Goal: Information Seeking & Learning: Learn about a topic

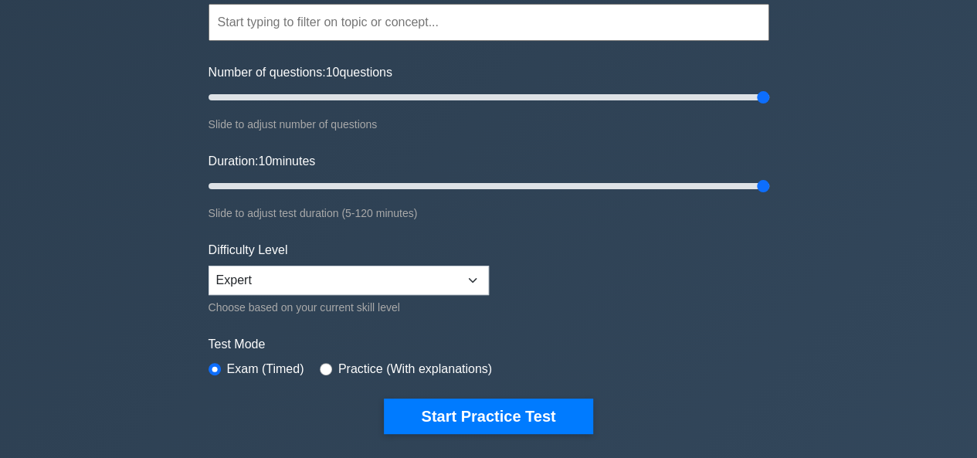
scroll to position [49, 0]
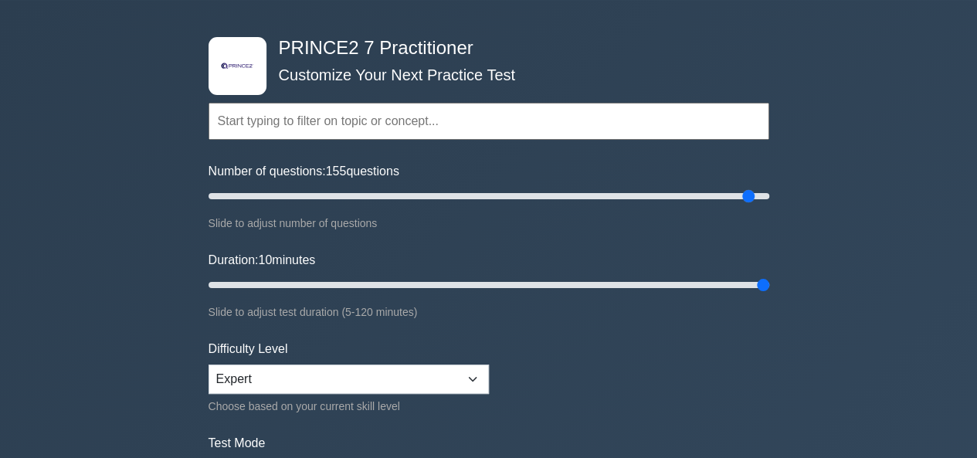
type input "200"
drag, startPoint x: 464, startPoint y: 195, endPoint x: 783, endPoint y: 195, distance: 319.1
click at [769, 195] on input "Number of questions: 200 questions" at bounding box center [489, 196] width 561 height 19
type input "120"
drag, startPoint x: 215, startPoint y: 282, endPoint x: 768, endPoint y: 285, distance: 553.2
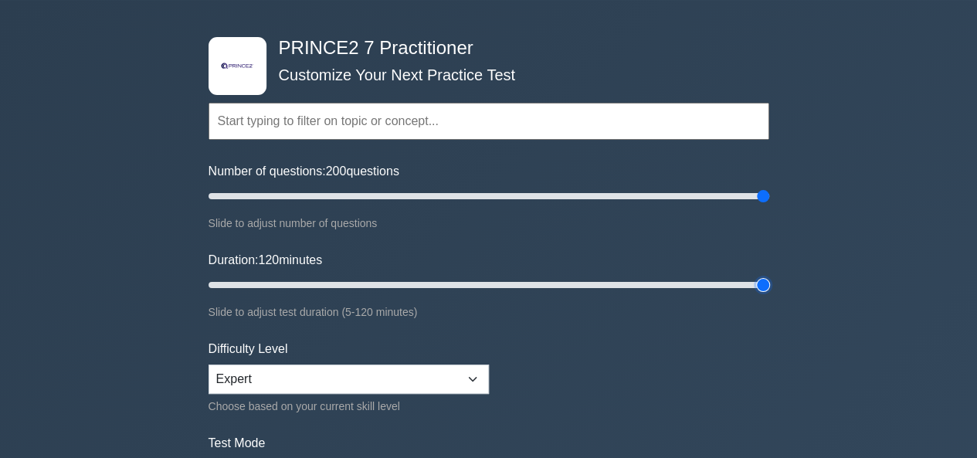
click at [768, 285] on input "Duration: 120 minutes" at bounding box center [489, 285] width 561 height 19
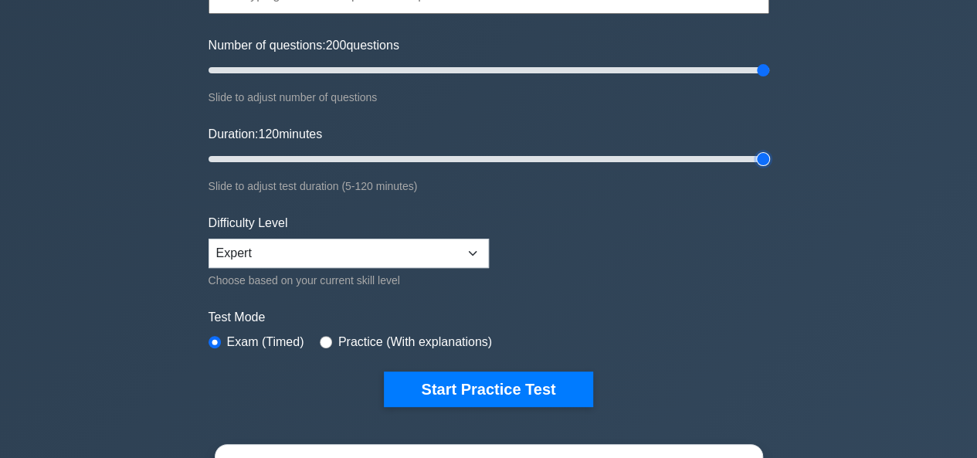
scroll to position [204, 0]
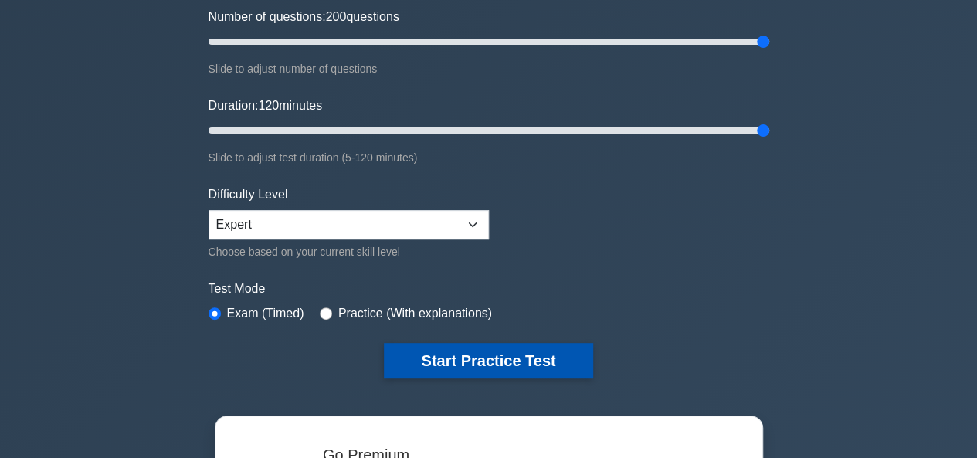
click at [474, 353] on button "Start Practice Test" at bounding box center [488, 361] width 209 height 36
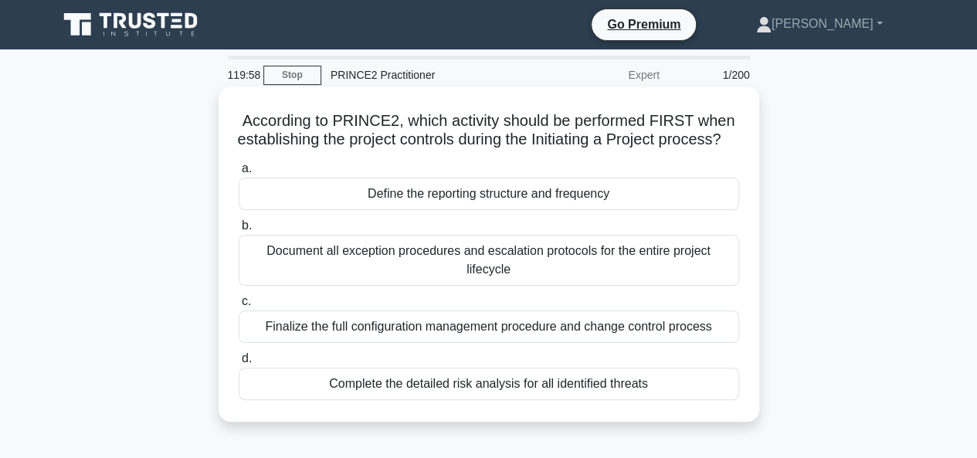
click at [470, 208] on div "Define the reporting structure and frequency" at bounding box center [489, 194] width 501 height 32
click at [239, 174] on input "a. Define the reporting structure and frequency" at bounding box center [239, 169] width 0 height 10
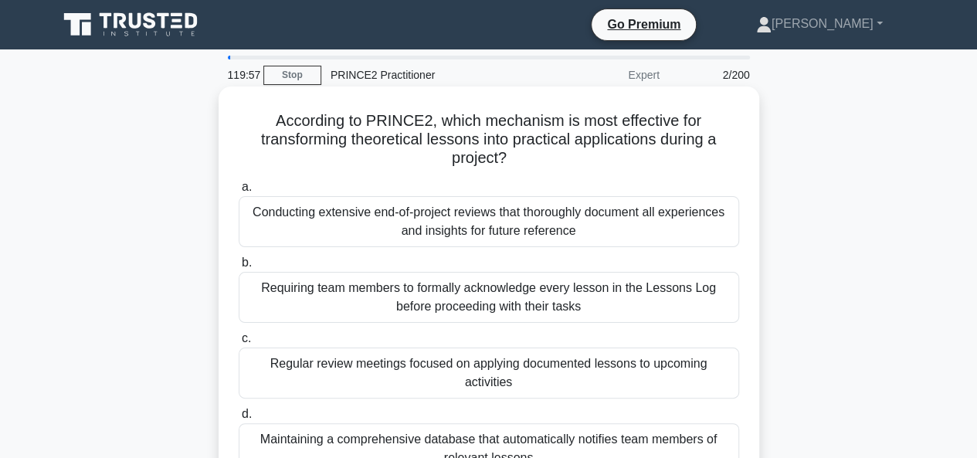
click at [442, 290] on div "Requiring team members to formally acknowledge every lesson in the Lessons Log …" at bounding box center [489, 297] width 501 height 51
click at [239, 268] on input "b. Requiring team members to formally acknowledge every lesson in the Lessons L…" at bounding box center [239, 263] width 0 height 10
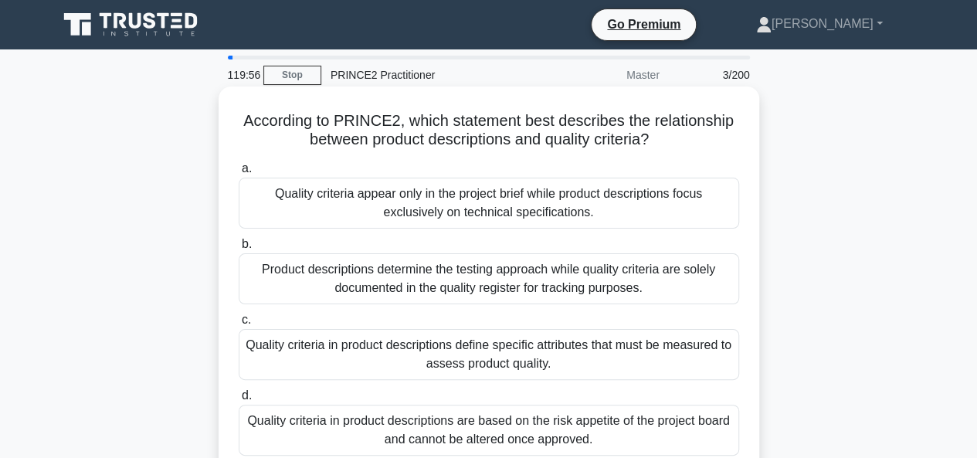
click at [425, 341] on div "Quality criteria in product descriptions define specific attributes that must b…" at bounding box center [489, 354] width 501 height 51
click at [239, 325] on input "c. Quality criteria in product descriptions define specific attributes that mus…" at bounding box center [239, 320] width 0 height 10
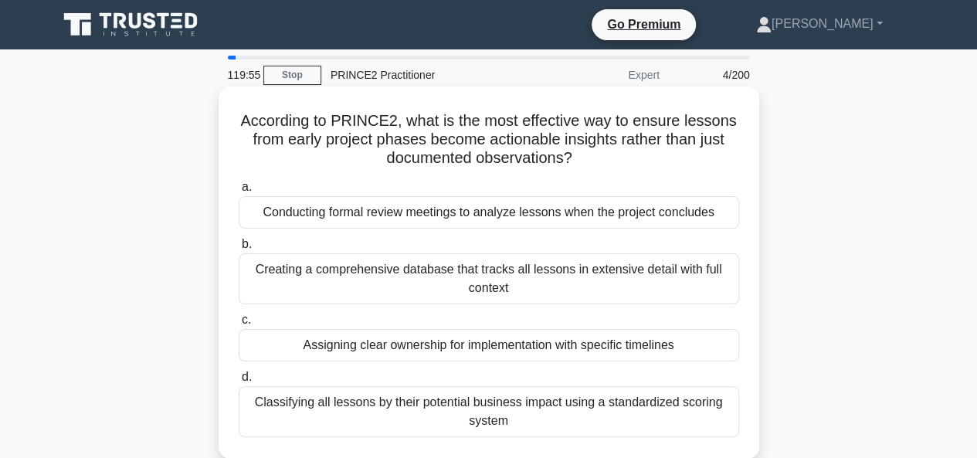
click at [416, 401] on div "Classifying all lessons by their potential business impact using a standardized…" at bounding box center [489, 411] width 501 height 51
click at [239, 382] on input "d. Classifying all lessons by their potential business impact using a standardi…" at bounding box center [239, 377] width 0 height 10
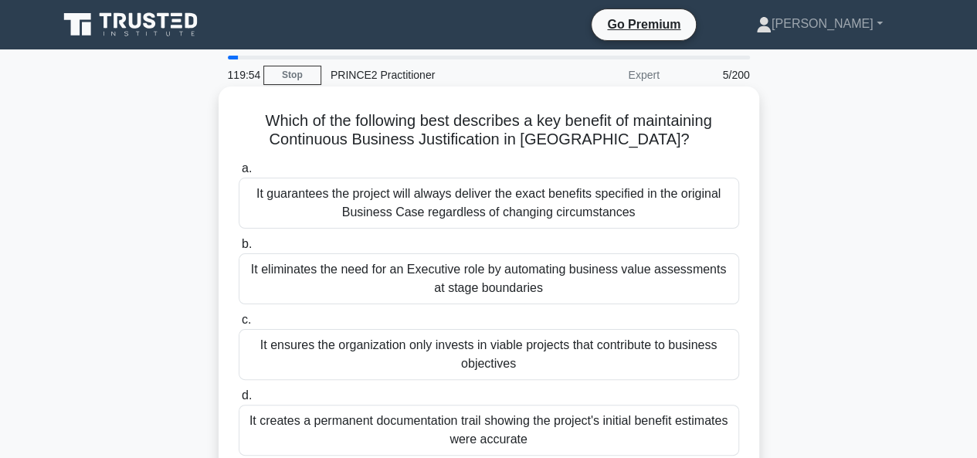
click at [428, 214] on div "It guarantees the project will always deliver the exact benefits specified in t…" at bounding box center [489, 203] width 501 height 51
click at [239, 174] on input "a. It guarantees the project will always deliver the exact benefits specified i…" at bounding box center [239, 169] width 0 height 10
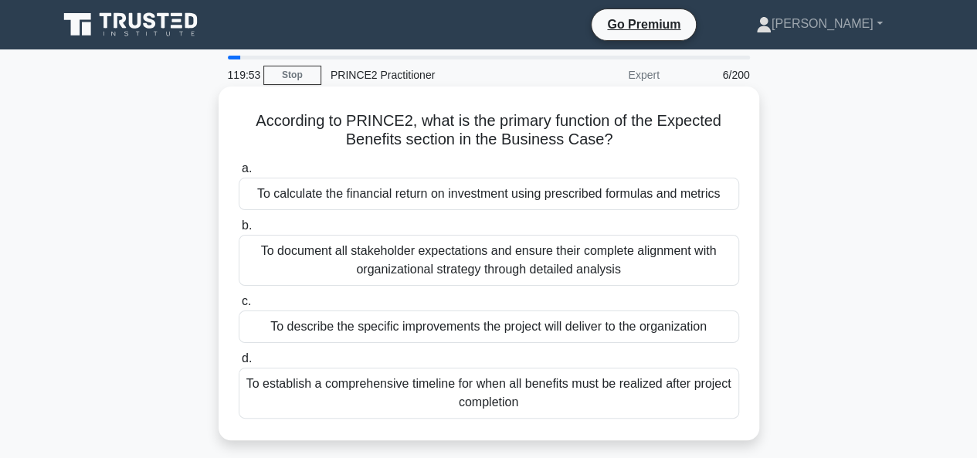
click at [420, 264] on div "To document all stakeholder expectations and ensure their complete alignment wi…" at bounding box center [489, 260] width 501 height 51
click at [239, 231] on input "b. To document all stakeholder expectations and ensure their complete alignment…" at bounding box center [239, 226] width 0 height 10
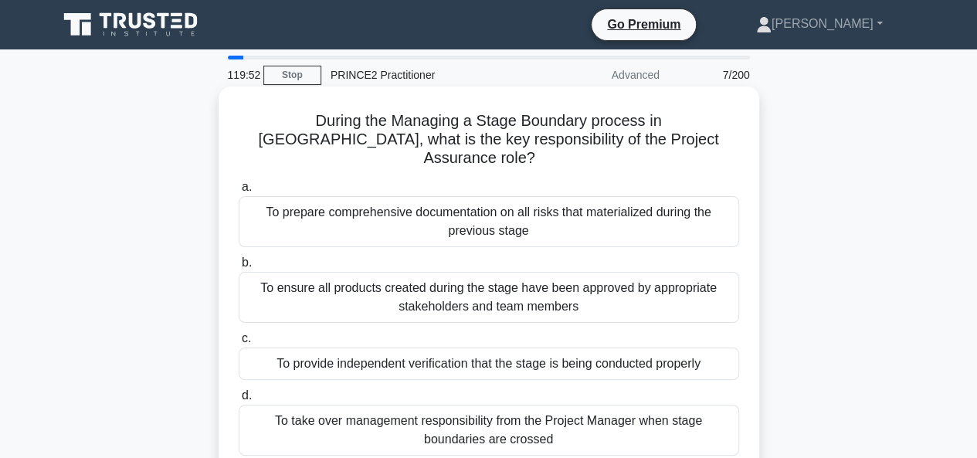
click at [405, 348] on div "To provide independent verification that the stage is being conducted properly" at bounding box center [489, 364] width 501 height 32
click at [239, 344] on input "c. To provide independent verification that the stage is being conducted proper…" at bounding box center [239, 339] width 0 height 10
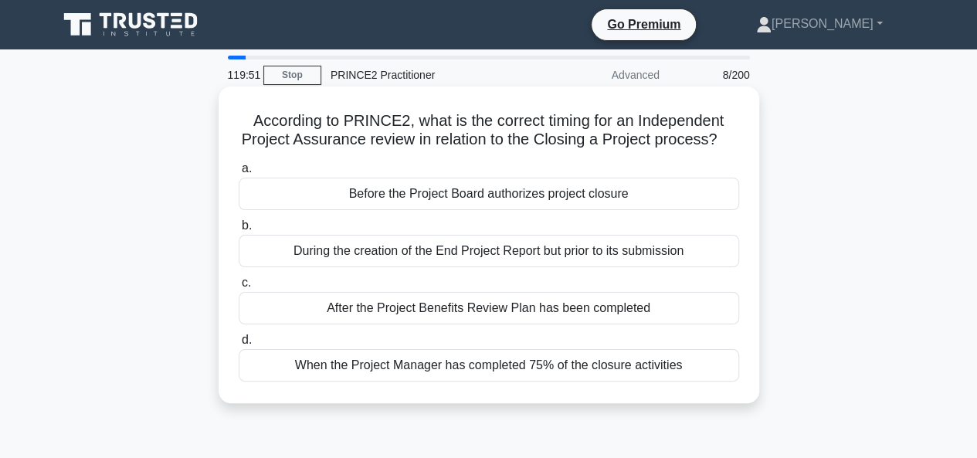
click at [404, 369] on div "When the Project Manager has completed 75% of the closure activities" at bounding box center [489, 365] width 501 height 32
click at [239, 345] on input "d. When the Project Manager has completed 75% of the closure activities" at bounding box center [239, 340] width 0 height 10
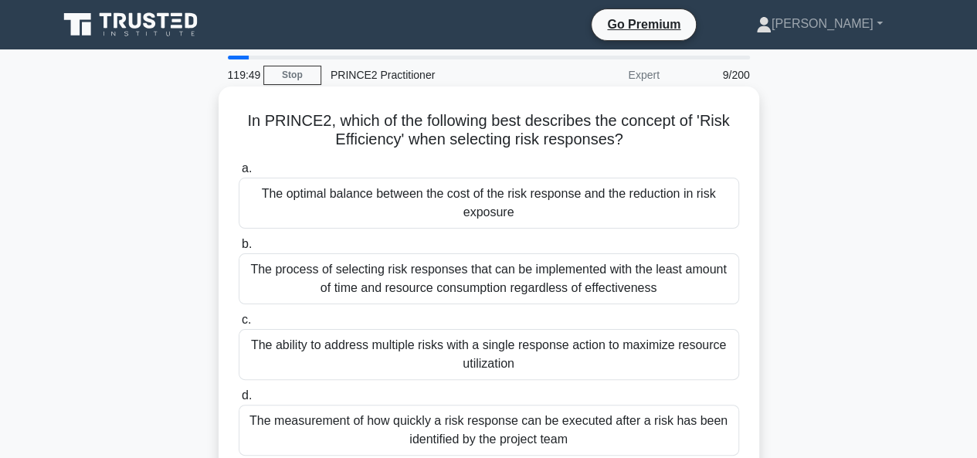
click at [426, 199] on div "The optimal balance between the cost of the risk response and the reduction in …" at bounding box center [489, 203] width 501 height 51
click at [239, 174] on input "a. The optimal balance between the cost of the risk response and the reduction …" at bounding box center [239, 169] width 0 height 10
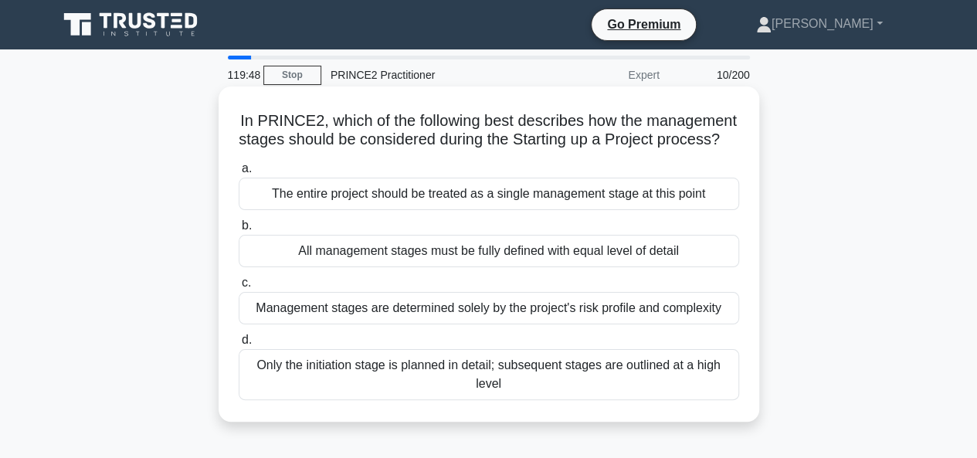
click at [395, 324] on div "Management stages are determined solely by the project's risk profile and compl…" at bounding box center [489, 308] width 501 height 32
click at [239, 288] on input "c. Management stages are determined solely by the project's risk profile and co…" at bounding box center [239, 283] width 0 height 10
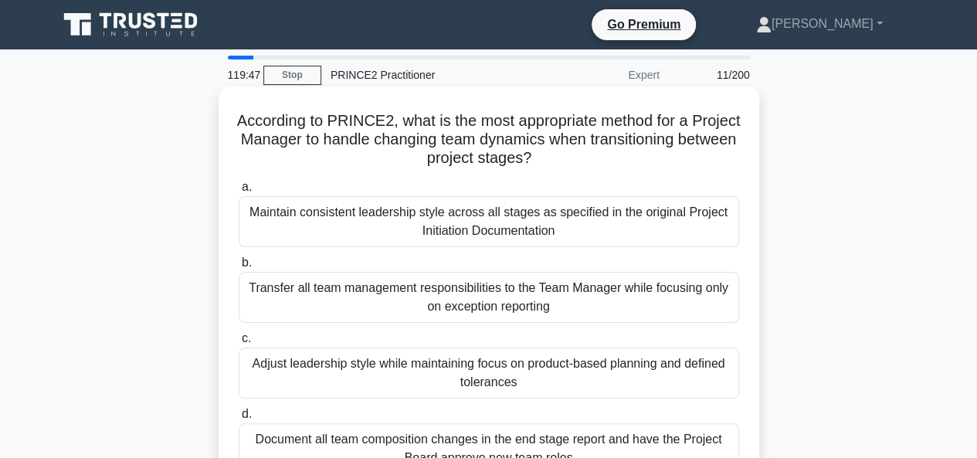
click at [402, 288] on div "Transfer all team management responsibilities to the Team Manager while focusin…" at bounding box center [489, 297] width 501 height 51
click at [239, 268] on input "b. Transfer all team management responsibilities to the Team Manager while focu…" at bounding box center [239, 263] width 0 height 10
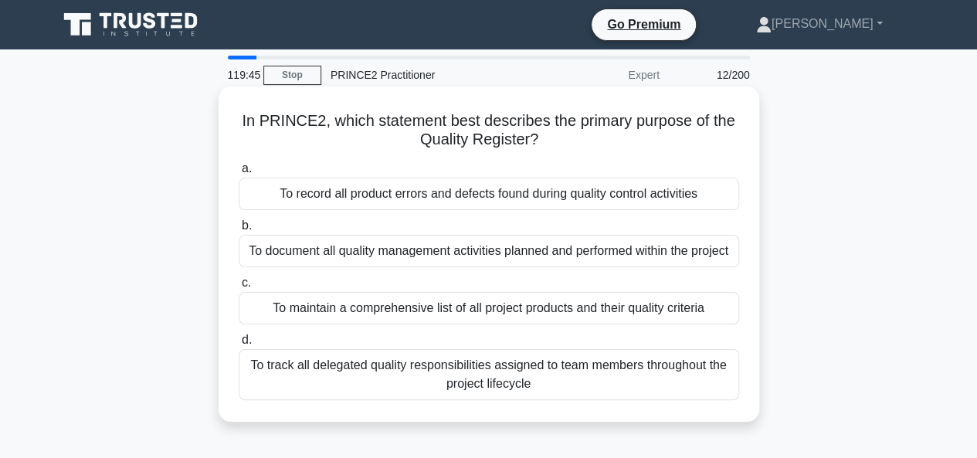
click at [411, 201] on div "To record all product errors and defects found during quality control activities" at bounding box center [489, 194] width 501 height 32
click at [239, 174] on input "a. To record all product errors and defects found during quality control activi…" at bounding box center [239, 169] width 0 height 10
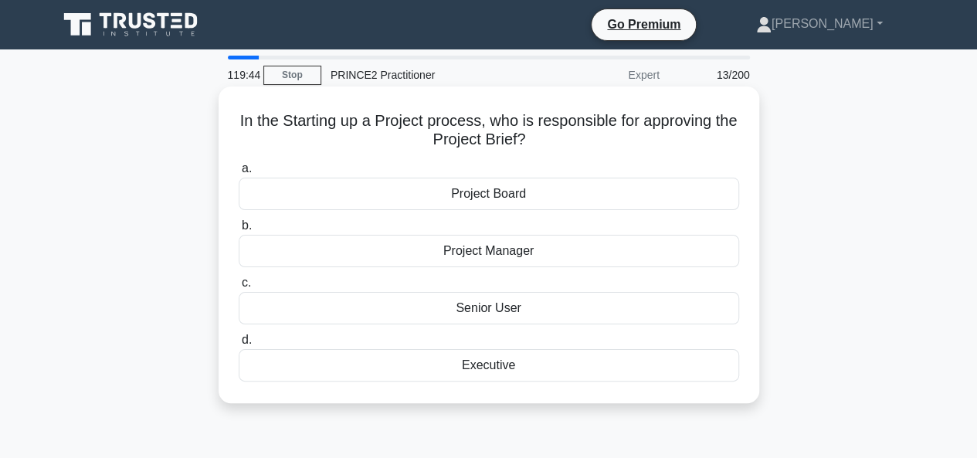
click at [485, 364] on div "Executive" at bounding box center [489, 365] width 501 height 32
click at [239, 345] on input "d. Executive" at bounding box center [239, 340] width 0 height 10
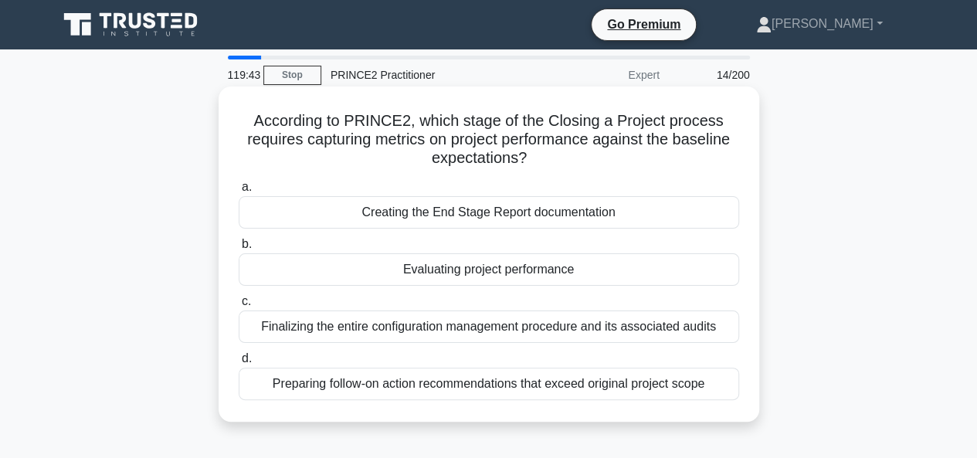
click at [473, 220] on div "Creating the End Stage Report documentation" at bounding box center [489, 212] width 501 height 32
click at [239, 192] on input "a. Creating the End Stage Report documentation" at bounding box center [239, 187] width 0 height 10
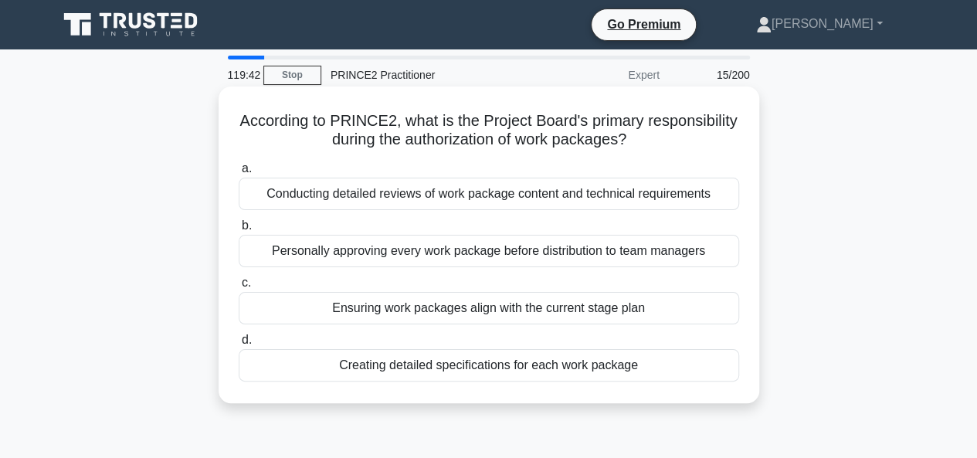
click at [481, 311] on div "Ensuring work packages align with the current stage plan" at bounding box center [489, 308] width 501 height 32
click at [239, 288] on input "c. Ensuring work packages align with the current stage plan" at bounding box center [239, 283] width 0 height 10
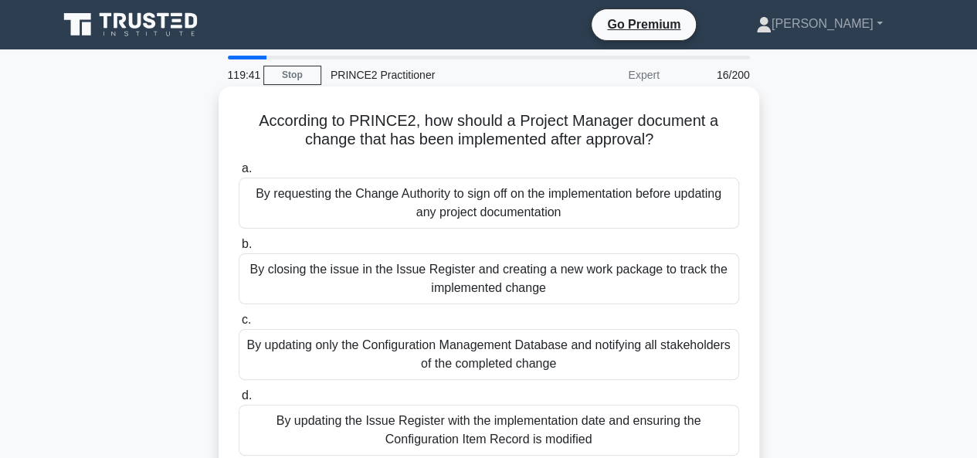
click at [444, 281] on div "By closing the issue in the Issue Register and creating a new work package to t…" at bounding box center [489, 278] width 501 height 51
click at [239, 250] on input "b. By closing the issue in the Issue Register and creating a new work package t…" at bounding box center [239, 245] width 0 height 10
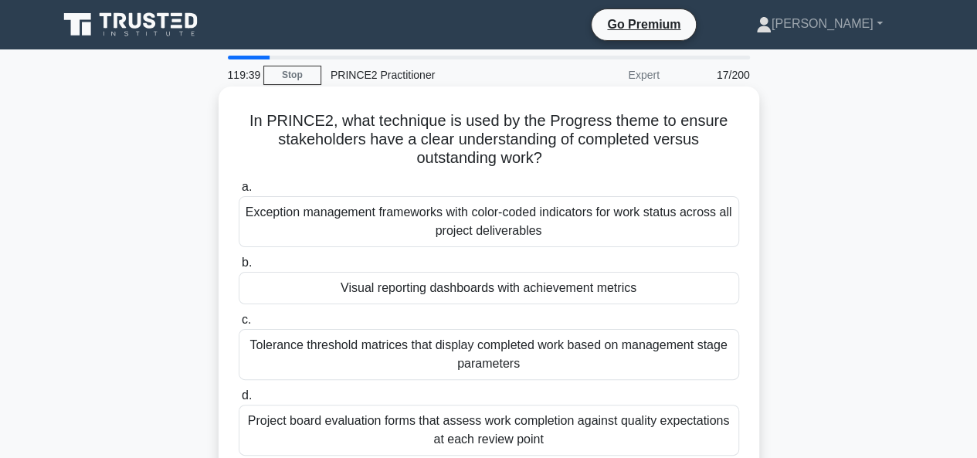
click at [454, 425] on div "Project board evaluation forms that assess work completion against quality expe…" at bounding box center [489, 430] width 501 height 51
click at [239, 401] on input "d. Project board evaluation forms that assess work completion against quality e…" at bounding box center [239, 396] width 0 height 10
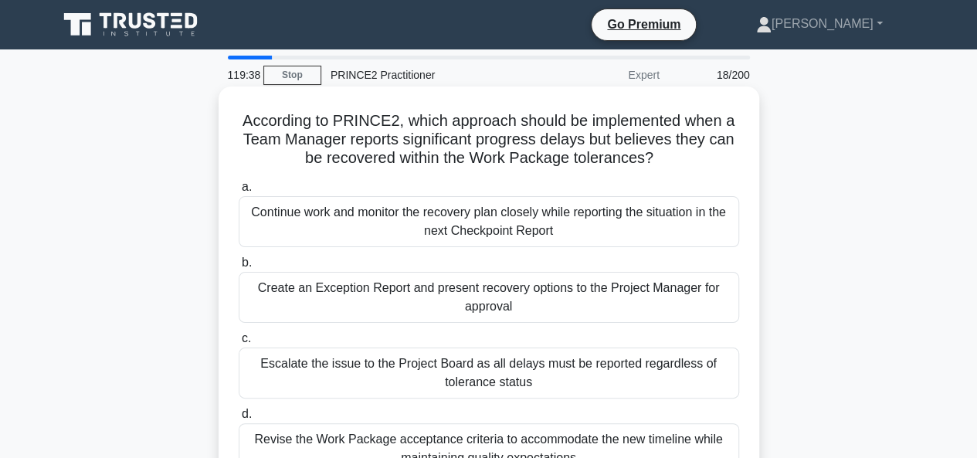
click at [475, 226] on div "Continue work and monitor the recovery plan closely while reporting the situati…" at bounding box center [489, 221] width 501 height 51
click at [239, 192] on input "a. Continue work and monitor the recovery plan closely while reporting the situ…" at bounding box center [239, 187] width 0 height 10
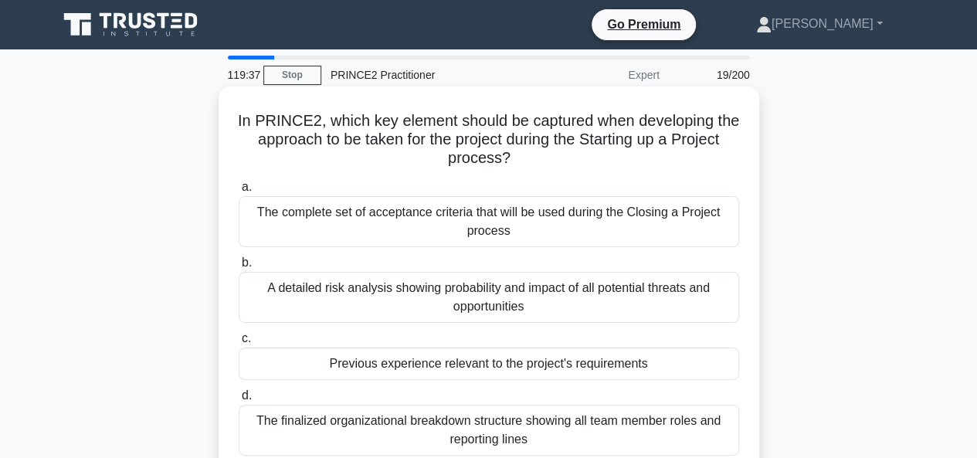
click at [479, 365] on div "Previous experience relevant to the project's requirements" at bounding box center [489, 364] width 501 height 32
click at [239, 344] on input "c. Previous experience relevant to the project's requirements" at bounding box center [239, 339] width 0 height 10
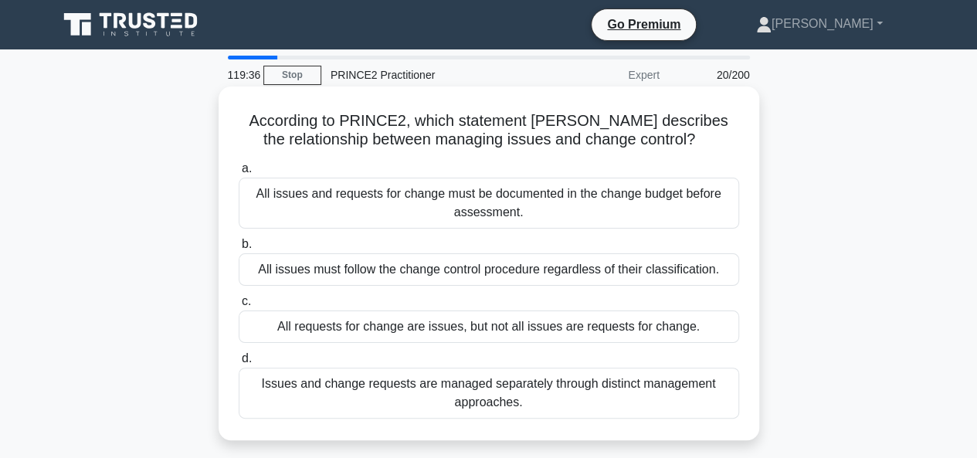
click at [388, 267] on div "All issues must follow the change control procedure regardless of their classif…" at bounding box center [489, 269] width 501 height 32
click at [239, 250] on input "b. All issues must follow the change control procedure regardless of their clas…" at bounding box center [239, 245] width 0 height 10
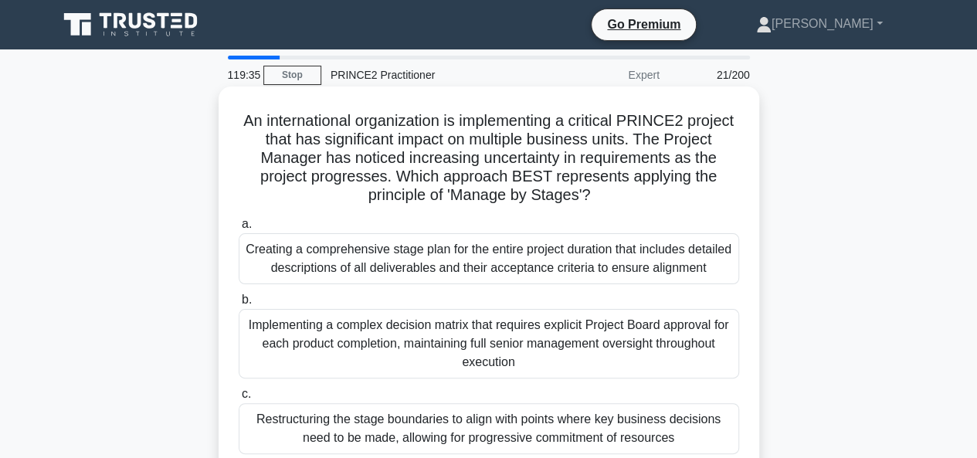
click at [430, 437] on div "Restructuring the stage boundaries to align with points where key business deci…" at bounding box center [489, 428] width 501 height 51
click at [239, 399] on input "c. Restructuring the stage boundaries to align with points where key business d…" at bounding box center [239, 394] width 0 height 10
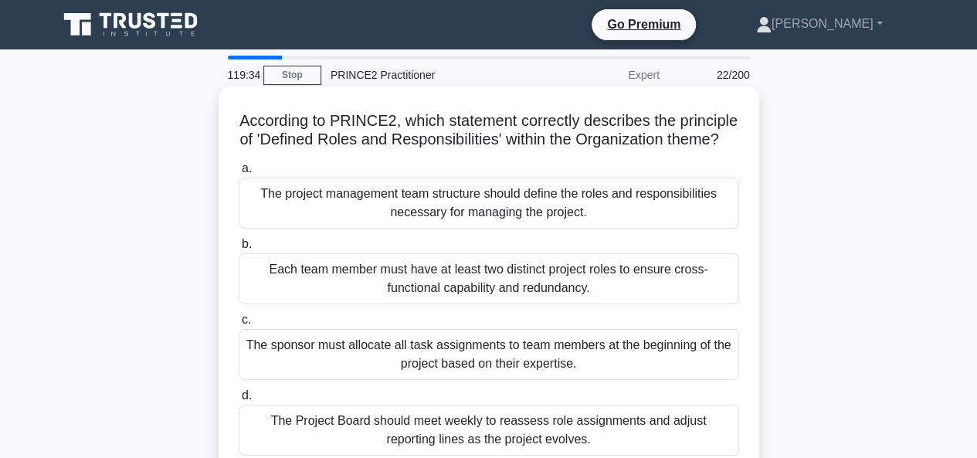
click at [431, 228] on div "The project management team structure should define the roles and responsibilit…" at bounding box center [489, 203] width 501 height 51
click at [239, 174] on input "a. The project management team structure should define the roles and responsibi…" at bounding box center [239, 169] width 0 height 10
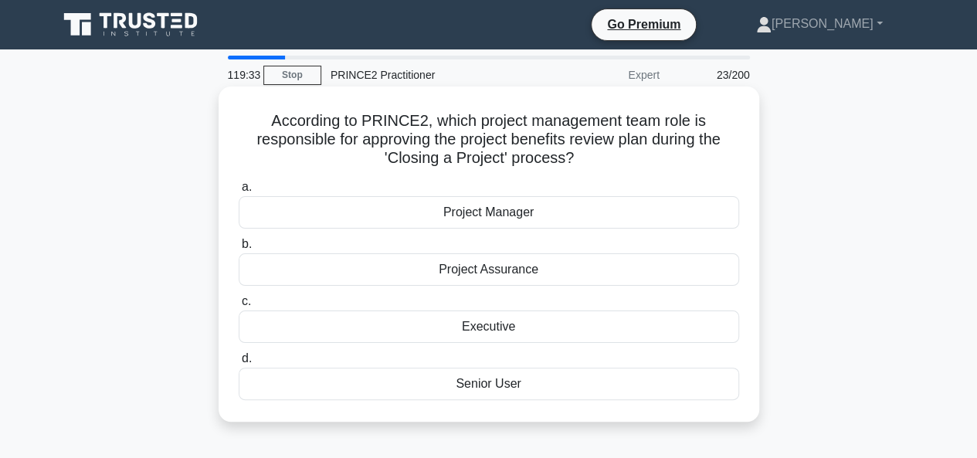
click at [491, 328] on div "Executive" at bounding box center [489, 327] width 501 height 32
click at [239, 307] on input "c. Executive" at bounding box center [239, 302] width 0 height 10
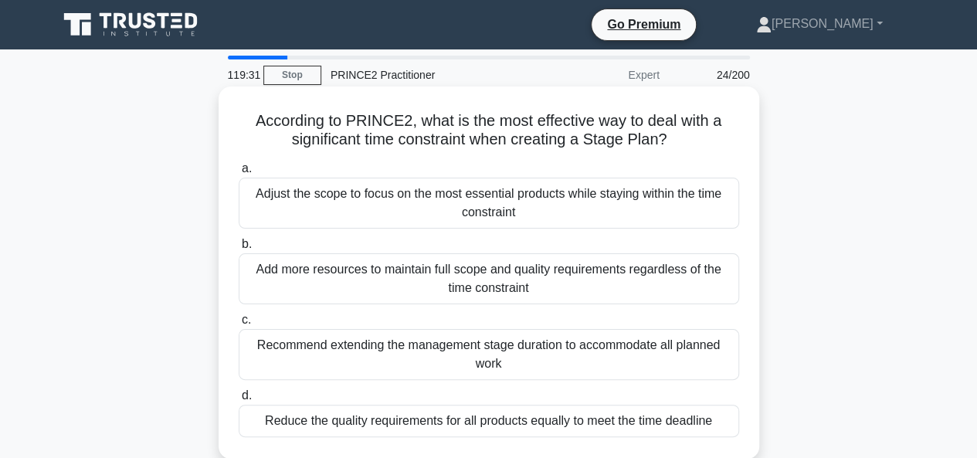
click at [432, 206] on div "Adjust the scope to focus on the most essential products while staying within t…" at bounding box center [489, 203] width 501 height 51
click at [239, 174] on input "a. Adjust the scope to focus on the most essential products while staying withi…" at bounding box center [239, 169] width 0 height 10
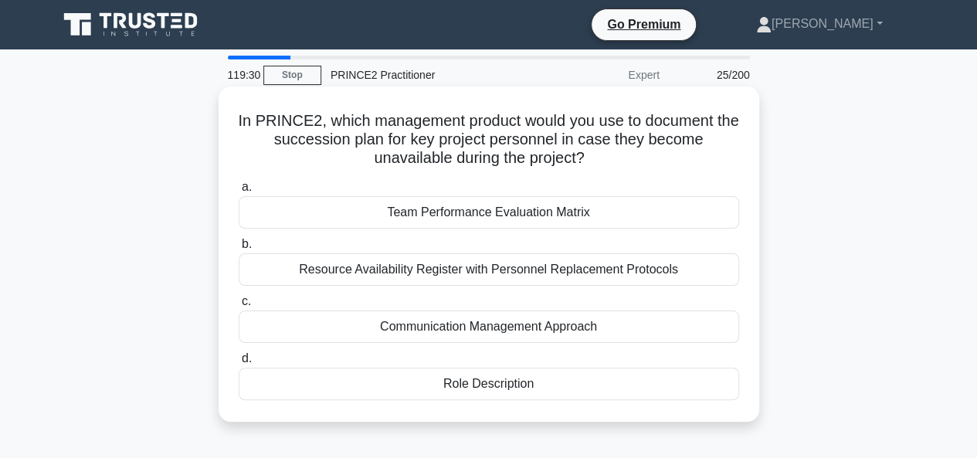
click at [440, 328] on div "Communication Management Approach" at bounding box center [489, 327] width 501 height 32
click at [239, 307] on input "c. Communication Management Approach" at bounding box center [239, 302] width 0 height 10
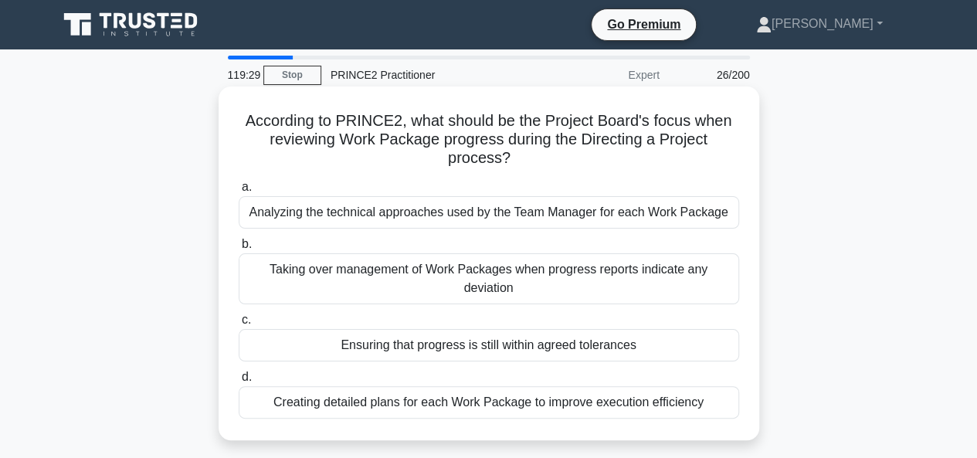
click at [453, 387] on div "Creating detailed plans for each Work Package to improve execution efficiency" at bounding box center [489, 402] width 501 height 32
click at [239, 382] on input "d. Creating detailed plans for each Work Package to improve execution efficiency" at bounding box center [239, 377] width 0 height 10
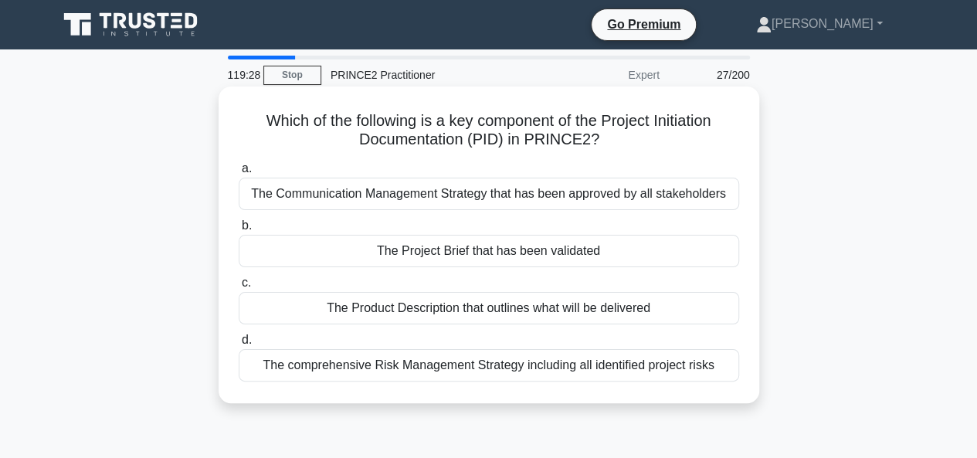
click at [429, 200] on div "The Communication Management Strategy that has been approved by all stakeholders" at bounding box center [489, 194] width 501 height 32
click at [239, 174] on input "a. The Communication Management Strategy that has been approved by all stakehol…" at bounding box center [239, 169] width 0 height 10
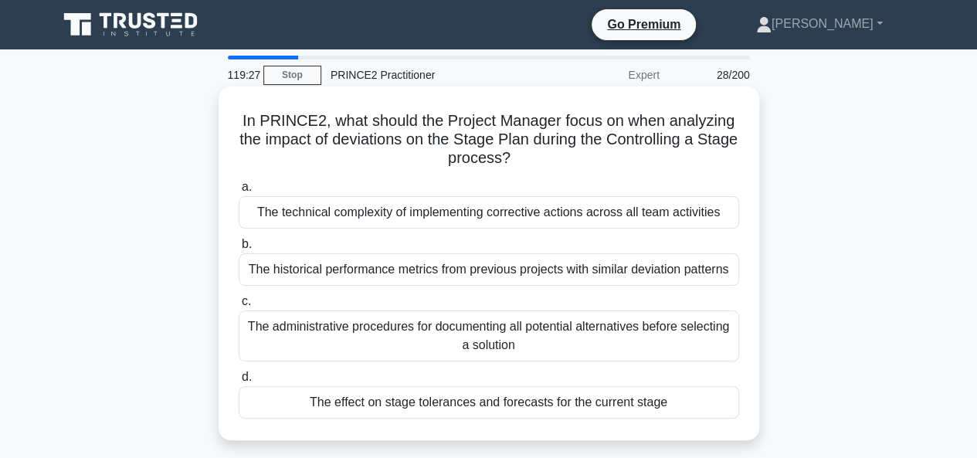
click at [437, 323] on div "The administrative procedures for documenting all potential alternatives before…" at bounding box center [489, 336] width 501 height 51
click at [239, 307] on input "c. The administrative procedures for documenting all potential alternatives bef…" at bounding box center [239, 302] width 0 height 10
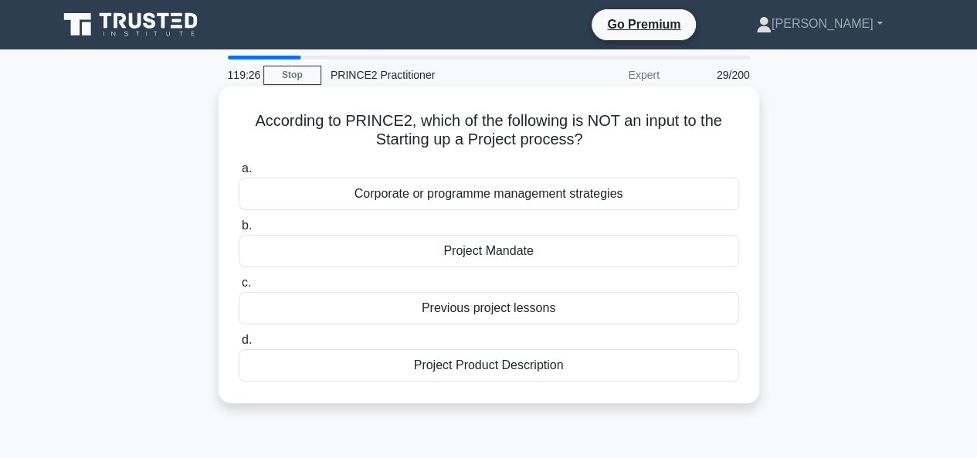
click at [437, 365] on div "Project Product Description" at bounding box center [489, 365] width 501 height 32
click at [239, 345] on input "d. Project Product Description" at bounding box center [239, 340] width 0 height 10
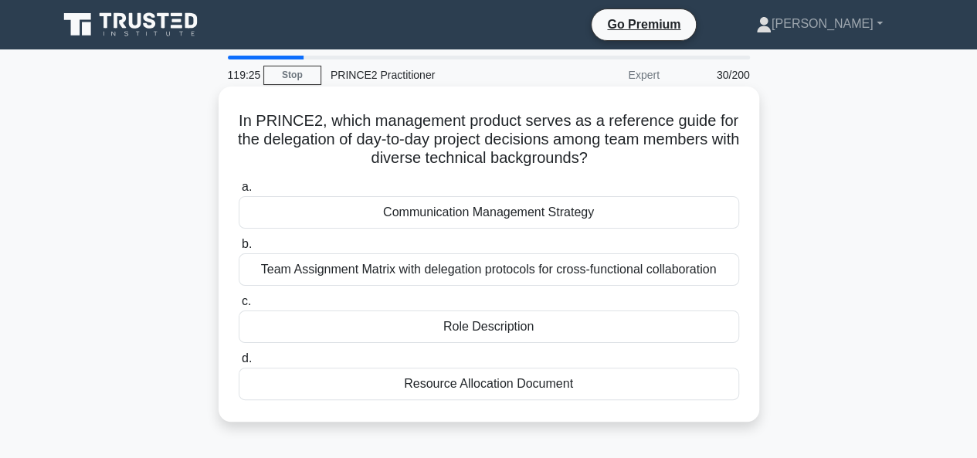
click at [440, 217] on div "Communication Management Strategy" at bounding box center [489, 212] width 501 height 32
click at [239, 192] on input "a. Communication Management Strategy" at bounding box center [239, 187] width 0 height 10
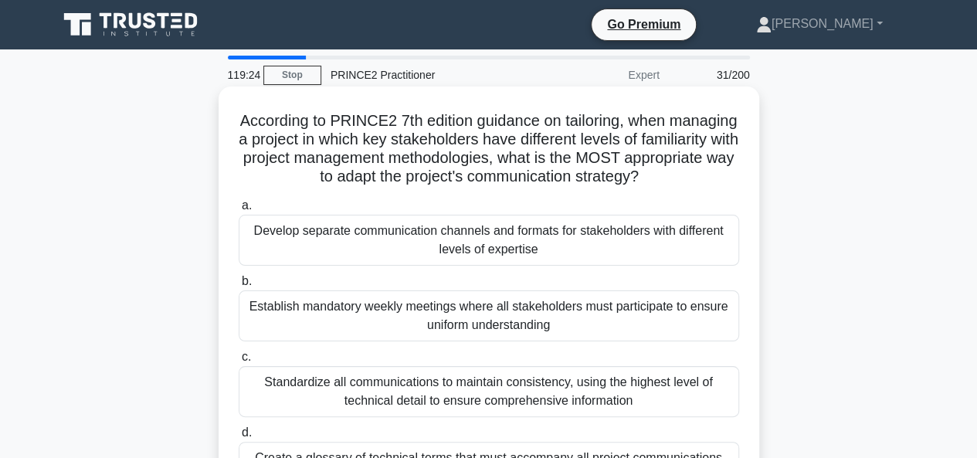
click at [440, 304] on div "Establish mandatory weekly meetings where all stakeholders must participate to …" at bounding box center [489, 315] width 501 height 51
click at [239, 287] on input "b. Establish mandatory weekly meetings where all stakeholders must participate …" at bounding box center [239, 282] width 0 height 10
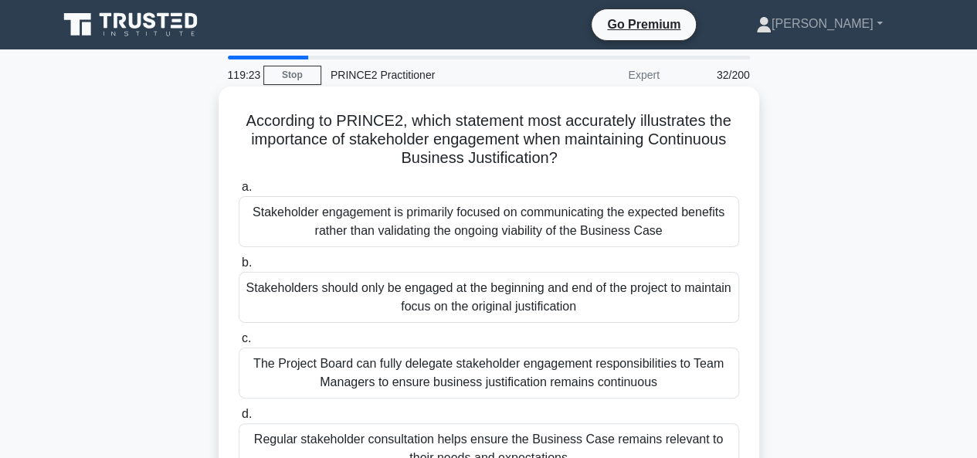
click at [442, 369] on div "The Project Board can fully delegate stakeholder engagement responsibilities to…" at bounding box center [489, 373] width 501 height 51
click at [239, 344] on input "c. The Project Board can fully delegate stakeholder engagement responsibilities…" at bounding box center [239, 339] width 0 height 10
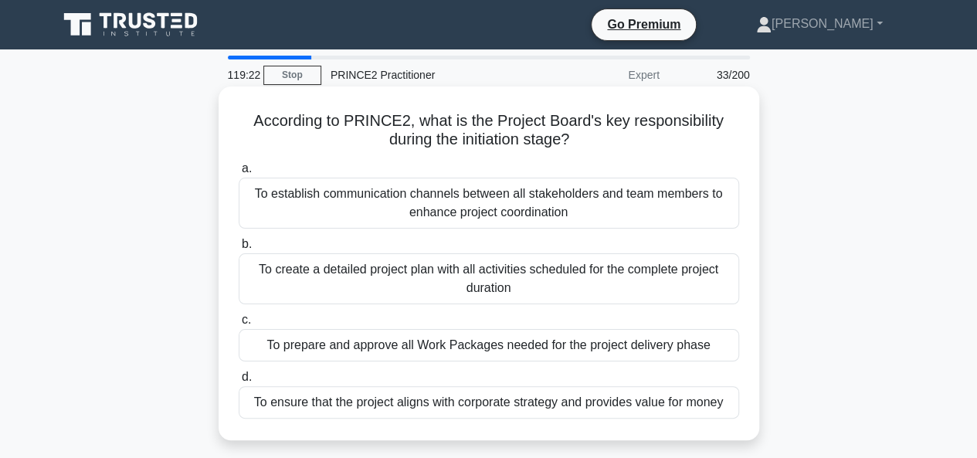
click at [453, 404] on div "To ensure that the project aligns with corporate strategy and provides value fo…" at bounding box center [489, 402] width 501 height 32
click at [239, 382] on input "d. To ensure that the project aligns with corporate strategy and provides value…" at bounding box center [239, 377] width 0 height 10
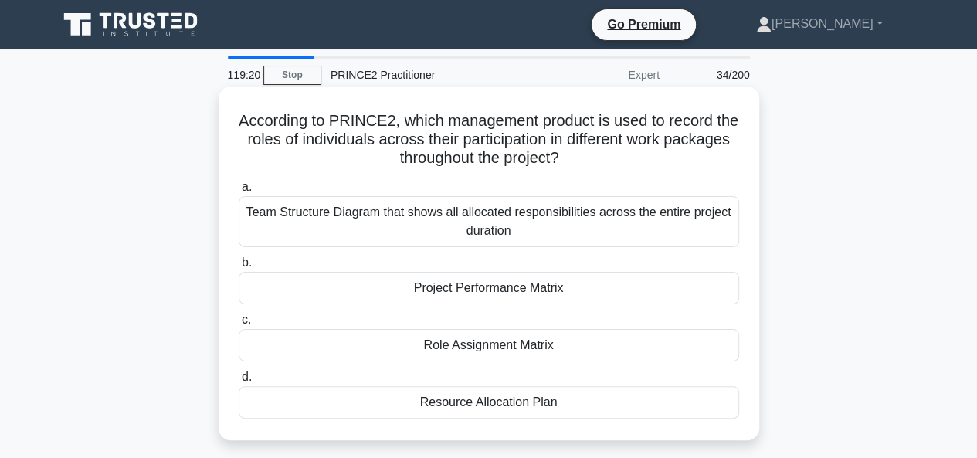
click at [425, 211] on div "Team Structure Diagram that shows all allocated responsibilities across the ent…" at bounding box center [489, 221] width 501 height 51
click at [239, 192] on input "a. Team Structure Diagram that shows all allocated responsibilities across the …" at bounding box center [239, 187] width 0 height 10
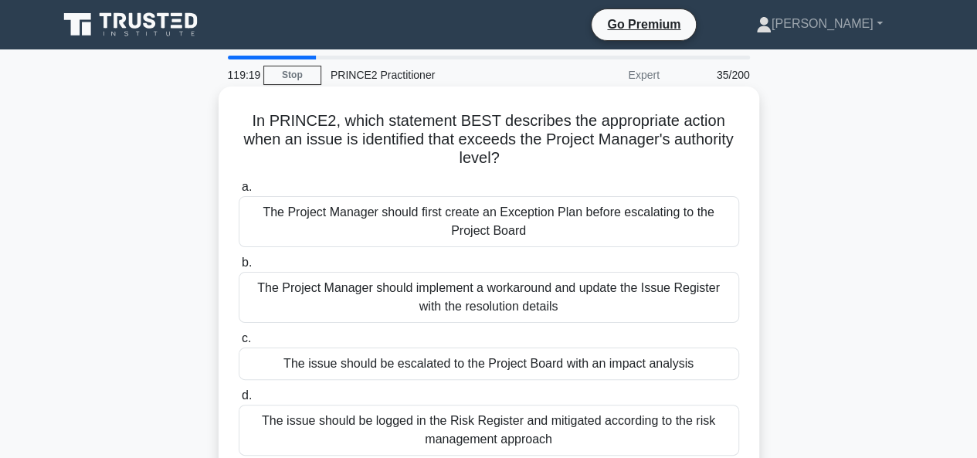
click at [433, 294] on div "The Project Manager should implement a workaround and update the Issue Register…" at bounding box center [489, 297] width 501 height 51
click at [239, 268] on input "b. The Project Manager should implement a workaround and update the Issue Regis…" at bounding box center [239, 263] width 0 height 10
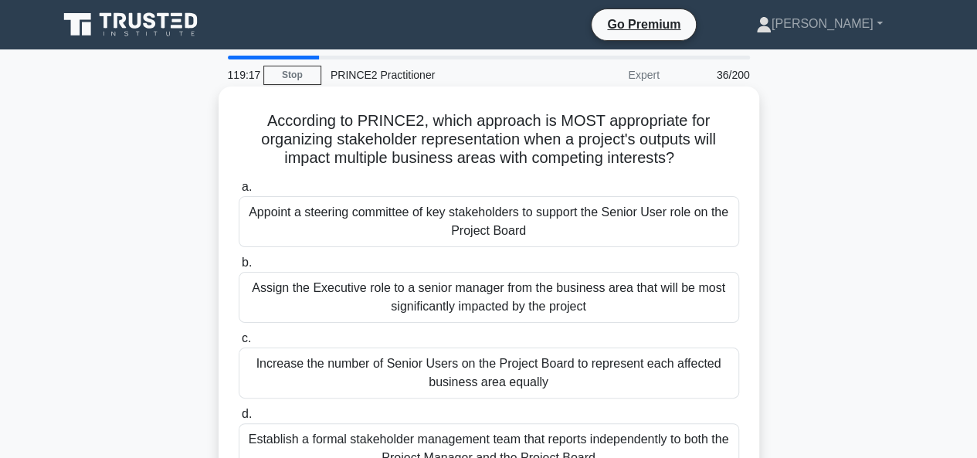
click at [426, 363] on div "Increase the number of Senior Users on the Project Board to represent each affe…" at bounding box center [489, 373] width 501 height 51
click at [239, 344] on input "c. Increase the number of Senior Users on the Project Board to represent each a…" at bounding box center [239, 339] width 0 height 10
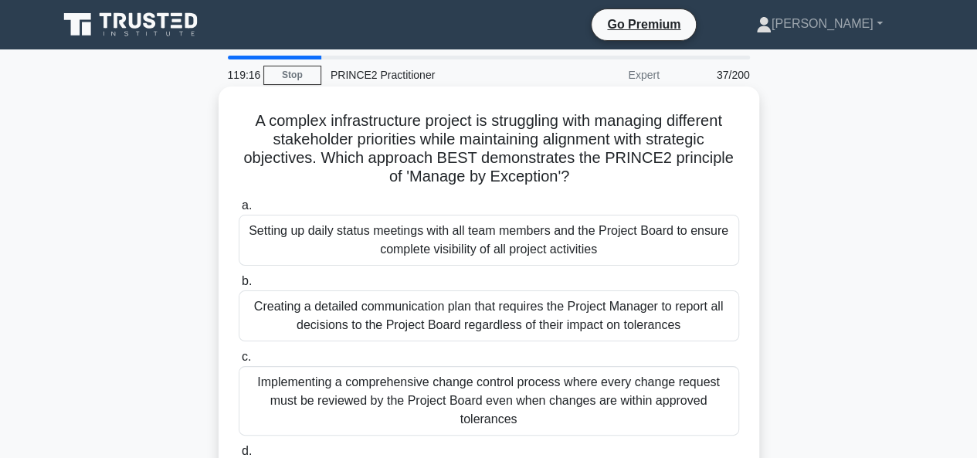
click at [436, 232] on div "Setting up daily status meetings with all team members and the Project Board to…" at bounding box center [489, 240] width 501 height 51
click at [239, 211] on input "a. Setting up daily status meetings with all team members and the Project Board…" at bounding box center [239, 206] width 0 height 10
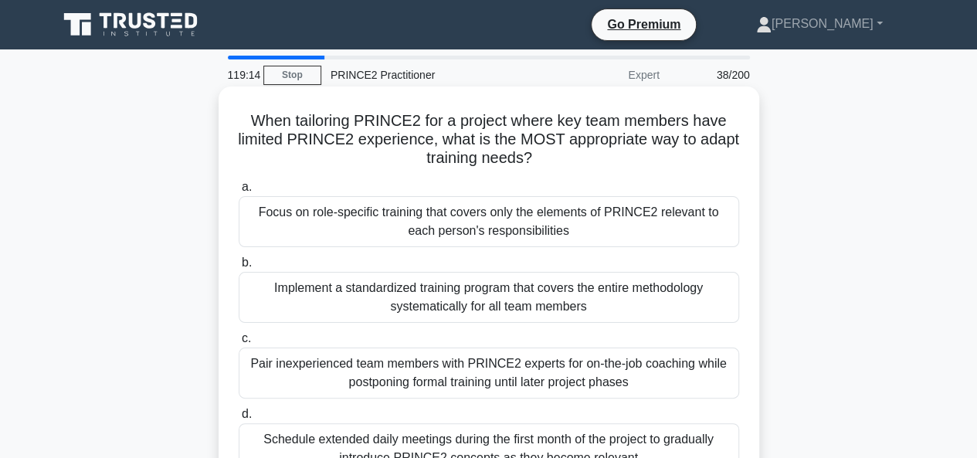
click at [444, 367] on div "Pair inexperienced team members with PRINCE2 experts for on-the-job coaching wh…" at bounding box center [489, 373] width 501 height 51
click at [239, 344] on input "c. Pair inexperienced team members with PRINCE2 experts for on-the-job coaching…" at bounding box center [239, 339] width 0 height 10
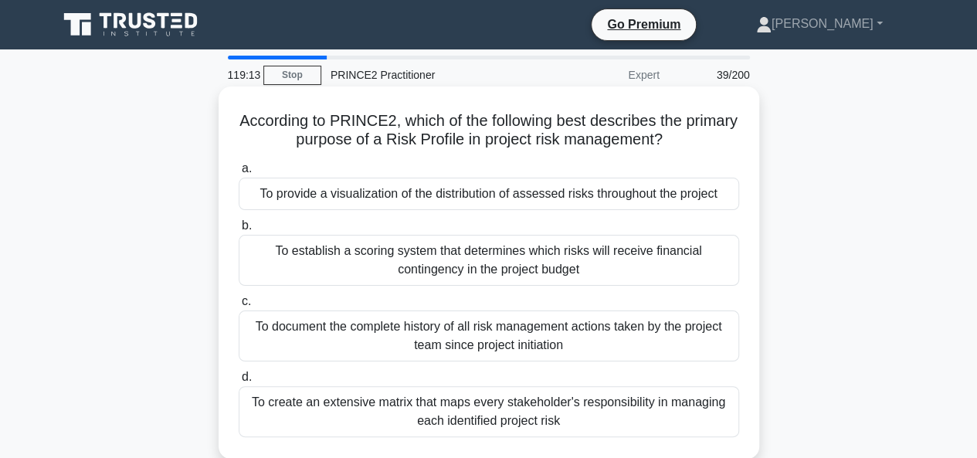
click at [430, 194] on div "To provide a visualization of the distribution of assessed risks throughout the…" at bounding box center [489, 194] width 501 height 32
click at [239, 174] on input "a. To provide a visualization of the distribution of assessed risks throughout …" at bounding box center [239, 169] width 0 height 10
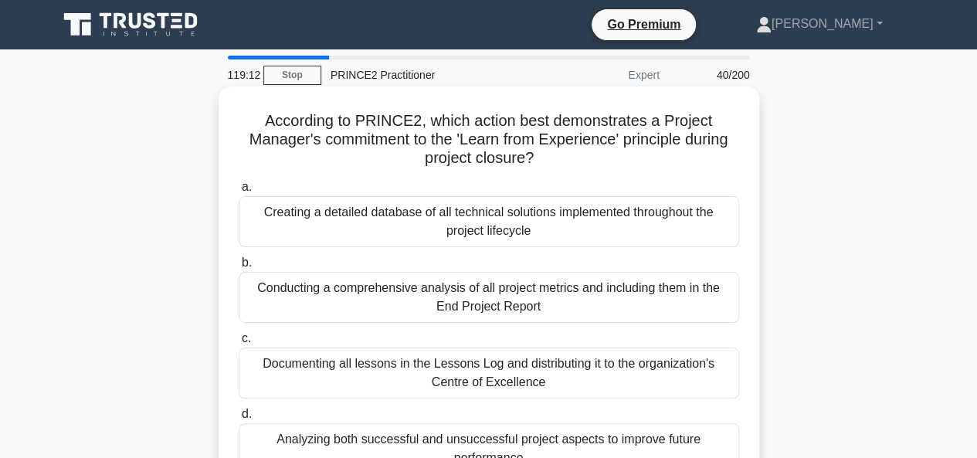
click at [418, 288] on div "Conducting a comprehensive analysis of all project metrics and including them i…" at bounding box center [489, 297] width 501 height 51
click at [239, 268] on input "b. Conducting a comprehensive analysis of all project metrics and including the…" at bounding box center [239, 263] width 0 height 10
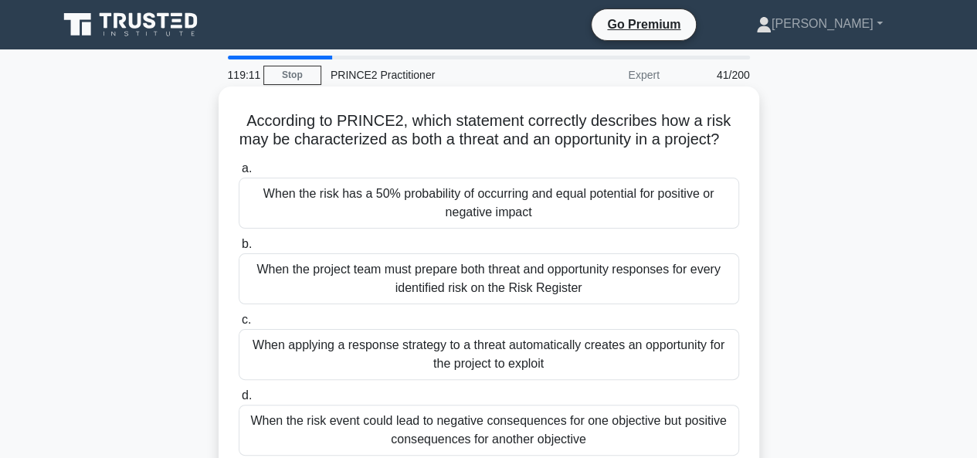
click at [422, 368] on div "When applying a response strategy to a threat automatically creates an opportun…" at bounding box center [489, 354] width 501 height 51
click at [239, 325] on input "c. When applying a response strategy to a threat automatically creates an oppor…" at bounding box center [239, 320] width 0 height 10
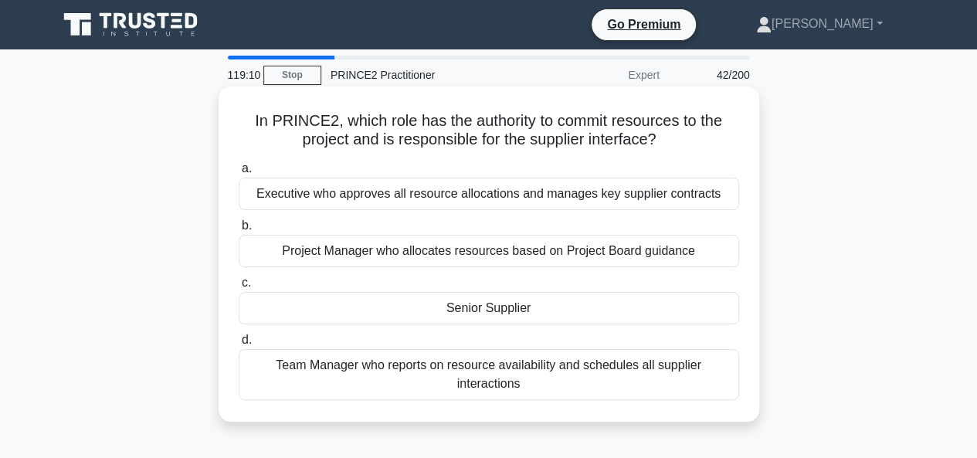
click at [423, 370] on div "Team Manager who reports on resource availability and schedules all supplier in…" at bounding box center [489, 374] width 501 height 51
click at [239, 345] on input "d. Team Manager who reports on resource availability and schedules all supplier…" at bounding box center [239, 340] width 0 height 10
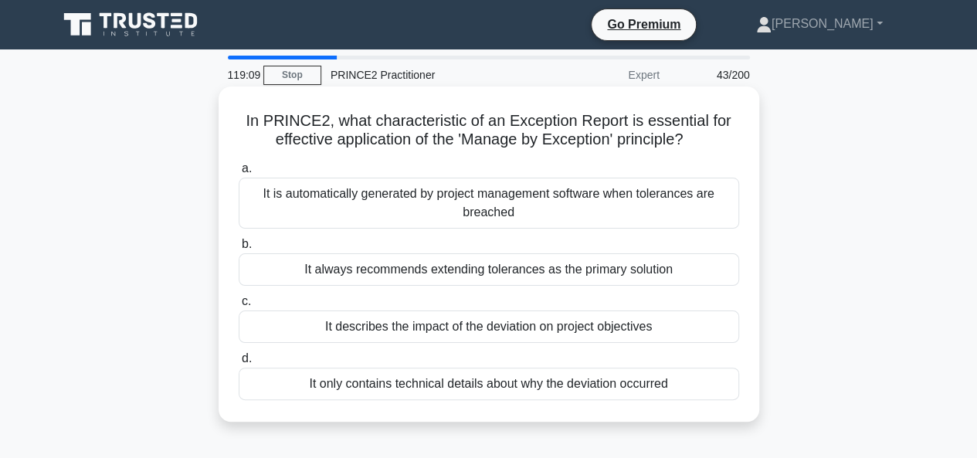
click at [414, 269] on div "It always recommends extending tolerances as the primary solution" at bounding box center [489, 269] width 501 height 32
click at [239, 250] on input "b. It always recommends extending tolerances as the primary solution" at bounding box center [239, 245] width 0 height 10
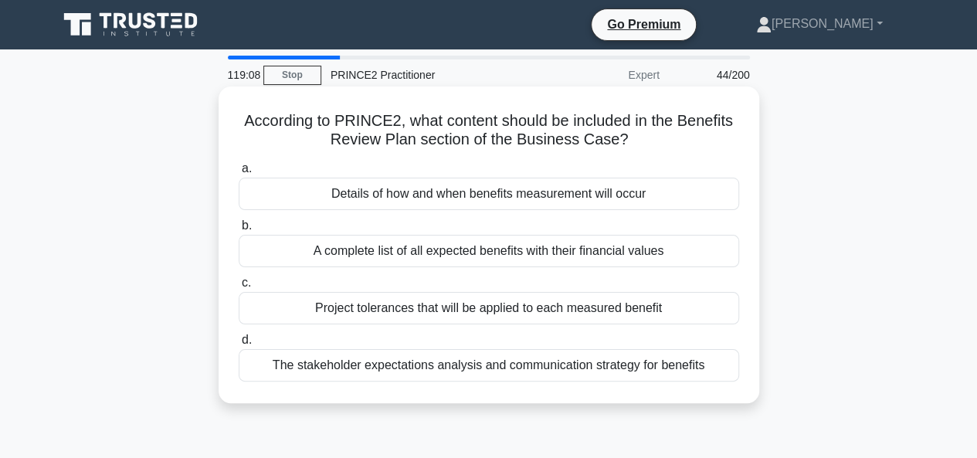
click at [419, 309] on div "Project tolerances that will be applied to each measured benefit" at bounding box center [489, 308] width 501 height 32
click at [239, 288] on input "c. Project tolerances that will be applied to each measured benefit" at bounding box center [239, 283] width 0 height 10
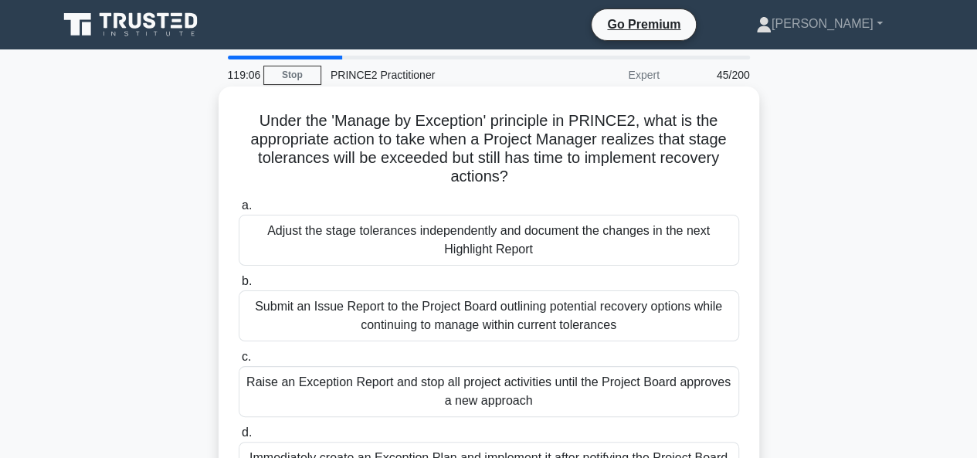
click at [404, 229] on div "Adjust the stage tolerances independently and document the changes in the next …" at bounding box center [489, 240] width 501 height 51
click at [239, 211] on input "a. Adjust the stage tolerances independently and document the changes in the ne…" at bounding box center [239, 206] width 0 height 10
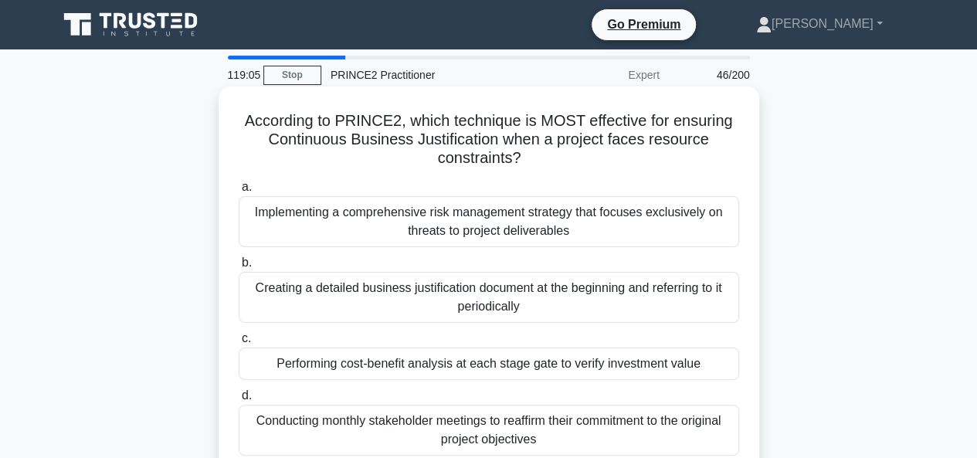
click at [410, 362] on div "Performing cost-benefit analysis at each stage gate to verify investment value" at bounding box center [489, 364] width 501 height 32
click at [239, 344] on input "c. Performing cost-benefit analysis at each stage gate to verify investment val…" at bounding box center [239, 339] width 0 height 10
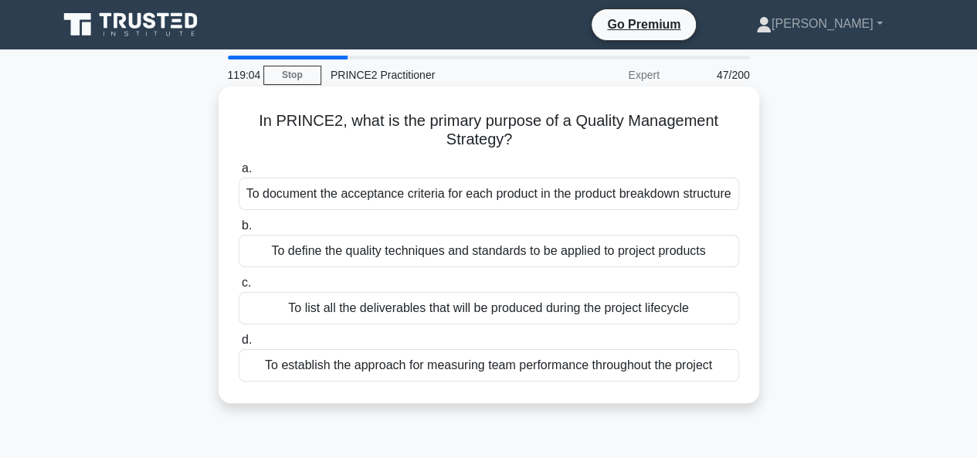
click at [416, 267] on div "To define the quality techniques and standards to be applied to project products" at bounding box center [489, 251] width 501 height 32
click at [239, 231] on input "b. To define the quality techniques and standards to be applied to project prod…" at bounding box center [239, 226] width 0 height 10
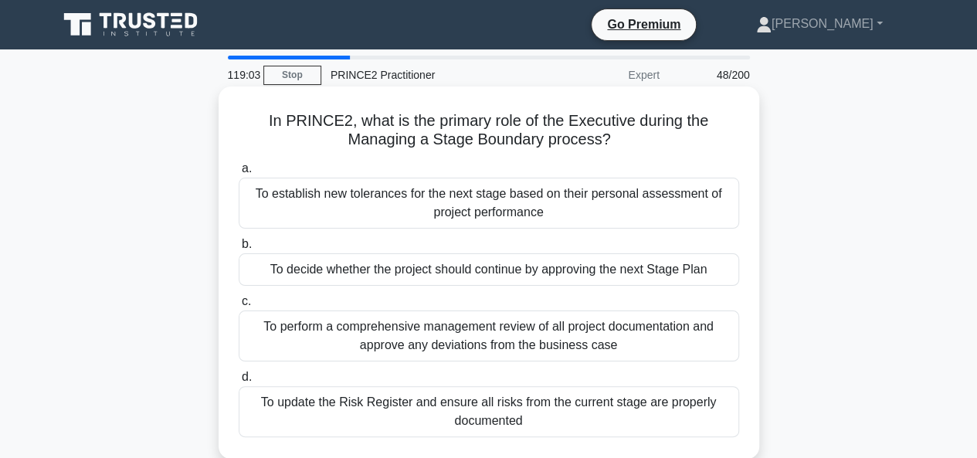
click at [419, 399] on div "To update the Risk Register and ensure all risks from the current stage are pro…" at bounding box center [489, 411] width 501 height 51
click at [239, 382] on input "d. To update the Risk Register and ensure all risks from the current stage are …" at bounding box center [239, 377] width 0 height 10
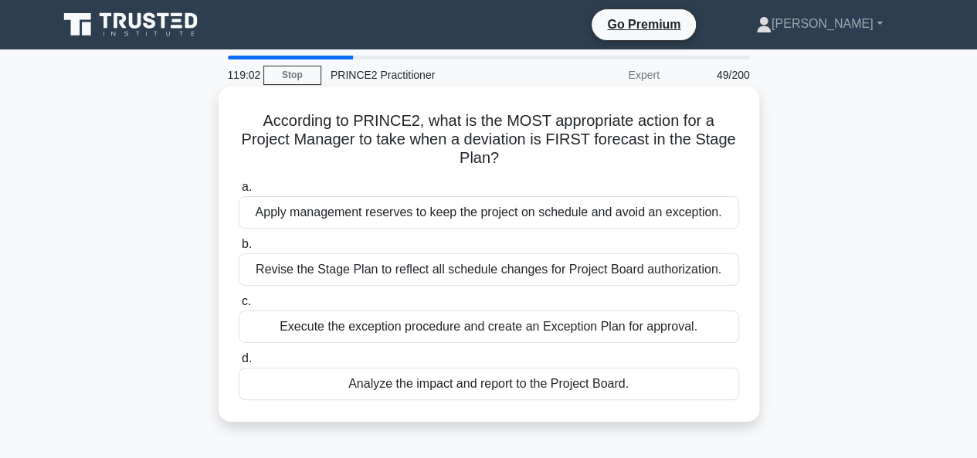
click at [412, 212] on div "Apply management reserves to keep the project on schedule and avoid an exceptio…" at bounding box center [489, 212] width 501 height 32
click at [239, 192] on input "a. Apply management reserves to keep the project on schedule and avoid an excep…" at bounding box center [239, 187] width 0 height 10
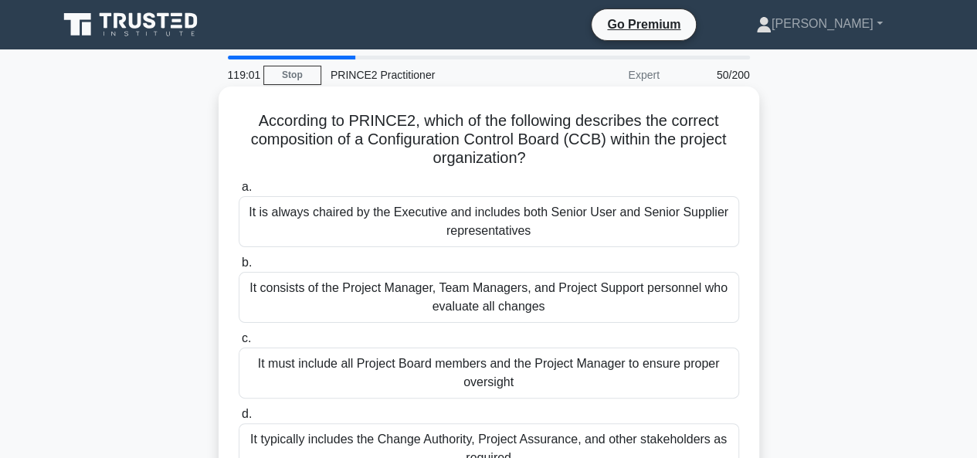
click at [420, 362] on div "It must include all Project Board members and the Project Manager to ensure pro…" at bounding box center [489, 373] width 501 height 51
click at [239, 344] on input "c. It must include all Project Board members and the Project Manager to ensure …" at bounding box center [239, 339] width 0 height 10
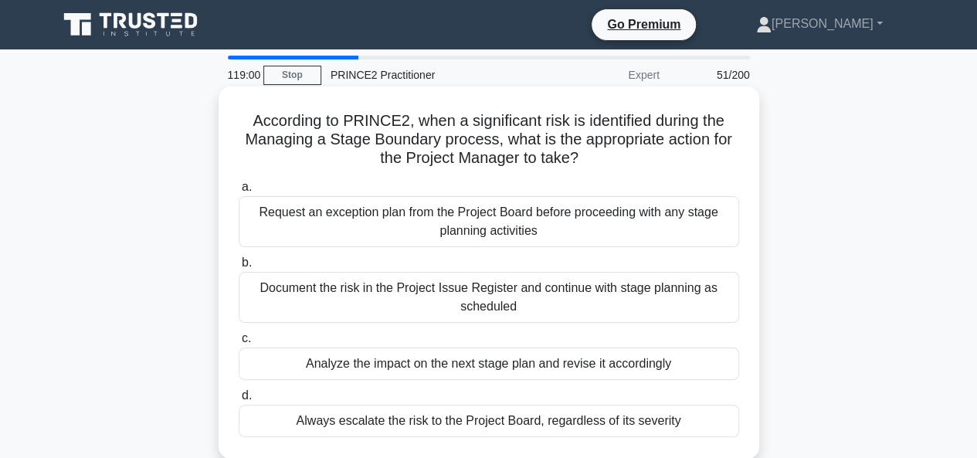
click at [397, 290] on div "Document the risk in the Project Issue Register and continue with stage plannin…" at bounding box center [489, 297] width 501 height 51
click at [239, 268] on input "b. Document the risk in the Project Issue Register and continue with stage plan…" at bounding box center [239, 263] width 0 height 10
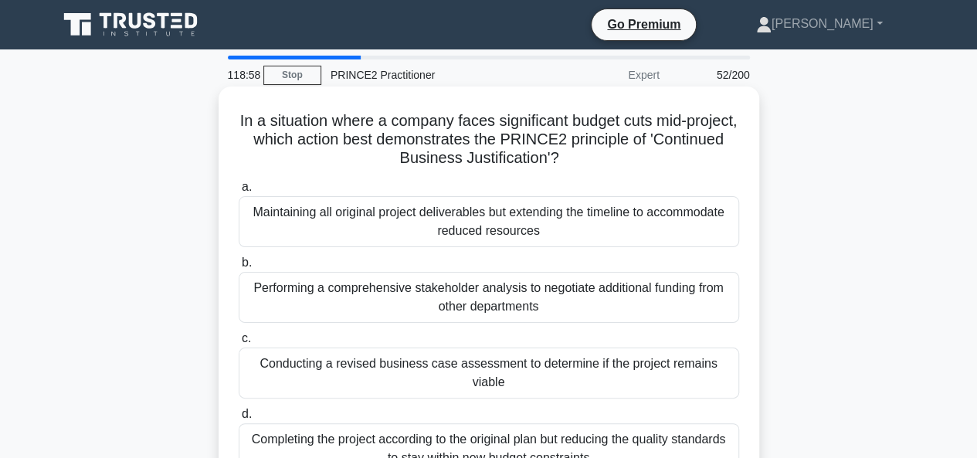
click at [409, 365] on div "Conducting a revised business case assessment to determine if the project remai…" at bounding box center [489, 373] width 501 height 51
click at [239, 344] on input "c. Conducting a revised business case assessment to determine if the project re…" at bounding box center [239, 339] width 0 height 10
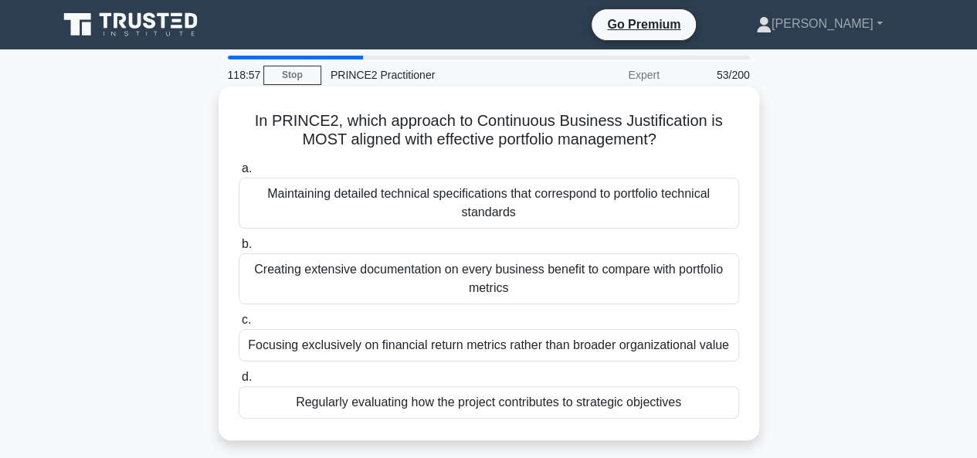
click at [470, 200] on div "Maintaining detailed technical specifications that correspond to portfolio tech…" at bounding box center [489, 203] width 501 height 51
click at [239, 174] on input "a. Maintaining detailed technical specifications that correspond to portfolio t…" at bounding box center [239, 169] width 0 height 10
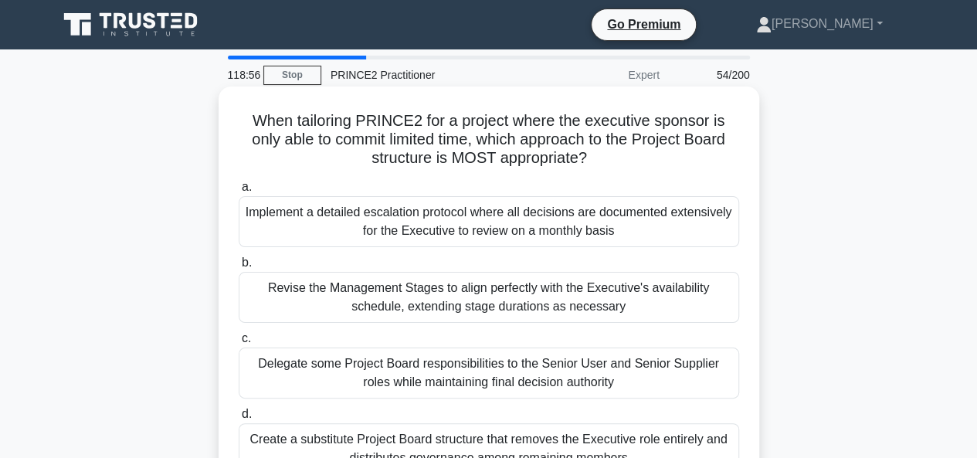
click at [468, 438] on div "Create a substitute Project Board structure that removes the Executive role ent…" at bounding box center [489, 448] width 501 height 51
click at [239, 420] on input "d. Create a substitute Project Board structure that removes the Executive role …" at bounding box center [239, 414] width 0 height 10
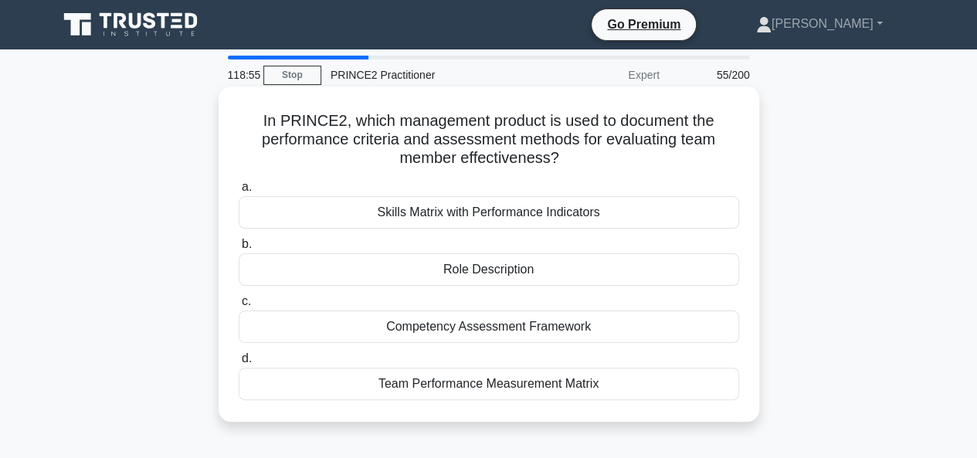
click at [440, 219] on div "Skills Matrix with Performance Indicators" at bounding box center [489, 212] width 501 height 32
click at [239, 192] on input "a. Skills Matrix with Performance Indicators" at bounding box center [239, 187] width 0 height 10
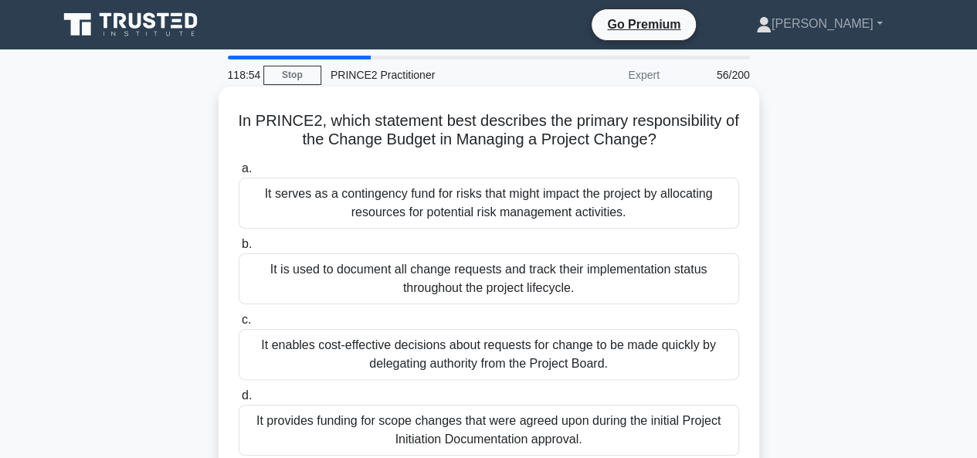
click at [439, 280] on div "It is used to document all change requests and track their implementation statu…" at bounding box center [489, 278] width 501 height 51
click at [239, 250] on input "b. It is used to document all change requests and track their implementation st…" at bounding box center [239, 245] width 0 height 10
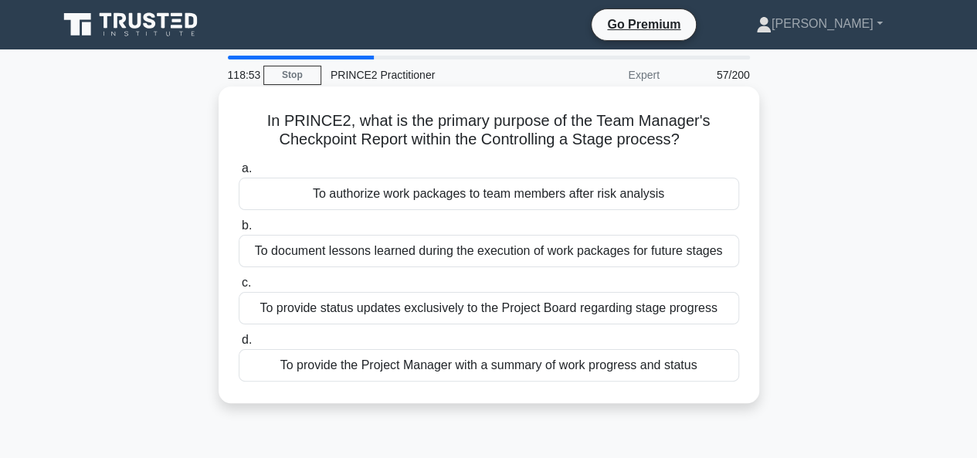
click at [443, 303] on div "To provide status updates exclusively to the Project Board regarding stage prog…" at bounding box center [489, 308] width 501 height 32
click at [239, 288] on input "c. To provide status updates exclusively to the Project Board regarding stage p…" at bounding box center [239, 283] width 0 height 10
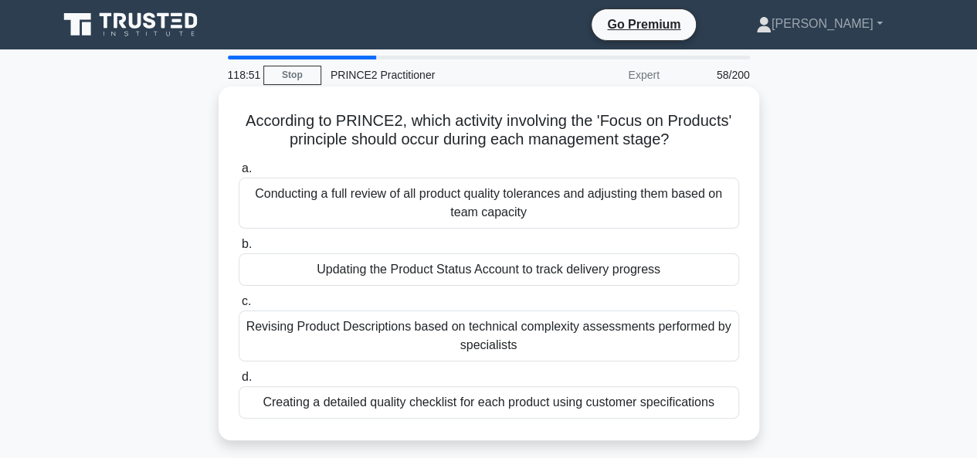
click at [442, 403] on div "Creating a detailed quality checklist for each product using customer specifica…" at bounding box center [489, 402] width 501 height 32
click at [239, 382] on input "d. Creating a detailed quality checklist for each product using customer specif…" at bounding box center [239, 377] width 0 height 10
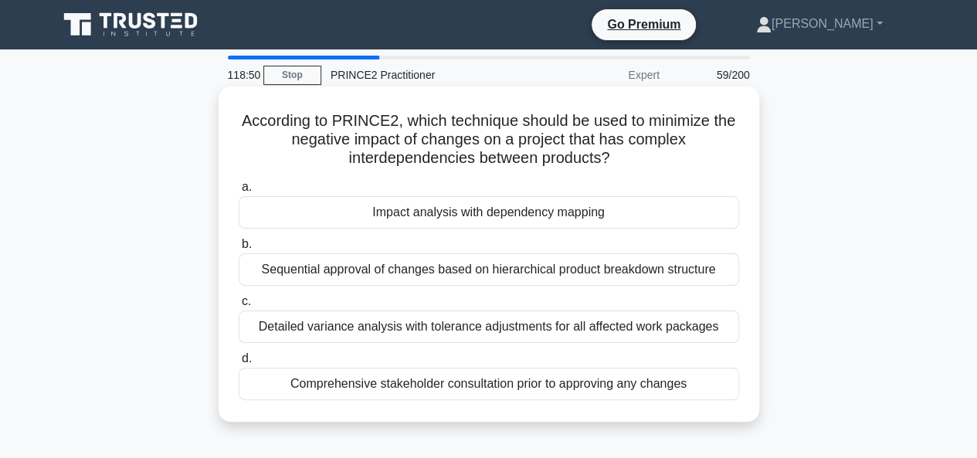
click at [419, 217] on div "Impact analysis with dependency mapping" at bounding box center [489, 212] width 501 height 32
click at [239, 192] on input "a. Impact analysis with dependency mapping" at bounding box center [239, 187] width 0 height 10
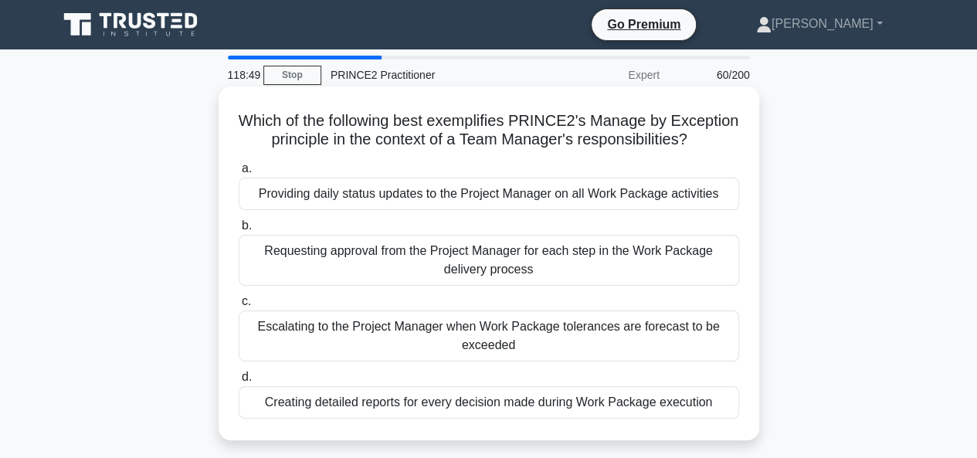
click at [430, 271] on div "Requesting approval from the Project Manager for each step in the Work Package …" at bounding box center [489, 260] width 501 height 51
click at [239, 231] on input "b. Requesting approval from the Project Manager for each step in the Work Packa…" at bounding box center [239, 226] width 0 height 10
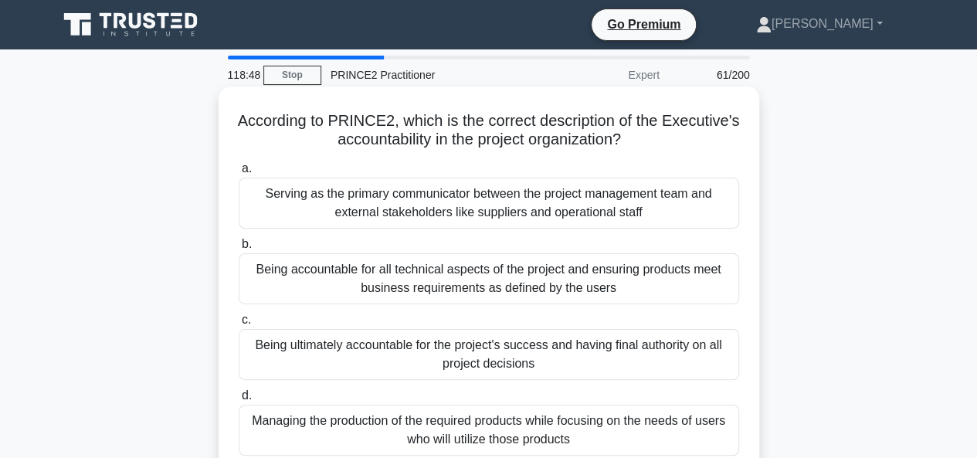
click at [433, 349] on div "Being ultimately accountable for the project's success and having final authori…" at bounding box center [489, 354] width 501 height 51
click at [239, 325] on input "c. Being ultimately accountable for the project's success and having final auth…" at bounding box center [239, 320] width 0 height 10
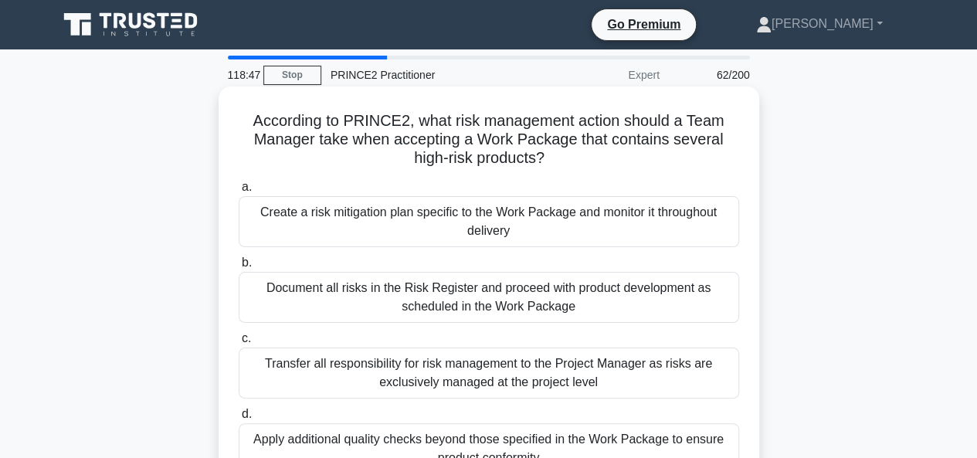
click at [434, 443] on div "Apply additional quality checks beyond those specified in the Work Package to e…" at bounding box center [489, 448] width 501 height 51
click at [239, 420] on input "d. Apply additional quality checks beyond those specified in the Work Package t…" at bounding box center [239, 414] width 0 height 10
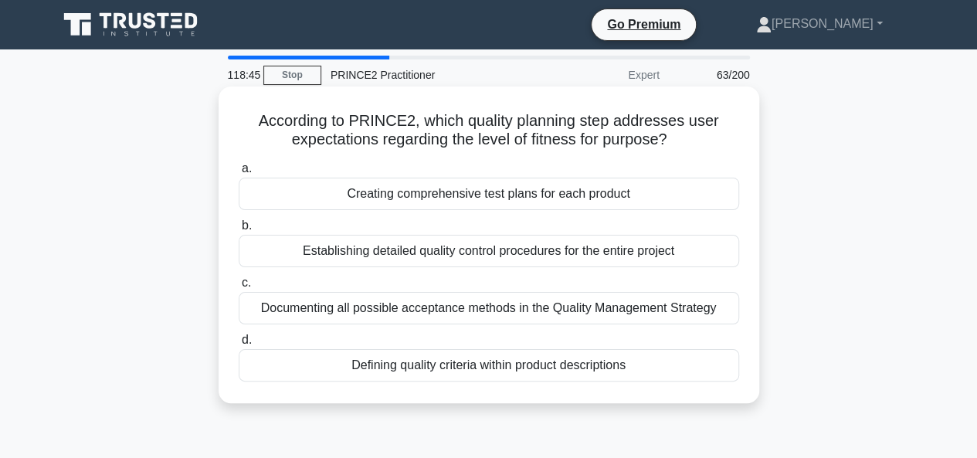
click at [394, 192] on div "Creating comprehensive test plans for each product" at bounding box center [489, 194] width 501 height 32
click at [239, 174] on input "a. Creating comprehensive test plans for each product" at bounding box center [239, 169] width 0 height 10
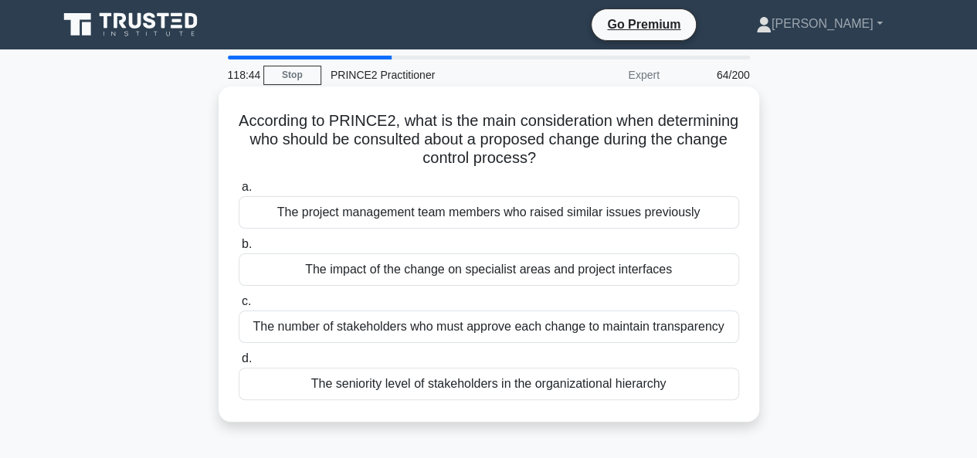
click at [406, 267] on div "The impact of the change on specialist areas and project interfaces" at bounding box center [489, 269] width 501 height 32
click at [239, 250] on input "b. The impact of the change on specialist areas and project interfaces" at bounding box center [239, 245] width 0 height 10
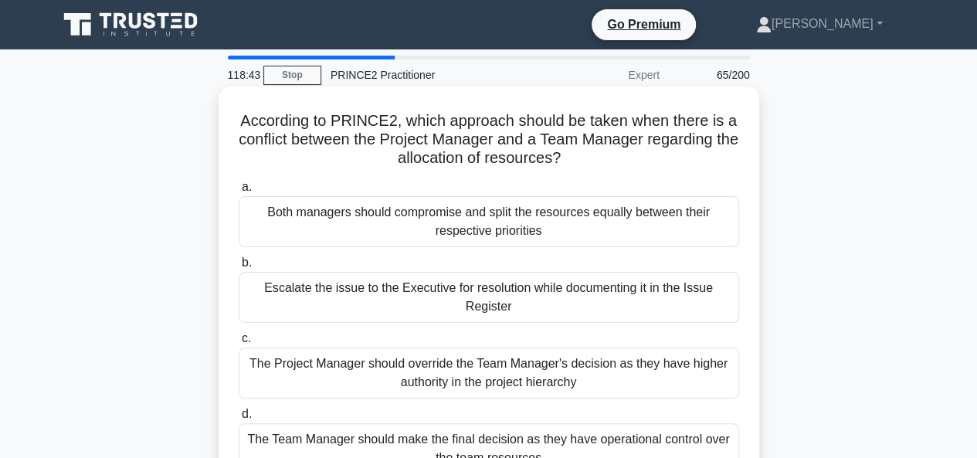
click at [409, 287] on div "Escalate the issue to the Executive for resolution while documenting it in the …" at bounding box center [489, 297] width 501 height 51
click at [239, 268] on input "b. Escalate the issue to the Executive for resolution while documenting it in t…" at bounding box center [239, 263] width 0 height 10
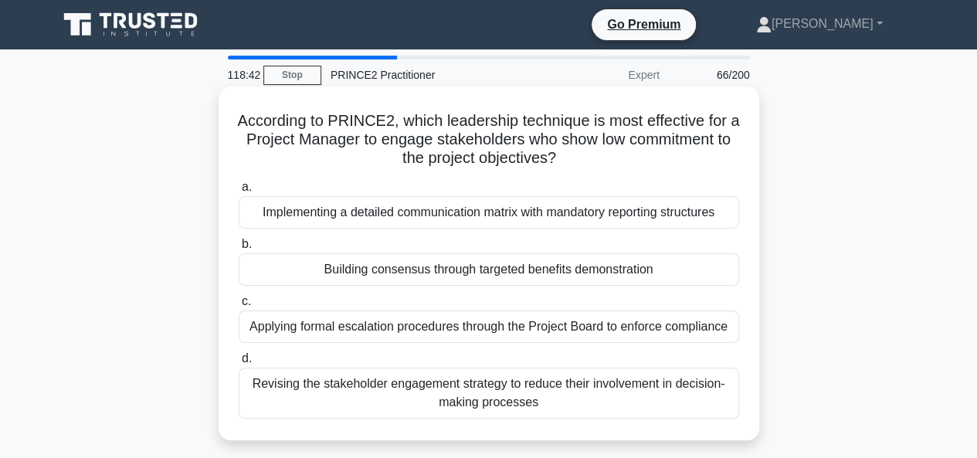
click at [405, 379] on div "Revising the stakeholder engagement strategy to reduce their involvement in dec…" at bounding box center [489, 393] width 501 height 51
click at [239, 364] on input "d. Revising the stakeholder engagement strategy to reduce their involvement in …" at bounding box center [239, 359] width 0 height 10
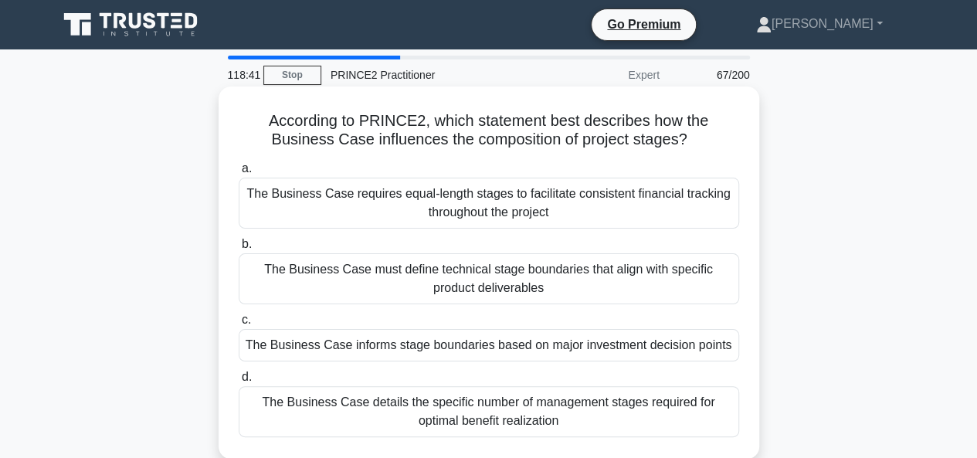
click at [423, 202] on div "The Business Case requires equal-length stages to facilitate consistent financi…" at bounding box center [489, 203] width 501 height 51
click at [239, 174] on input "a. The Business Case requires equal-length stages to facilitate consistent fina…" at bounding box center [239, 169] width 0 height 10
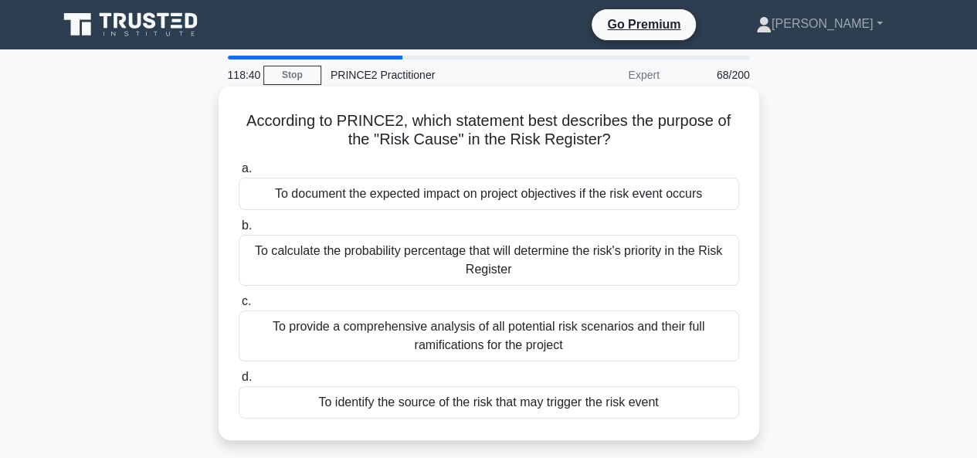
click at [426, 258] on div "To calculate the probability percentage that will determine the risk's priority…" at bounding box center [489, 260] width 501 height 51
click at [239, 231] on input "b. To calculate the probability percentage that will determine the risk's prior…" at bounding box center [239, 226] width 0 height 10
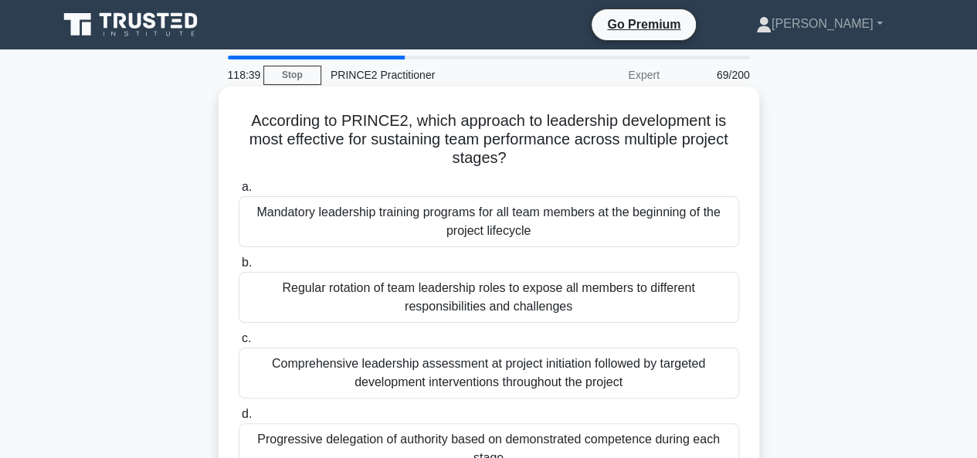
click at [436, 359] on div "Comprehensive leadership assessment at project initiation followed by targeted …" at bounding box center [489, 373] width 501 height 51
click at [239, 344] on input "c. Comprehensive leadership assessment at project initiation followed by target…" at bounding box center [239, 339] width 0 height 10
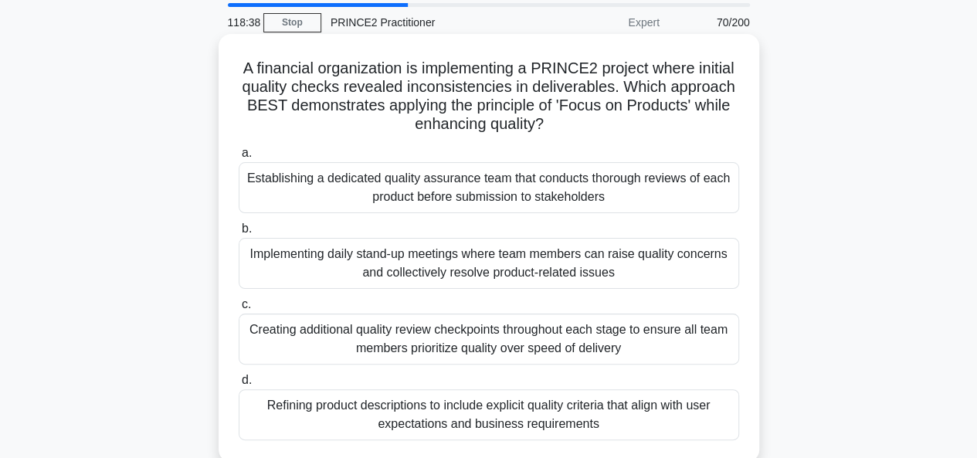
scroll to position [77, 0]
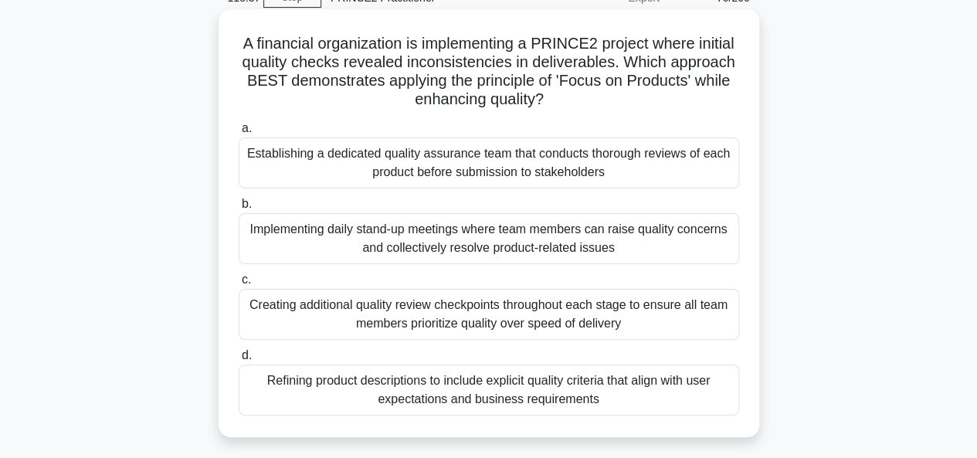
click at [448, 387] on div "Refining product descriptions to include explicit quality criteria that align w…" at bounding box center [489, 390] width 501 height 51
click at [239, 361] on input "d. Refining product descriptions to include explicit quality criteria that alig…" at bounding box center [239, 356] width 0 height 10
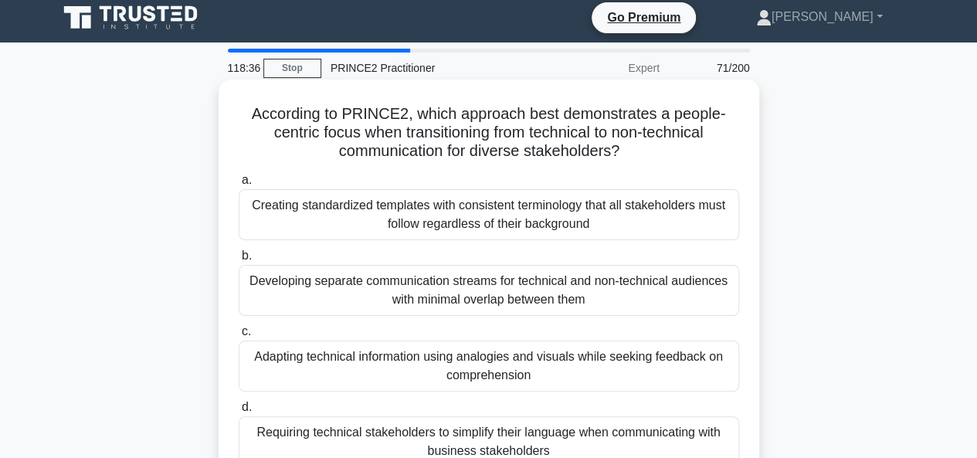
scroll to position [0, 0]
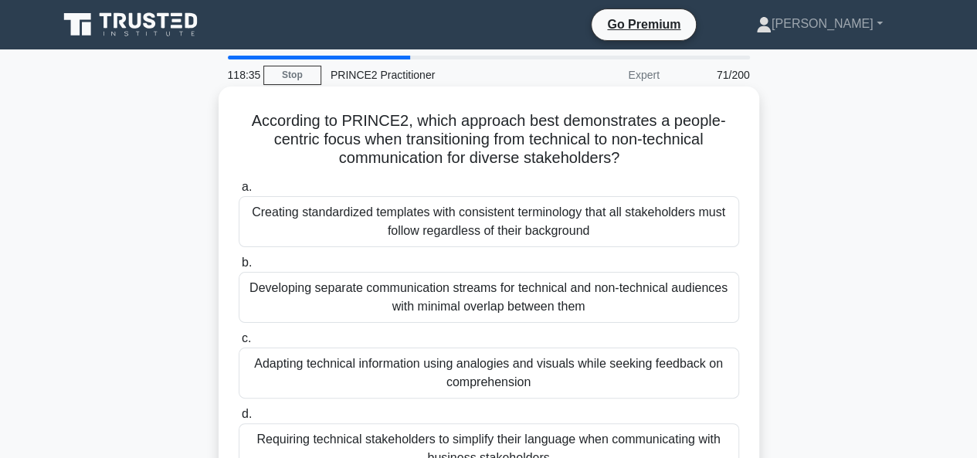
click at [428, 225] on div "Creating standardized templates with consistent terminology that all stakeholde…" at bounding box center [489, 221] width 501 height 51
click at [239, 192] on input "a. Creating standardized templates with consistent terminology that all stakeho…" at bounding box center [239, 187] width 0 height 10
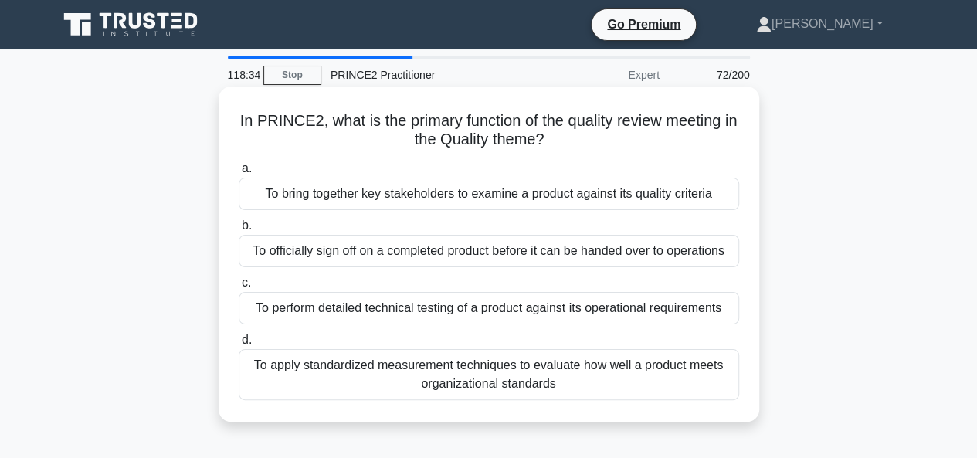
click at [440, 305] on div "To perform detailed technical testing of a product against its operational requ…" at bounding box center [489, 308] width 501 height 32
click at [239, 288] on input "c. To perform detailed technical testing of a product against its operational r…" at bounding box center [239, 283] width 0 height 10
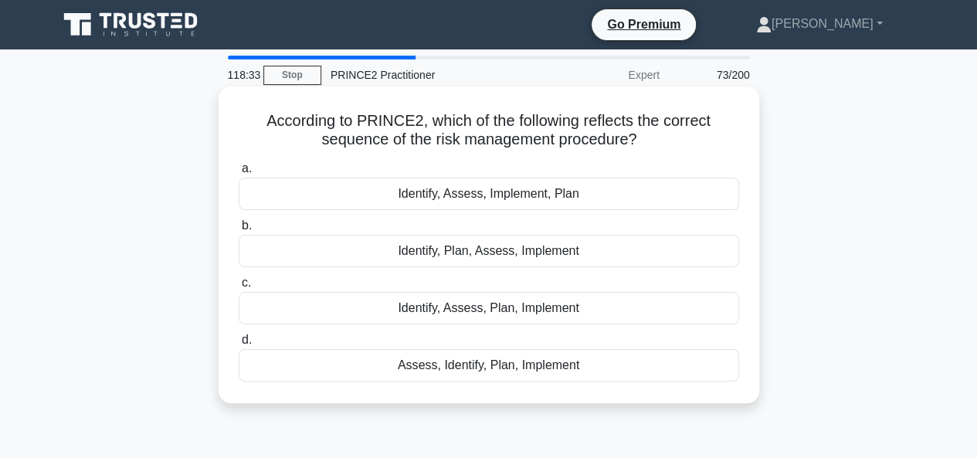
click at [443, 258] on div "Identify, Plan, Assess, Implement" at bounding box center [489, 251] width 501 height 32
click at [239, 231] on input "b. Identify, Plan, Assess, Implement" at bounding box center [239, 226] width 0 height 10
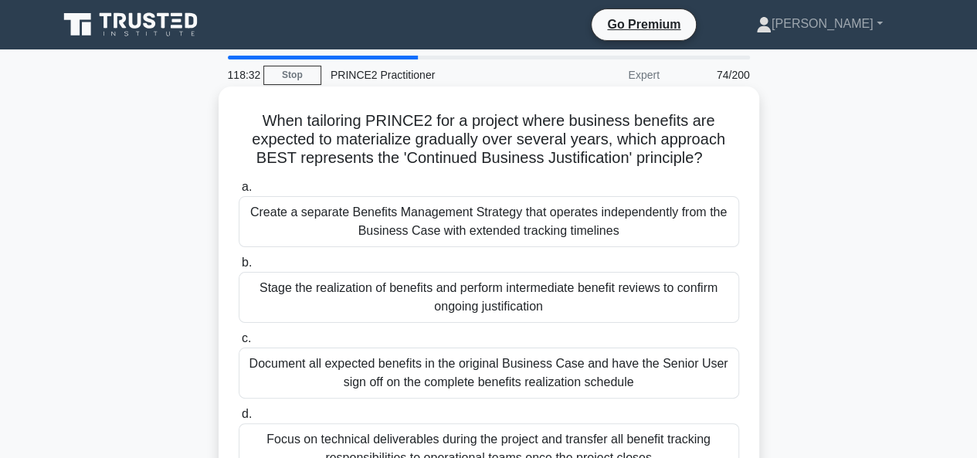
click at [462, 228] on div "Create a separate Benefits Management Strategy that operates independently from…" at bounding box center [489, 221] width 501 height 51
click at [239, 192] on input "a. Create a separate Benefits Management Strategy that operates independently f…" at bounding box center [239, 187] width 0 height 10
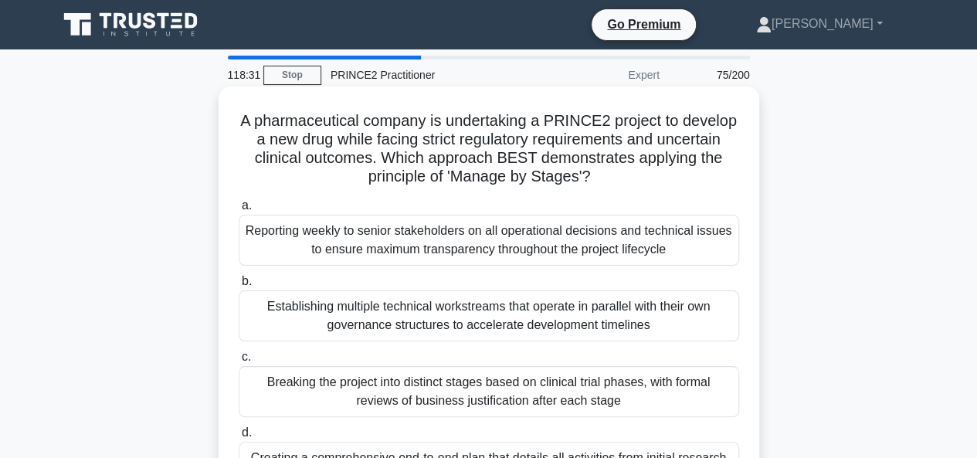
click at [449, 251] on div "Reporting weekly to senior stakeholders on all operational decisions and techni…" at bounding box center [489, 240] width 501 height 51
click at [239, 211] on input "a. Reporting weekly to senior stakeholders on all operational decisions and tec…" at bounding box center [239, 206] width 0 height 10
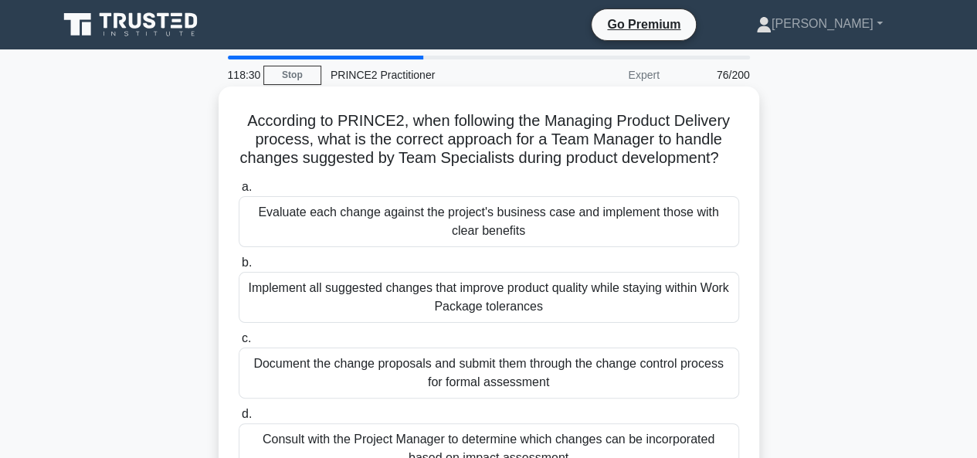
click at [440, 319] on div "Implement all suggested changes that improve product quality while staying with…" at bounding box center [489, 297] width 501 height 51
click at [239, 268] on input "b. Implement all suggested changes that improve product quality while staying w…" at bounding box center [239, 263] width 0 height 10
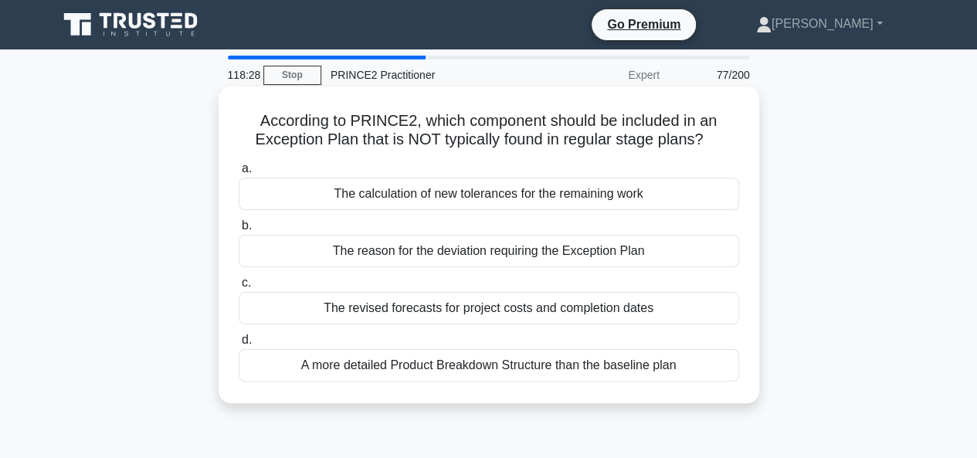
click at [438, 198] on div "The calculation of new tolerances for the remaining work" at bounding box center [489, 194] width 501 height 32
click at [239, 174] on input "a. The calculation of new tolerances for the remaining work" at bounding box center [239, 169] width 0 height 10
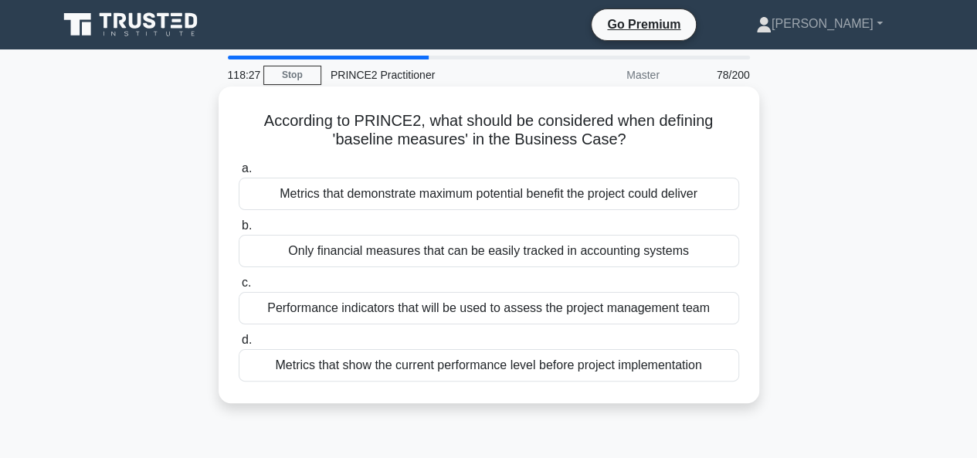
click at [448, 250] on div "Only financial measures that can be easily tracked in accounting systems" at bounding box center [489, 251] width 501 height 32
click at [239, 231] on input "b. Only financial measures that can be easily tracked in accounting systems" at bounding box center [239, 226] width 0 height 10
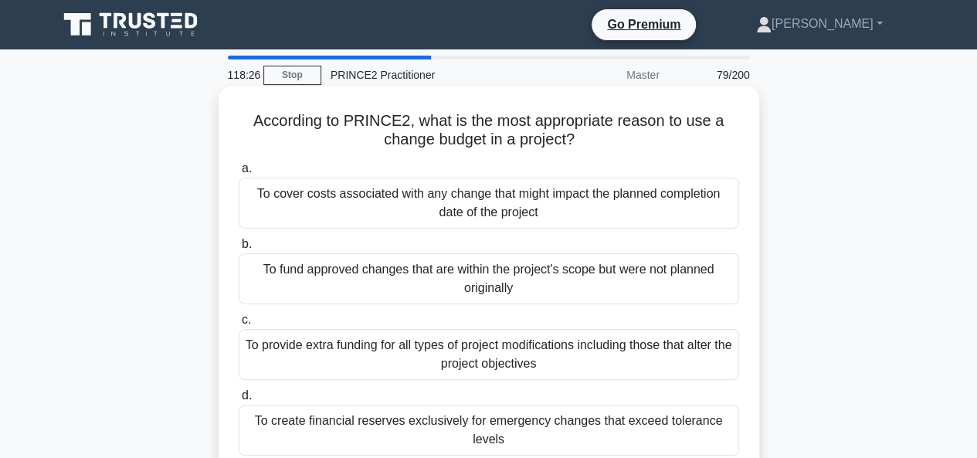
click at [442, 351] on div "To provide extra funding for all types of project modifications including those…" at bounding box center [489, 354] width 501 height 51
click at [239, 325] on input "c. To provide extra funding for all types of project modifications including th…" at bounding box center [239, 320] width 0 height 10
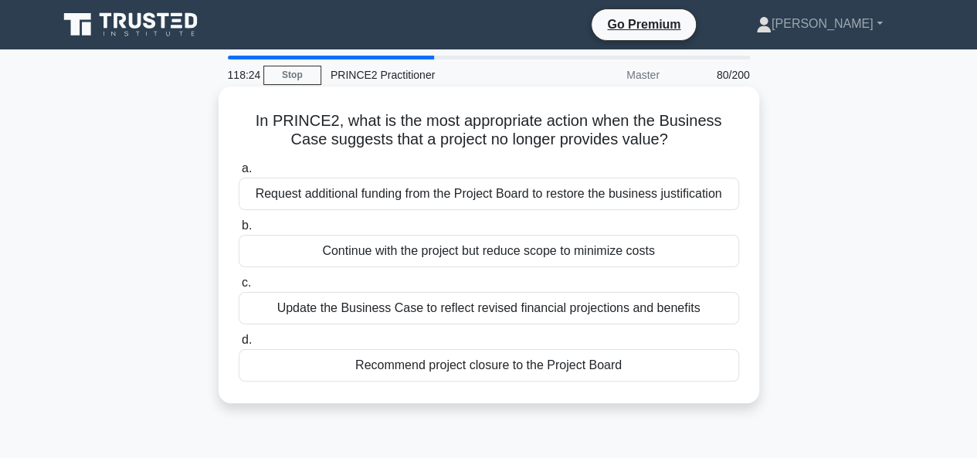
click at [428, 362] on div "Recommend project closure to the Project Board" at bounding box center [489, 365] width 501 height 32
click at [239, 345] on input "d. Recommend project closure to the Project Board" at bounding box center [239, 340] width 0 height 10
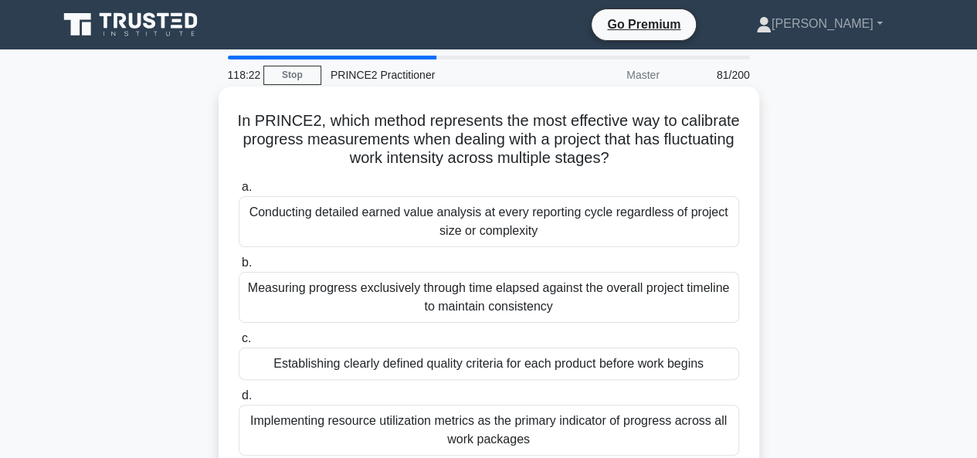
click at [355, 213] on div "Conducting detailed earned value analysis at every reporting cycle regardless o…" at bounding box center [489, 221] width 501 height 51
click at [239, 192] on input "a. Conducting detailed earned value analysis at every reporting cycle regardles…" at bounding box center [239, 187] width 0 height 10
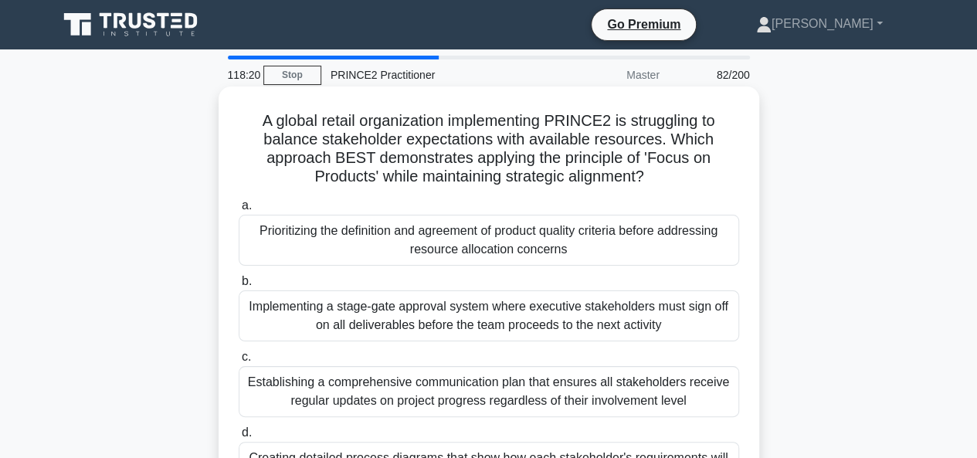
click at [382, 315] on div "Implementing a stage-gate approval system where executive stakeholders must sig…" at bounding box center [489, 315] width 501 height 51
click at [239, 287] on input "b. Implementing a stage-gate approval system where executive stakeholders must …" at bounding box center [239, 282] width 0 height 10
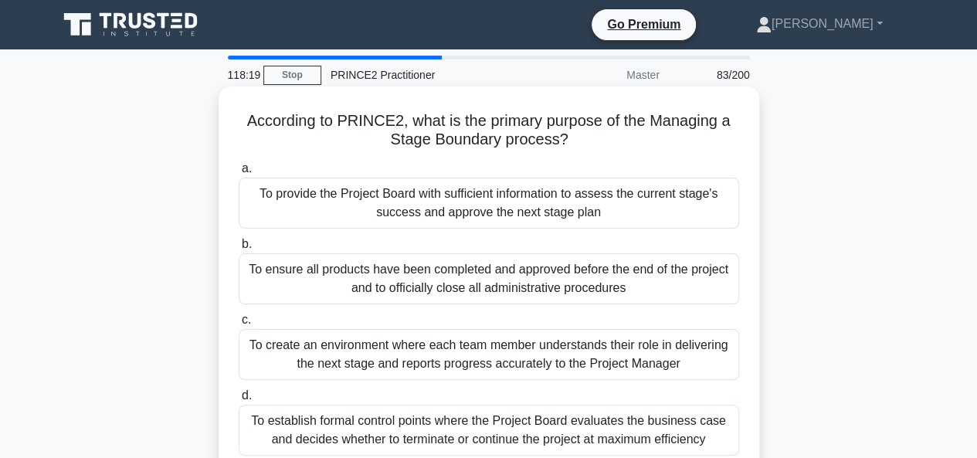
click at [440, 211] on div "To provide the Project Board with sufficient information to assess the current …" at bounding box center [489, 203] width 501 height 51
click at [239, 174] on input "a. To provide the Project Board with sufficient information to assess the curre…" at bounding box center [239, 169] width 0 height 10
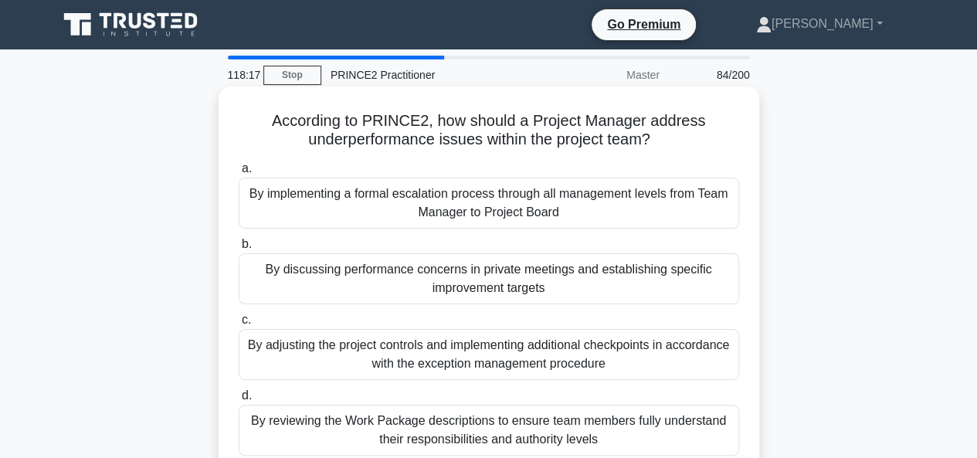
click at [430, 427] on div "By reviewing the Work Package descriptions to ensure team members fully underst…" at bounding box center [489, 430] width 501 height 51
click at [239, 401] on input "d. By reviewing the Work Package descriptions to ensure team members fully unde…" at bounding box center [239, 396] width 0 height 10
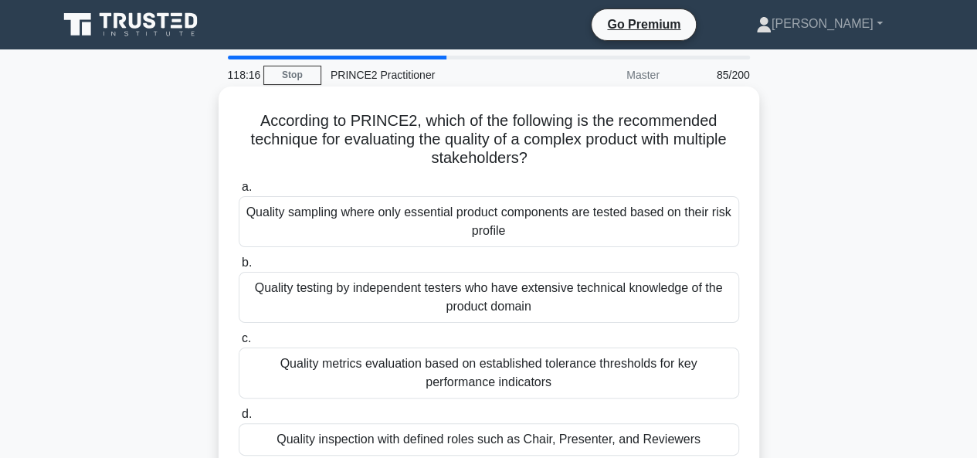
click at [415, 217] on div "Quality sampling where only essential product components are tested based on th…" at bounding box center [489, 221] width 501 height 51
click at [239, 192] on input "a. Quality sampling where only essential product components are tested based on…" at bounding box center [239, 187] width 0 height 10
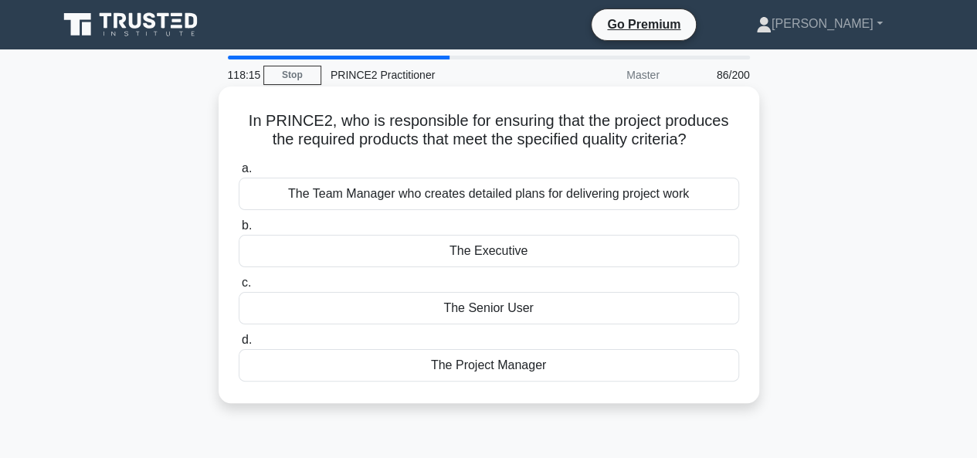
click at [473, 256] on div "The Executive" at bounding box center [489, 251] width 501 height 32
click at [239, 231] on input "b. The Executive" at bounding box center [239, 226] width 0 height 10
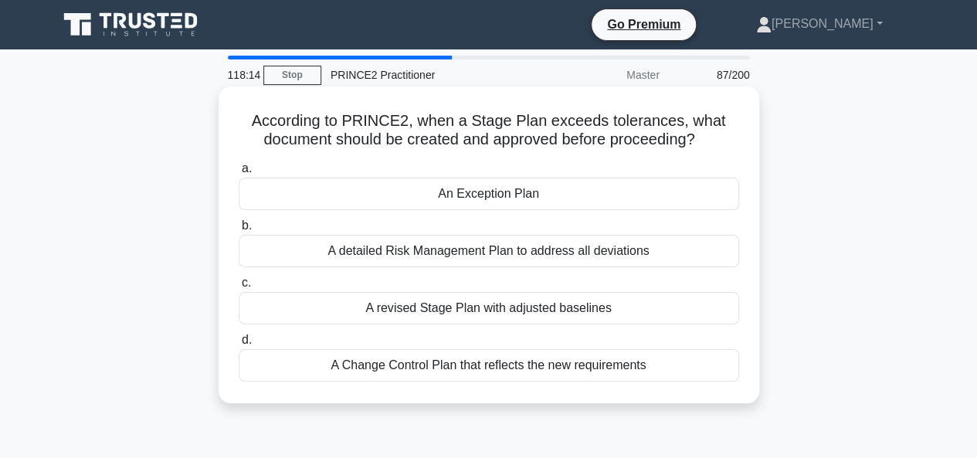
click at [423, 304] on div "A revised Stage Plan with adjusted baselines" at bounding box center [489, 308] width 501 height 32
click at [239, 288] on input "c. A revised Stage Plan with adjusted baselines" at bounding box center [239, 283] width 0 height 10
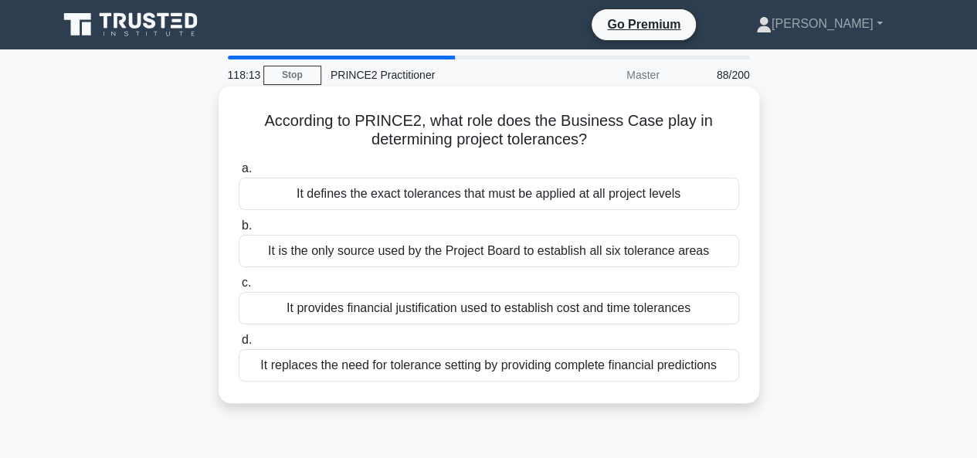
click at [424, 365] on div "It replaces the need for tolerance setting by providing complete financial pred…" at bounding box center [489, 365] width 501 height 32
click at [239, 345] on input "d. It replaces the need for tolerance setting by providing complete financial p…" at bounding box center [239, 340] width 0 height 10
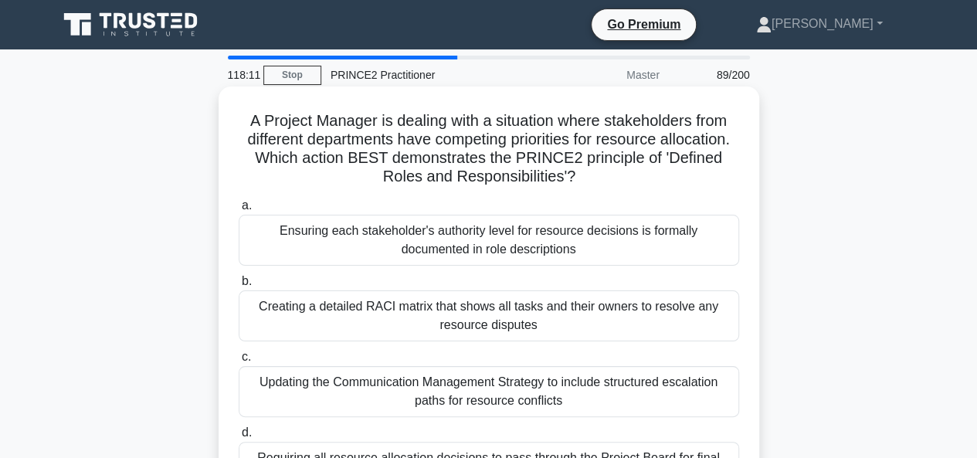
click at [423, 242] on div "Ensuring each stakeholder's authority level for resource decisions is formally …" at bounding box center [489, 240] width 501 height 51
click at [239, 211] on input "a. Ensuring each stakeholder's authority level for resource decisions is formal…" at bounding box center [239, 206] width 0 height 10
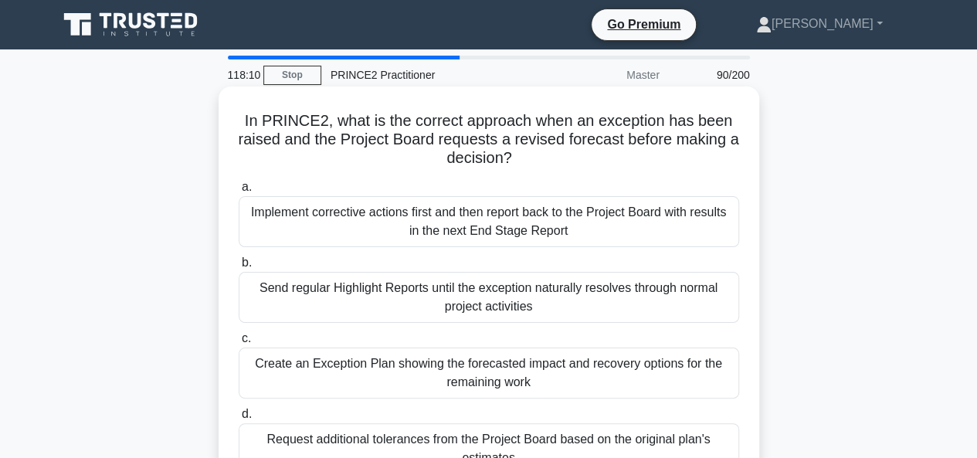
click at [434, 296] on div "Send regular Highlight Reports until the exception naturally resolves through n…" at bounding box center [489, 297] width 501 height 51
click at [239, 268] on input "b. Send regular Highlight Reports until the exception naturally resolves throug…" at bounding box center [239, 263] width 0 height 10
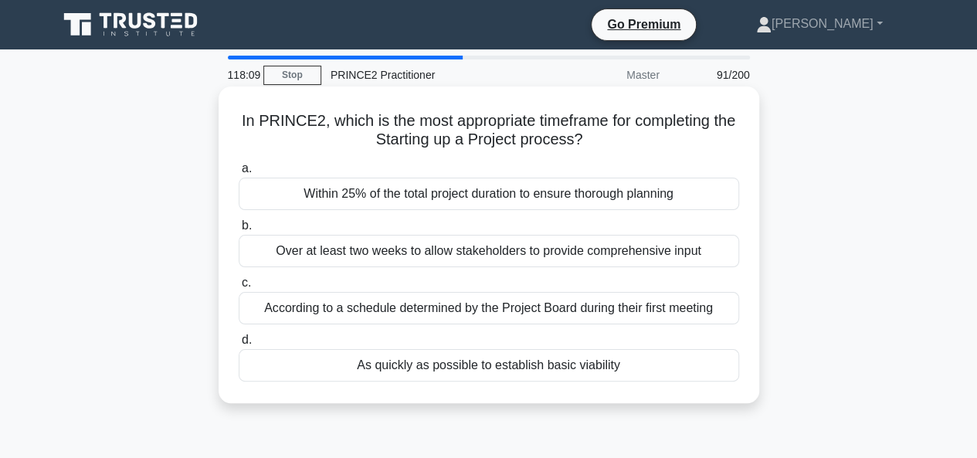
click at [438, 306] on div "According to a schedule determined by the Project Board during their first meet…" at bounding box center [489, 308] width 501 height 32
click at [239, 288] on input "c. According to a schedule determined by the Project Board during their first m…" at bounding box center [239, 283] width 0 height 10
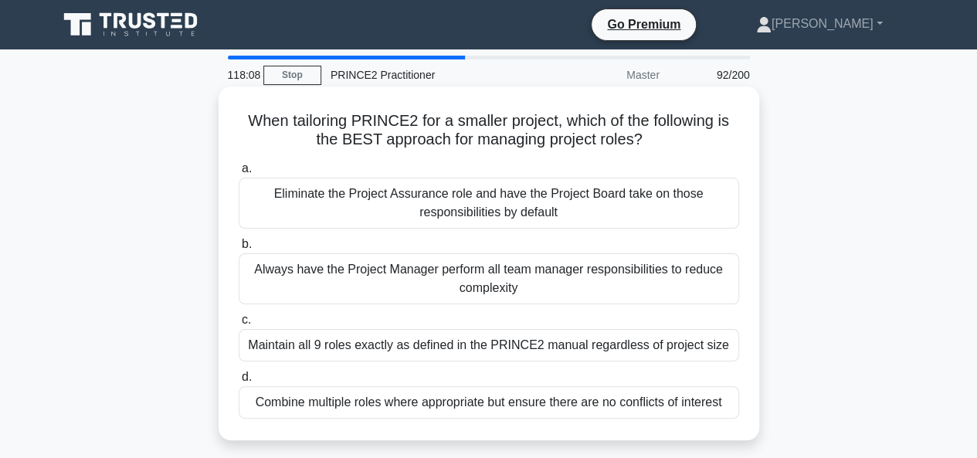
click at [427, 203] on div "Eliminate the Project Assurance role and have the Project Board take on those r…" at bounding box center [489, 203] width 501 height 51
click at [239, 174] on input "a. Eliminate the Project Assurance role and have the Project Board take on thos…" at bounding box center [239, 169] width 0 height 10
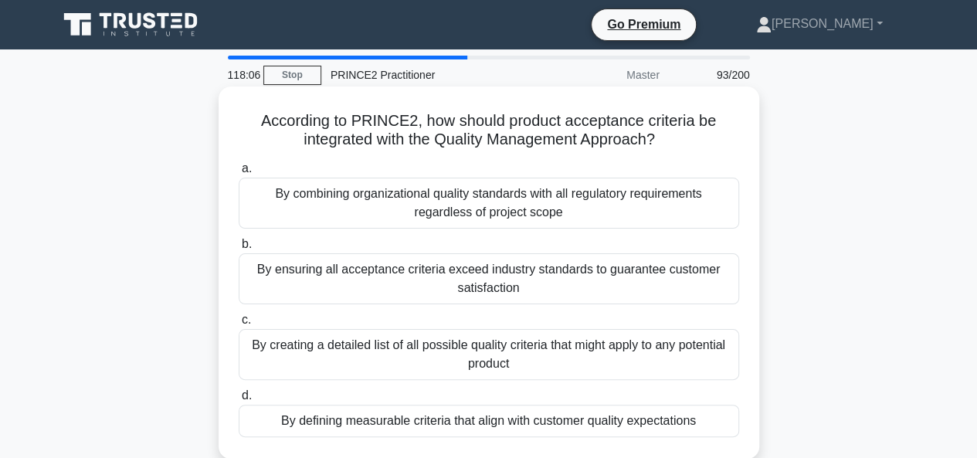
click at [442, 338] on div "By creating a detailed list of all possible quality criteria that might apply t…" at bounding box center [489, 354] width 501 height 51
click at [239, 325] on input "c. By creating a detailed list of all possible quality criteria that might appl…" at bounding box center [239, 320] width 0 height 10
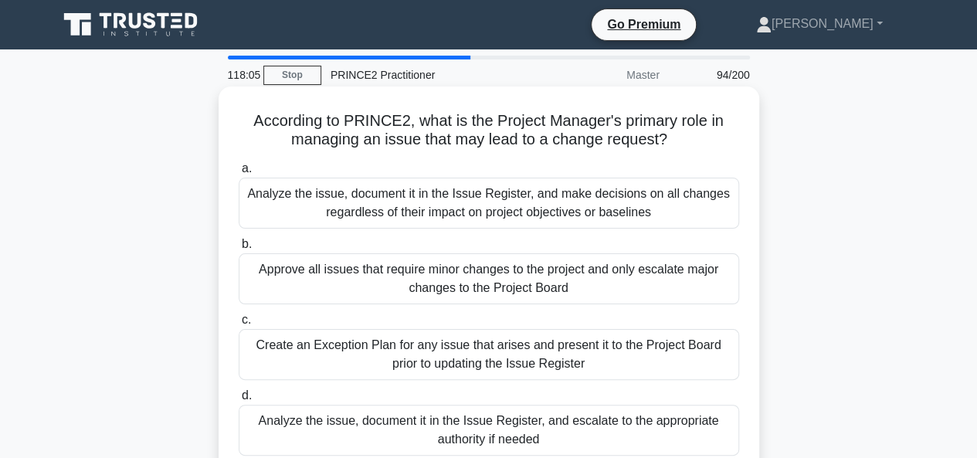
scroll to position [77, 0]
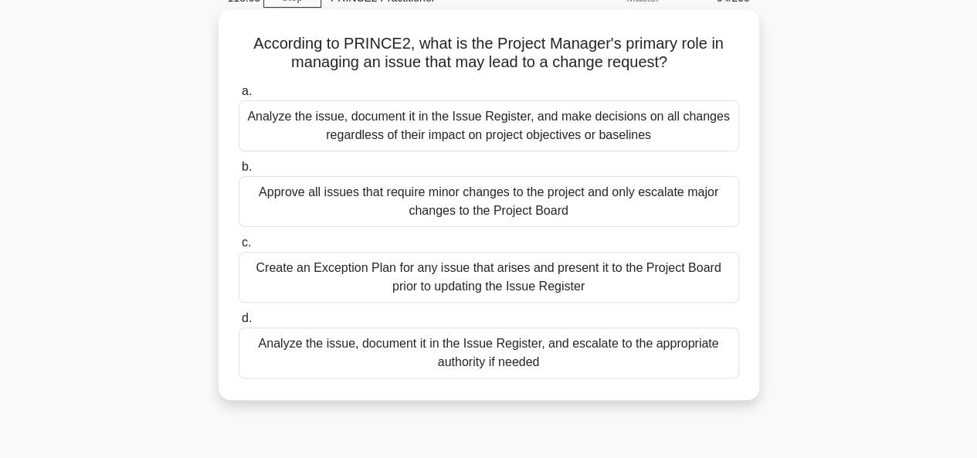
click at [455, 347] on div "Analyze the issue, document it in the Issue Register, and escalate to the appro…" at bounding box center [489, 353] width 501 height 51
click at [239, 324] on input "d. Analyze the issue, document it in the Issue Register, and escalate to the ap…" at bounding box center [239, 319] width 0 height 10
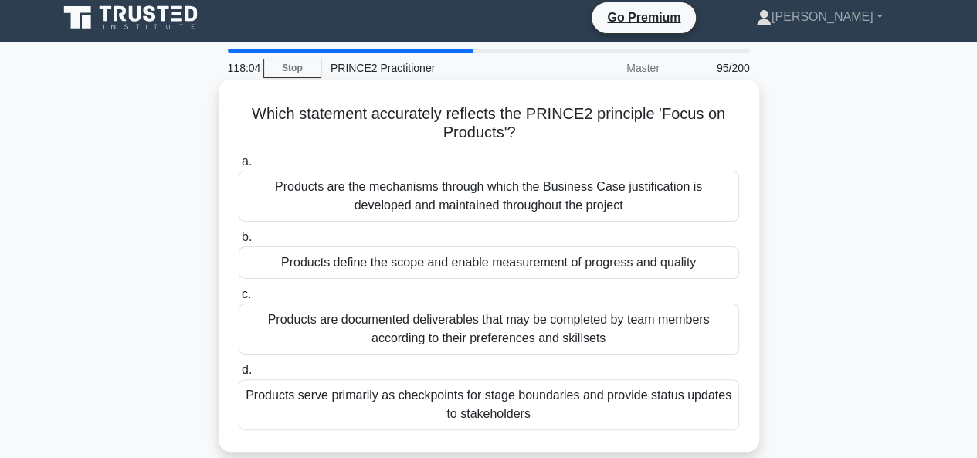
scroll to position [0, 0]
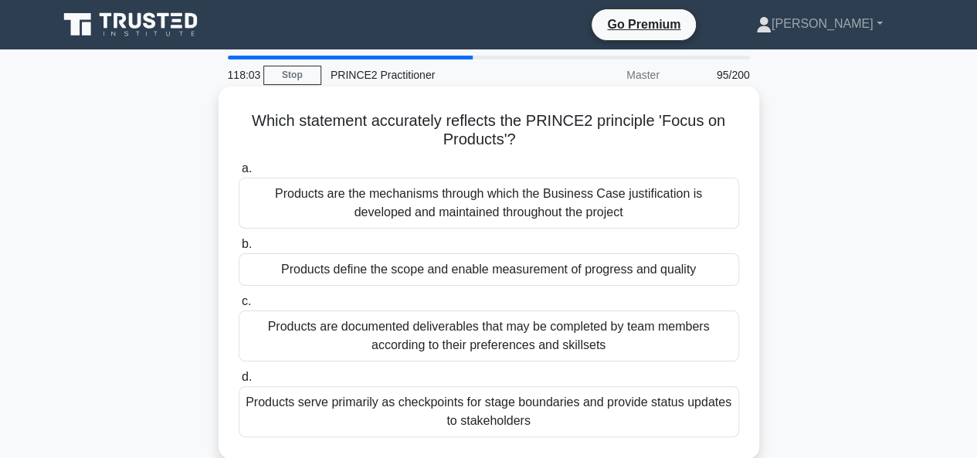
click at [432, 200] on div "Products are the mechanisms through which the Business Case justification is de…" at bounding box center [489, 203] width 501 height 51
click at [239, 174] on input "a. Products are the mechanisms through which the Business Case justification is…" at bounding box center [239, 169] width 0 height 10
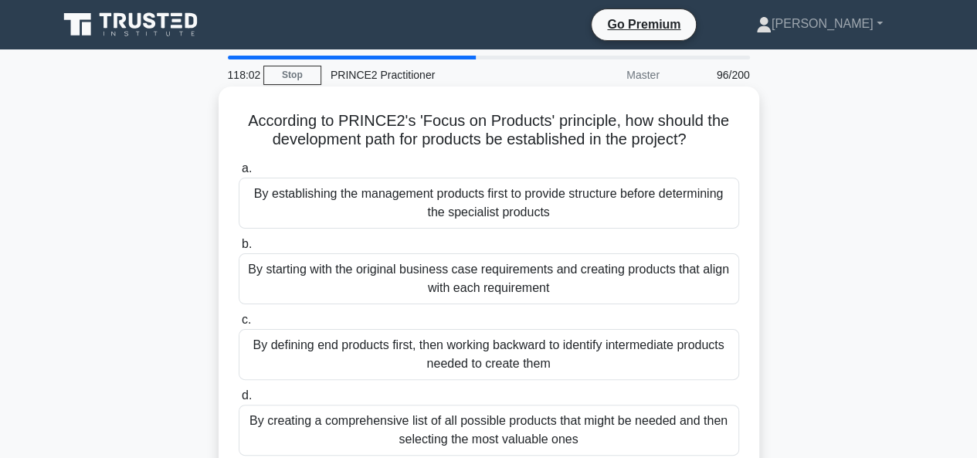
click at [435, 272] on div "By starting with the original business case requirements and creating products …" at bounding box center [489, 278] width 501 height 51
click at [239, 250] on input "b. By starting with the original business case requirements and creating produc…" at bounding box center [239, 245] width 0 height 10
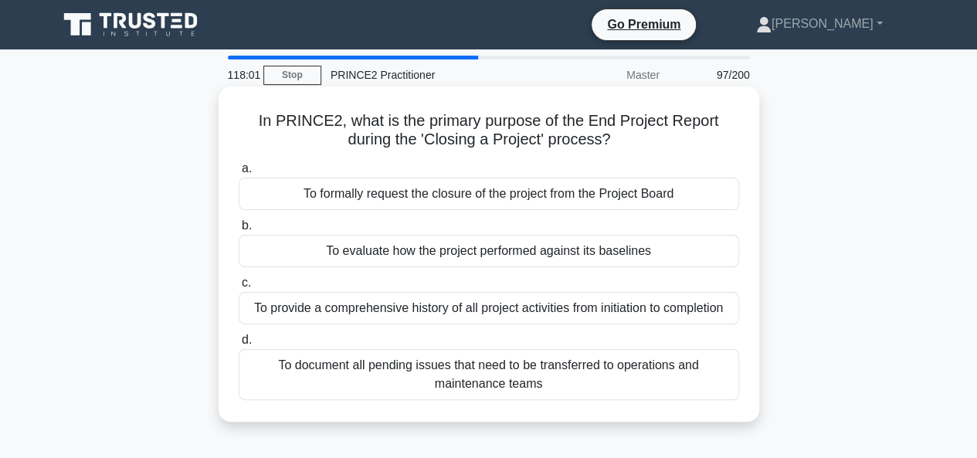
click at [443, 309] on div "To provide a comprehensive history of all project activities from initiation to…" at bounding box center [489, 308] width 501 height 32
click at [239, 288] on input "c. To provide a comprehensive history of all project activities from initiation…" at bounding box center [239, 283] width 0 height 10
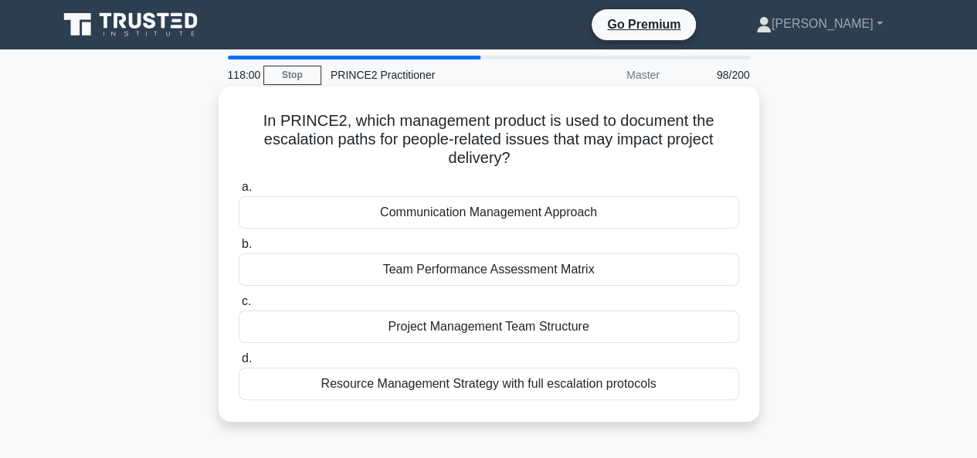
click at [445, 218] on div "Communication Management Approach" at bounding box center [489, 212] width 501 height 32
click at [239, 192] on input "a. Communication Management Approach" at bounding box center [239, 187] width 0 height 10
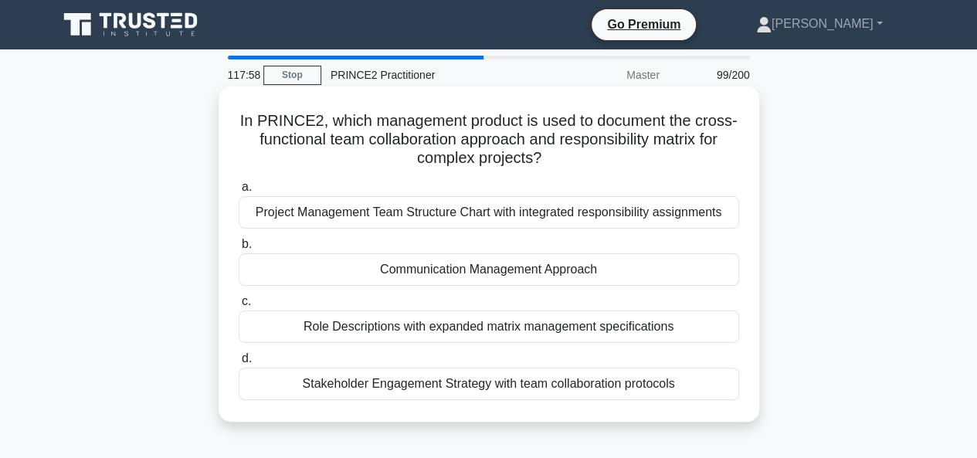
click at [453, 273] on div "Communication Management Approach" at bounding box center [489, 269] width 501 height 32
click at [239, 250] on input "b. Communication Management Approach" at bounding box center [239, 245] width 0 height 10
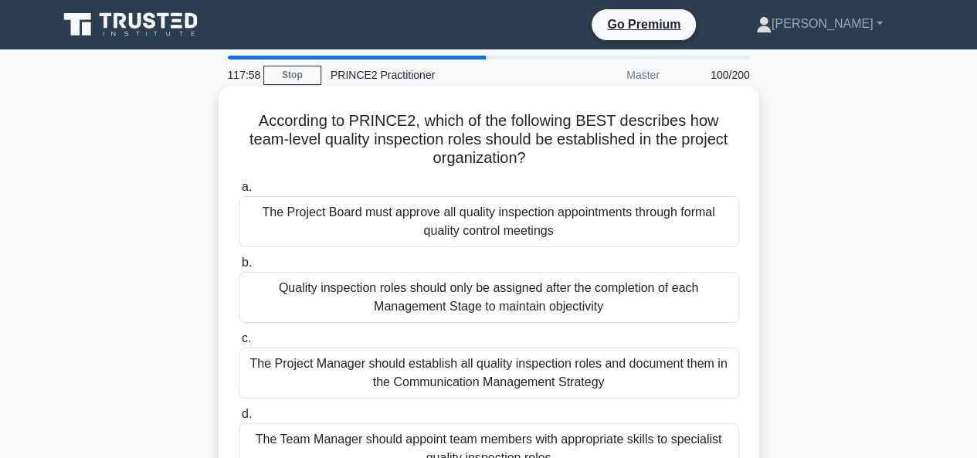
click at [464, 226] on div "The Project Board must approve all quality inspection appointments through form…" at bounding box center [489, 221] width 501 height 51
click at [239, 192] on input "a. The Project Board must approve all quality inspection appointments through f…" at bounding box center [239, 187] width 0 height 10
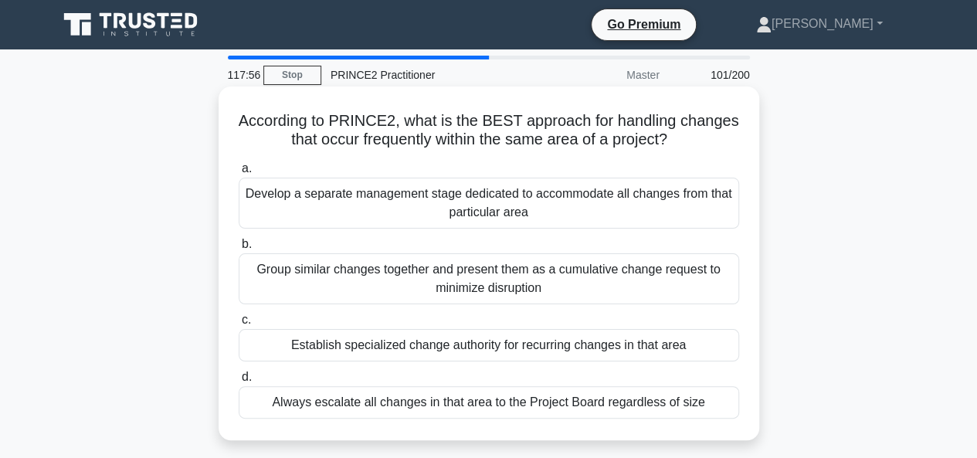
click at [464, 338] on div "Establish specialized change authority for recurring changes in that area" at bounding box center [489, 345] width 501 height 32
click at [239, 325] on input "c. Establish specialized change authority for recurring changes in that area" at bounding box center [239, 320] width 0 height 10
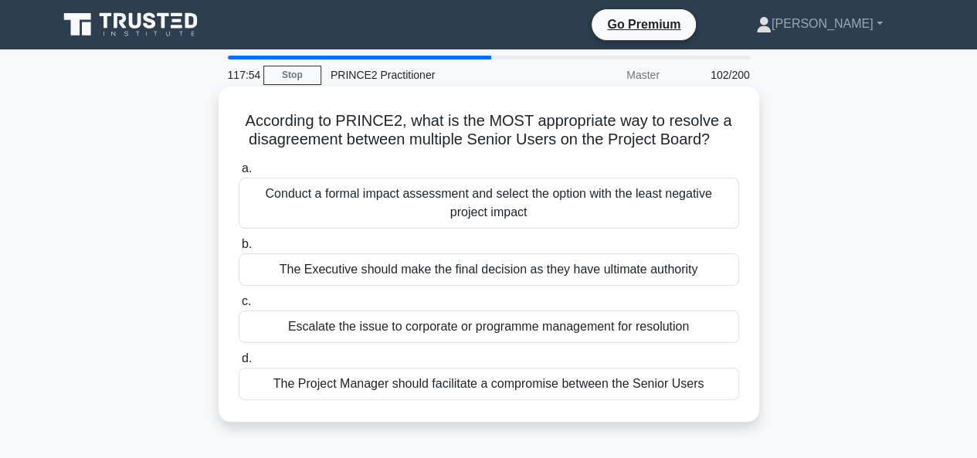
click at [474, 386] on div "The Project Manager should facilitate a compromise between the Senior Users" at bounding box center [489, 384] width 501 height 32
click at [239, 364] on input "d. The Project Manager should facilitate a compromise between the Senior Users" at bounding box center [239, 359] width 0 height 10
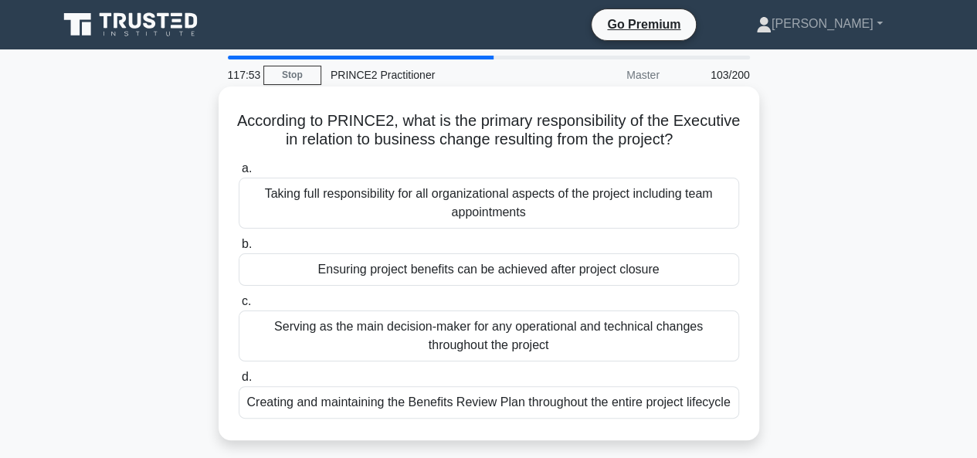
click at [477, 207] on div "Taking full responsibility for all organizational aspects of the project includ…" at bounding box center [489, 203] width 501 height 51
click at [239, 174] on input "a. Taking full responsibility for all organizational aspects of the project inc…" at bounding box center [239, 169] width 0 height 10
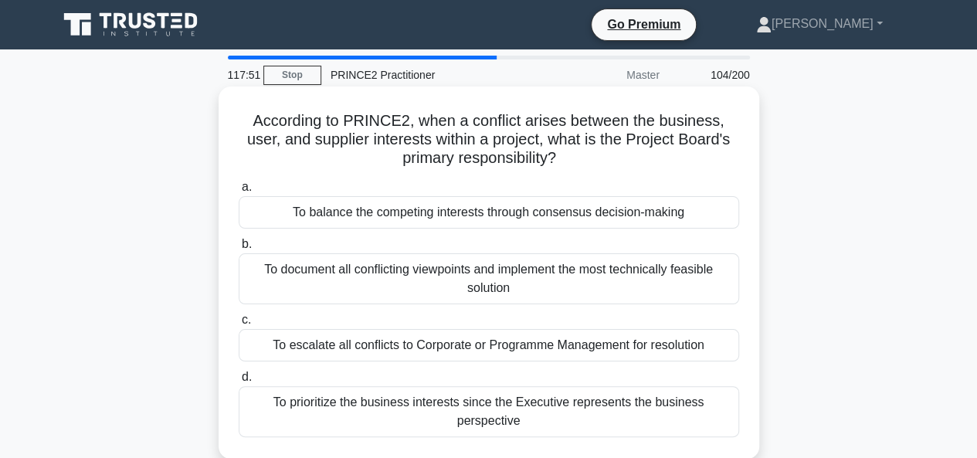
click at [472, 267] on div "To document all conflicting viewpoints and implement the most technically feasi…" at bounding box center [489, 278] width 501 height 51
click at [239, 250] on input "b. To document all conflicting viewpoints and implement the most technically fe…" at bounding box center [239, 245] width 0 height 10
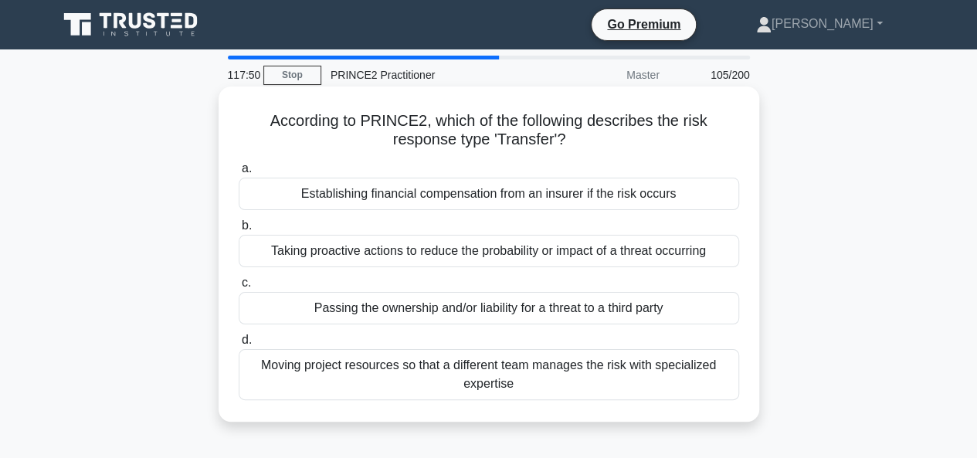
click at [474, 304] on div "Passing the ownership and/or liability for a threat to a third party" at bounding box center [489, 308] width 501 height 32
click at [239, 288] on input "c. Passing the ownership and/or liability for a threat to a third party" at bounding box center [239, 283] width 0 height 10
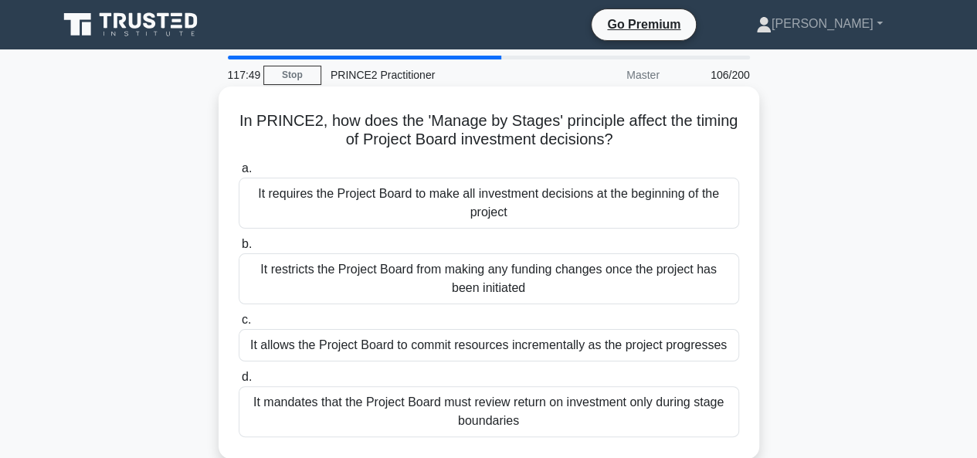
click at [499, 406] on div "It mandates that the Project Board must review return on investment only during…" at bounding box center [489, 411] width 501 height 51
click at [239, 382] on input "d. It mandates that the Project Board must review return on investment only dur…" at bounding box center [239, 377] width 0 height 10
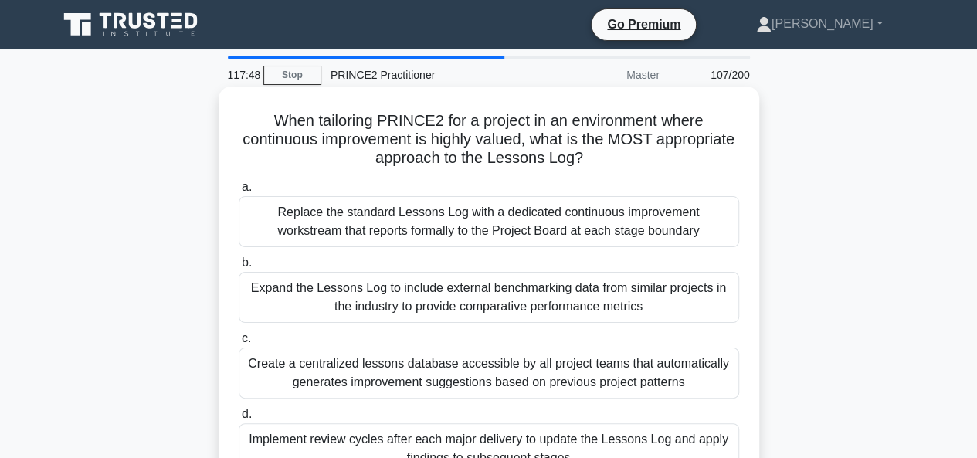
click at [457, 225] on div "Replace the standard Lessons Log with a dedicated continuous improvement workst…" at bounding box center [489, 221] width 501 height 51
click at [239, 192] on input "a. Replace the standard Lessons Log with a dedicated continuous improvement wor…" at bounding box center [239, 187] width 0 height 10
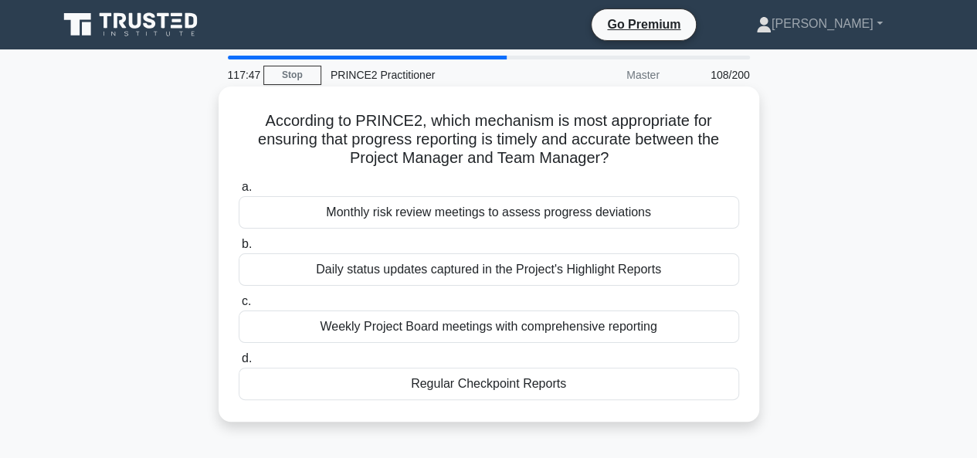
click at [449, 216] on div "Monthly risk review meetings to assess progress deviations" at bounding box center [489, 212] width 501 height 32
click at [239, 192] on input "a. Monthly risk review meetings to assess progress deviations" at bounding box center [239, 187] width 0 height 10
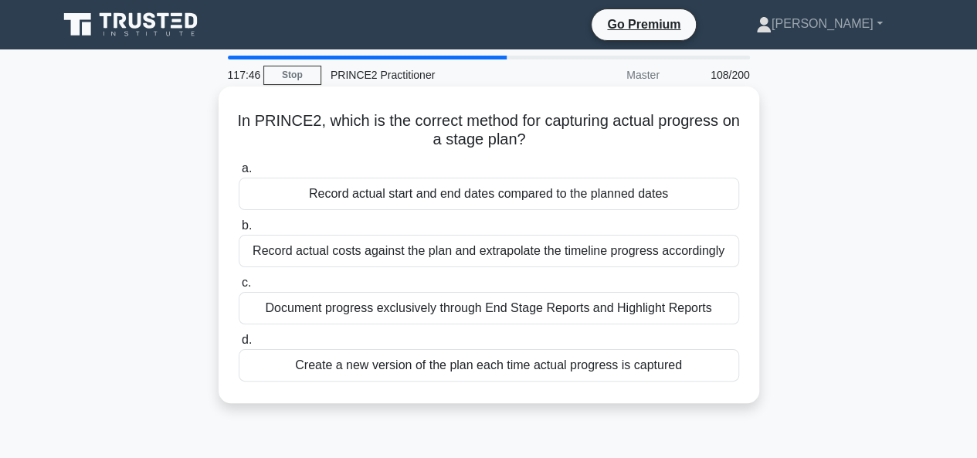
click at [451, 250] on div "Record actual costs against the plan and extrapolate the timeline progress acco…" at bounding box center [489, 251] width 501 height 32
click at [239, 231] on input "b. Record actual costs against the plan and extrapolate the timeline progress a…" at bounding box center [239, 226] width 0 height 10
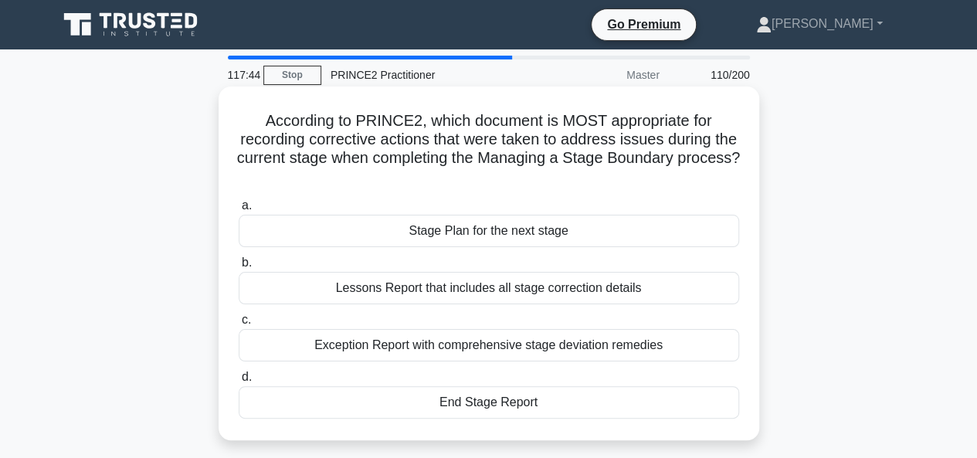
click at [445, 338] on div "Exception Report with comprehensive stage deviation remedies" at bounding box center [489, 345] width 501 height 32
click at [239, 325] on input "c. Exception Report with comprehensive stage deviation remedies" at bounding box center [239, 320] width 0 height 10
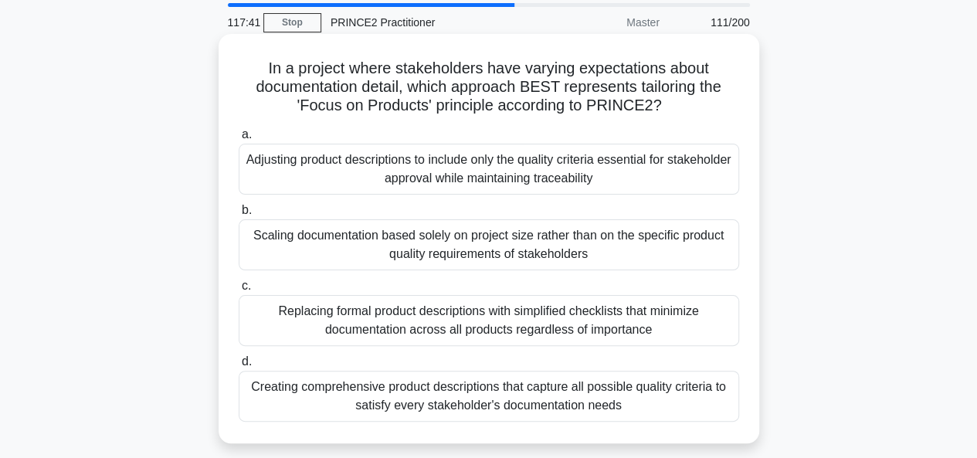
scroll to position [77, 0]
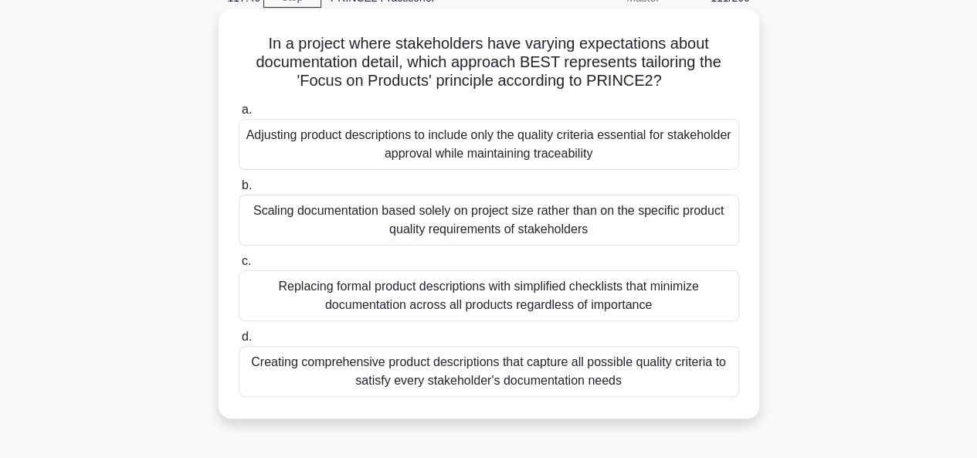
click at [466, 379] on div "Creating comprehensive product descriptions that capture all possible quality c…" at bounding box center [489, 371] width 501 height 51
click at [239, 342] on input "d. Creating comprehensive product descriptions that capture all possible qualit…" at bounding box center [239, 337] width 0 height 10
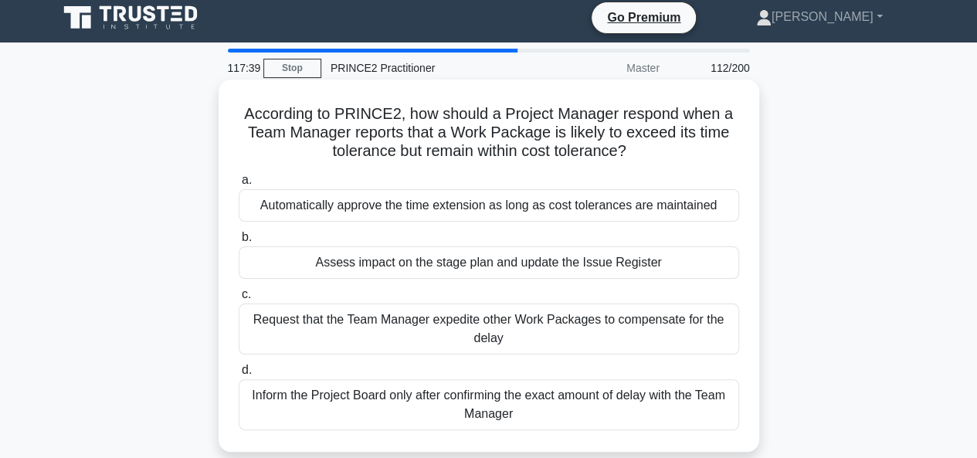
scroll to position [0, 0]
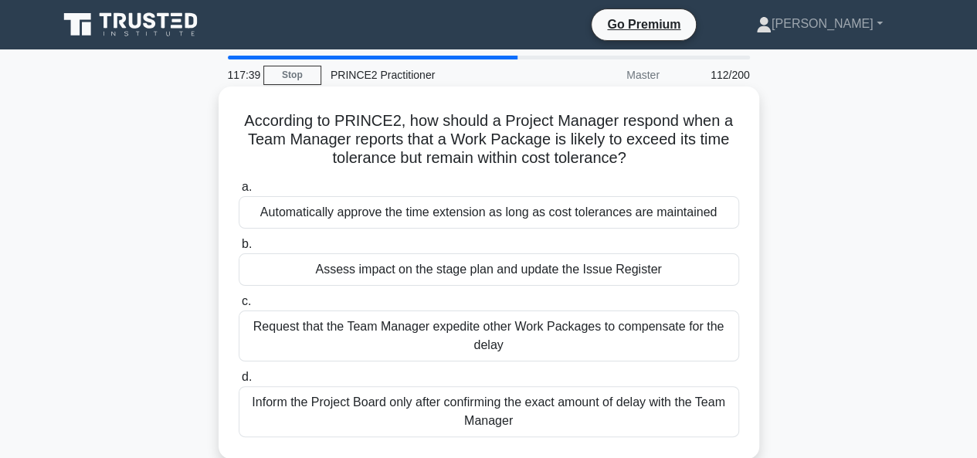
click at [449, 226] on div "Automatically approve the time extension as long as cost tolerances are maintai…" at bounding box center [489, 212] width 501 height 32
click at [239, 192] on input "a. Automatically approve the time extension as long as cost tolerances are main…" at bounding box center [239, 187] width 0 height 10
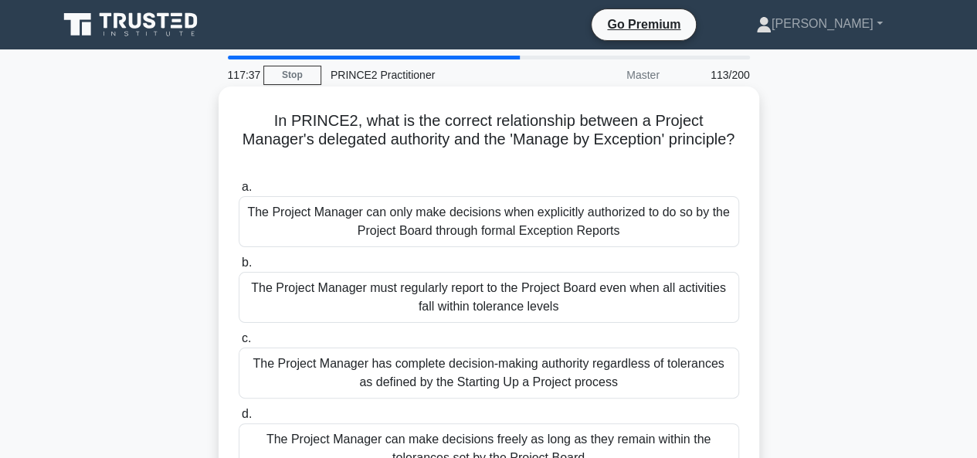
click at [461, 297] on div "The Project Manager must regularly report to the Project Board even when all ac…" at bounding box center [489, 297] width 501 height 51
click at [239, 268] on input "b. The Project Manager must regularly report to the Project Board even when all…" at bounding box center [239, 263] width 0 height 10
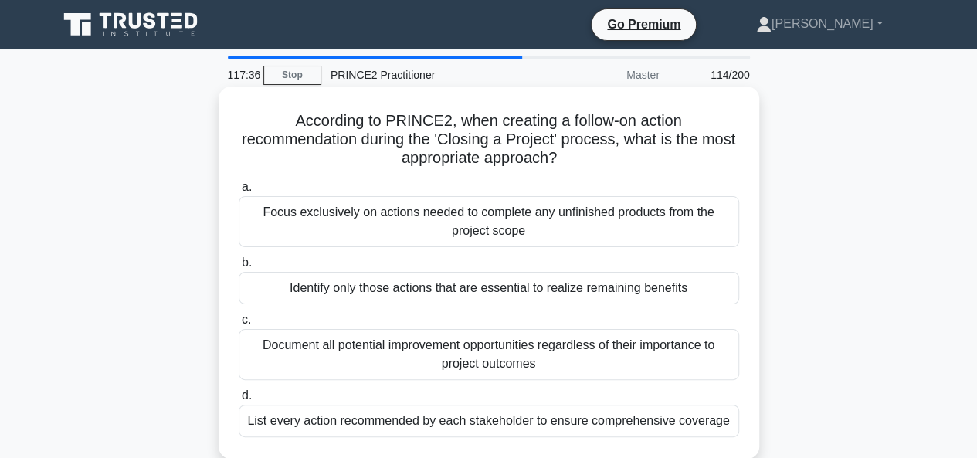
click at [465, 347] on div "Document all potential improvement opportunities regardless of their importance…" at bounding box center [489, 354] width 501 height 51
click at [239, 325] on input "c. Document all potential improvement opportunities regardless of their importa…" at bounding box center [239, 320] width 0 height 10
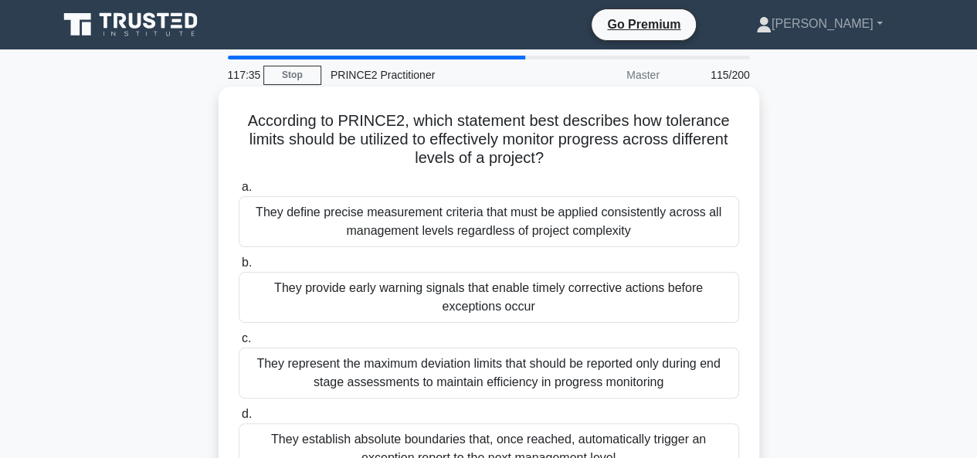
click at [467, 437] on div "They establish absolute boundaries that, once reached, automatically trigger an…" at bounding box center [489, 448] width 501 height 51
click at [239, 420] on input "d. They establish absolute boundaries that, once reached, automatically trigger…" at bounding box center [239, 414] width 0 height 10
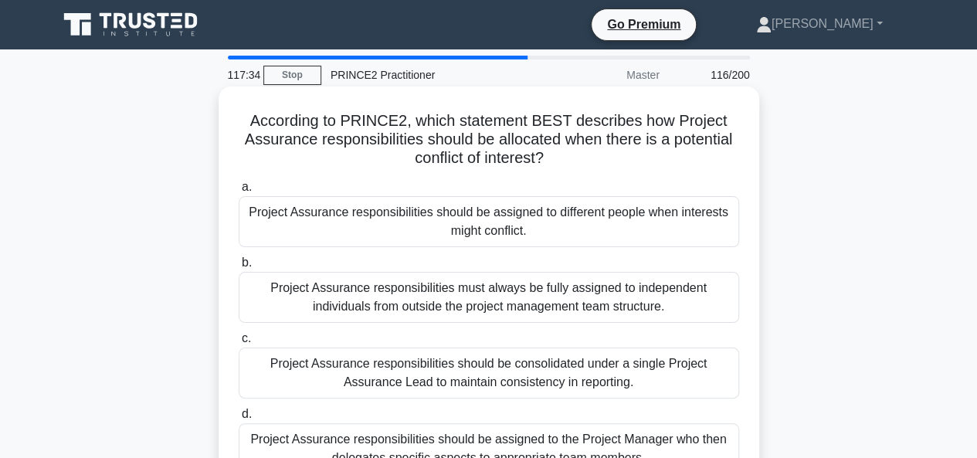
click at [486, 220] on div "Project Assurance responsibilities should be assigned to different people when …" at bounding box center [489, 221] width 501 height 51
click at [239, 192] on input "a. Project Assurance responsibilities should be assigned to different people wh…" at bounding box center [239, 187] width 0 height 10
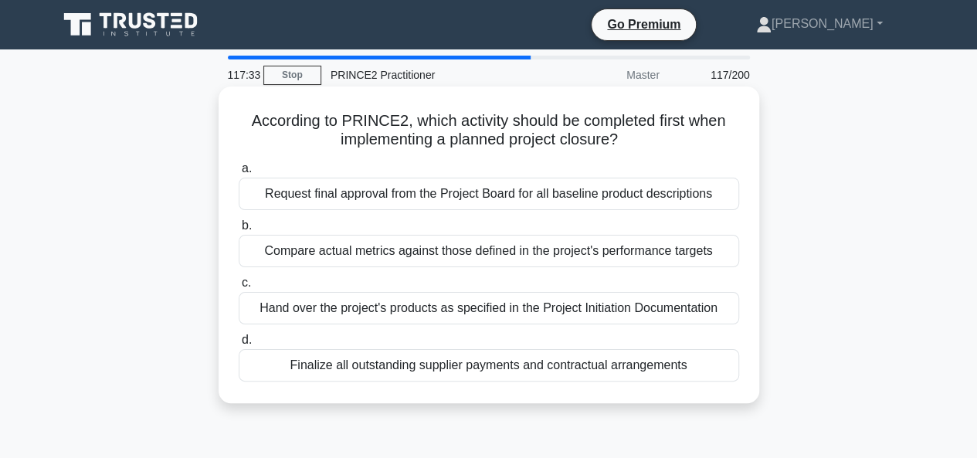
click at [468, 246] on div "Compare actual metrics against those defined in the project's performance targe…" at bounding box center [489, 251] width 501 height 32
click at [239, 231] on input "b. Compare actual metrics against those defined in the project's performance ta…" at bounding box center [239, 226] width 0 height 10
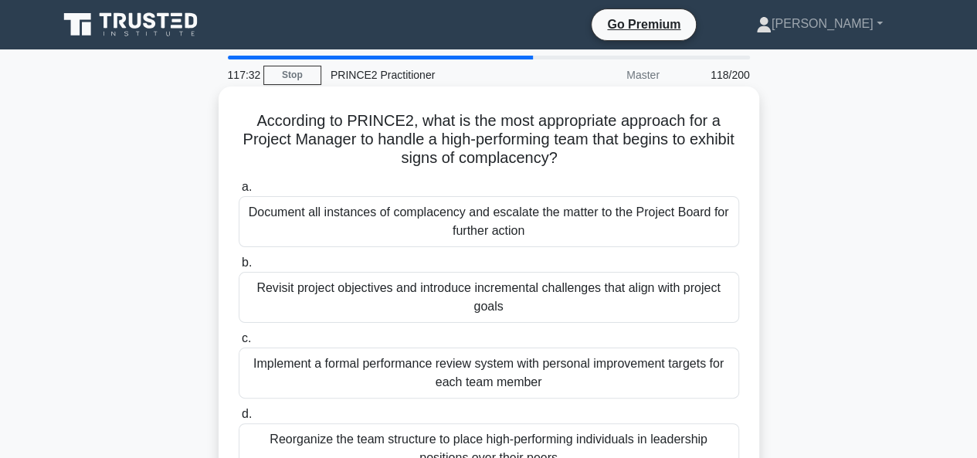
click at [464, 219] on div "Document all instances of complacency and escalate the matter to the Project Bo…" at bounding box center [489, 221] width 501 height 51
click at [239, 192] on input "a. Document all instances of complacency and escalate the matter to the Project…" at bounding box center [239, 187] width 0 height 10
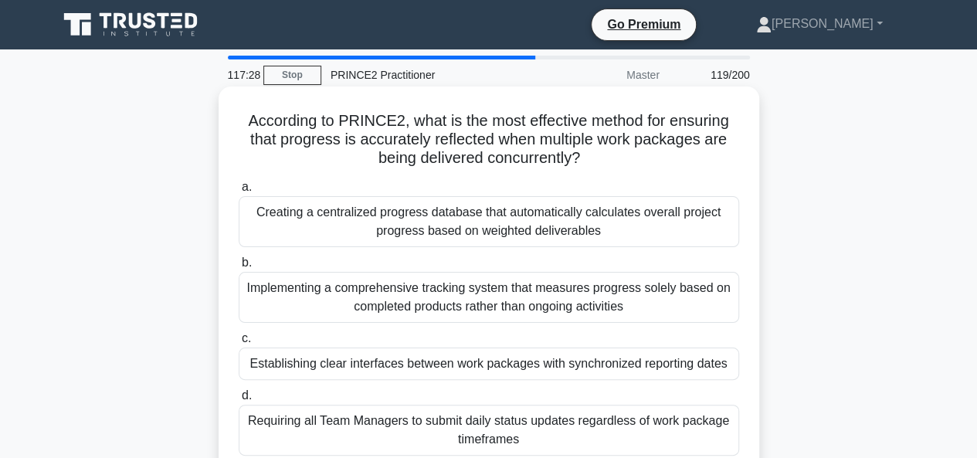
click at [501, 423] on div "Requiring all Team Managers to submit daily status updates regardless of work p…" at bounding box center [489, 430] width 501 height 51
click at [239, 401] on input "d. Requiring all Team Managers to submit daily status updates regardless of wor…" at bounding box center [239, 396] width 0 height 10
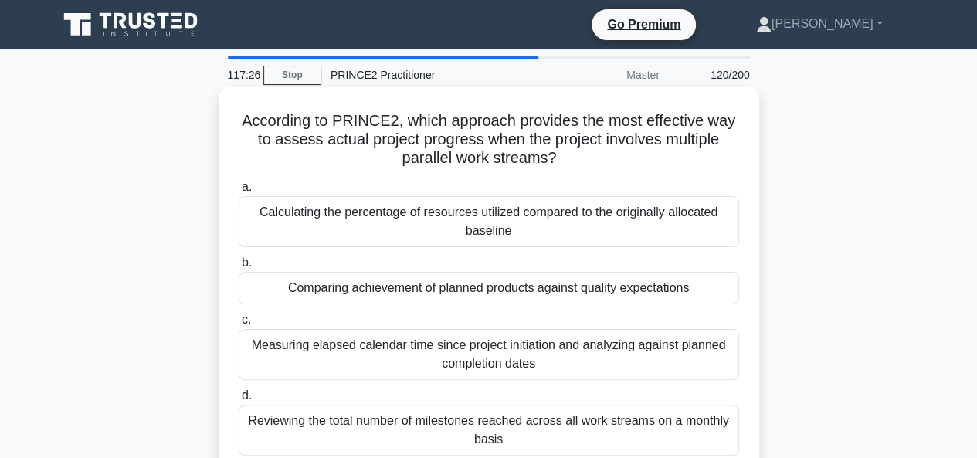
click at [451, 217] on div "Calculating the percentage of resources utilized compared to the originally all…" at bounding box center [489, 221] width 501 height 51
click at [239, 192] on input "a. Calculating the percentage of resources utilized compared to the originally …" at bounding box center [239, 187] width 0 height 10
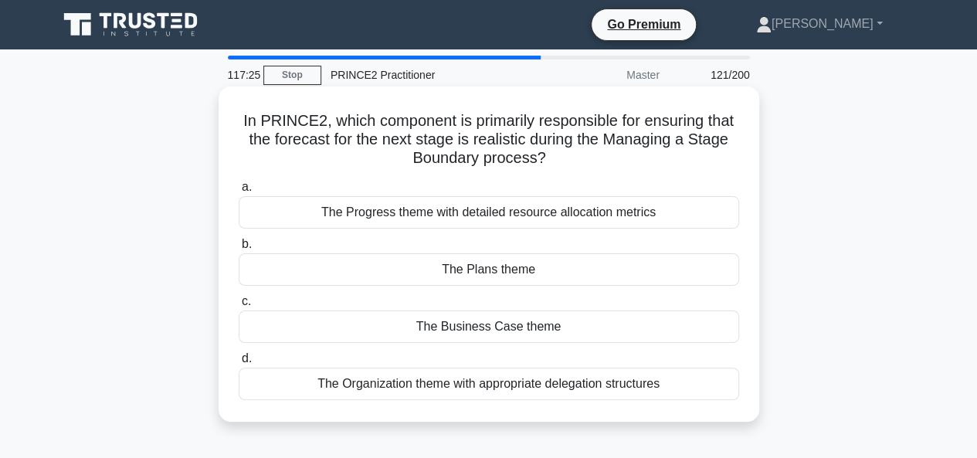
click at [460, 263] on div "The Plans theme" at bounding box center [489, 269] width 501 height 32
click at [239, 250] on input "b. The Plans theme" at bounding box center [239, 245] width 0 height 10
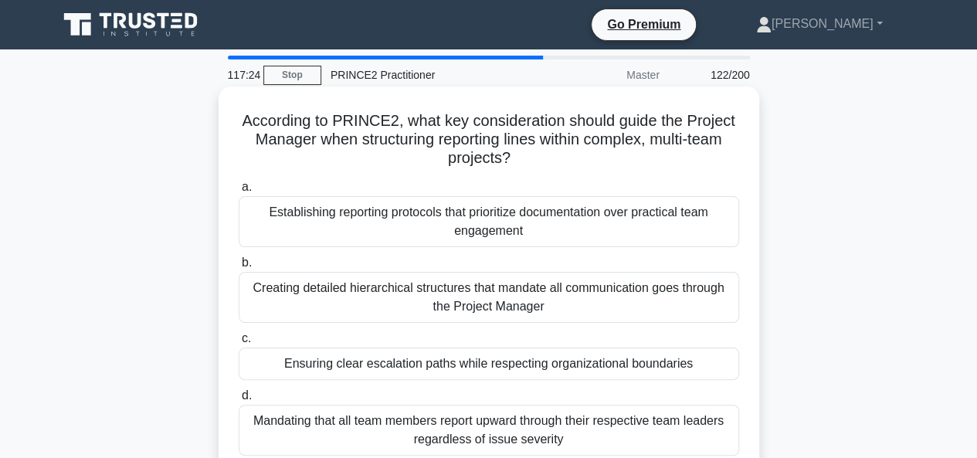
click at [487, 365] on div "Ensuring clear escalation paths while respecting organizational boundaries" at bounding box center [489, 364] width 501 height 32
click at [239, 344] on input "c. Ensuring clear escalation paths while respecting organizational boundaries" at bounding box center [239, 339] width 0 height 10
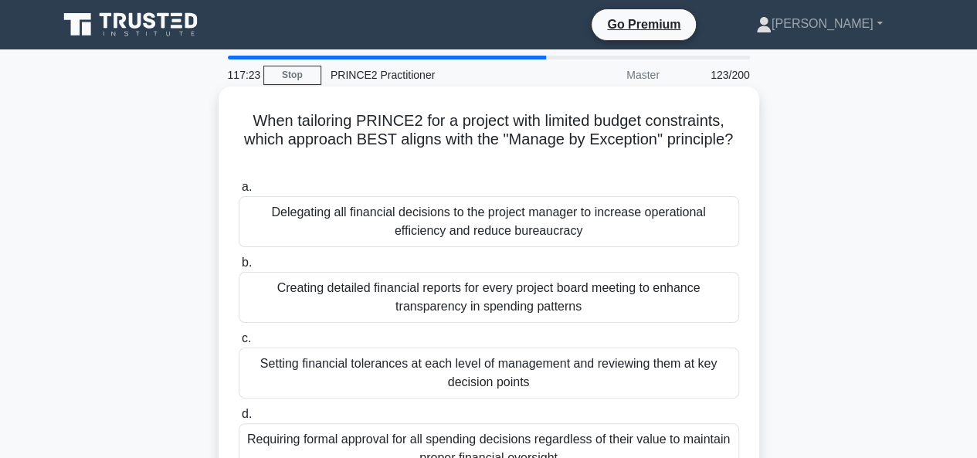
click at [500, 436] on div "Requiring formal approval for all spending decisions regardless of their value …" at bounding box center [489, 448] width 501 height 51
click at [239, 420] on input "d. Requiring formal approval for all spending decisions regardless of their val…" at bounding box center [239, 414] width 0 height 10
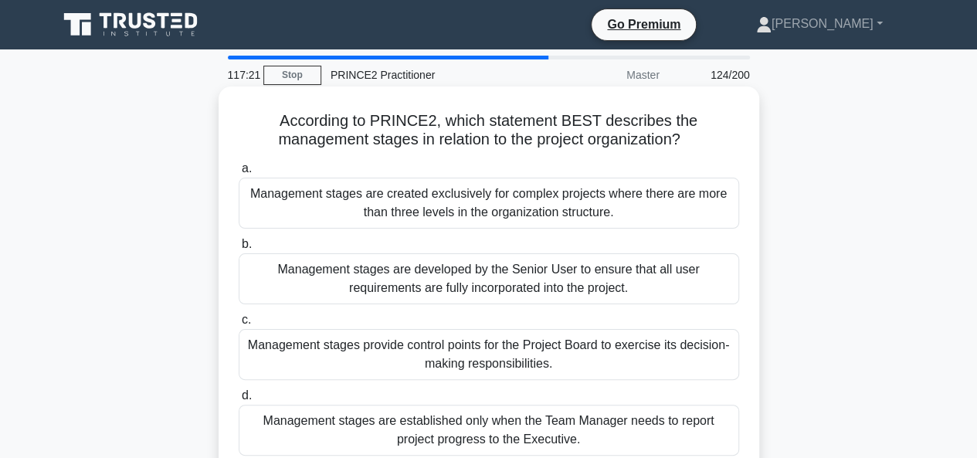
click at [459, 216] on div "Management stages are created exclusively for complex projects where there are …" at bounding box center [489, 203] width 501 height 51
click at [239, 174] on input "a. Management stages are created exclusively for complex projects where there a…" at bounding box center [239, 169] width 0 height 10
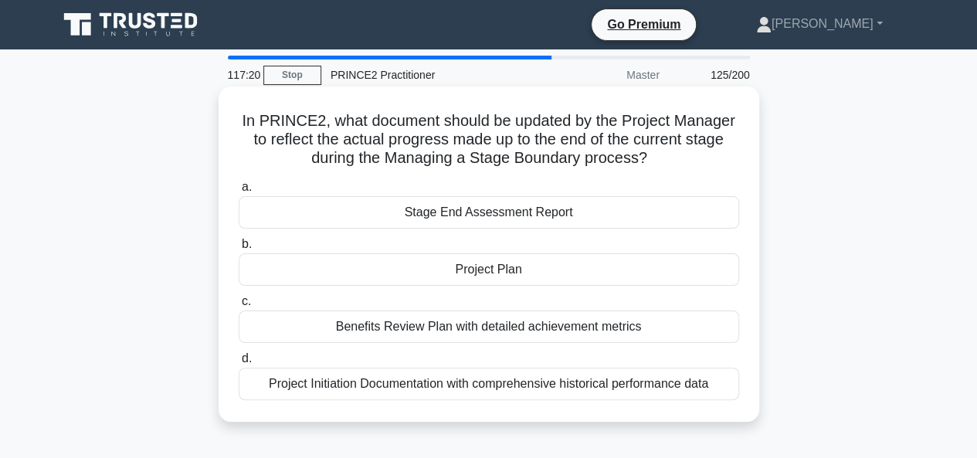
click at [467, 325] on div "Benefits Review Plan with detailed achievement metrics" at bounding box center [489, 327] width 501 height 32
click at [239, 307] on input "c. Benefits Review Plan with detailed achievement metrics" at bounding box center [239, 302] width 0 height 10
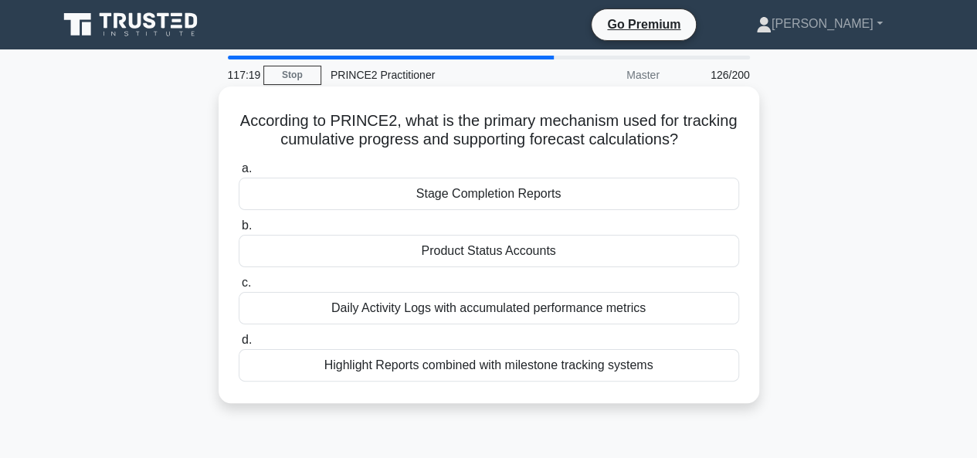
click at [485, 364] on div "Highlight Reports combined with milestone tracking systems" at bounding box center [489, 365] width 501 height 32
click at [239, 345] on input "d. Highlight Reports combined with milestone tracking systems" at bounding box center [239, 340] width 0 height 10
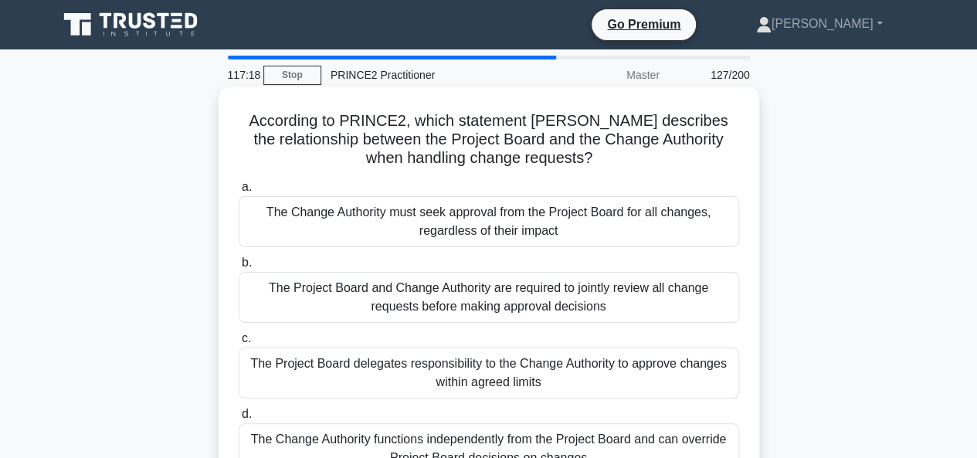
click at [460, 225] on div "The Change Authority must seek approval from the Project Board for all changes,…" at bounding box center [489, 221] width 501 height 51
click at [239, 192] on input "a. The Change Authority must seek approval from the Project Board for all chang…" at bounding box center [239, 187] width 0 height 10
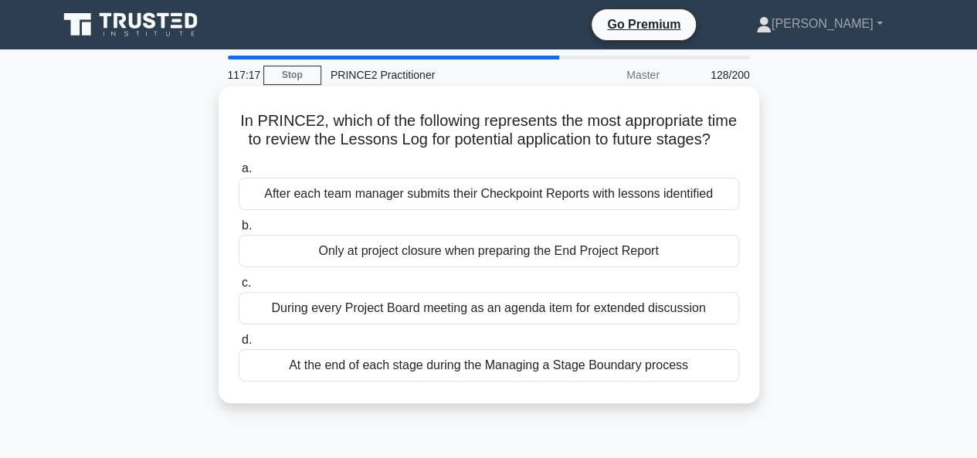
click at [454, 267] on div "Only at project closure when preparing the End Project Report" at bounding box center [489, 251] width 501 height 32
click at [239, 231] on input "b. Only at project closure when preparing the End Project Report" at bounding box center [239, 226] width 0 height 10
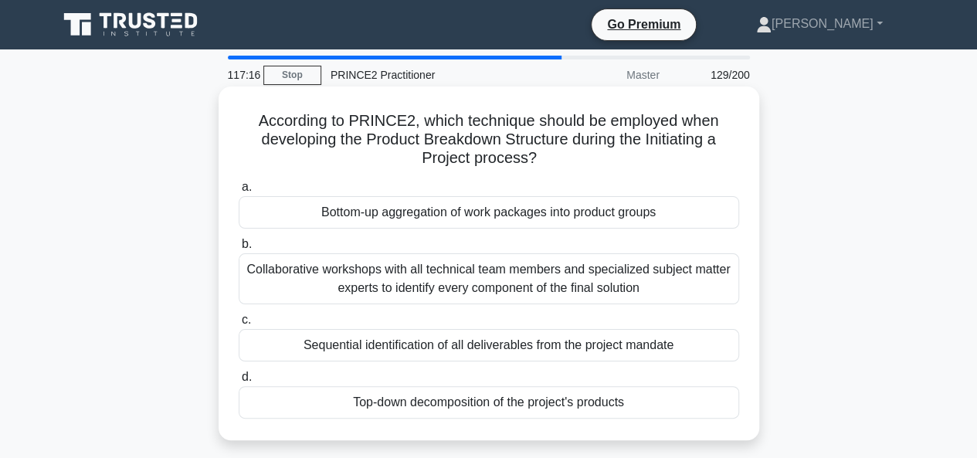
click at [450, 341] on div "Sequential identification of all deliverables from the project mandate" at bounding box center [489, 345] width 501 height 32
click at [239, 325] on input "c. Sequential identification of all deliverables from the project mandate" at bounding box center [239, 320] width 0 height 10
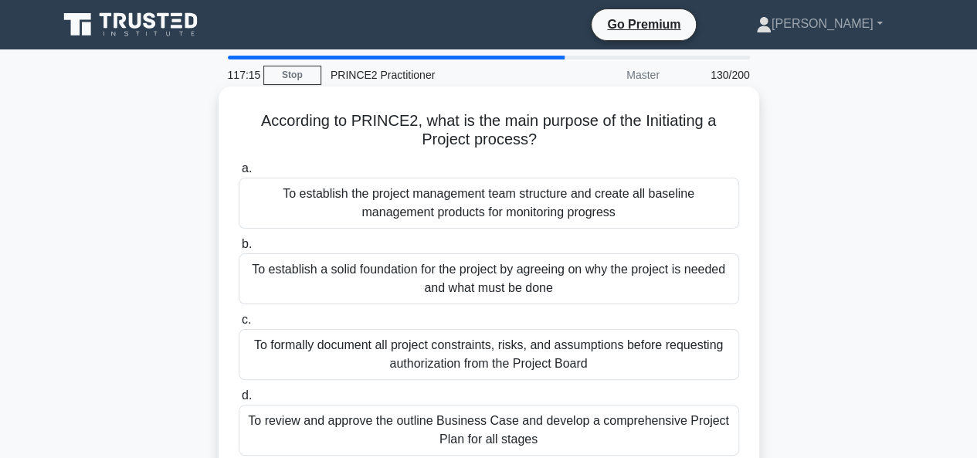
click at [459, 361] on div "To formally document all project constraints, risks, and assumptions before req…" at bounding box center [489, 354] width 501 height 51
click at [239, 325] on input "c. To formally document all project constraints, risks, and assumptions before …" at bounding box center [239, 320] width 0 height 10
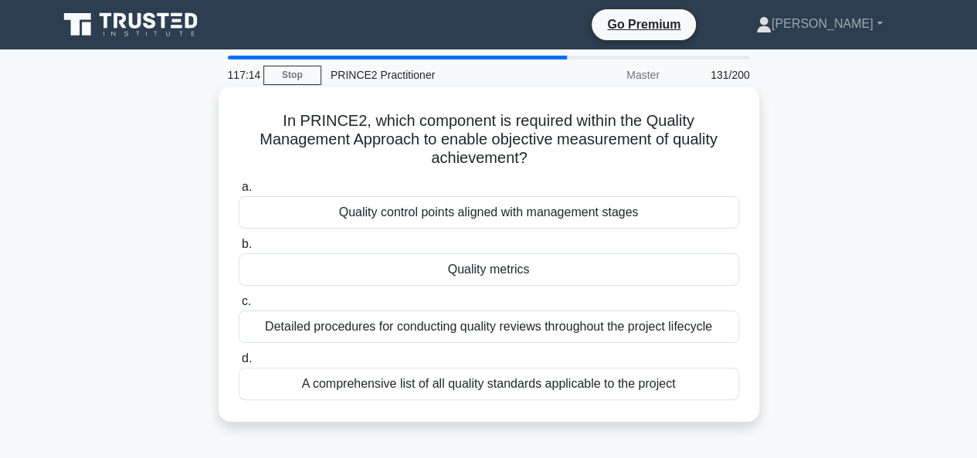
click at [471, 381] on div "A comprehensive list of all quality standards applicable to the project" at bounding box center [489, 384] width 501 height 32
click at [239, 364] on input "d. A comprehensive list of all quality standards applicable to the project" at bounding box center [239, 359] width 0 height 10
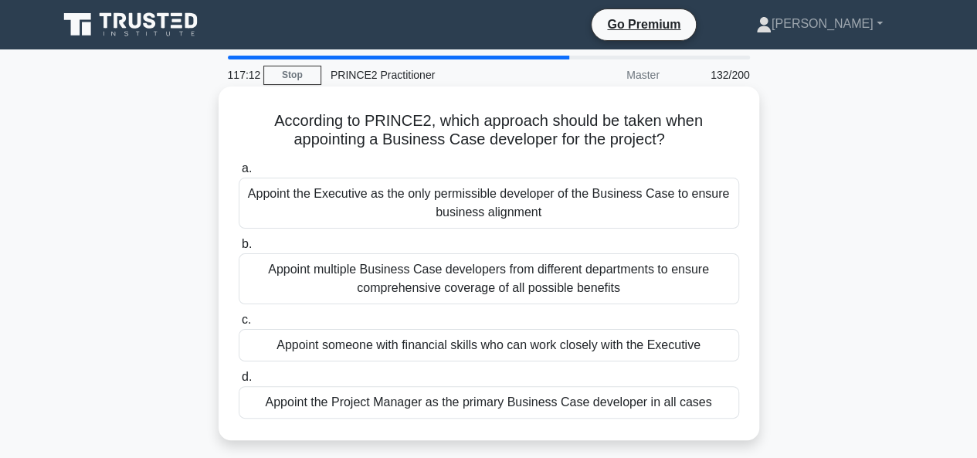
click at [446, 223] on div "Appoint the Executive as the only permissible developer of the Business Case to…" at bounding box center [489, 203] width 501 height 51
click at [239, 174] on input "a. Appoint the Executive as the only permissible developer of the Business Case…" at bounding box center [239, 169] width 0 height 10
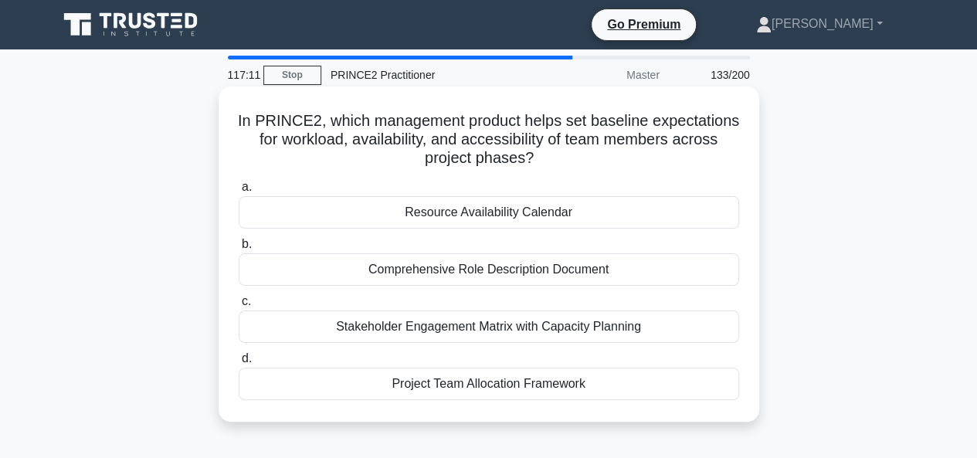
click at [441, 267] on div "Comprehensive Role Description Document" at bounding box center [489, 269] width 501 height 32
click at [239, 250] on input "b. Comprehensive Role Description Document" at bounding box center [239, 245] width 0 height 10
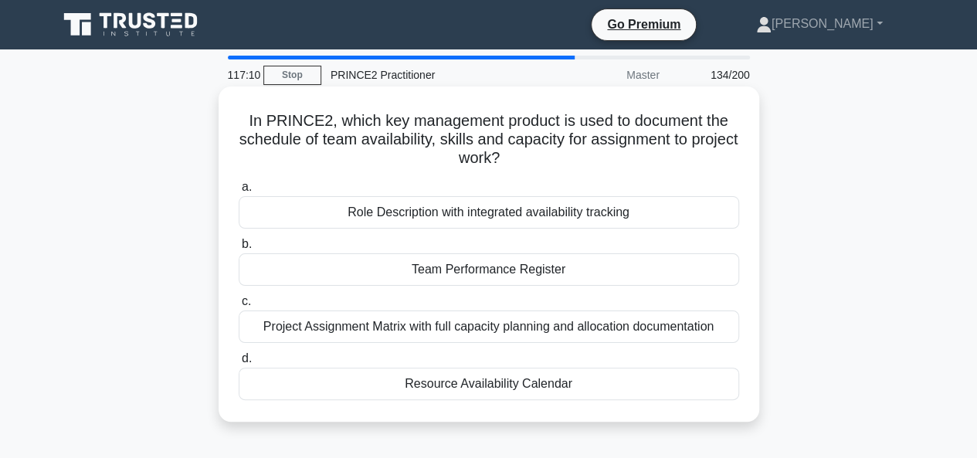
click at [447, 321] on div "Project Assignment Matrix with full capacity planning and allocation documentat…" at bounding box center [489, 327] width 501 height 32
click at [239, 307] on input "c. Project Assignment Matrix with full capacity planning and allocation documen…" at bounding box center [239, 302] width 0 height 10
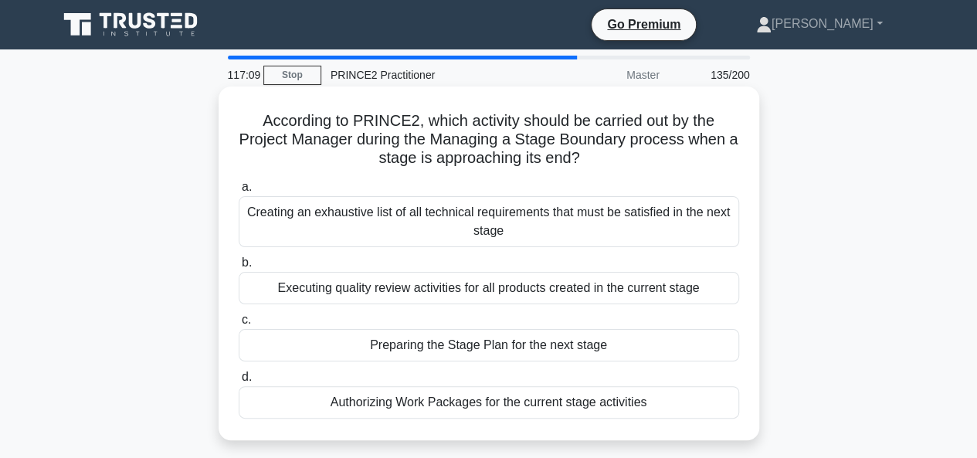
click at [448, 346] on div "Preparing the Stage Plan for the next stage" at bounding box center [489, 345] width 501 height 32
click at [239, 325] on input "c. Preparing the Stage Plan for the next stage" at bounding box center [239, 320] width 0 height 10
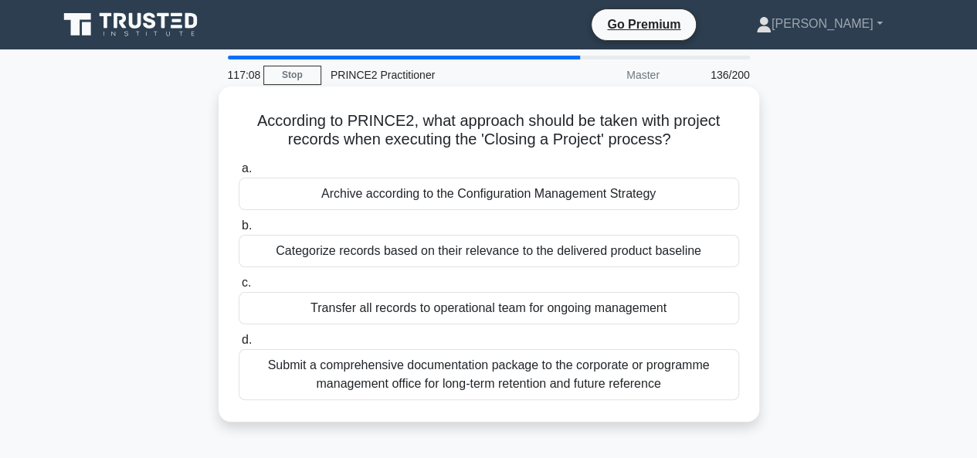
click at [454, 381] on div "Submit a comprehensive documentation package to the corporate or programme mana…" at bounding box center [489, 374] width 501 height 51
click at [239, 345] on input "d. Submit a comprehensive documentation package to the corporate or programme m…" at bounding box center [239, 340] width 0 height 10
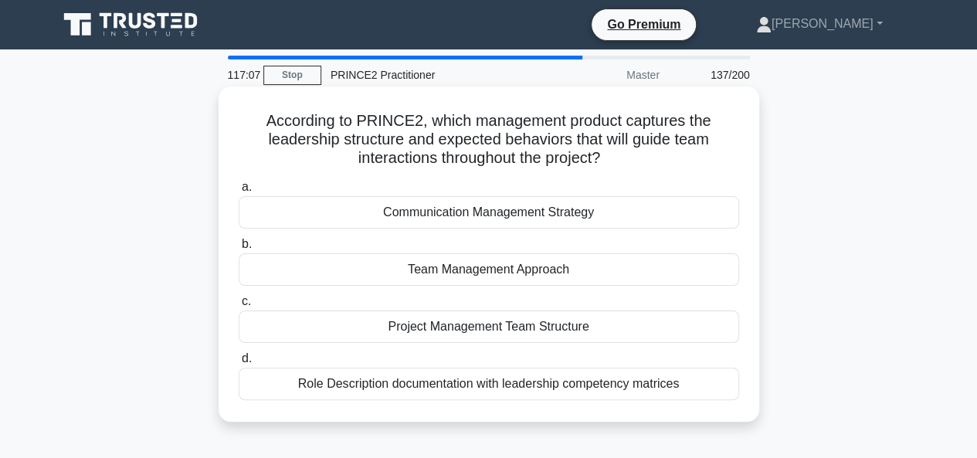
click at [434, 163] on h5 "According to PRINCE2, which management product captures the leadership structur…" at bounding box center [489, 139] width 504 height 57
click at [442, 211] on div "Communication Management Strategy" at bounding box center [489, 212] width 501 height 32
click at [239, 192] on input "a. Communication Management Strategy" at bounding box center [239, 187] width 0 height 10
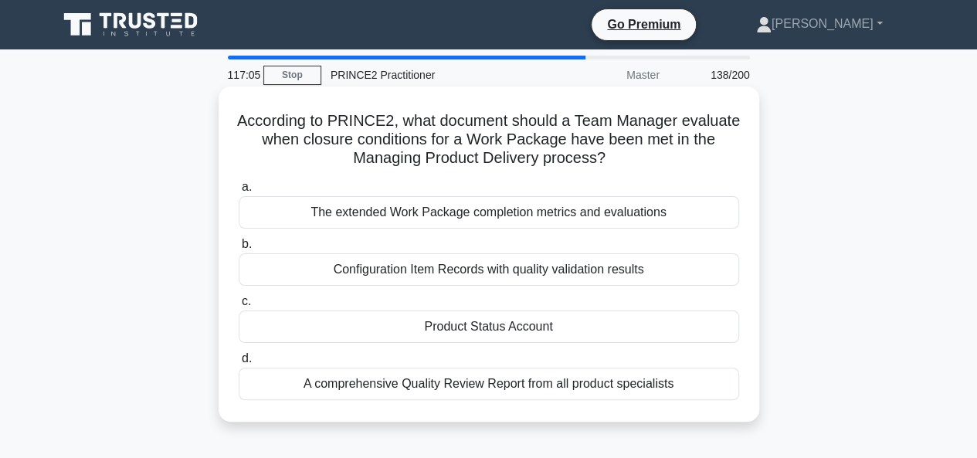
click at [447, 270] on div "Configuration Item Records with quality validation results" at bounding box center [489, 269] width 501 height 32
click at [239, 250] on input "b. Configuration Item Records with quality validation results" at bounding box center [239, 245] width 0 height 10
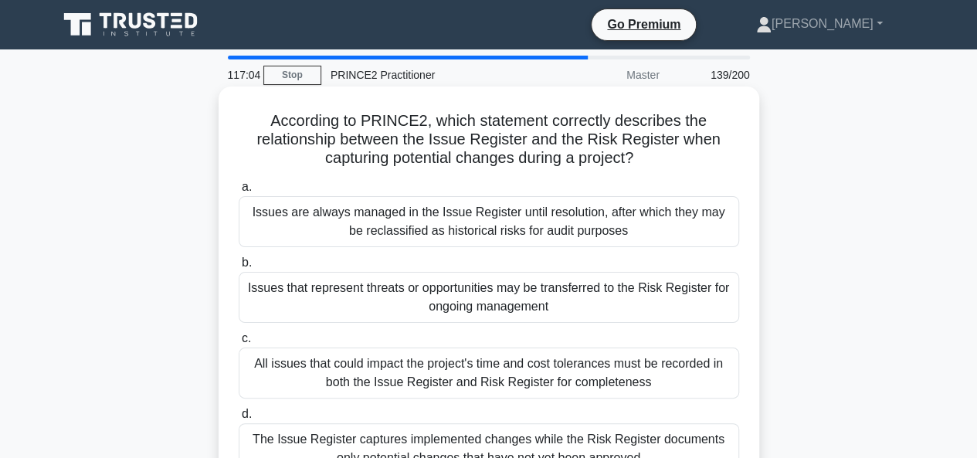
click at [469, 364] on div "All issues that could impact the project's time and cost tolerances must be rec…" at bounding box center [489, 373] width 501 height 51
click at [239, 344] on input "c. All issues that could impact the project's time and cost tolerances must be …" at bounding box center [239, 339] width 0 height 10
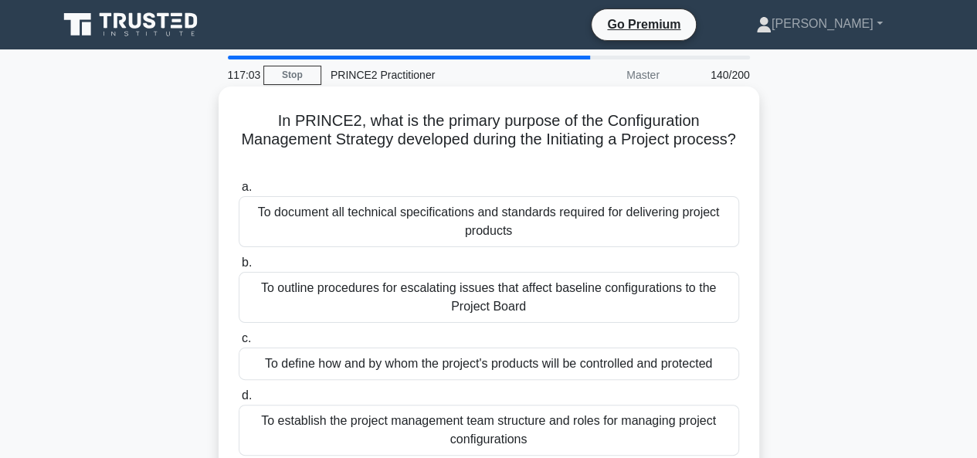
click at [482, 427] on div "To establish the project management team structure and roles for managing proje…" at bounding box center [489, 430] width 501 height 51
click at [239, 401] on input "d. To establish the project management team structure and roles for managing pr…" at bounding box center [239, 396] width 0 height 10
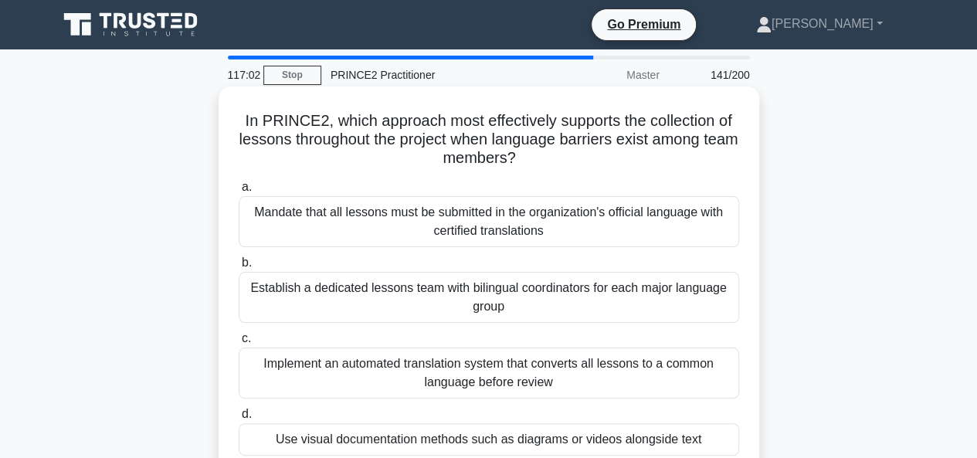
click at [477, 221] on div "Mandate that all lessons must be submitted in the organization's official langu…" at bounding box center [489, 221] width 501 height 51
click at [239, 192] on input "a. Mandate that all lessons must be submitted in the organization's official la…" at bounding box center [239, 187] width 0 height 10
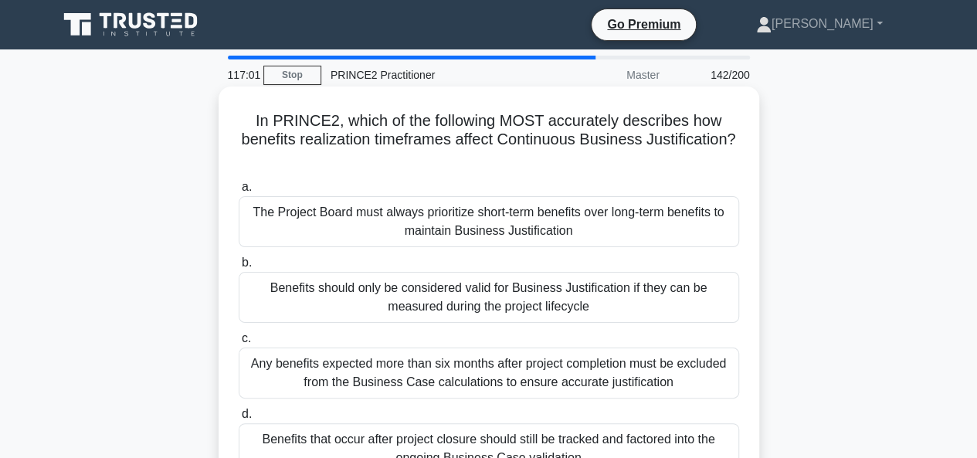
click at [473, 365] on div "Any benefits expected more than six months after project completion must be exc…" at bounding box center [489, 373] width 501 height 51
click at [239, 344] on input "c. Any benefits expected more than six months after project completion must be …" at bounding box center [239, 339] width 0 height 10
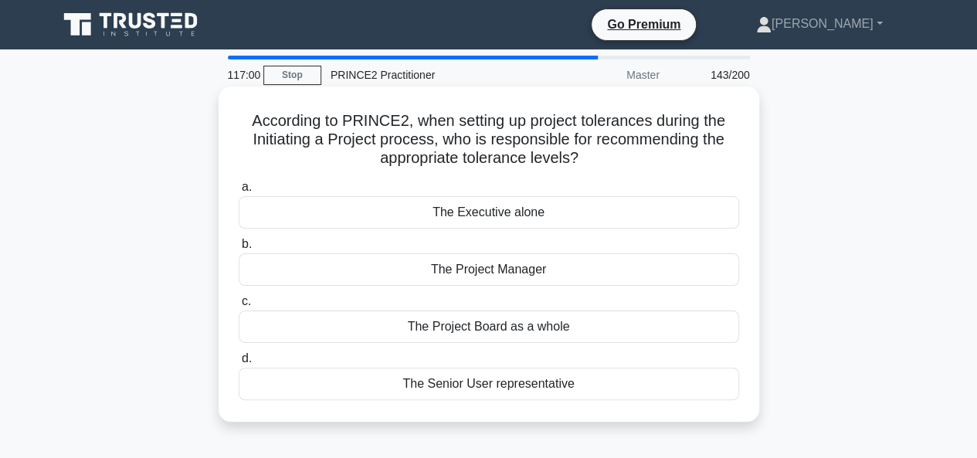
click at [481, 264] on div "The Project Manager" at bounding box center [489, 269] width 501 height 32
click at [239, 250] on input "b. The Project Manager" at bounding box center [239, 245] width 0 height 10
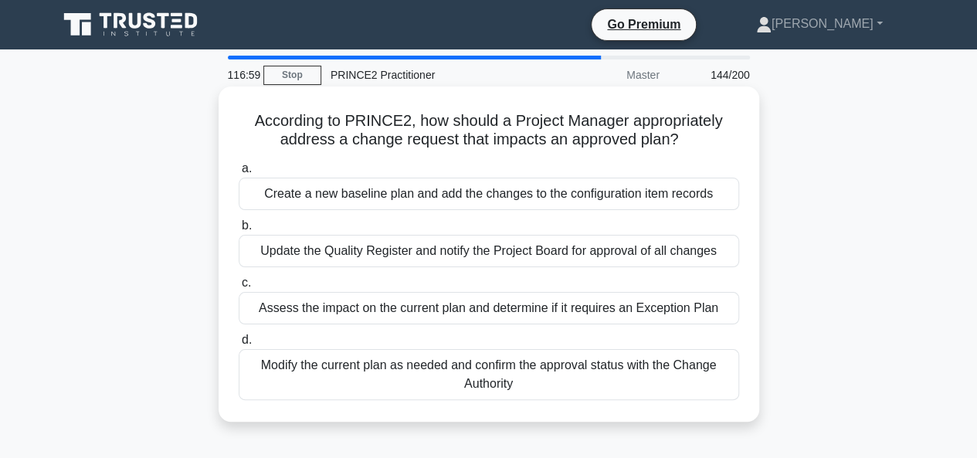
click at [481, 195] on div "Create a new baseline plan and add the changes to the configuration item records" at bounding box center [489, 194] width 501 height 32
click at [239, 174] on input "a. Create a new baseline plan and add the changes to the configuration item rec…" at bounding box center [239, 169] width 0 height 10
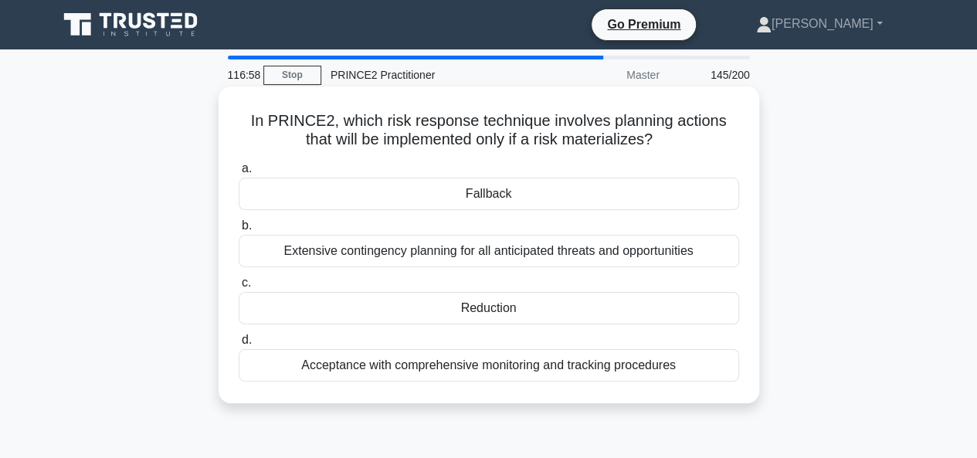
click at [482, 309] on div "Reduction" at bounding box center [489, 308] width 501 height 32
click at [239, 288] on input "c. Reduction" at bounding box center [239, 283] width 0 height 10
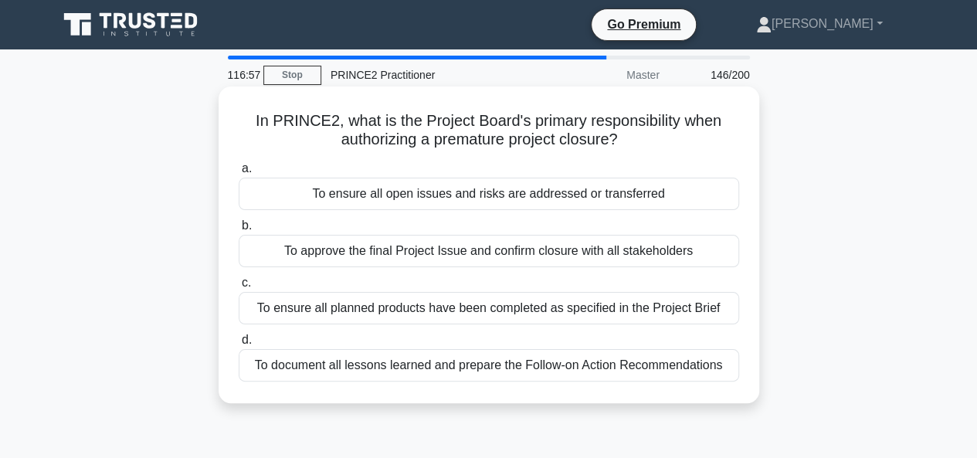
click at [486, 250] on div "To approve the final Project Issue and confirm closure with all stakeholders" at bounding box center [489, 251] width 501 height 32
click at [239, 231] on input "b. To approve the final Project Issue and confirm closure with all stakeholders" at bounding box center [239, 226] width 0 height 10
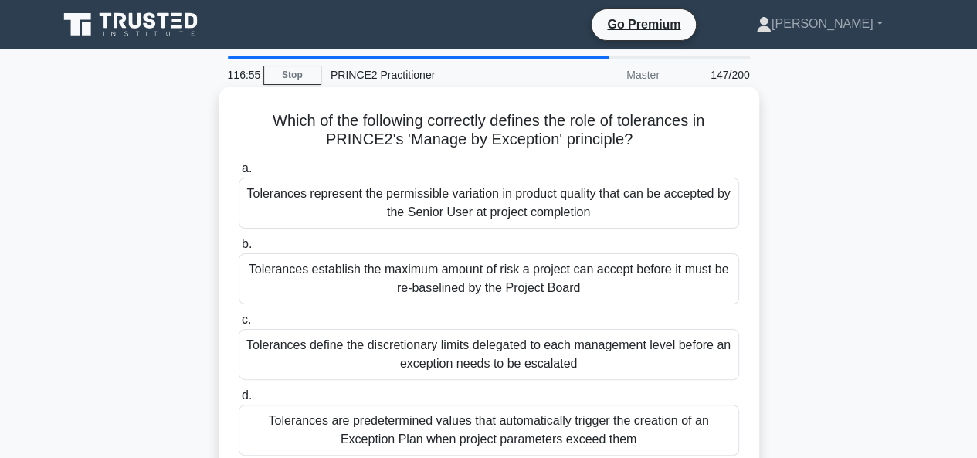
click at [508, 430] on div "Tolerances are predetermined values that automatically trigger the creation of …" at bounding box center [489, 430] width 501 height 51
click at [239, 401] on input "d. Tolerances are predetermined values that automatically trigger the creation …" at bounding box center [239, 396] width 0 height 10
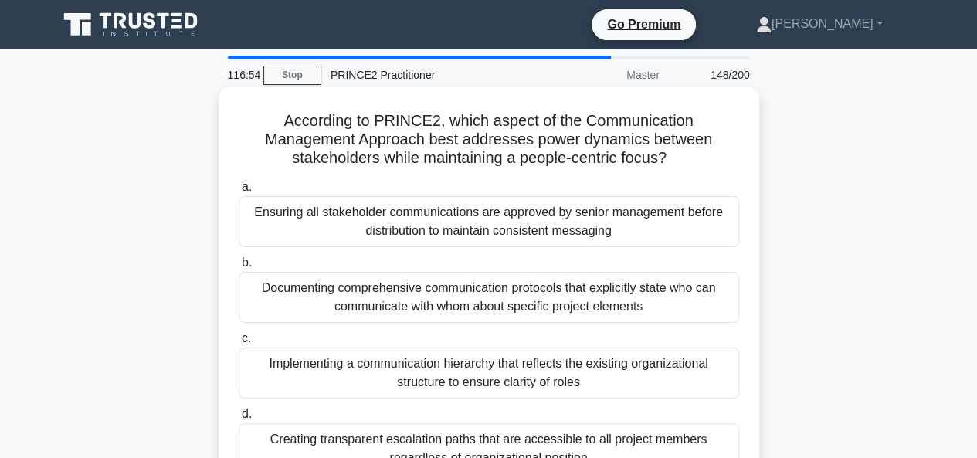
click at [487, 209] on div "Ensuring all stakeholder communications are approved by senior management befor…" at bounding box center [489, 221] width 501 height 51
click at [239, 192] on input "a. Ensuring all stakeholder communications are approved by senior management be…" at bounding box center [239, 187] width 0 height 10
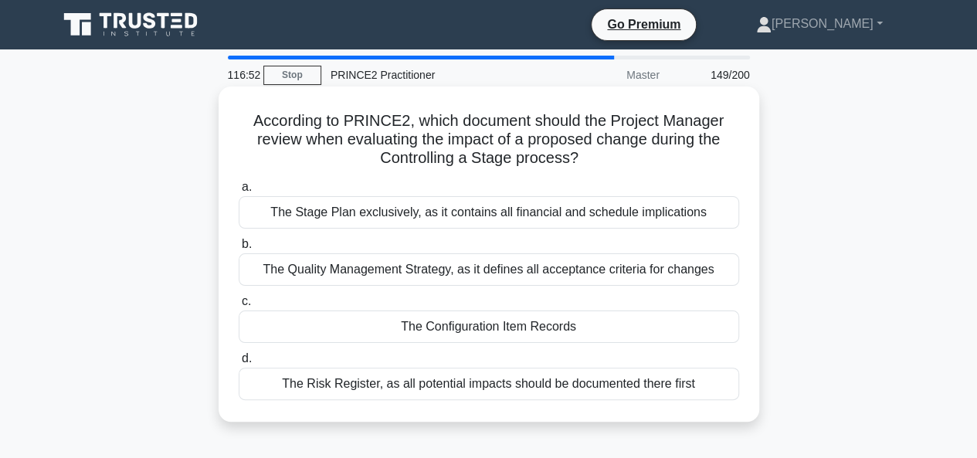
click at [490, 379] on div "The Risk Register, as all potential impacts should be documented there first" at bounding box center [489, 384] width 501 height 32
click at [239, 364] on input "d. The Risk Register, as all potential impacts should be documented there first" at bounding box center [239, 359] width 0 height 10
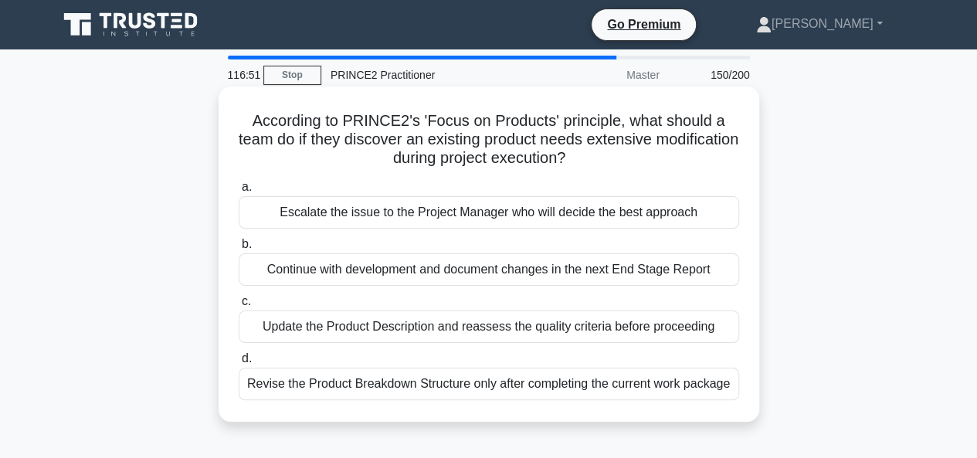
click at [487, 273] on div "Continue with development and document changes in the next End Stage Report" at bounding box center [489, 269] width 501 height 32
click at [239, 250] on input "b. Continue with development and document changes in the next End Stage Report" at bounding box center [239, 245] width 0 height 10
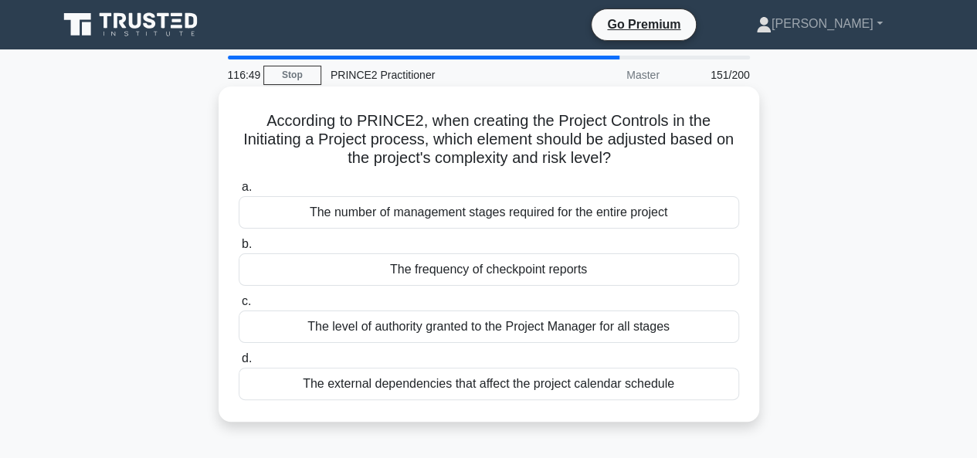
click at [491, 327] on div "The level of authority granted to the Project Manager for all stages" at bounding box center [489, 327] width 501 height 32
click at [239, 307] on input "c. The level of authority granted to the Project Manager for all stages" at bounding box center [239, 302] width 0 height 10
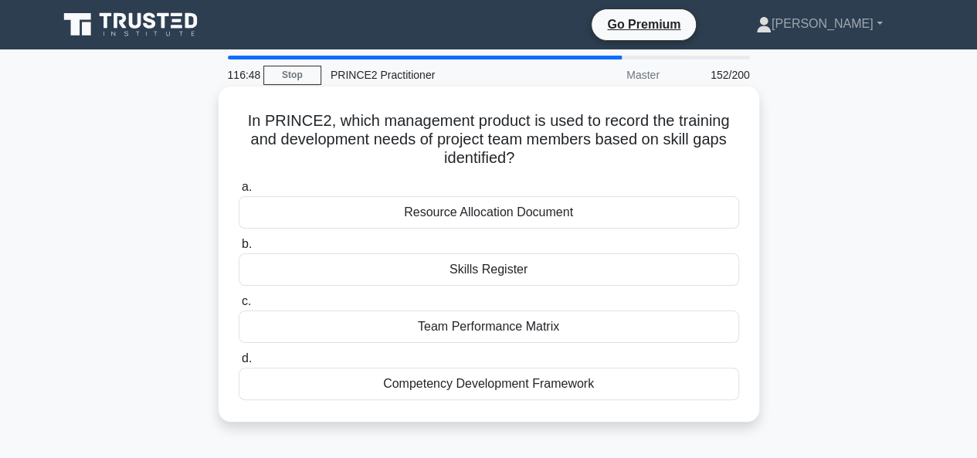
click at [477, 220] on div "Resource Allocation Document" at bounding box center [489, 212] width 501 height 32
click at [239, 192] on input "a. Resource Allocation Document" at bounding box center [239, 187] width 0 height 10
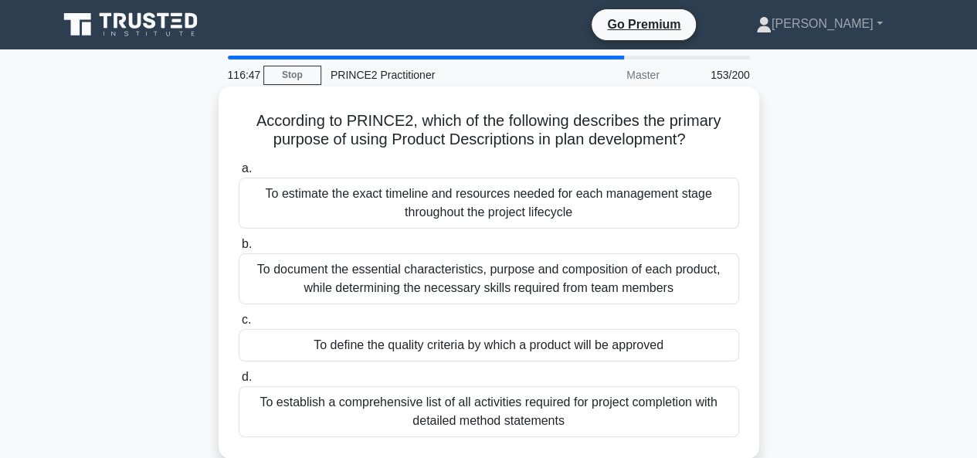
click at [484, 284] on div "To document the essential characteristics, purpose and composition of each prod…" at bounding box center [489, 278] width 501 height 51
click at [239, 250] on input "b. To document the essential characteristics, purpose and composition of each p…" at bounding box center [239, 245] width 0 height 10
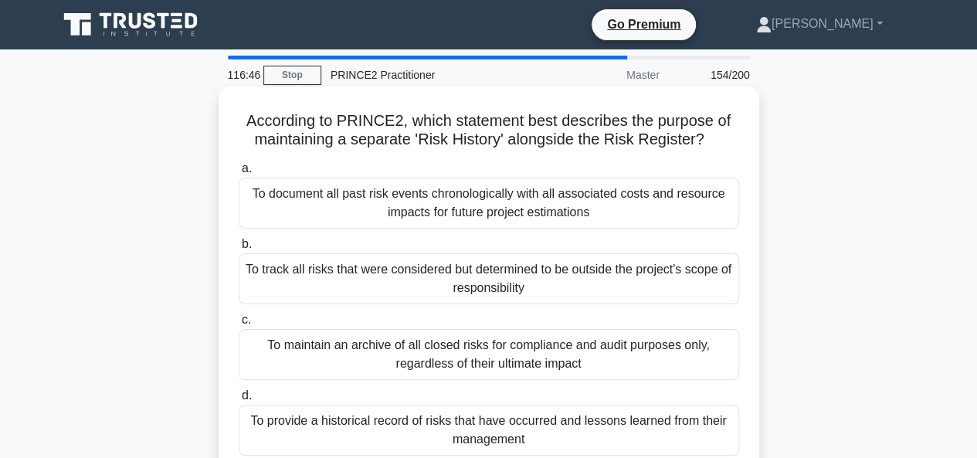
click at [485, 282] on div "To track all risks that were considered but determined to be outside the projec…" at bounding box center [489, 278] width 501 height 51
click at [239, 250] on input "b. To track all risks that were considered but determined to be outside the pro…" at bounding box center [239, 245] width 0 height 10
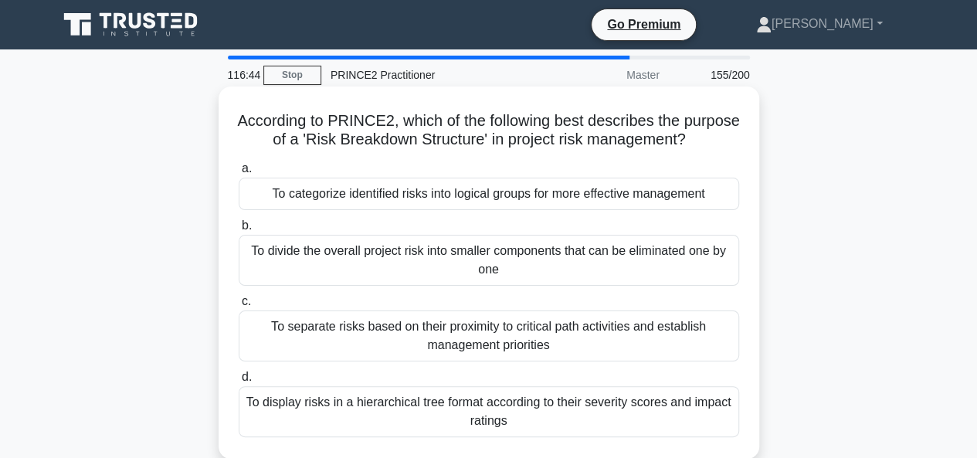
click at [498, 430] on div "To display risks in a hierarchical tree format according to their severity scor…" at bounding box center [489, 411] width 501 height 51
click at [239, 382] on input "d. To display risks in a hierarchical tree format according to their severity s…" at bounding box center [239, 377] width 0 height 10
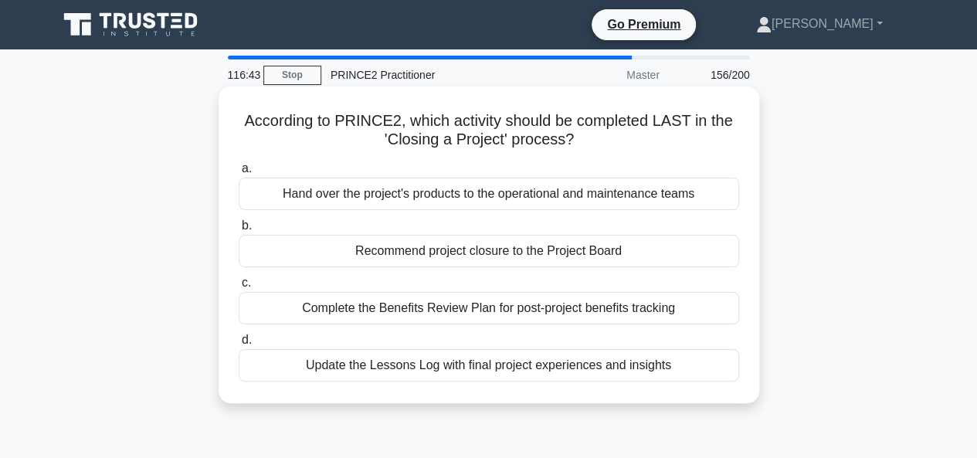
click at [462, 199] on div "Hand over the project's products to the operational and maintenance teams" at bounding box center [489, 194] width 501 height 32
click at [239, 174] on input "a. Hand over the project's products to the operational and maintenance teams" at bounding box center [239, 169] width 0 height 10
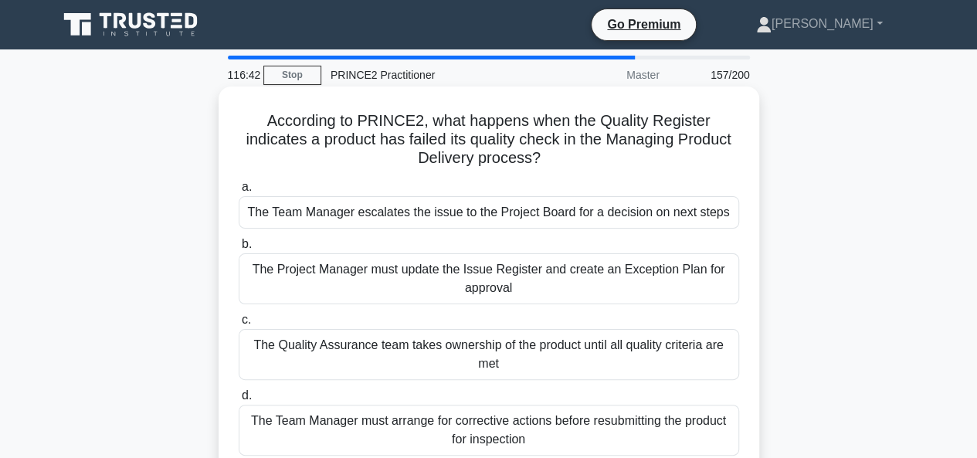
click at [478, 347] on div "The Quality Assurance team takes ownership of the product until all quality cri…" at bounding box center [489, 354] width 501 height 51
click at [239, 325] on input "c. The Quality Assurance team takes ownership of the product until all quality …" at bounding box center [239, 320] width 0 height 10
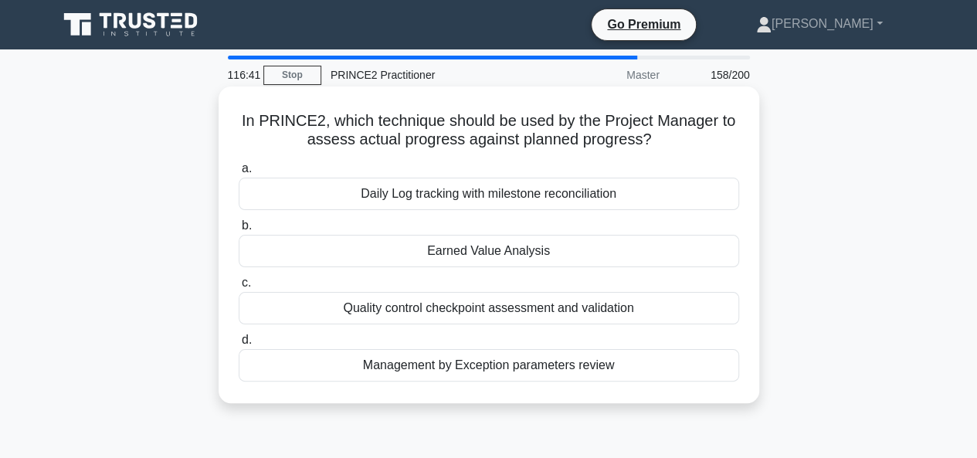
click at [481, 256] on div "Earned Value Analysis" at bounding box center [489, 251] width 501 height 32
click at [239, 231] on input "b. Earned Value Analysis" at bounding box center [239, 226] width 0 height 10
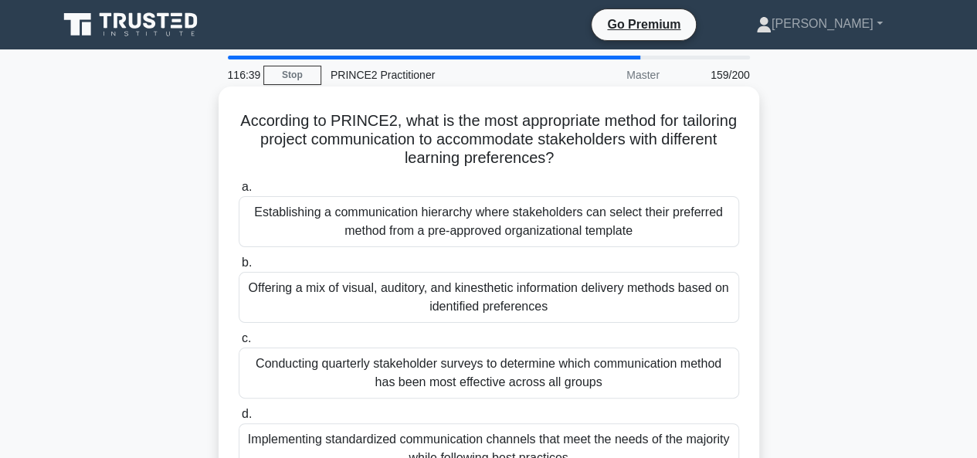
click at [482, 229] on div "Establishing a communication hierarchy where stakeholders can select their pref…" at bounding box center [489, 221] width 501 height 51
click at [239, 192] on input "a. Establishing a communication hierarchy where stakeholders can select their p…" at bounding box center [239, 187] width 0 height 10
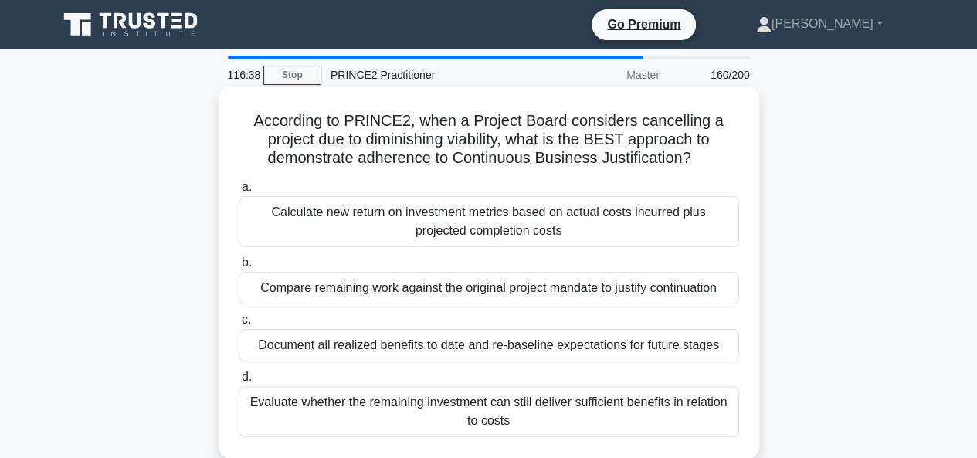
click at [475, 212] on div "Calculate new return on investment metrics based on actual costs incurred plus …" at bounding box center [489, 221] width 501 height 51
click at [239, 192] on input "a. Calculate new return on investment metrics based on actual costs incurred pl…" at bounding box center [239, 187] width 0 height 10
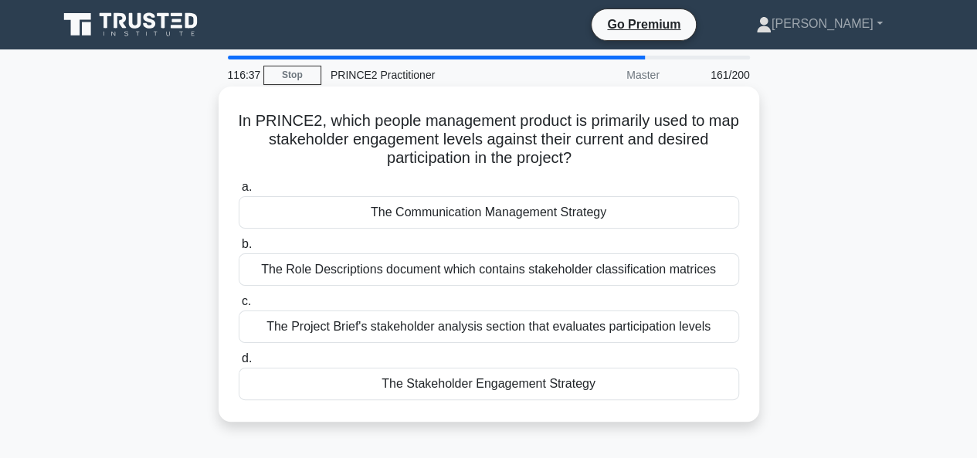
click at [478, 329] on div "The Project Brief's stakeholder analysis section that evaluates participation l…" at bounding box center [489, 327] width 501 height 32
click at [239, 307] on input "c. The Project Brief's stakeholder analysis section that evaluates participatio…" at bounding box center [239, 302] width 0 height 10
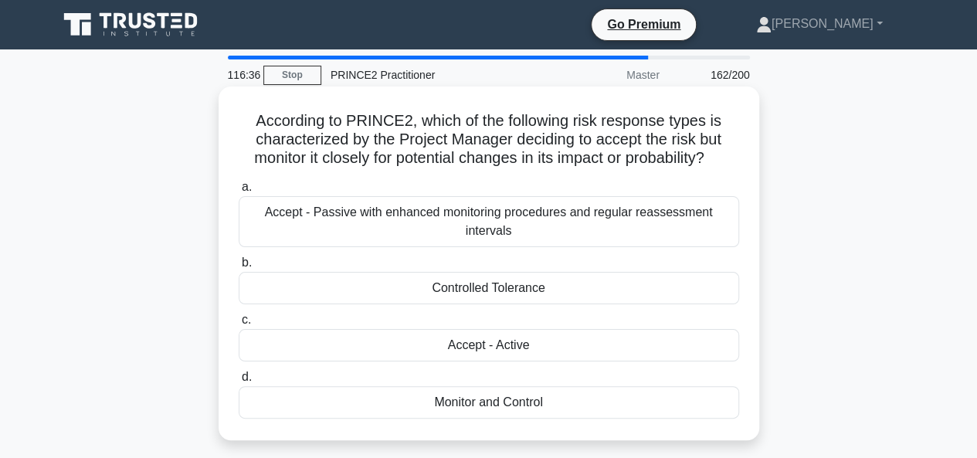
click at [485, 399] on div "Monitor and Control" at bounding box center [489, 402] width 501 height 32
click at [239, 382] on input "d. Monitor and Control" at bounding box center [239, 377] width 0 height 10
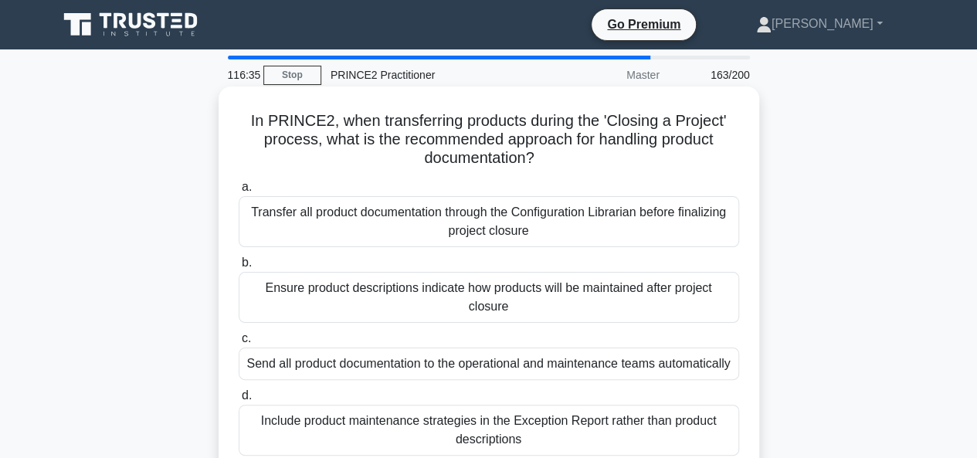
click at [487, 223] on div "Transfer all product documentation through the Configuration Librarian before f…" at bounding box center [489, 221] width 501 height 51
click at [239, 192] on input "a. Transfer all product documentation through the Configuration Librarian befor…" at bounding box center [239, 187] width 0 height 10
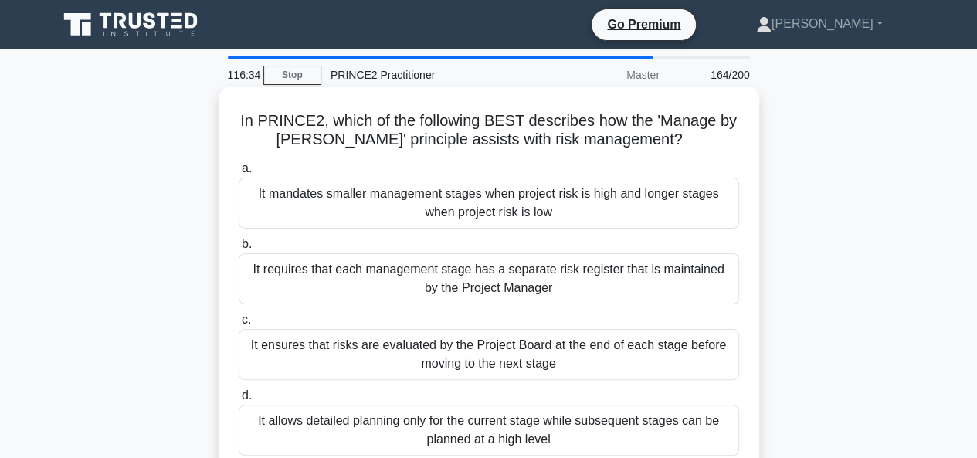
click at [478, 345] on div "It ensures that risks are evaluated by the Project Board at the end of each sta…" at bounding box center [489, 354] width 501 height 51
click at [239, 325] on input "c. It ensures that risks are evaluated by the Project Board at the end of each …" at bounding box center [239, 320] width 0 height 10
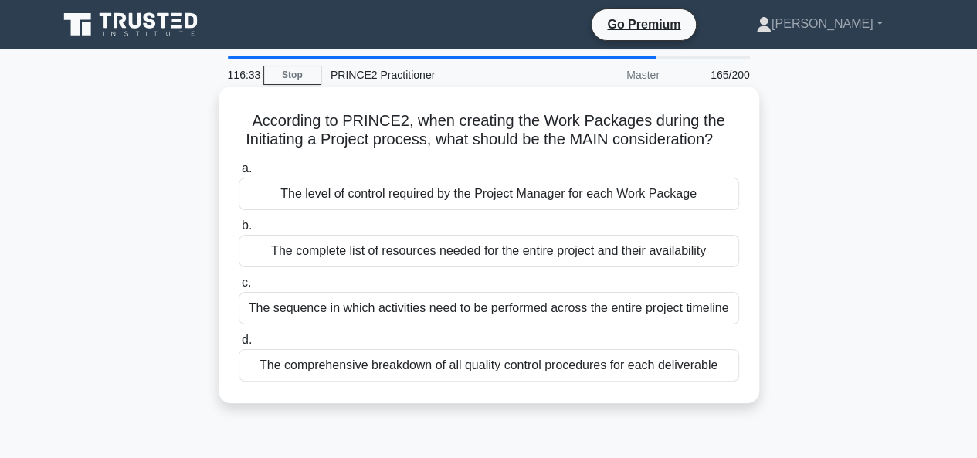
click at [479, 252] on div "The complete list of resources needed for the entire project and their availabi…" at bounding box center [489, 251] width 501 height 32
click at [239, 231] on input "b. The complete list of resources needed for the entire project and their avail…" at bounding box center [239, 226] width 0 height 10
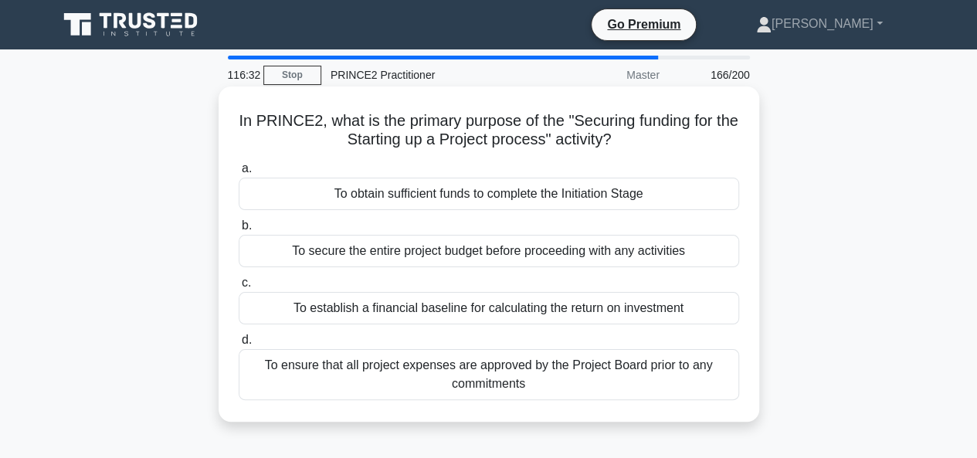
click at [488, 310] on div "To establish a financial baseline for calculating the return on investment" at bounding box center [489, 308] width 501 height 32
click at [239, 288] on input "c. To establish a financial baseline for calculating the return on investment" at bounding box center [239, 283] width 0 height 10
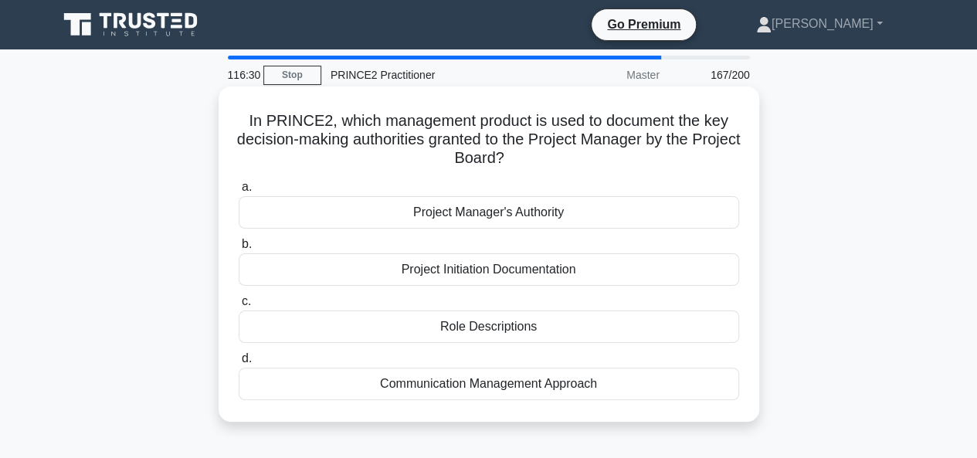
click at [489, 219] on div "Project Manager's Authority" at bounding box center [489, 212] width 501 height 32
click at [239, 192] on input "a. Project Manager's Authority" at bounding box center [239, 187] width 0 height 10
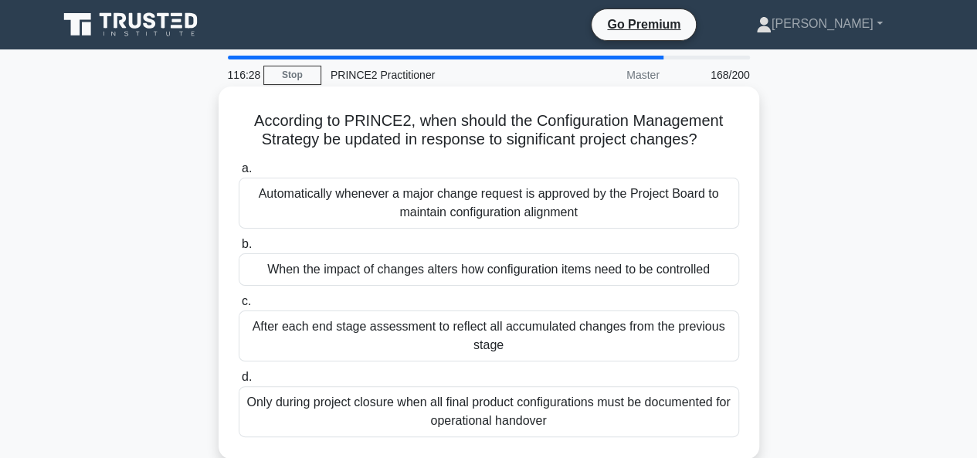
click at [490, 265] on div "When the impact of changes alters how configuration items need to be controlled" at bounding box center [489, 269] width 501 height 32
click at [239, 250] on input "b. When the impact of changes alters how configuration items need to be control…" at bounding box center [239, 245] width 0 height 10
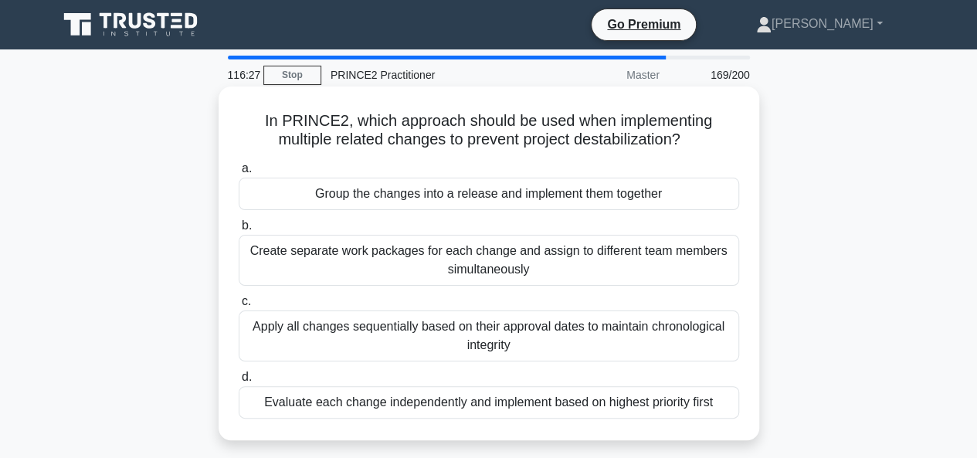
click at [487, 343] on div "Apply all changes sequentially based on their approval dates to maintain chrono…" at bounding box center [489, 336] width 501 height 51
click at [239, 307] on input "c. Apply all changes sequentially based on their approval dates to maintain chr…" at bounding box center [239, 302] width 0 height 10
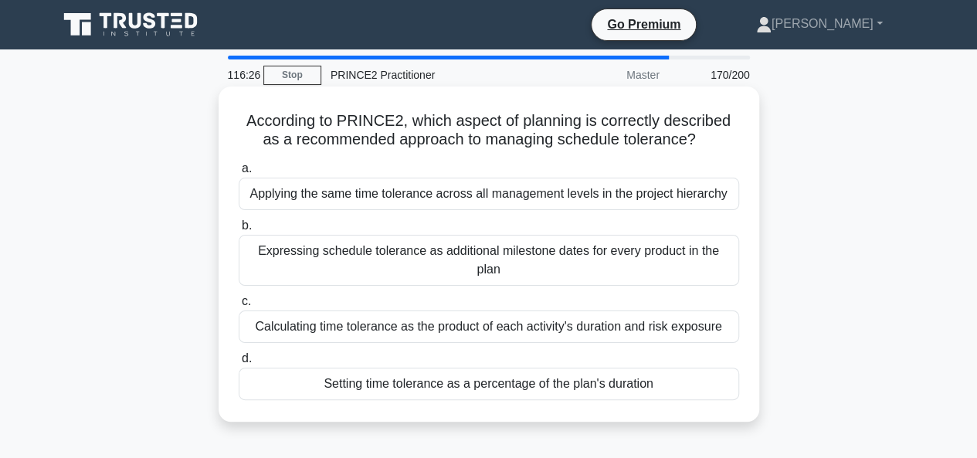
click at [491, 368] on div "Setting time tolerance as a percentage of the plan's duration" at bounding box center [489, 384] width 501 height 32
click at [239, 364] on input "d. Setting time tolerance as a percentage of the plan's duration" at bounding box center [239, 359] width 0 height 10
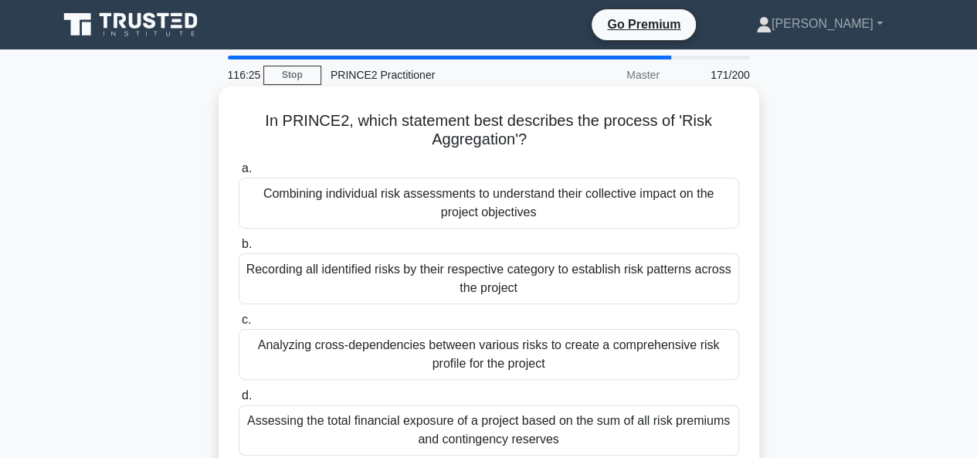
click at [467, 209] on div "Combining individual risk assessments to understand their collective impact on …" at bounding box center [489, 203] width 501 height 51
click at [239, 174] on input "a. Combining individual risk assessments to understand their collective impact …" at bounding box center [239, 169] width 0 height 10
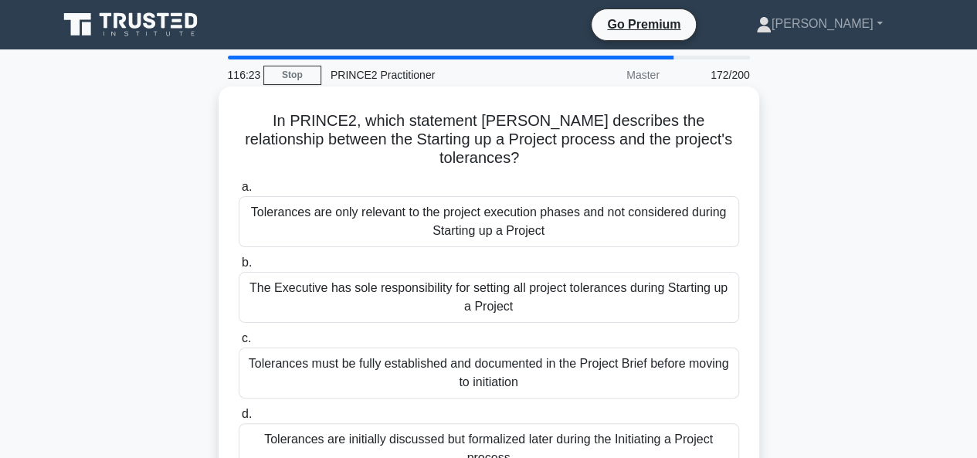
click at [476, 282] on div "The Executive has sole responsibility for setting all project tolerances during…" at bounding box center [489, 297] width 501 height 51
click at [239, 268] on input "b. The Executive has sole responsibility for setting all project tolerances dur…" at bounding box center [239, 263] width 0 height 10
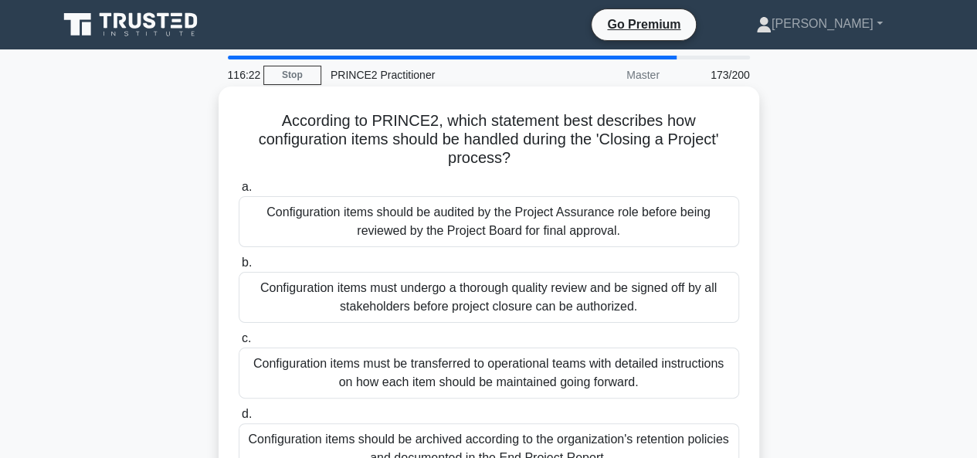
click at [479, 301] on div "Configuration items must undergo a thorough quality review and be signed off by…" at bounding box center [489, 297] width 501 height 51
click at [239, 268] on input "b. Configuration items must undergo a thorough quality review and be signed off…" at bounding box center [239, 263] width 0 height 10
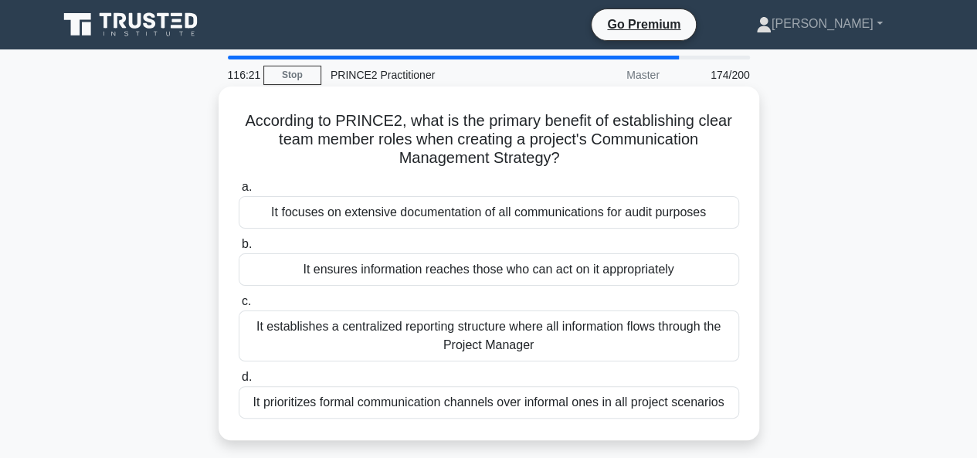
click at [498, 407] on div "It prioritizes formal communication channels over informal ones in all project …" at bounding box center [489, 402] width 501 height 32
click at [239, 382] on input "d. It prioritizes formal communication channels over informal ones in all proje…" at bounding box center [239, 377] width 0 height 10
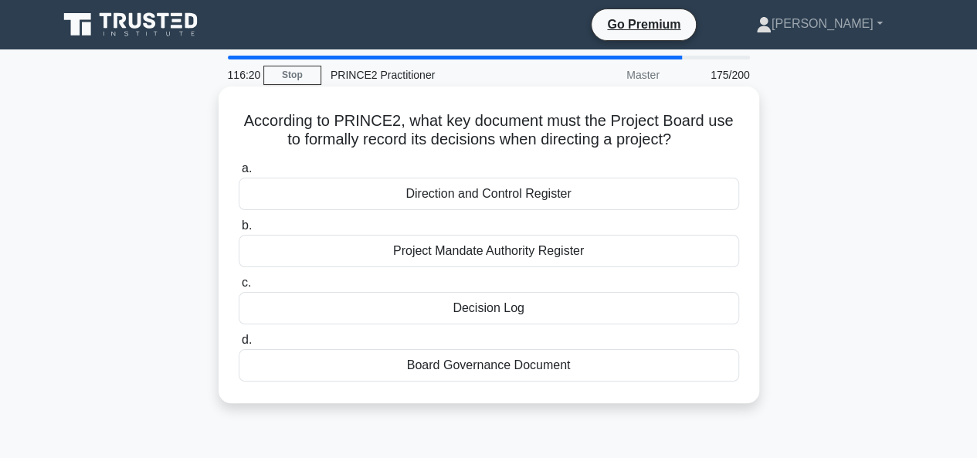
click at [489, 197] on div "Direction and Control Register" at bounding box center [489, 194] width 501 height 32
click at [239, 174] on input "a. Direction and Control Register" at bounding box center [239, 169] width 0 height 10
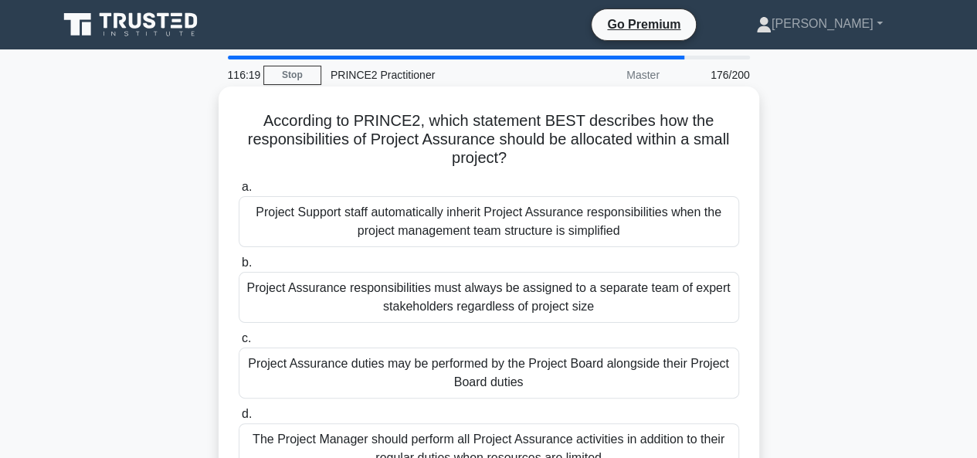
click at [485, 222] on div "Project Support staff automatically inherit Project Assurance responsibilities …" at bounding box center [489, 221] width 501 height 51
click at [239, 192] on input "a. Project Support staff automatically inherit Project Assurance responsibiliti…" at bounding box center [239, 187] width 0 height 10
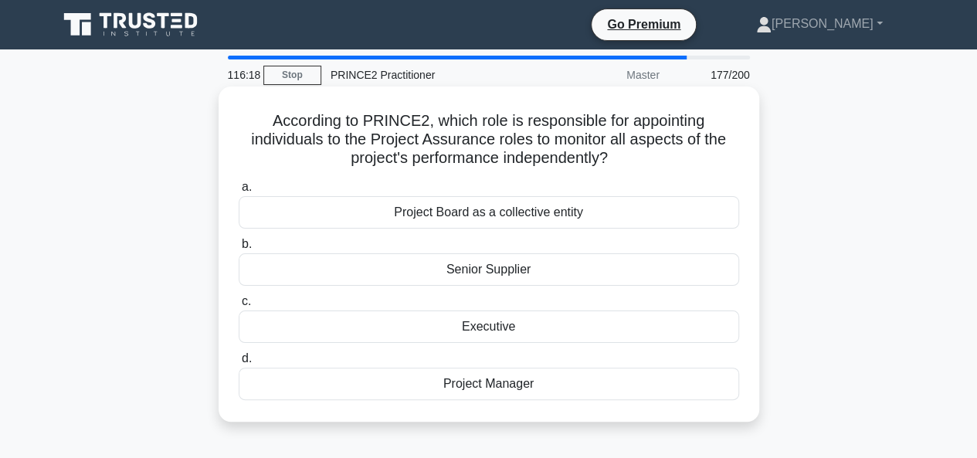
click at [488, 263] on div "Senior Supplier" at bounding box center [489, 269] width 501 height 32
click at [239, 250] on input "b. Senior Supplier" at bounding box center [239, 245] width 0 height 10
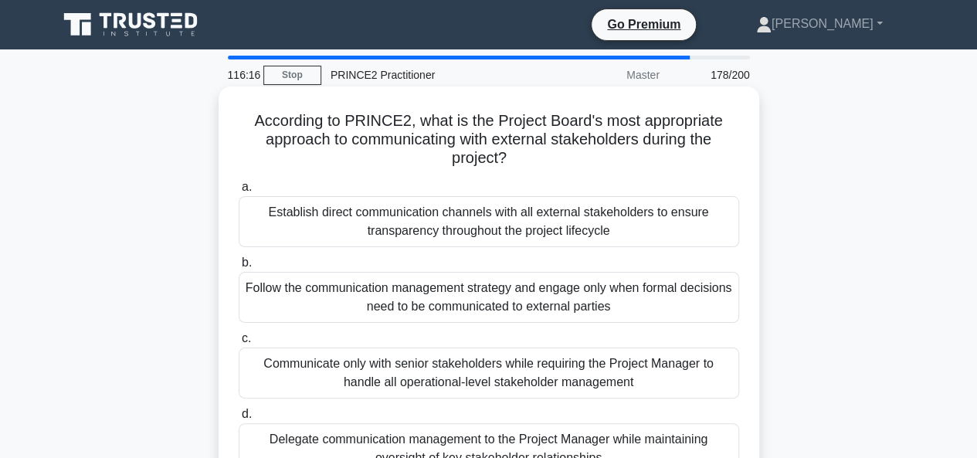
click at [497, 303] on div "Follow the communication management strategy and engage only when formal decisi…" at bounding box center [489, 297] width 501 height 51
click at [239, 268] on input "b. Follow the communication management strategy and engage only when formal dec…" at bounding box center [239, 263] width 0 height 10
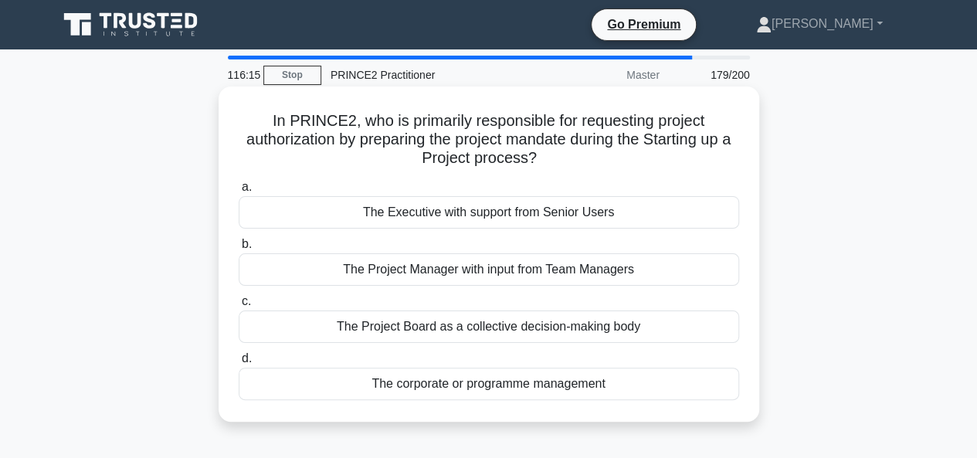
click at [498, 331] on div "The Project Board as a collective decision-making body" at bounding box center [489, 327] width 501 height 32
click at [239, 307] on input "c. The Project Board as a collective decision-making body" at bounding box center [239, 302] width 0 height 10
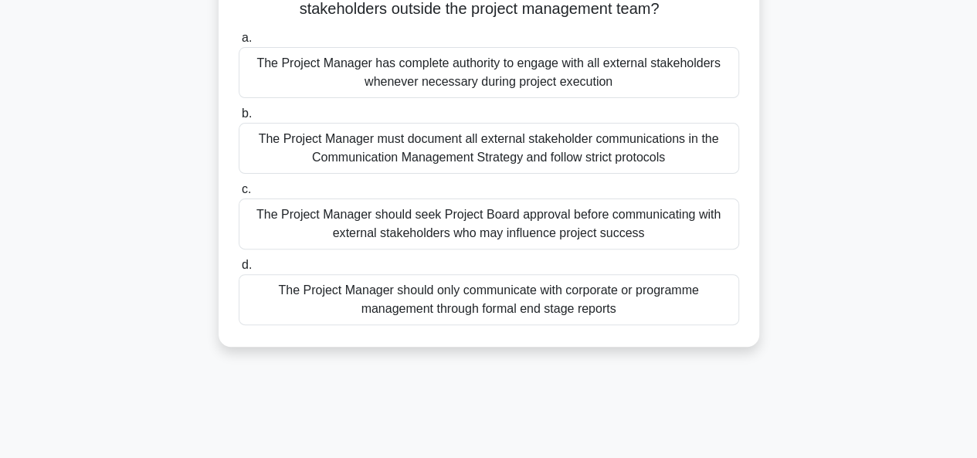
scroll to position [155, 0]
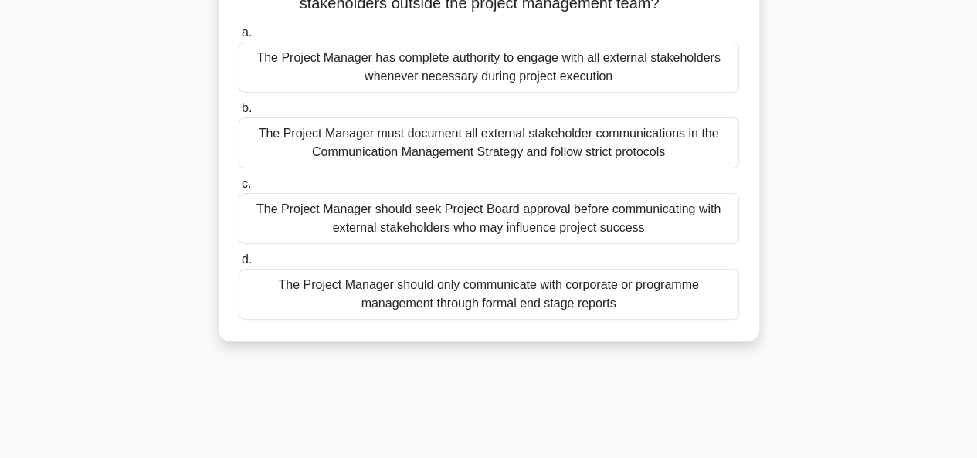
click at [484, 297] on div "The Project Manager should only communicate with corporate or programme managem…" at bounding box center [489, 294] width 501 height 51
click at [239, 265] on input "d. The Project Manager should only communicate with corporate or programme mana…" at bounding box center [239, 260] width 0 height 10
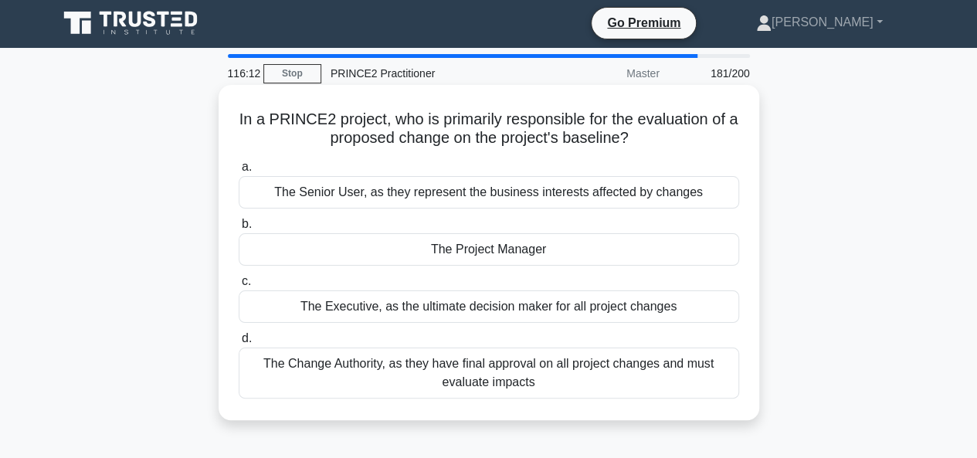
scroll to position [0, 0]
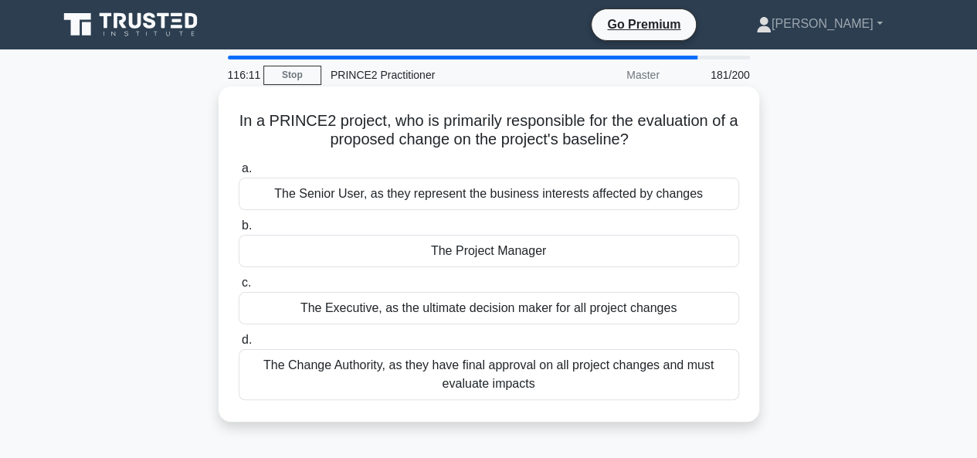
click at [476, 195] on div "The Senior User, as they represent the business interests affected by changes" at bounding box center [489, 194] width 501 height 32
click at [239, 174] on input "a. The Senior User, as they represent the business interests affected by changes" at bounding box center [239, 169] width 0 height 10
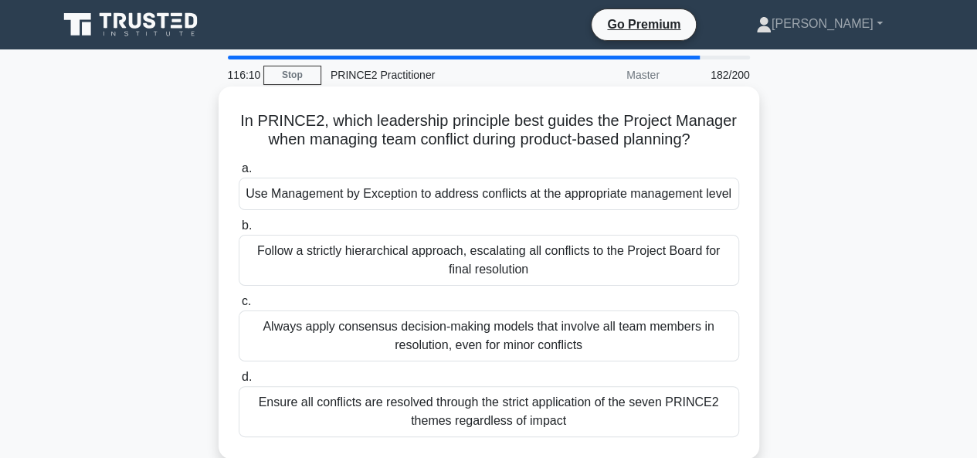
click at [488, 256] on div "Follow a strictly hierarchical approach, escalating all conflicts to the Projec…" at bounding box center [489, 260] width 501 height 51
click at [239, 231] on input "b. Follow a strictly hierarchical approach, escalating all conflicts to the Pro…" at bounding box center [239, 226] width 0 height 10
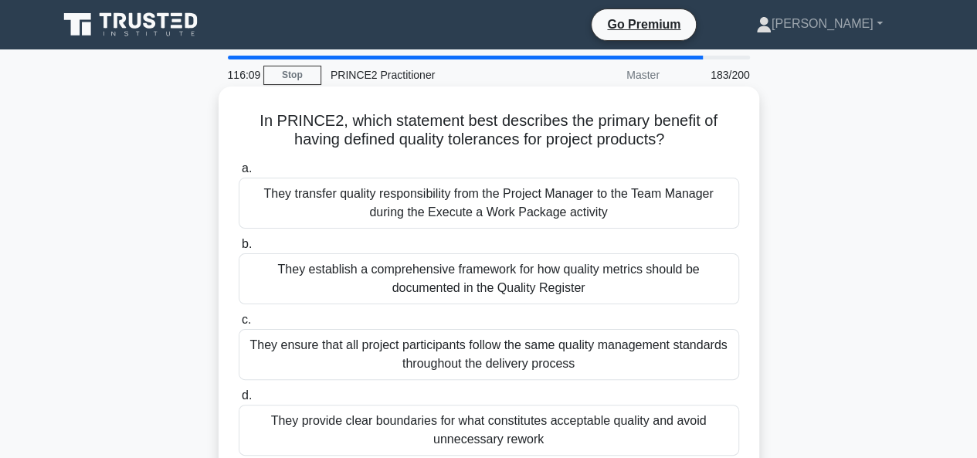
click at [504, 352] on div "They ensure that all project participants follow the same quality management st…" at bounding box center [489, 354] width 501 height 51
click at [239, 325] on input "c. They ensure that all project participants follow the same quality management…" at bounding box center [239, 320] width 0 height 10
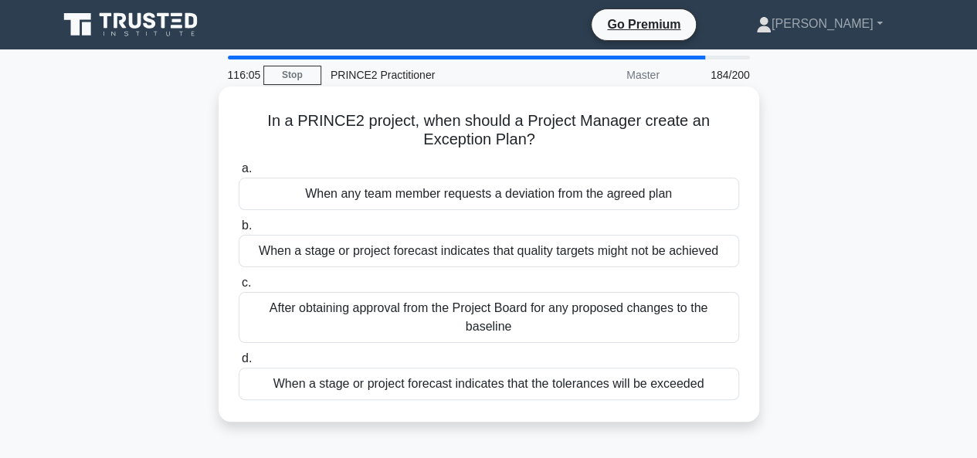
click at [382, 385] on div "When a stage or project forecast indicates that the tolerances will be exceeded" at bounding box center [489, 384] width 501 height 32
click at [239, 364] on input "d. When a stage or project forecast indicates that the tolerances will be excee…" at bounding box center [239, 359] width 0 height 10
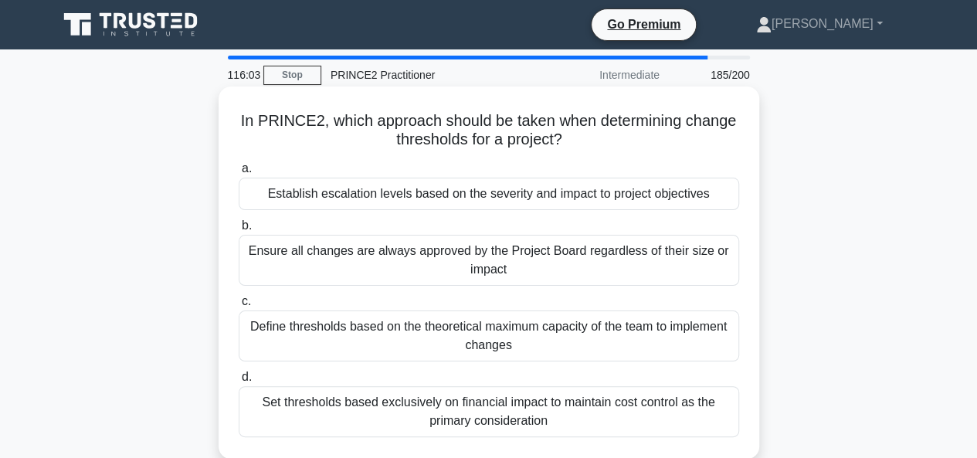
click at [420, 206] on div "Establish escalation levels based on the severity and impact to project objecti…" at bounding box center [489, 194] width 501 height 32
click at [239, 174] on input "a. Establish escalation levels based on the severity and impact to project obje…" at bounding box center [239, 169] width 0 height 10
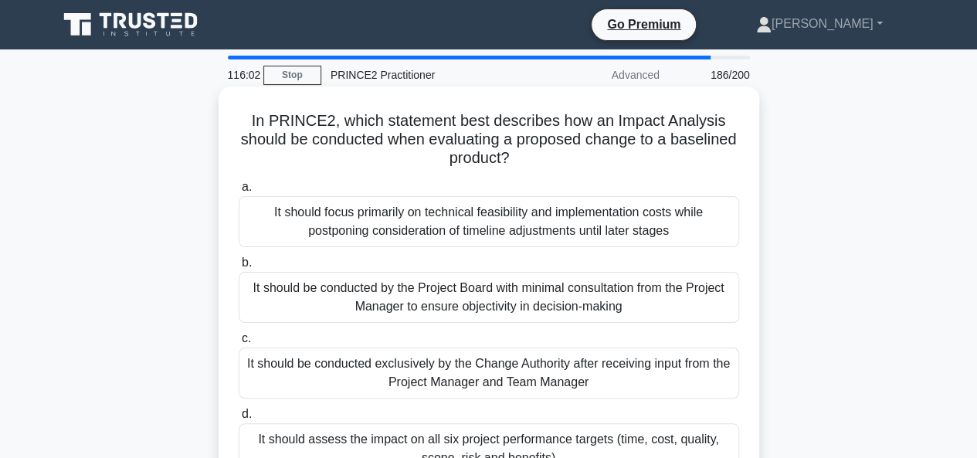
click at [434, 308] on div "It should be conducted by the Project Board with minimal consultation from the …" at bounding box center [489, 297] width 501 height 51
click at [239, 268] on input "b. It should be conducted by the Project Board with minimal consultation from t…" at bounding box center [239, 263] width 0 height 10
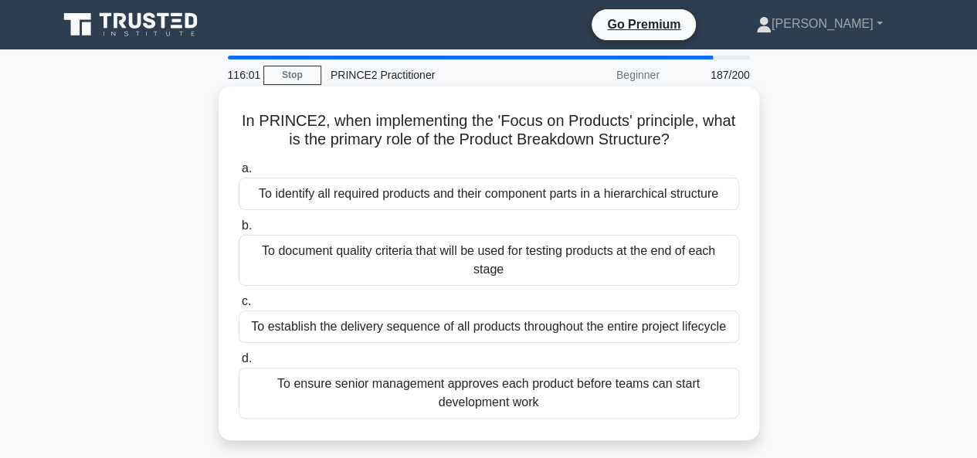
click at [434, 327] on div "To establish the delivery sequence of all products throughout the entire projec…" at bounding box center [489, 327] width 501 height 32
click at [239, 307] on input "c. To establish the delivery sequence of all products throughout the entire pro…" at bounding box center [239, 302] width 0 height 10
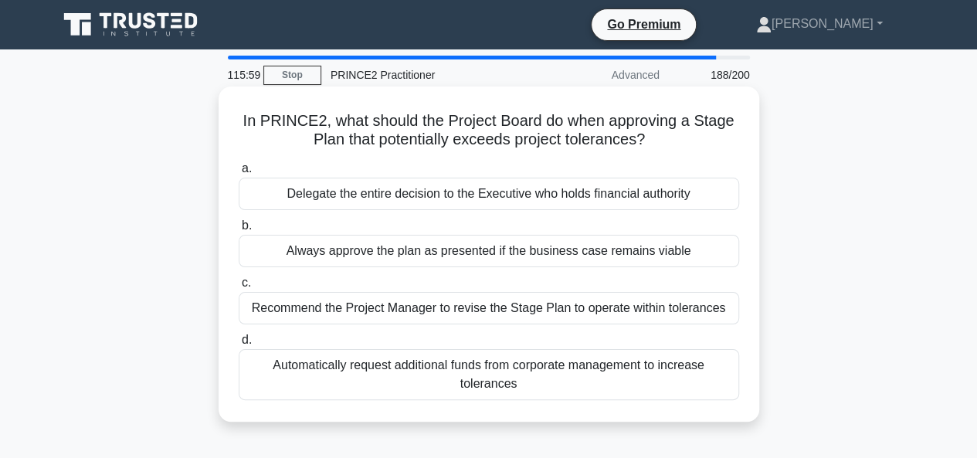
click at [481, 378] on div "Automatically request additional funds from corporate management to increase to…" at bounding box center [489, 374] width 501 height 51
click at [239, 345] on input "d. Automatically request additional funds from corporate management to increase…" at bounding box center [239, 340] width 0 height 10
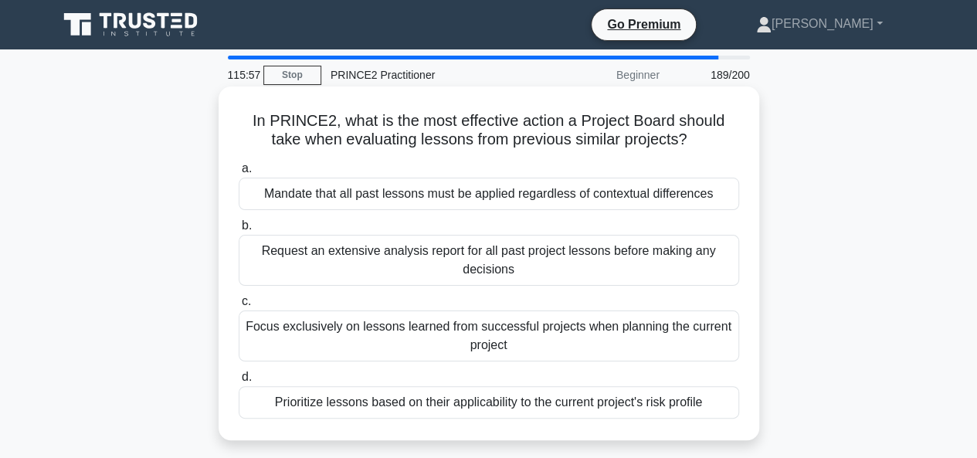
click at [433, 202] on div "Mandate that all past lessons must be applied regardless of contextual differen…" at bounding box center [489, 194] width 501 height 32
click at [239, 174] on input "a. Mandate that all past lessons must be applied regardless of contextual diffe…" at bounding box center [239, 169] width 0 height 10
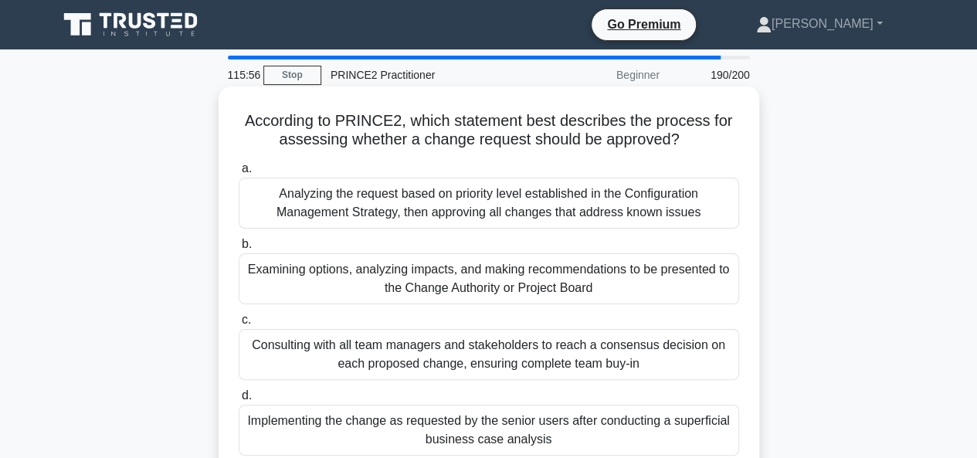
click at [464, 283] on div "Examining options, analyzing impacts, and making recommendations to be presente…" at bounding box center [489, 278] width 501 height 51
click at [239, 250] on input "b. Examining options, analyzing impacts, and making recommendations to be prese…" at bounding box center [239, 245] width 0 height 10
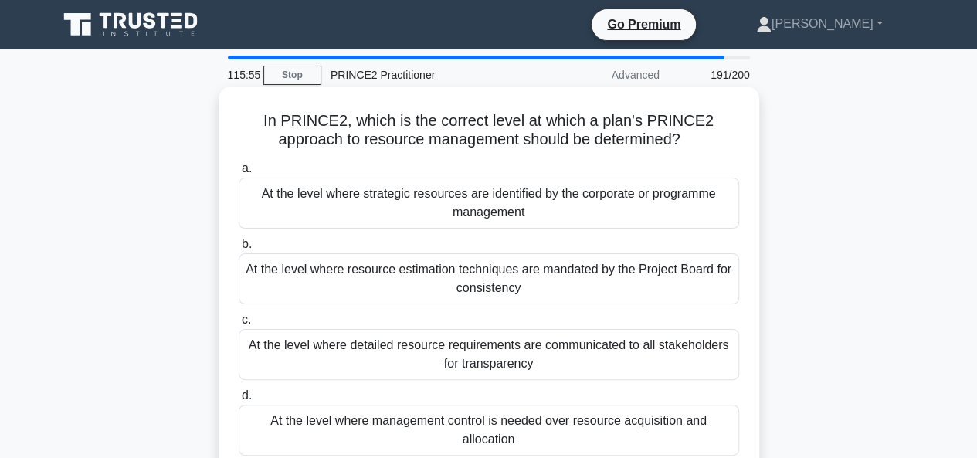
click at [466, 362] on div "At the level where detailed resource requirements are communicated to all stake…" at bounding box center [489, 354] width 501 height 51
click at [239, 325] on input "c. At the level where detailed resource requirements are communicated to all st…" at bounding box center [239, 320] width 0 height 10
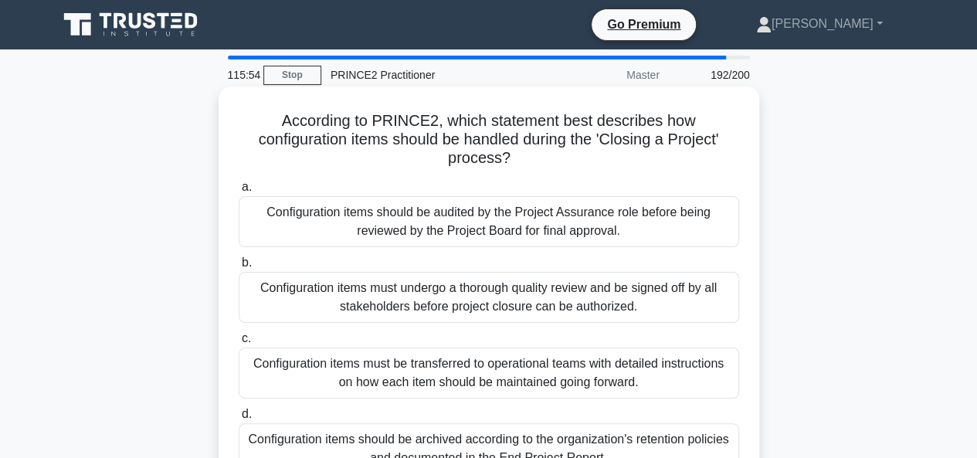
click at [478, 447] on div "Configuration items should be archived according to the organization's retentio…" at bounding box center [489, 448] width 501 height 51
click at [239, 420] on input "d. Configuration items should be archived according to the organization's reten…" at bounding box center [239, 414] width 0 height 10
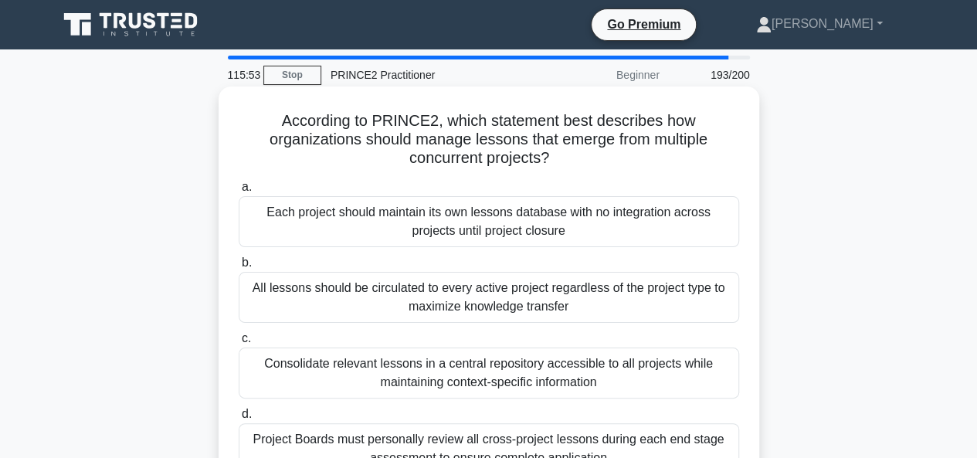
click at [490, 226] on div "Each project should maintain its own lessons database with no integration acros…" at bounding box center [489, 221] width 501 height 51
click at [239, 192] on input "a. Each project should maintain its own lessons database with no integration ac…" at bounding box center [239, 187] width 0 height 10
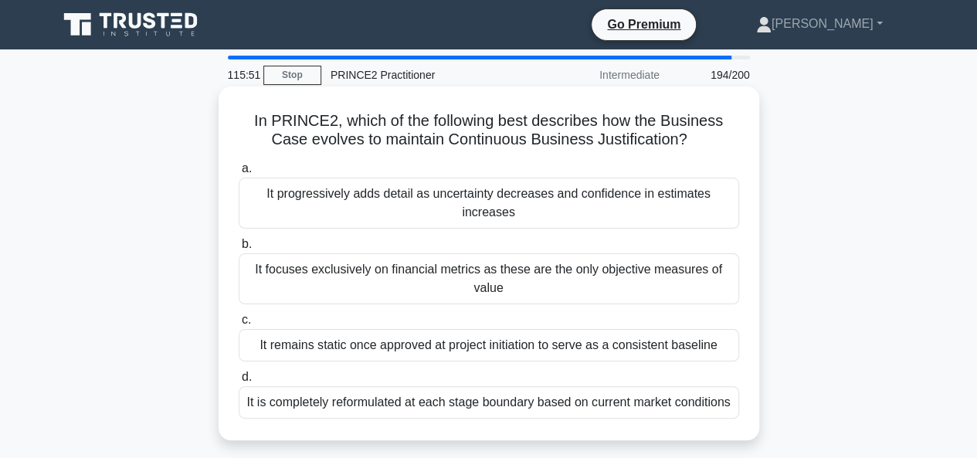
click at [471, 268] on div "It focuses exclusively on financial metrics as these are the only objective mea…" at bounding box center [489, 278] width 501 height 51
click at [239, 250] on input "b. It focuses exclusively on financial metrics as these are the only objective …" at bounding box center [239, 245] width 0 height 10
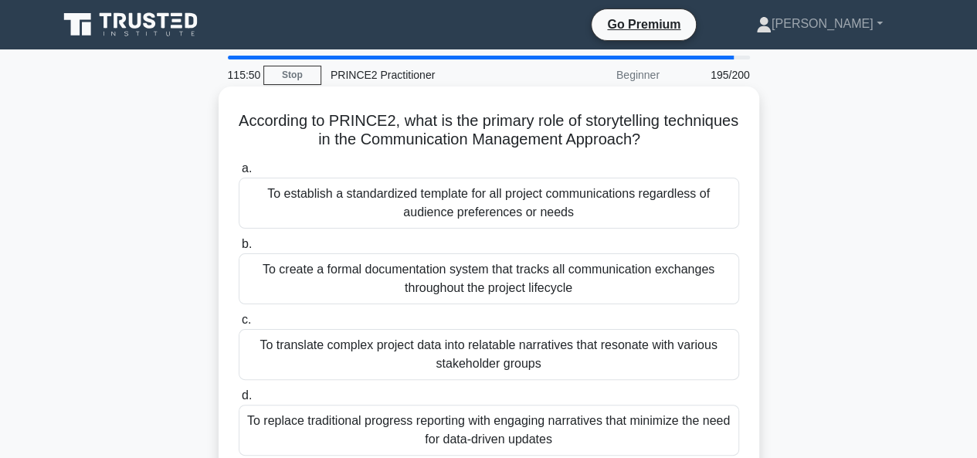
click at [454, 359] on div "To translate complex project data into relatable narratives that resonate with …" at bounding box center [489, 354] width 501 height 51
click at [239, 325] on input "c. To translate complex project data into relatable narratives that resonate wi…" at bounding box center [239, 320] width 0 height 10
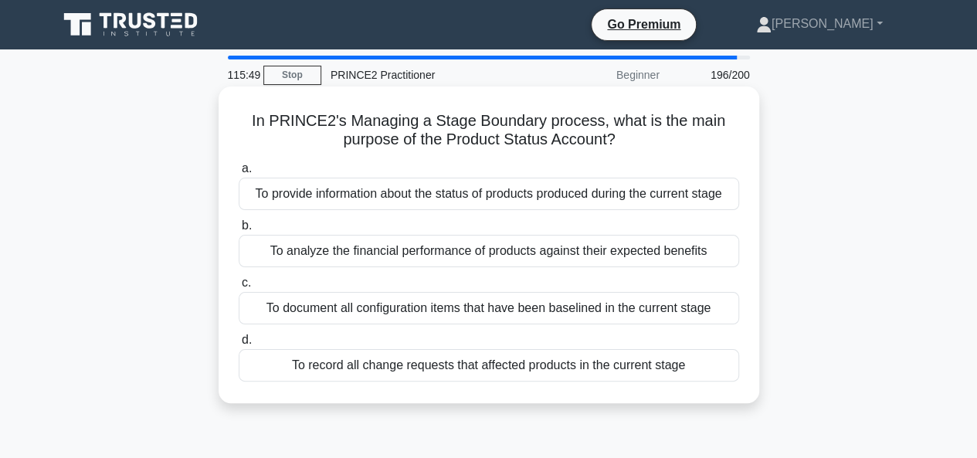
click at [452, 365] on div "To record all change requests that affected products in the current stage" at bounding box center [489, 365] width 501 height 32
click at [239, 345] on input "d. To record all change requests that affected products in the current stage" at bounding box center [239, 340] width 0 height 10
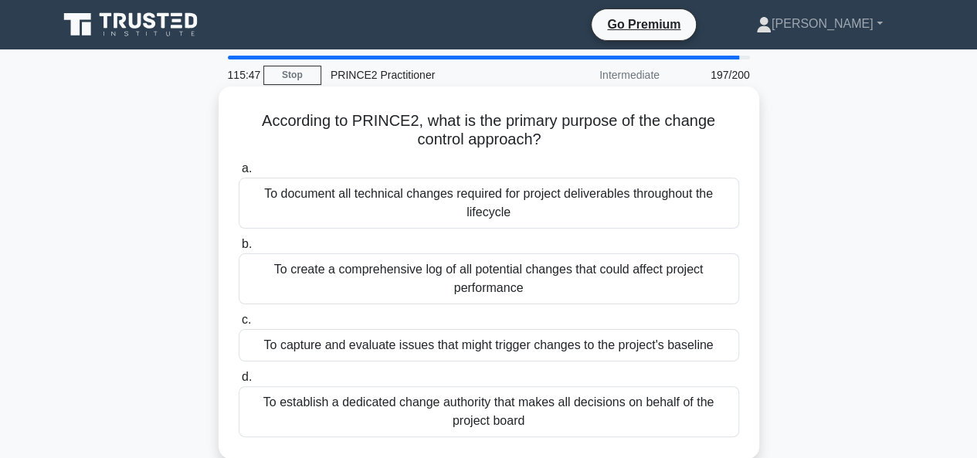
click at [457, 205] on div "To document all technical changes required for project deliverables throughout …" at bounding box center [489, 203] width 501 height 51
click at [239, 174] on input "a. To document all technical changes required for project deliverables througho…" at bounding box center [239, 169] width 0 height 10
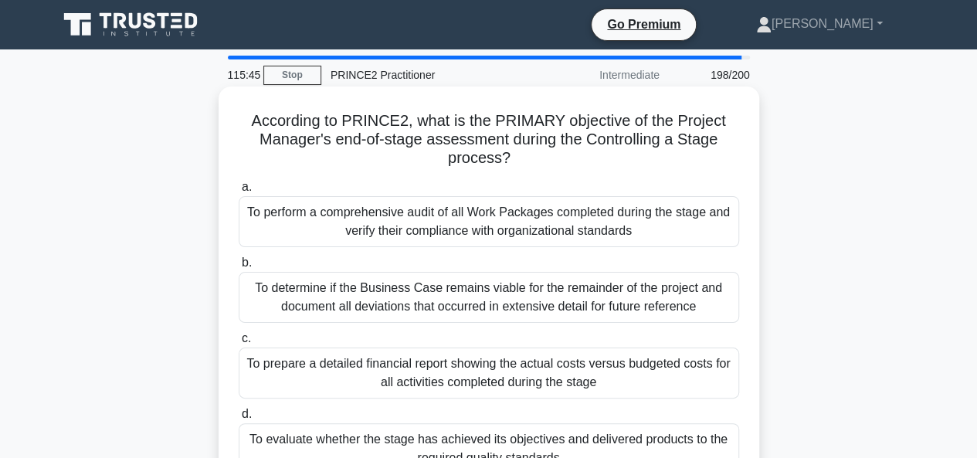
click at [448, 304] on div "To determine if the Business Case remains viable for the remainder of the proje…" at bounding box center [489, 297] width 501 height 51
click at [239, 268] on input "b. To determine if the Business Case remains viable for the remainder of the pr…" at bounding box center [239, 263] width 0 height 10
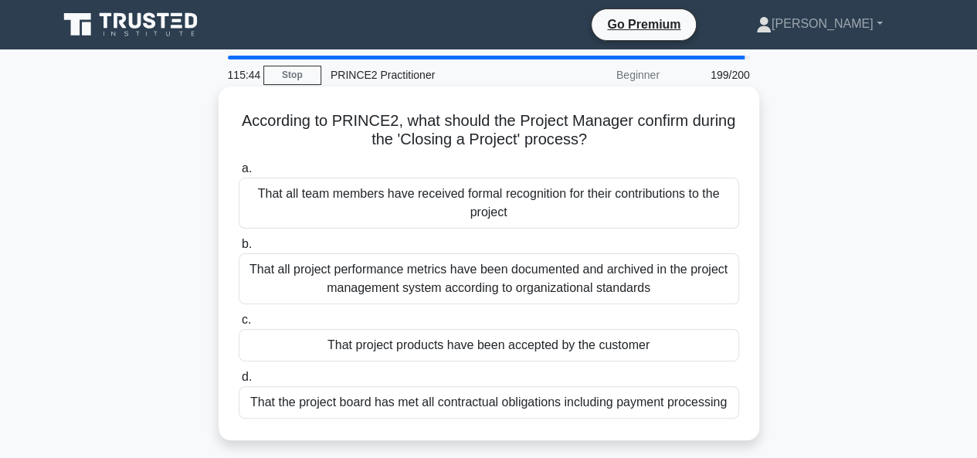
click at [440, 348] on div "That project products have been accepted by the customer" at bounding box center [489, 345] width 501 height 32
click at [239, 325] on input "c. That project products have been accepted by the customer" at bounding box center [239, 320] width 0 height 10
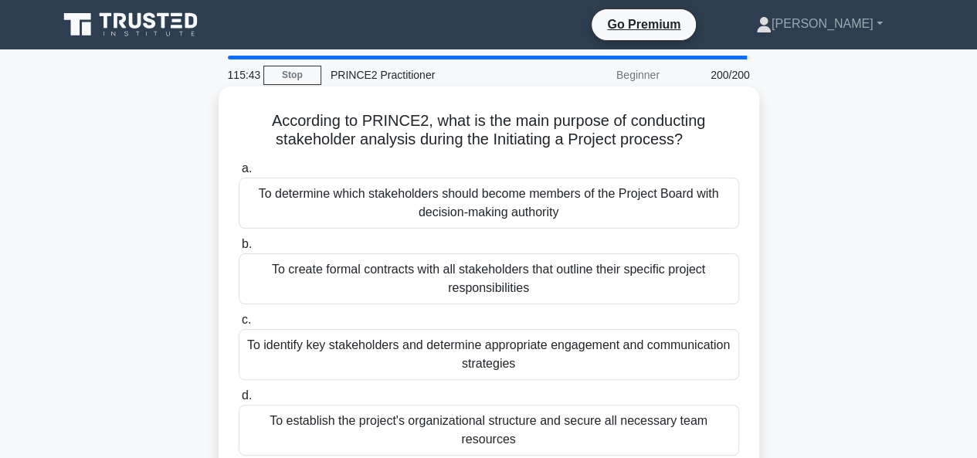
scroll to position [77, 0]
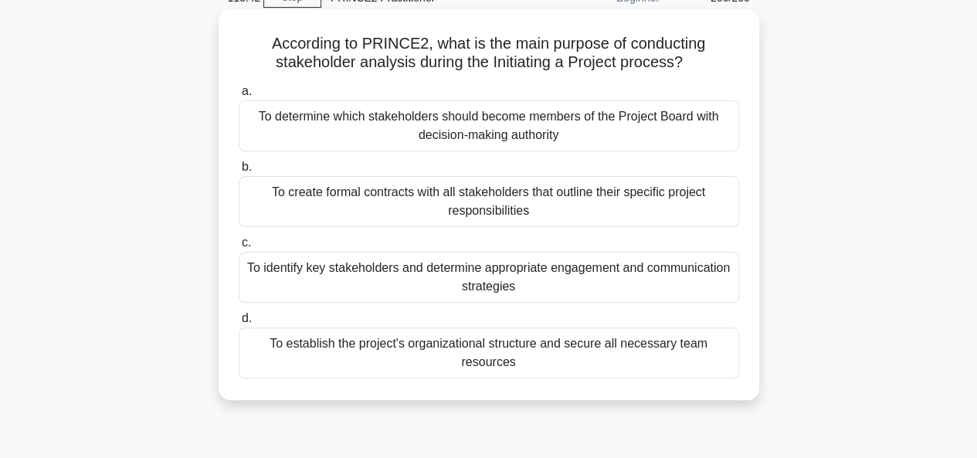
click at [443, 350] on div "To establish the project's organizational structure and secure all necessary te…" at bounding box center [489, 353] width 501 height 51
click at [239, 324] on input "d. To establish the project's organizational structure and secure all necessary…" at bounding box center [239, 319] width 0 height 10
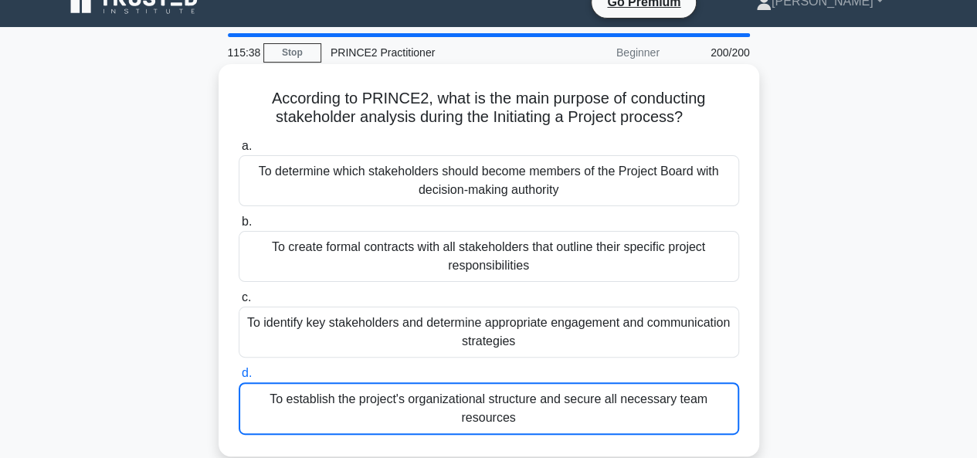
scroll to position [0, 0]
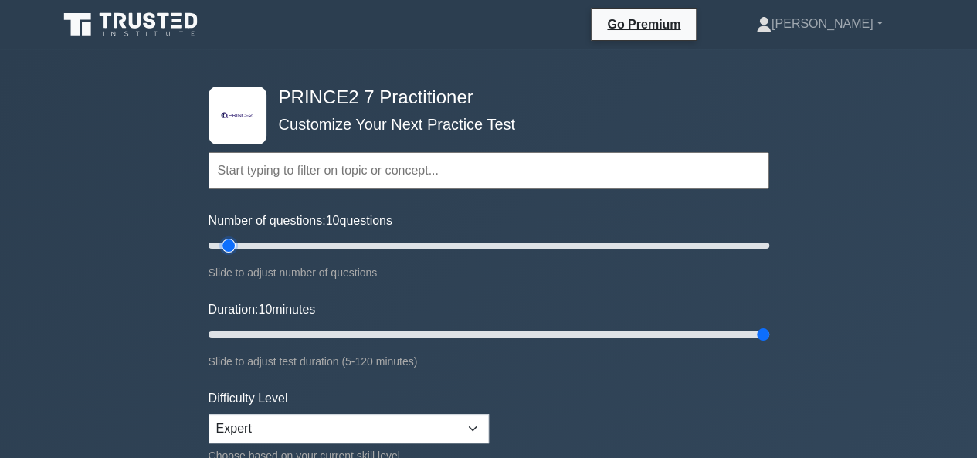
click at [227, 245] on input "Number of questions: 10 questions" at bounding box center [489, 245] width 561 height 19
drag, startPoint x: 227, startPoint y: 245, endPoint x: 786, endPoint y: 244, distance: 559.4
type input "200"
click at [769, 244] on input "Number of questions: 200 questions" at bounding box center [489, 245] width 561 height 19
type input "120"
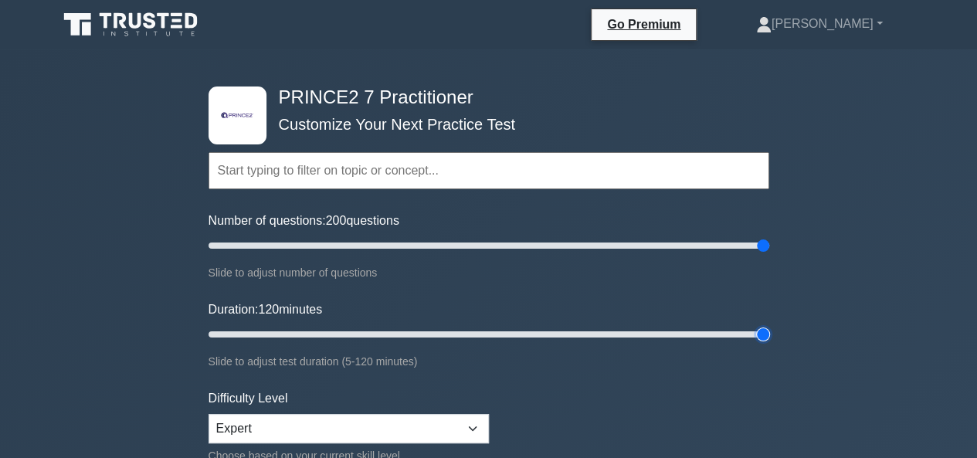
drag, startPoint x: 221, startPoint y: 333, endPoint x: 774, endPoint y: 344, distance: 553.3
click at [769, 344] on input "Duration: 120 minutes" at bounding box center [489, 334] width 561 height 19
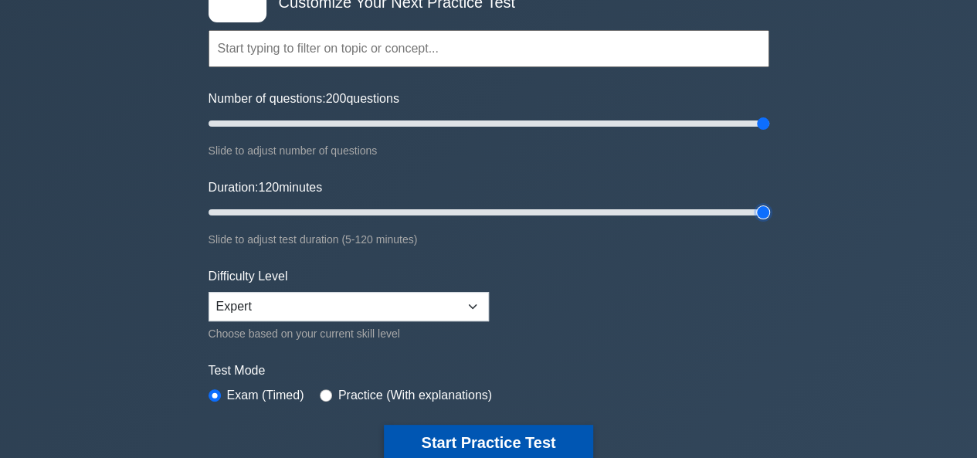
scroll to position [232, 0]
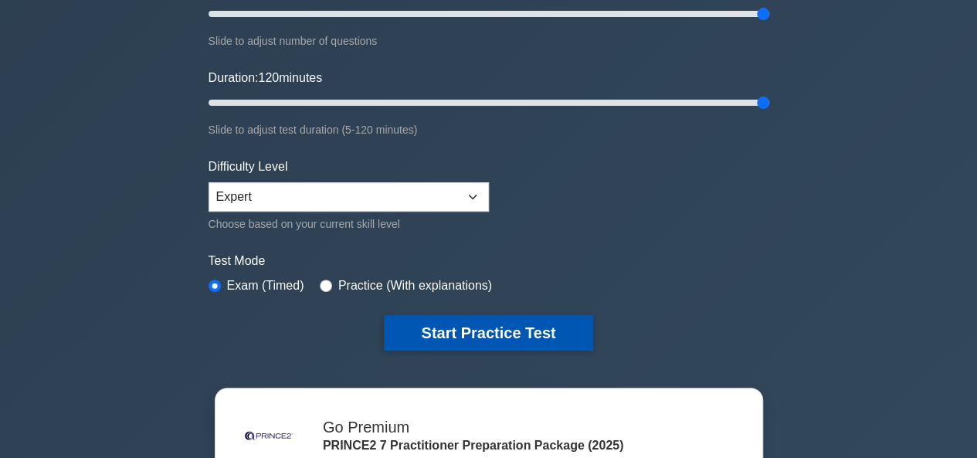
click at [453, 327] on button "Start Practice Test" at bounding box center [488, 333] width 209 height 36
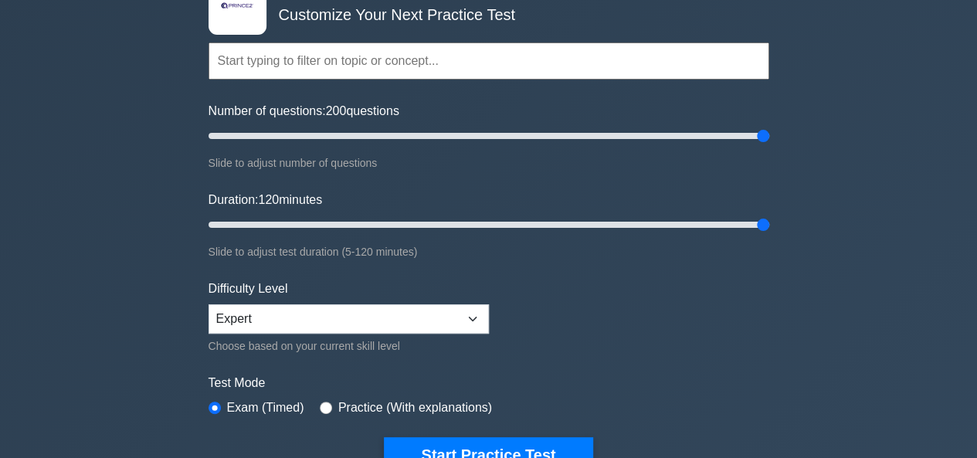
scroll to position [77, 0]
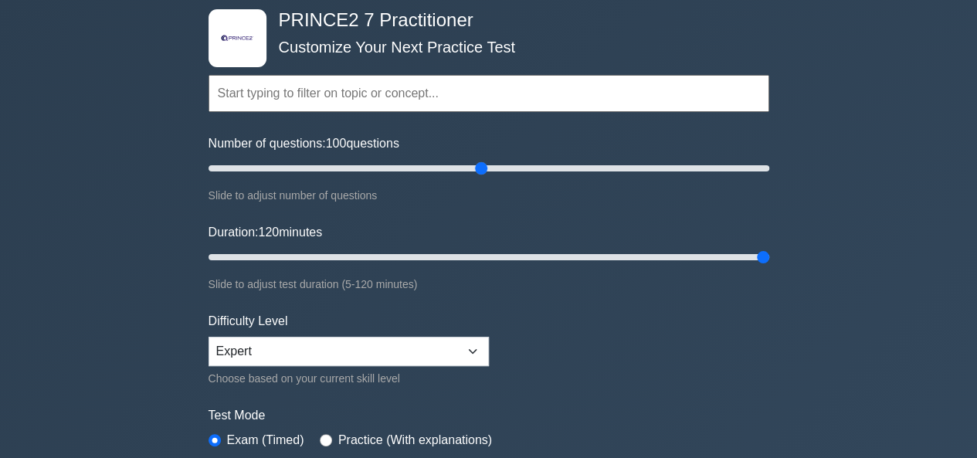
drag, startPoint x: 765, startPoint y: 168, endPoint x: 482, endPoint y: 168, distance: 282.8
type input "100"
click at [482, 168] on input "Number of questions: 100 questions" at bounding box center [489, 168] width 561 height 19
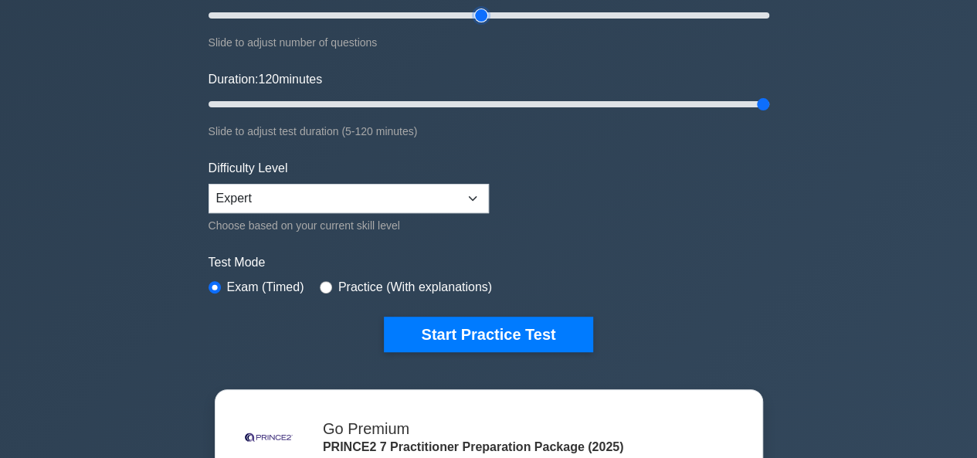
scroll to position [232, 0]
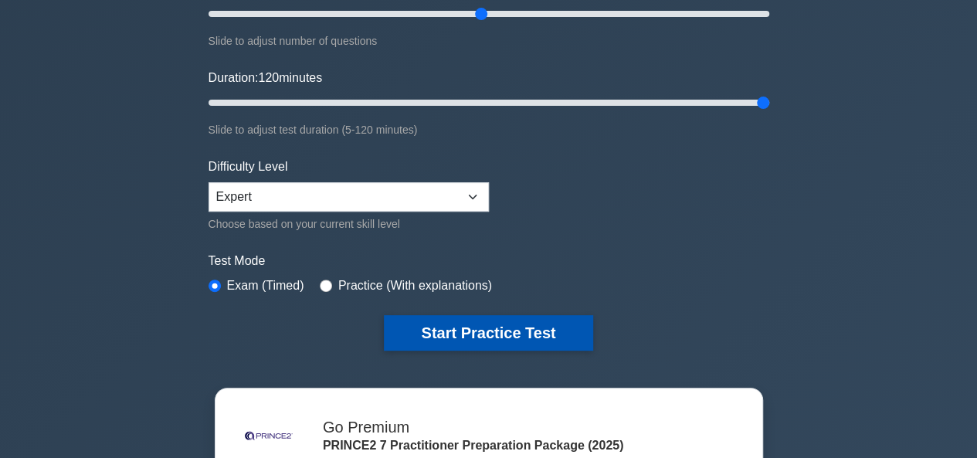
click at [475, 329] on button "Start Practice Test" at bounding box center [488, 333] width 209 height 36
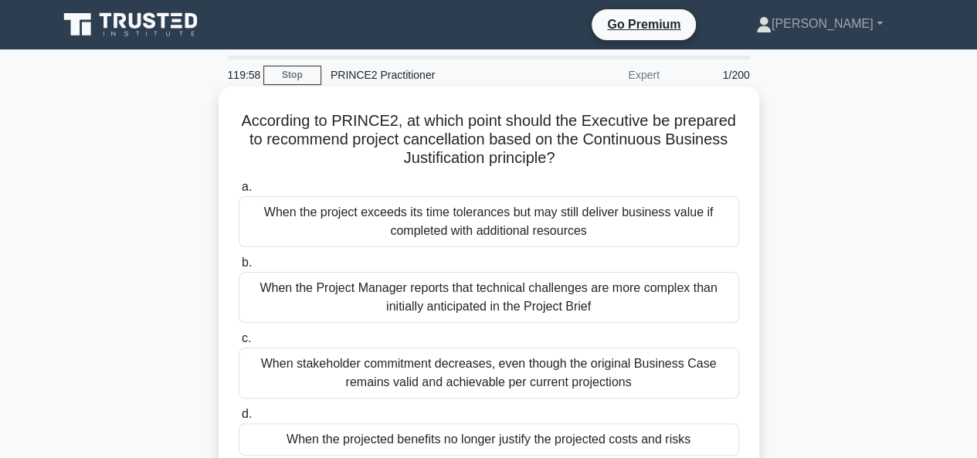
click at [297, 212] on div "When the project exceeds its time tolerances but may still deliver business val…" at bounding box center [489, 221] width 501 height 51
click at [239, 192] on input "a. When the project exceeds its time tolerances but may still deliver business …" at bounding box center [239, 187] width 0 height 10
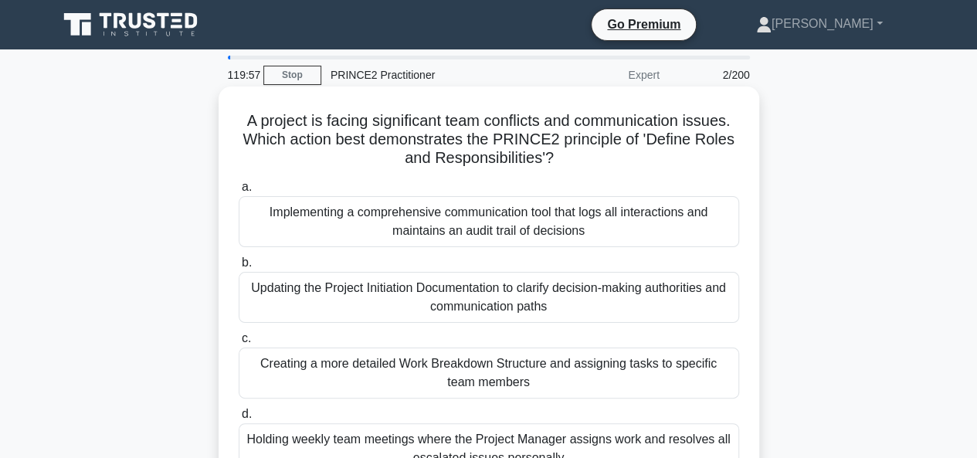
click at [364, 295] on div "Updating the Project Initiation Documentation to clarify decision-making author…" at bounding box center [489, 297] width 501 height 51
click at [239, 268] on input "b. Updating the Project Initiation Documentation to clarify decision-making aut…" at bounding box center [239, 263] width 0 height 10
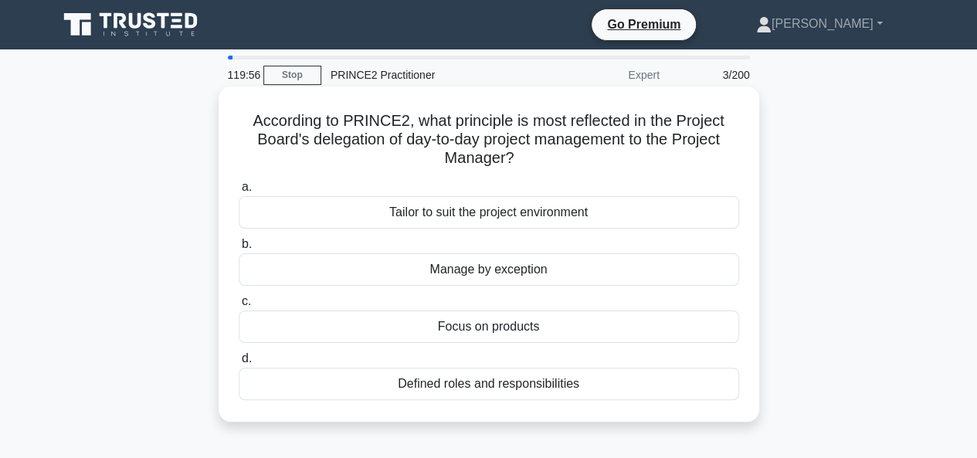
click at [481, 330] on div "Focus on products" at bounding box center [489, 327] width 501 height 32
click at [239, 307] on input "c. Focus on products" at bounding box center [239, 302] width 0 height 10
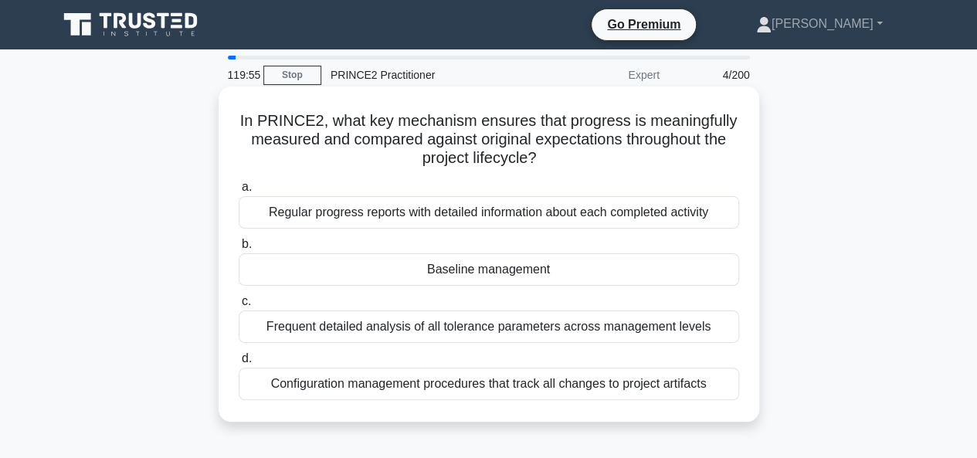
click at [420, 217] on div "Regular progress reports with detailed information about each completed activity" at bounding box center [489, 212] width 501 height 32
click at [239, 192] on input "a. Regular progress reports with detailed information about each completed acti…" at bounding box center [239, 187] width 0 height 10
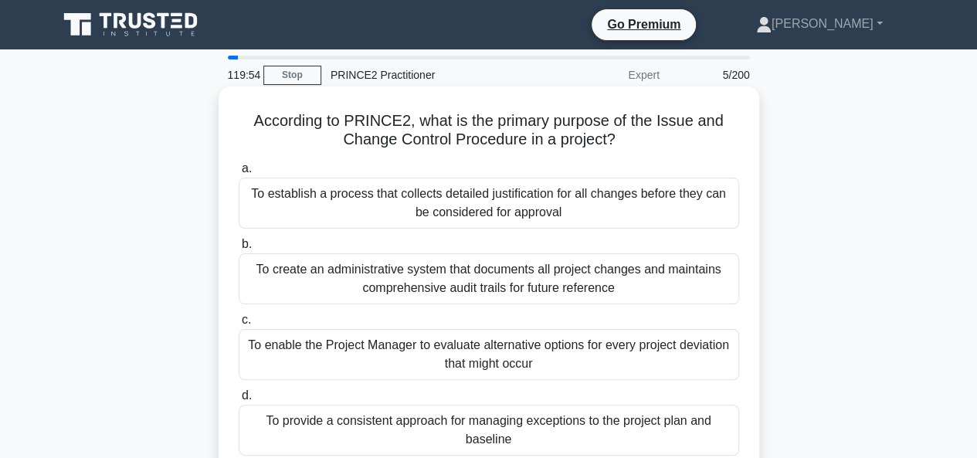
click at [433, 289] on div "To create an administrative system that documents all project changes and maint…" at bounding box center [489, 278] width 501 height 51
click at [239, 250] on input "b. To create an administrative system that documents all project changes and ma…" at bounding box center [239, 245] width 0 height 10
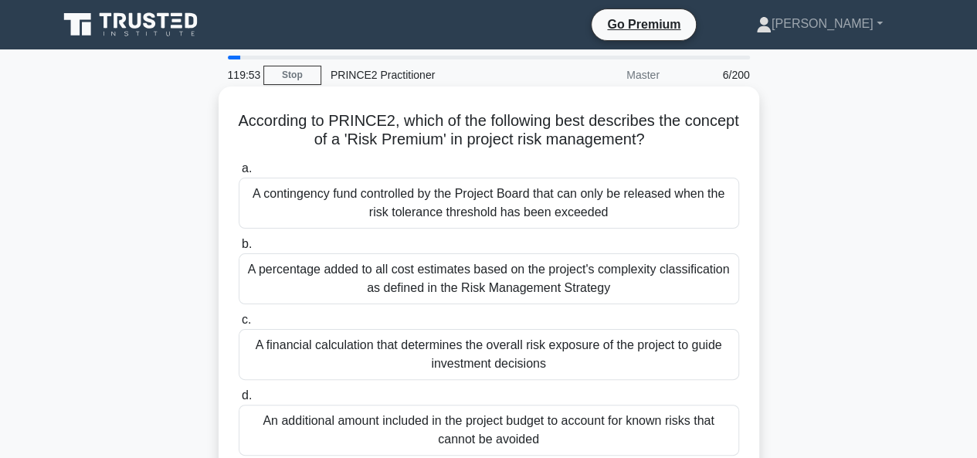
click at [452, 359] on div "A financial calculation that determines the overall risk exposure of the projec…" at bounding box center [489, 354] width 501 height 51
click at [239, 325] on input "c. A financial calculation that determines the overall risk exposure of the pro…" at bounding box center [239, 320] width 0 height 10
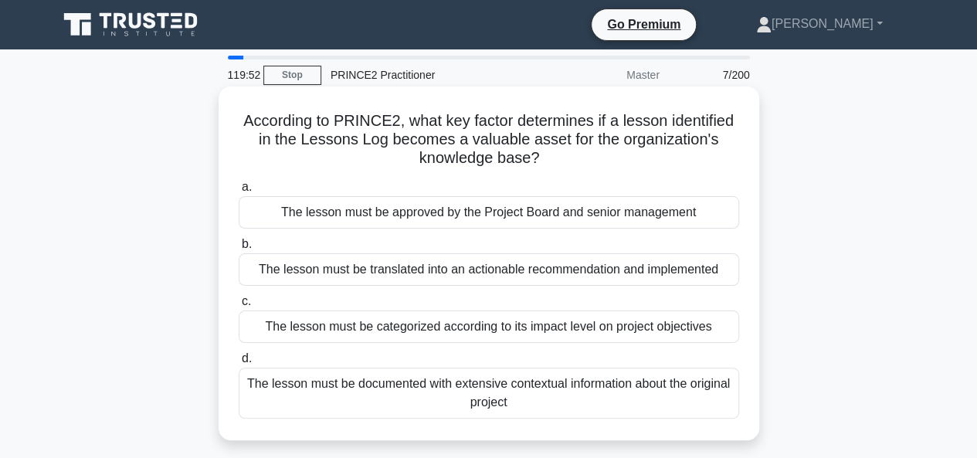
click at [434, 216] on div "The lesson must be approved by the Project Board and senior management" at bounding box center [489, 212] width 501 height 32
click at [239, 192] on input "a. The lesson must be approved by the Project Board and senior management" at bounding box center [239, 187] width 0 height 10
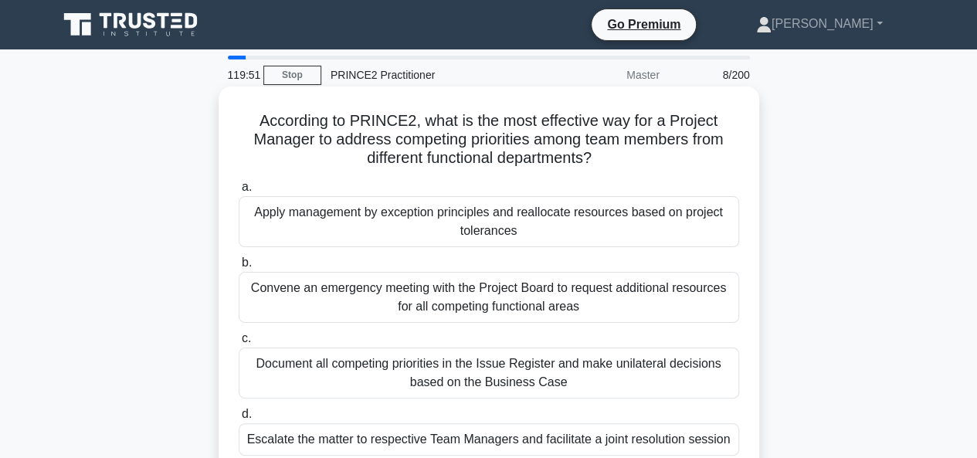
click at [447, 378] on div "Document all competing priorities in the Issue Register and make unilateral dec…" at bounding box center [489, 373] width 501 height 51
click at [239, 344] on input "c. Document all competing priorities in the Issue Register and make unilateral …" at bounding box center [239, 339] width 0 height 10
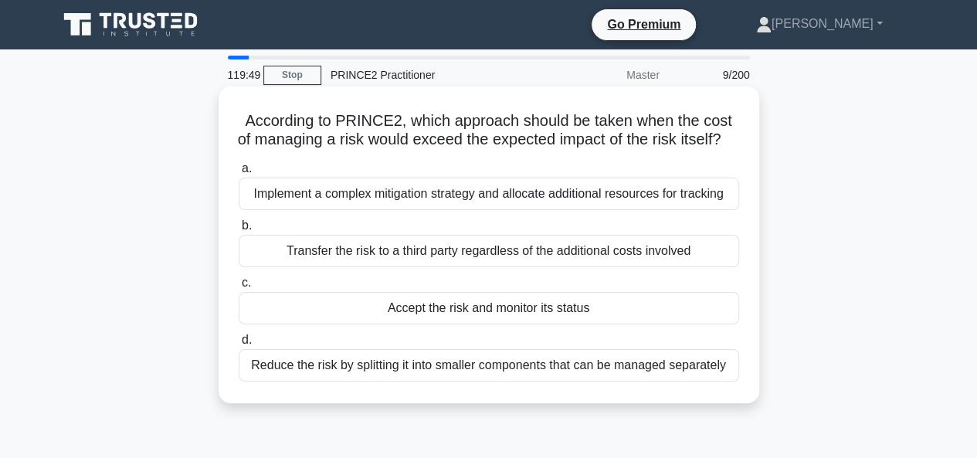
click at [420, 267] on div "Transfer the risk to a third party regardless of the additional costs involved" at bounding box center [489, 251] width 501 height 32
click at [239, 231] on input "b. Transfer the risk to a third party regardless of the additional costs involv…" at bounding box center [239, 226] width 0 height 10
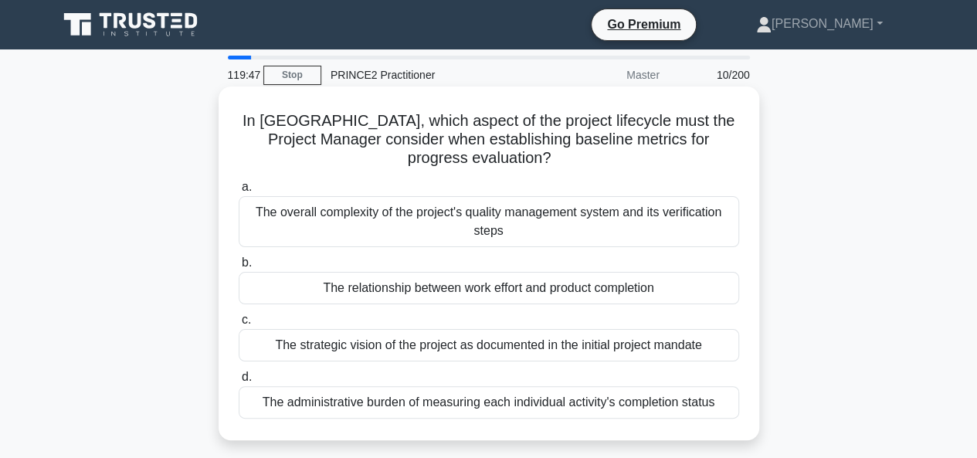
click at [385, 287] on div "The relationship between work effort and product completion" at bounding box center [489, 288] width 501 height 32
click at [239, 268] on input "b. The relationship between work effort and product completion" at bounding box center [239, 263] width 0 height 10
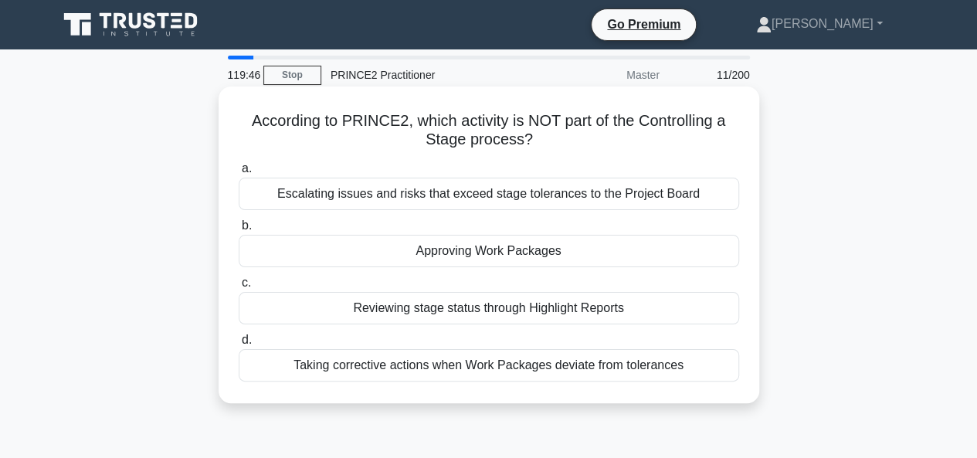
click at [377, 377] on div "Taking corrective actions when Work Packages deviate from tolerances" at bounding box center [489, 365] width 501 height 32
click at [239, 345] on input "d. Taking corrective actions when Work Packages deviate from tolerances" at bounding box center [239, 340] width 0 height 10
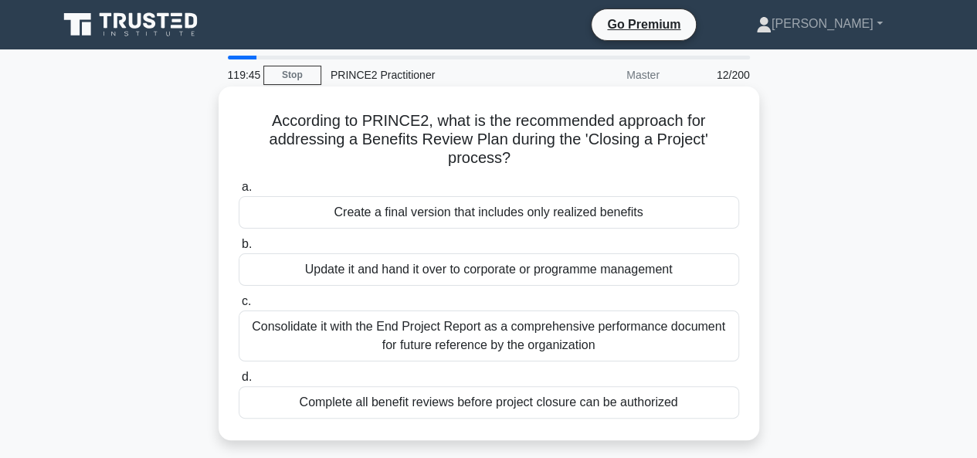
click at [490, 216] on div "Create a final version that includes only realized benefits" at bounding box center [489, 212] width 501 height 32
click at [239, 192] on input "a. Create a final version that includes only realized benefits" at bounding box center [239, 187] width 0 height 10
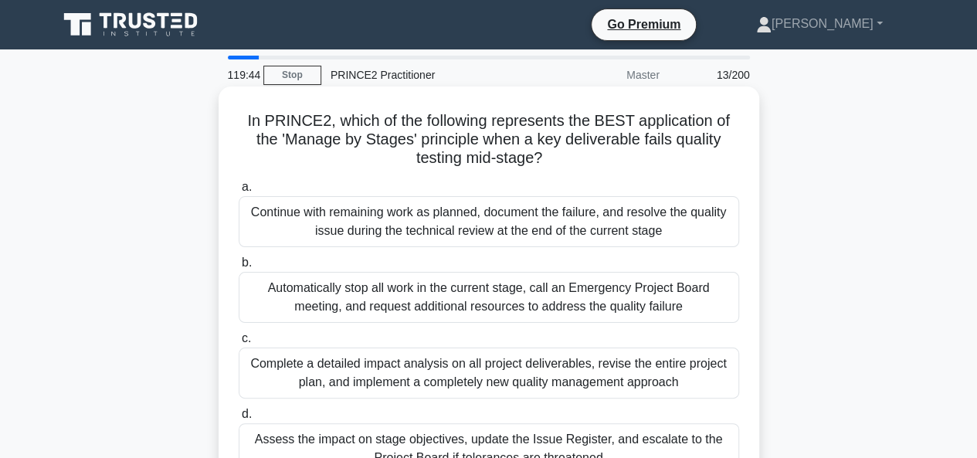
click at [445, 370] on div "Complete a detailed impact analysis on all project deliverables, revise the ent…" at bounding box center [489, 373] width 501 height 51
click at [239, 344] on input "c. Complete a detailed impact analysis on all project deliverables, revise the …" at bounding box center [239, 339] width 0 height 10
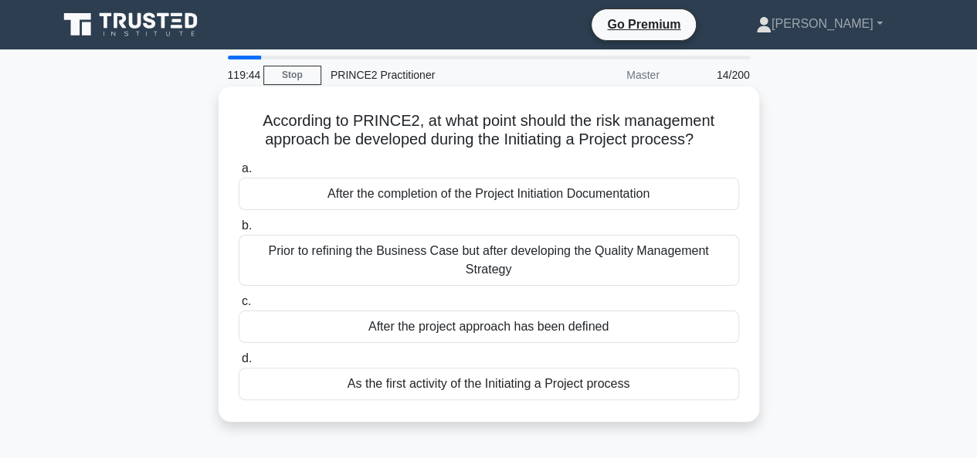
click at [490, 251] on div "Prior to refining the Business Case but after developing the Quality Management…" at bounding box center [489, 260] width 501 height 51
click at [239, 231] on input "b. Prior to refining the Business Case but after developing the Quality Managem…" at bounding box center [239, 226] width 0 height 10
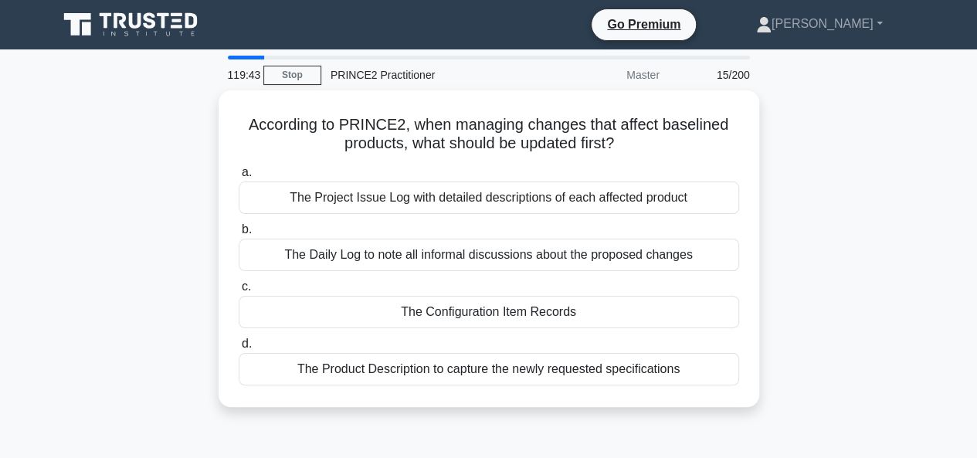
click at [454, 336] on label "d. The Product Description to capture the newly requested specifications" at bounding box center [489, 360] width 501 height 51
click at [239, 339] on input "d. The Product Description to capture the newly requested specifications" at bounding box center [239, 344] width 0 height 10
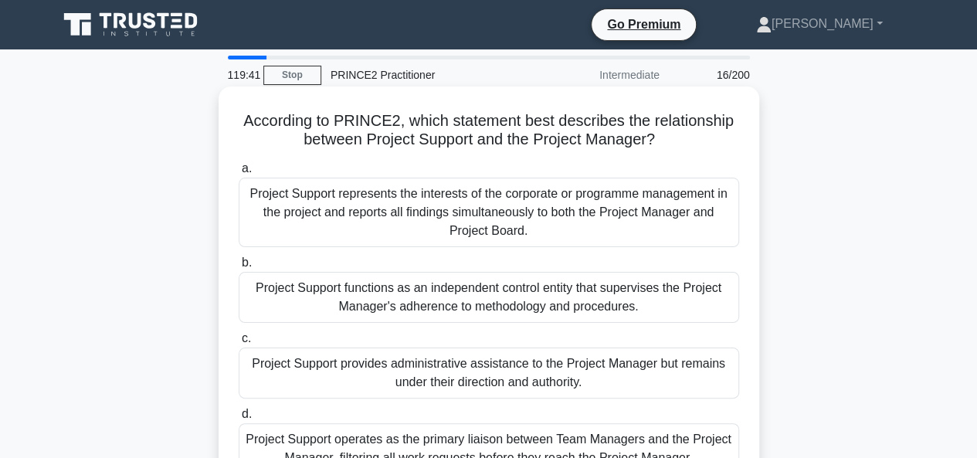
click at [476, 209] on div "Project Support represents the interests of the corporate or programme manageme…" at bounding box center [489, 213] width 501 height 70
click at [239, 174] on input "a. Project Support represents the interests of the corporate or programme manag…" at bounding box center [239, 169] width 0 height 10
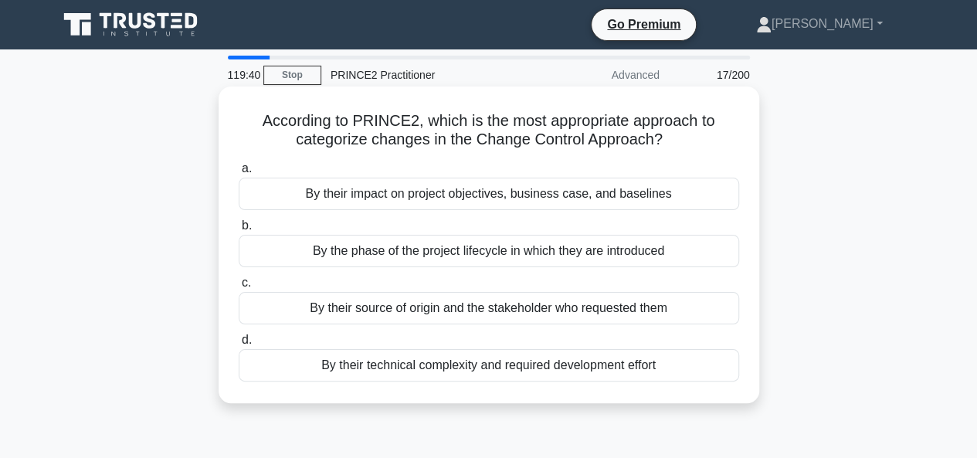
click at [446, 253] on div "By the phase of the project lifecycle in which they are introduced" at bounding box center [489, 251] width 501 height 32
click at [239, 231] on input "b. By the phase of the project lifecycle in which they are introduced" at bounding box center [239, 226] width 0 height 10
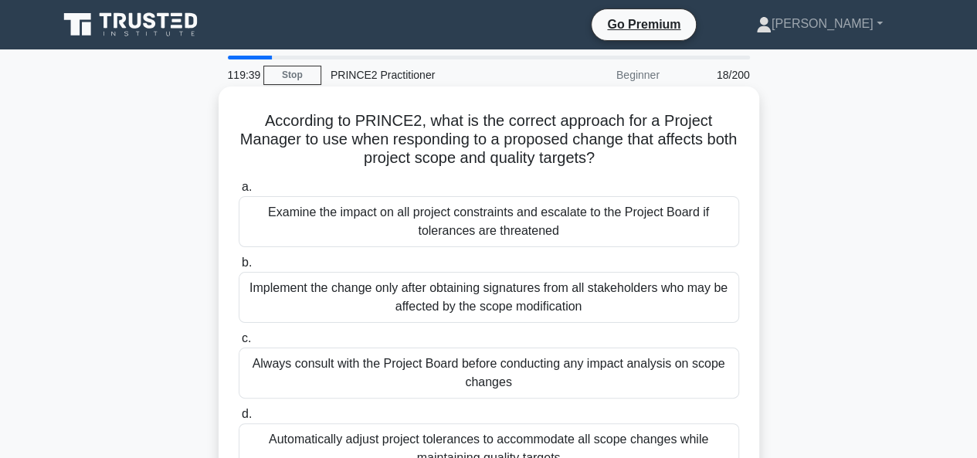
click at [426, 302] on div "Implement the change only after obtaining signatures from all stakeholders who …" at bounding box center [489, 297] width 501 height 51
click at [239, 268] on input "b. Implement the change only after obtaining signatures from all stakeholders w…" at bounding box center [239, 263] width 0 height 10
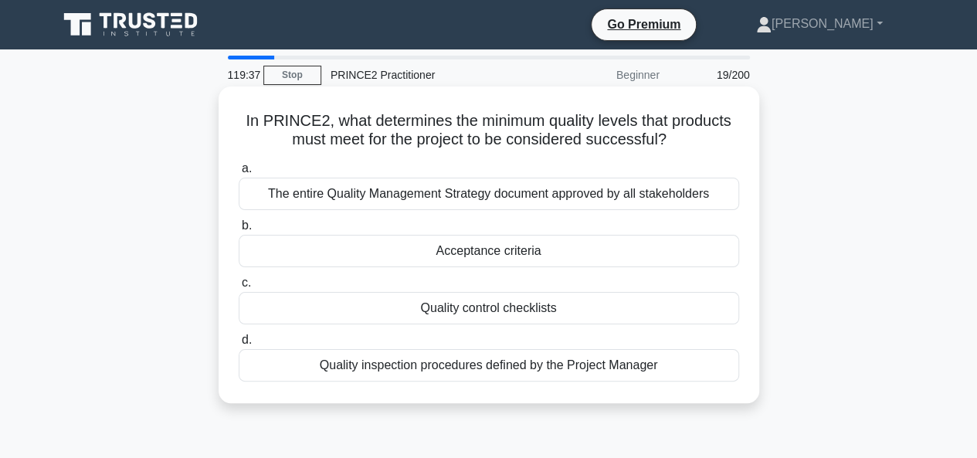
click at [453, 365] on div "Quality inspection procedures defined by the Project Manager" at bounding box center [489, 365] width 501 height 32
click at [239, 345] on input "d. Quality inspection procedures defined by the Project Manager" at bounding box center [239, 340] width 0 height 10
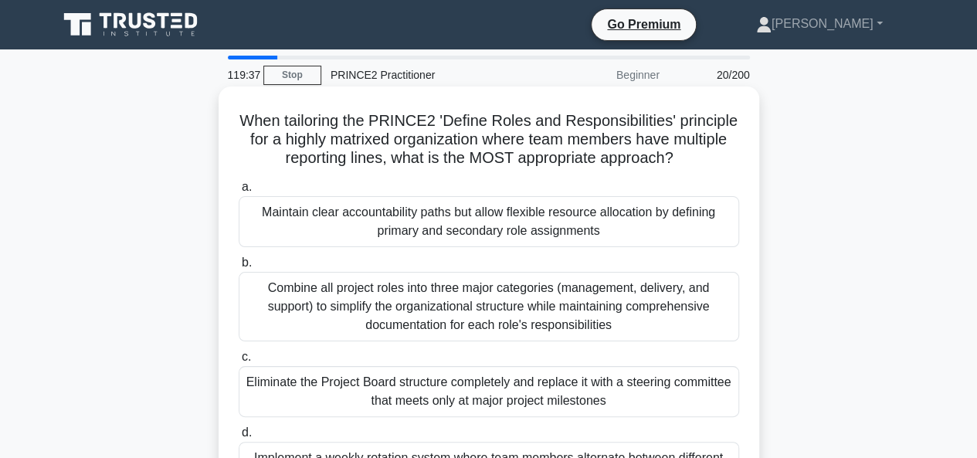
click at [448, 212] on div "Maintain clear accountability paths but allow flexible resource allocation by d…" at bounding box center [489, 221] width 501 height 51
click at [239, 192] on input "a. Maintain clear accountability paths but allow flexible resource allocation b…" at bounding box center [239, 187] width 0 height 10
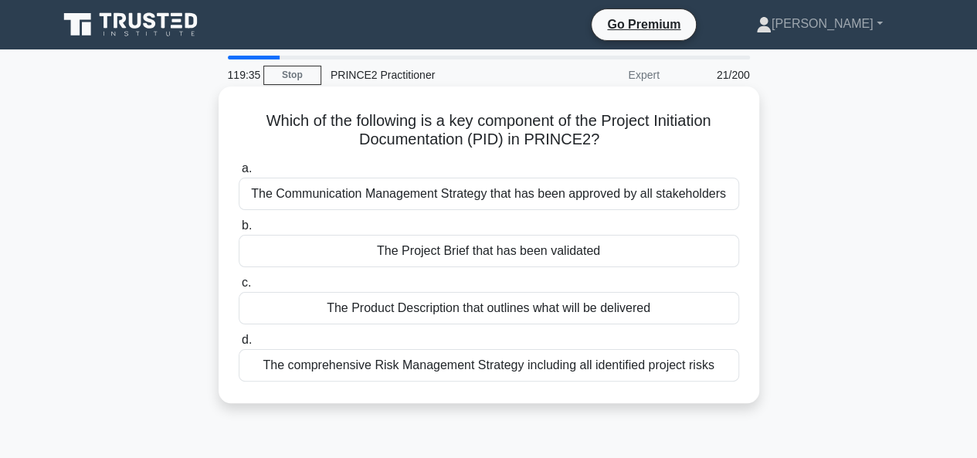
click at [414, 304] on div "The Product Description that outlines what will be delivered" at bounding box center [489, 308] width 501 height 32
click at [239, 288] on input "c. The Product Description that outlines what will be delivered" at bounding box center [239, 283] width 0 height 10
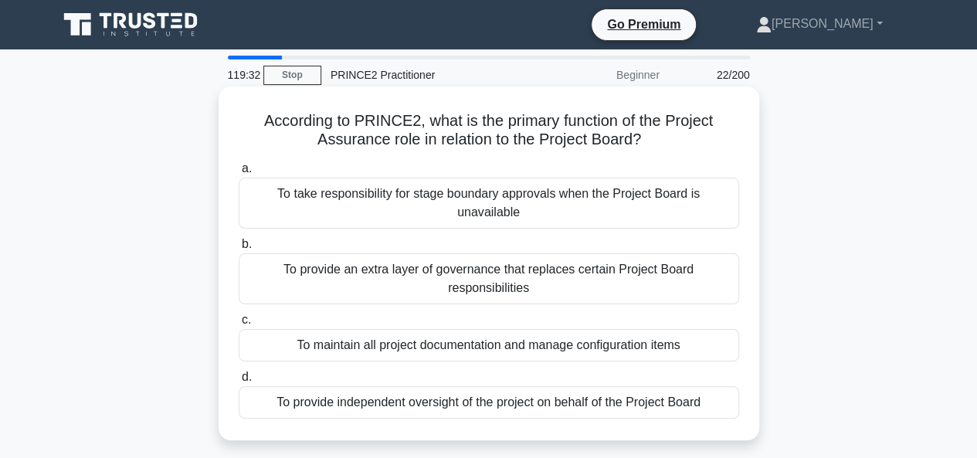
click at [406, 387] on div "To provide independent oversight of the project on behalf of the Project Board" at bounding box center [489, 402] width 501 height 32
click at [239, 382] on input "d. To provide independent oversight of the project on behalf of the Project Boa…" at bounding box center [239, 377] width 0 height 10
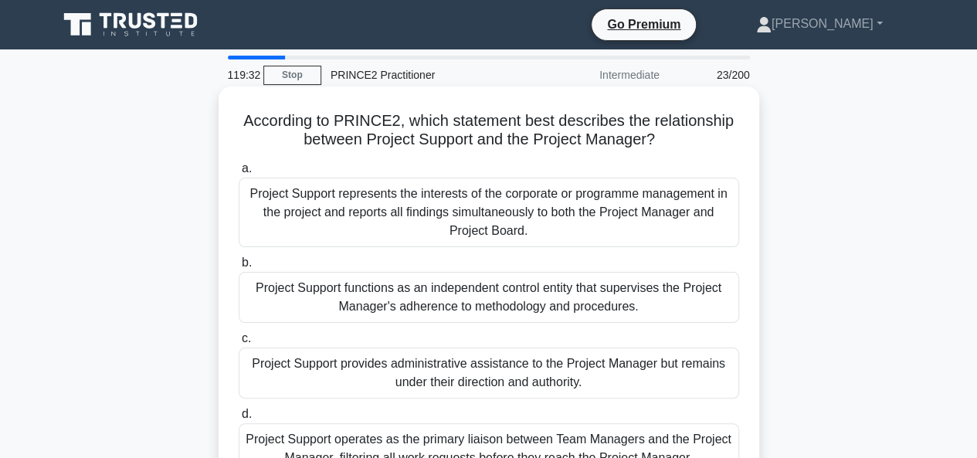
click at [435, 294] on div "Project Support functions as an independent control entity that supervises the …" at bounding box center [489, 297] width 501 height 51
click at [239, 268] on input "b. Project Support functions as an independent control entity that supervises t…" at bounding box center [239, 263] width 0 height 10
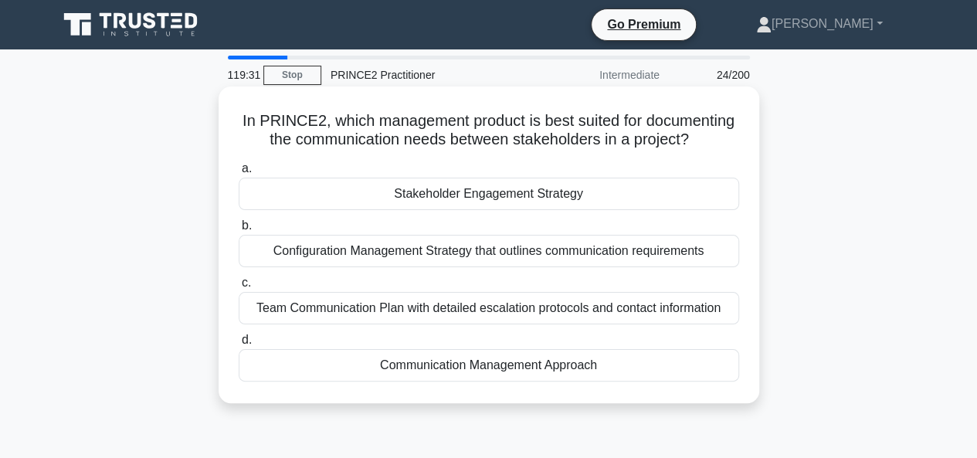
click at [451, 197] on div "Stakeholder Engagement Strategy" at bounding box center [489, 194] width 501 height 32
click at [239, 174] on input "a. Stakeholder Engagement Strategy" at bounding box center [239, 169] width 0 height 10
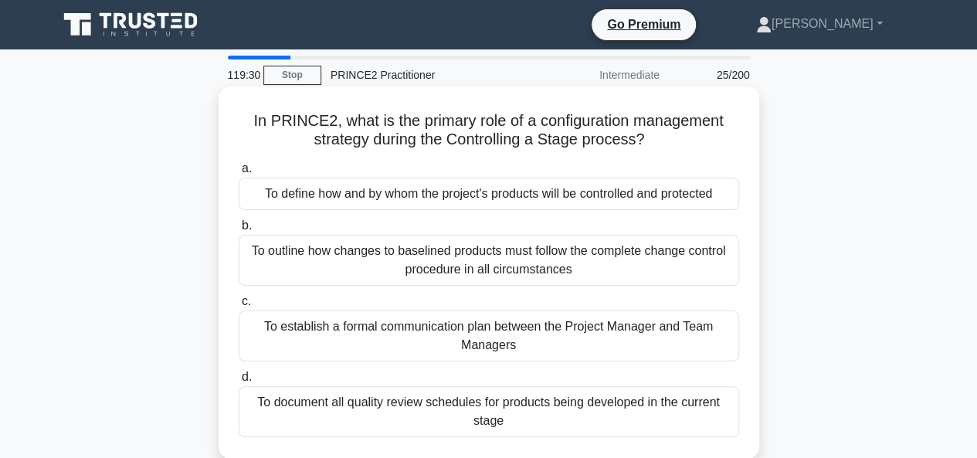
click at [462, 250] on div "To outline how changes to baselined products must follow the complete change co…" at bounding box center [489, 260] width 501 height 51
click at [239, 231] on input "b. To outline how changes to baselined products must follow the complete change…" at bounding box center [239, 226] width 0 height 10
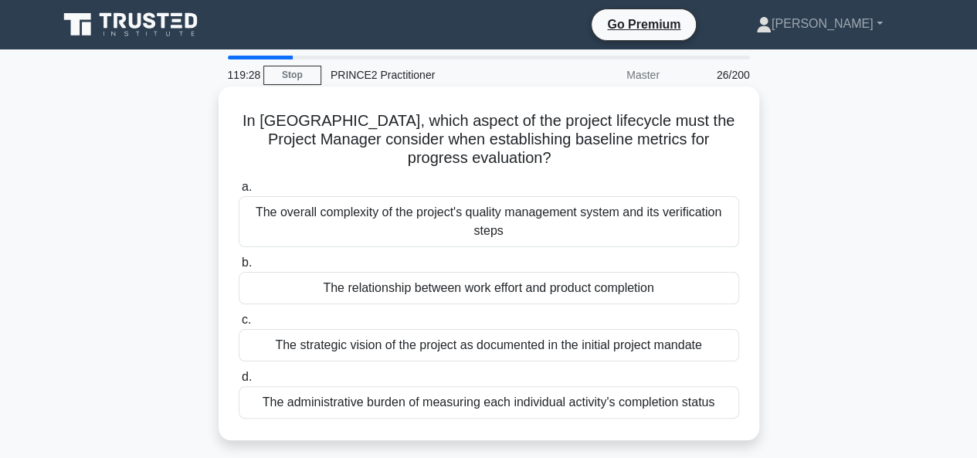
click at [457, 344] on div "The strategic vision of the project as documented in the initial project mandate" at bounding box center [489, 345] width 501 height 32
click at [239, 325] on input "c. The strategic vision of the project as documented in the initial project man…" at bounding box center [239, 320] width 0 height 10
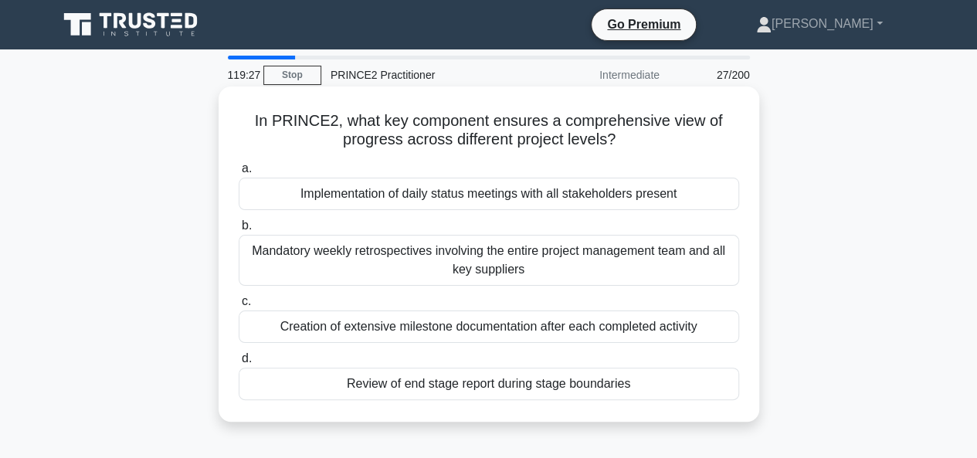
click at [476, 389] on div "Review of end stage report during stage boundaries" at bounding box center [489, 384] width 501 height 32
click at [239, 364] on input "d. Review of end stage report during stage boundaries" at bounding box center [239, 359] width 0 height 10
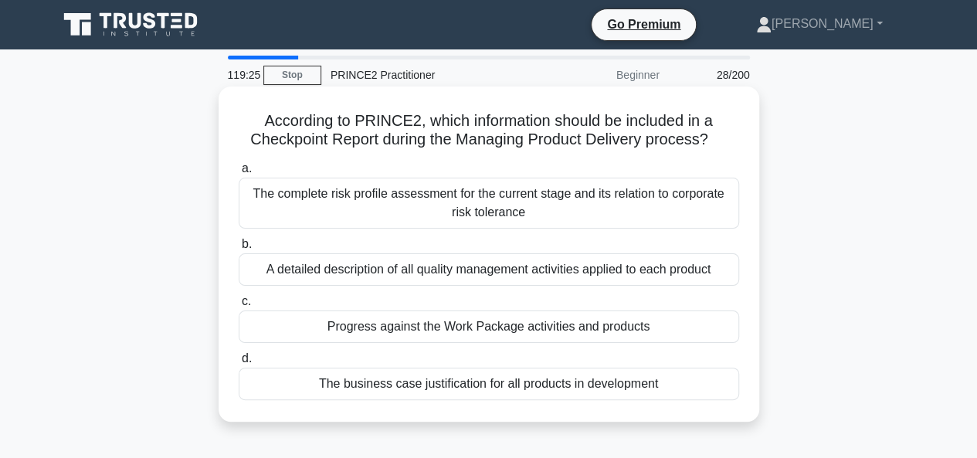
click at [452, 199] on div "The complete risk profile assessment for the current stage and its relation to …" at bounding box center [489, 203] width 501 height 51
click at [239, 174] on input "a. The complete risk profile assessment for the current stage and its relation …" at bounding box center [239, 169] width 0 height 10
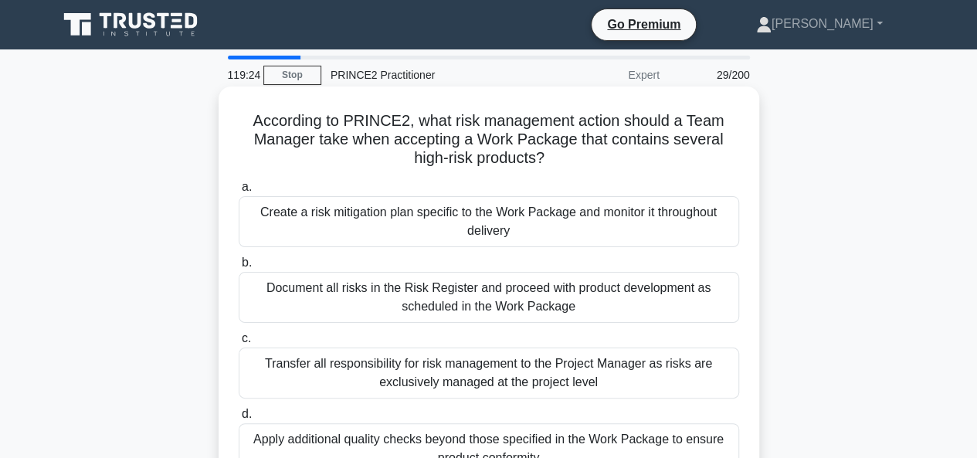
click at [454, 305] on div "Document all risks in the Risk Register and proceed with product development as…" at bounding box center [489, 297] width 501 height 51
click at [239, 268] on input "b. Document all risks in the Risk Register and proceed with product development…" at bounding box center [239, 263] width 0 height 10
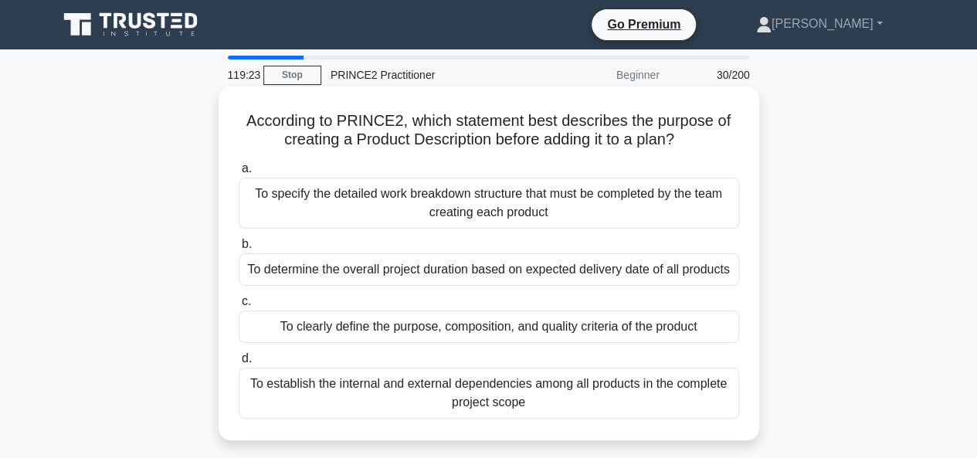
click at [438, 324] on div "To clearly define the purpose, composition, and quality criteria of the product" at bounding box center [489, 327] width 501 height 32
click at [239, 307] on input "c. To clearly define the purpose, composition, and quality criteria of the prod…" at bounding box center [239, 302] width 0 height 10
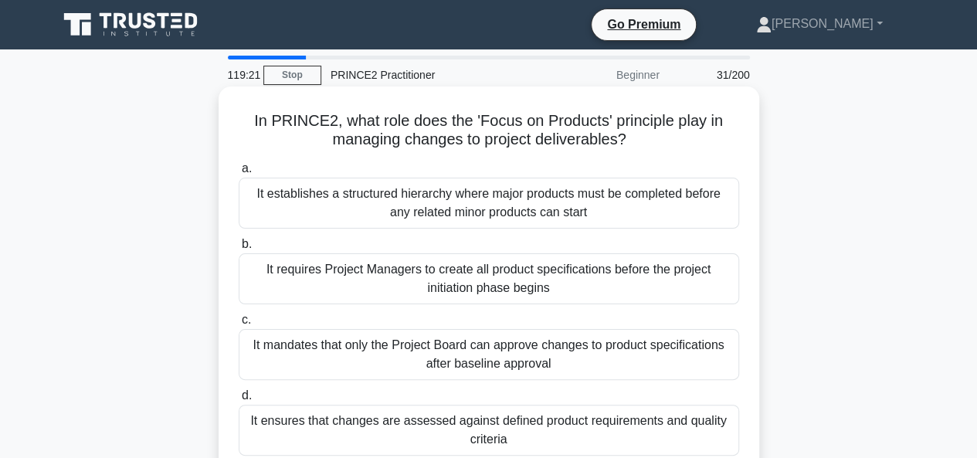
drag, startPoint x: 487, startPoint y: 429, endPoint x: 489, endPoint y: 421, distance: 8.1
click at [487, 429] on div "It ensures that changes are assessed against defined product requirements and q…" at bounding box center [489, 430] width 501 height 51
click at [239, 401] on input "d. It ensures that changes are assessed against defined product requirements an…" at bounding box center [239, 396] width 0 height 10
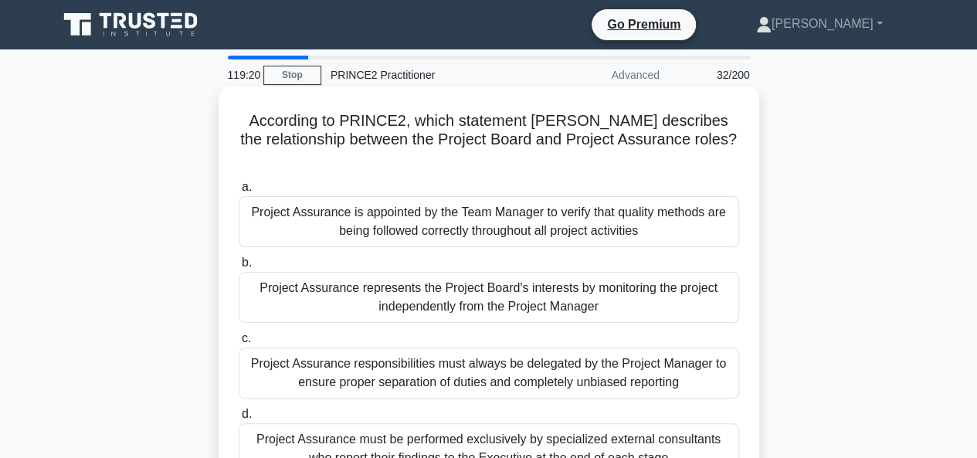
click at [474, 207] on div "Project Assurance is appointed by the Team Manager to verify that quality metho…" at bounding box center [489, 221] width 501 height 51
click at [239, 192] on input "a. Project Assurance is appointed by the Team Manager to verify that quality me…" at bounding box center [239, 187] width 0 height 10
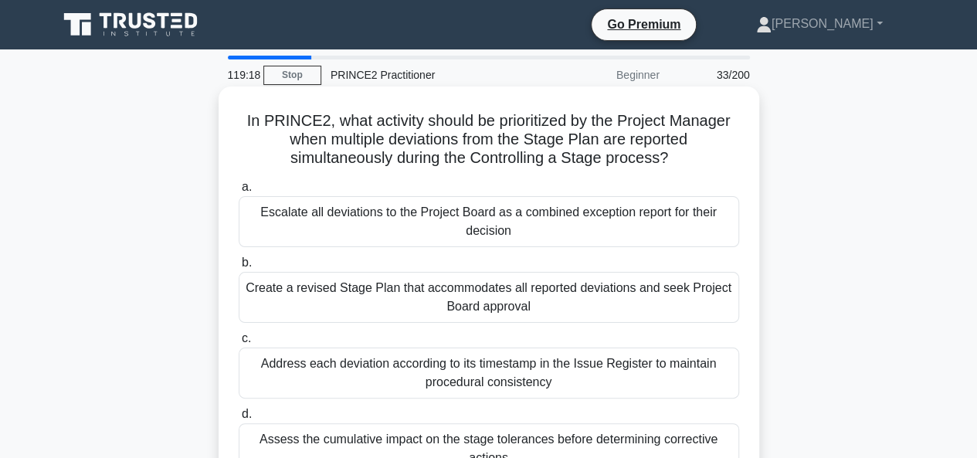
click at [471, 283] on div "Create a revised Stage Plan that accommodates all reported deviations and seek …" at bounding box center [489, 297] width 501 height 51
click at [239, 268] on input "b. Create a revised Stage Plan that accommodates all reported deviations and se…" at bounding box center [239, 263] width 0 height 10
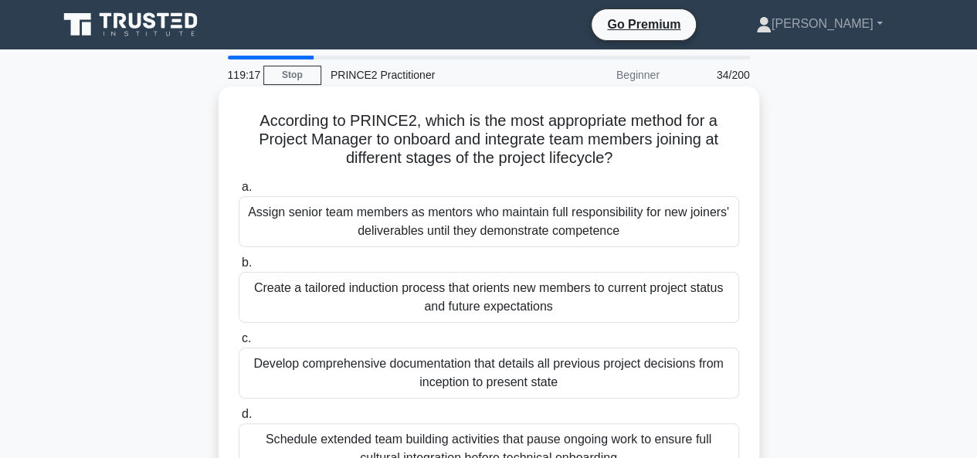
click at [449, 443] on div "Schedule extended team building activities that pause ongoing work to ensure fu…" at bounding box center [489, 448] width 501 height 51
click at [239, 420] on input "d. Schedule extended team building activities that pause ongoing work to ensure…" at bounding box center [239, 414] width 0 height 10
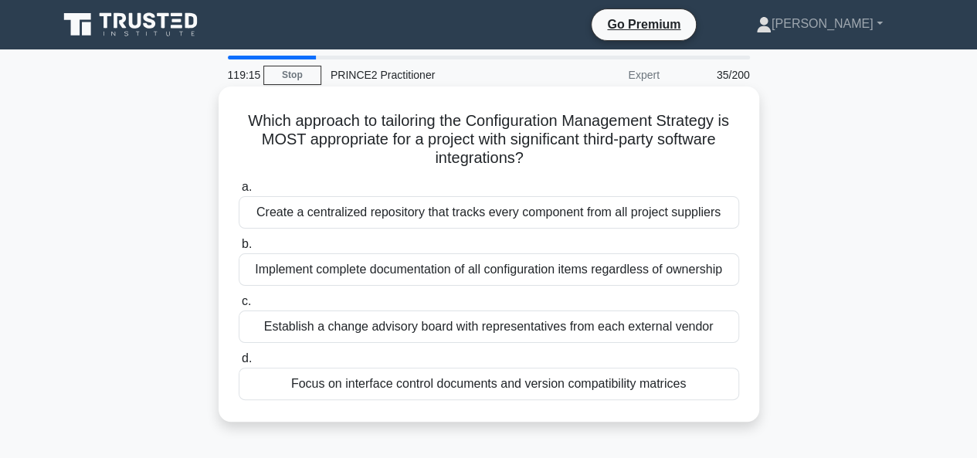
click at [487, 223] on div "Create a centralized repository that tracks every component from all project su…" at bounding box center [489, 212] width 501 height 32
click at [239, 192] on input "a. Create a centralized repository that tracks every component from all project…" at bounding box center [239, 187] width 0 height 10
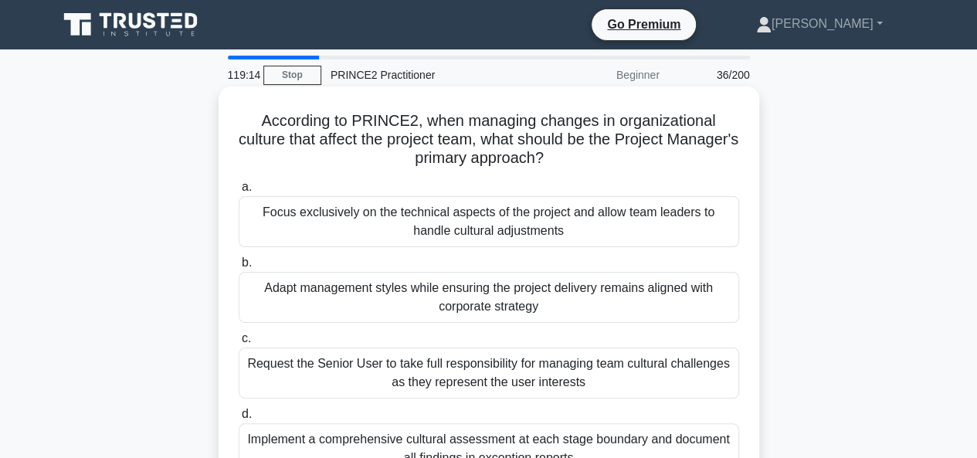
click at [473, 374] on div "Request the Senior User to take full responsibility for managing team cultural …" at bounding box center [489, 373] width 501 height 51
click at [239, 344] on input "c. Request the Senior User to take full responsibility for managing team cultur…" at bounding box center [239, 339] width 0 height 10
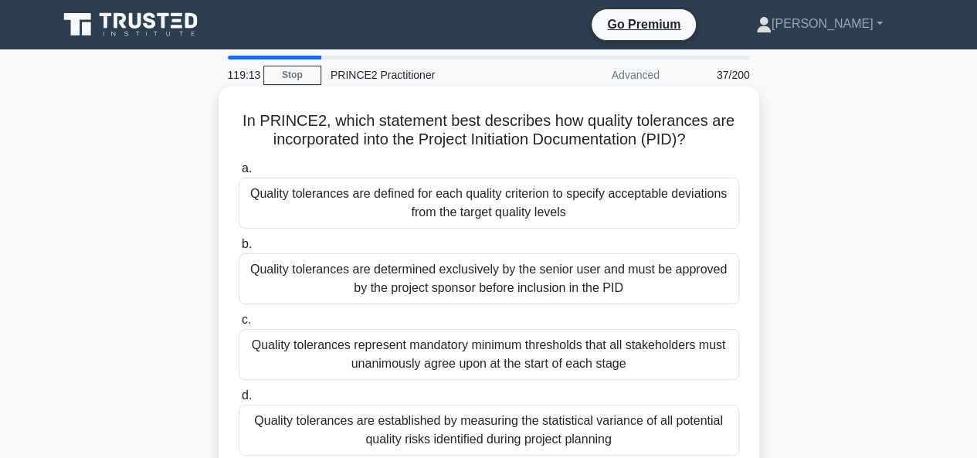
click at [453, 202] on div "Quality tolerances are defined for each quality criterion to specify acceptable…" at bounding box center [489, 203] width 501 height 51
click at [239, 174] on input "a. Quality tolerances are defined for each quality criterion to specify accepta…" at bounding box center [239, 169] width 0 height 10
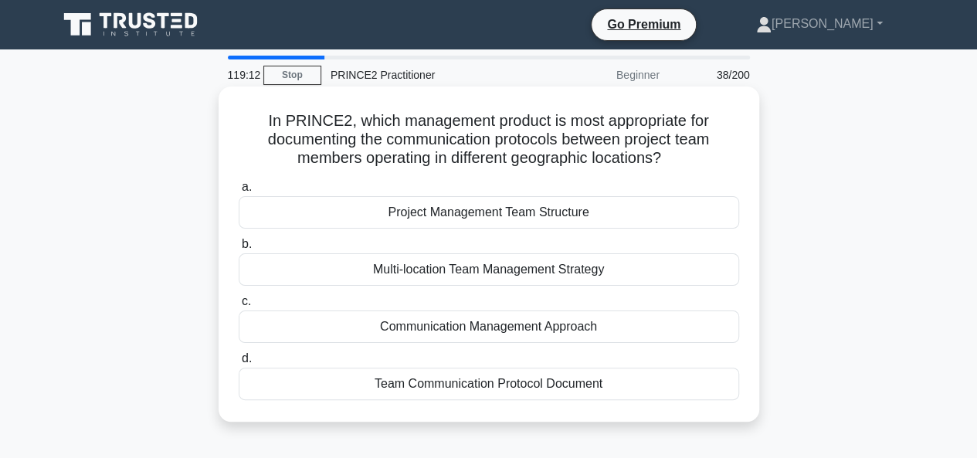
click at [419, 327] on div "Communication Management Approach" at bounding box center [489, 327] width 501 height 32
click at [422, 214] on div "Project Management Team Structure" at bounding box center [489, 212] width 501 height 32
click at [239, 192] on input "a. Project Management Team Structure" at bounding box center [239, 187] width 0 height 10
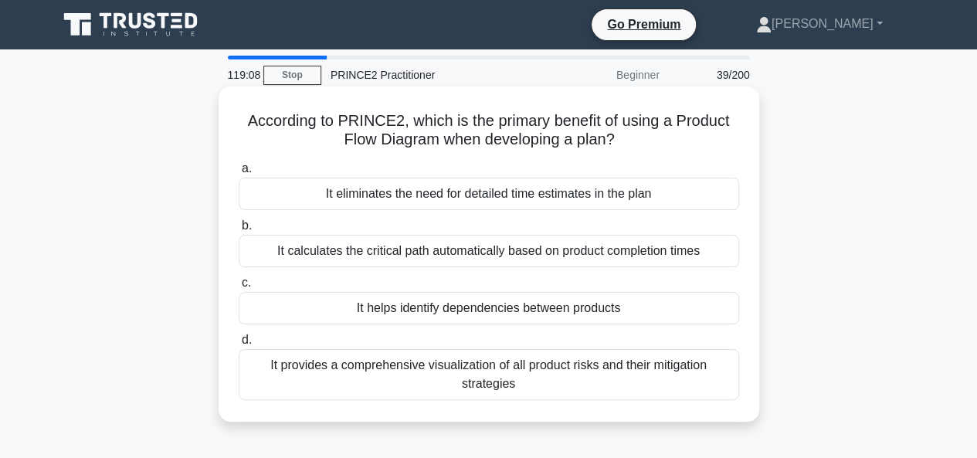
click at [412, 248] on div "It calculates the critical path automatically based on product completion times" at bounding box center [489, 251] width 501 height 32
click at [239, 231] on input "b. It calculates the critical path automatically based on product completion ti…" at bounding box center [239, 226] width 0 height 10
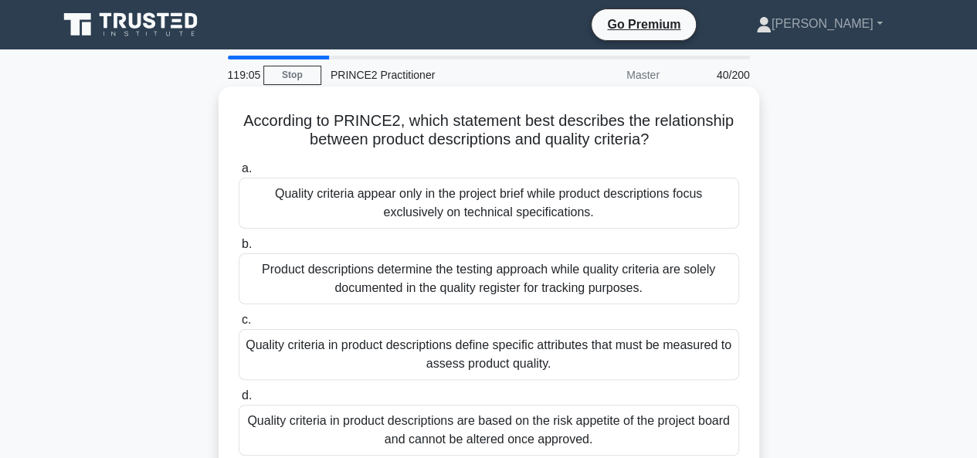
click at [436, 203] on div "Quality criteria appear only in the project brief while product descriptions fo…" at bounding box center [489, 203] width 501 height 51
click at [239, 174] on input "a. Quality criteria appear only in the project brief while product descriptions…" at bounding box center [239, 169] width 0 height 10
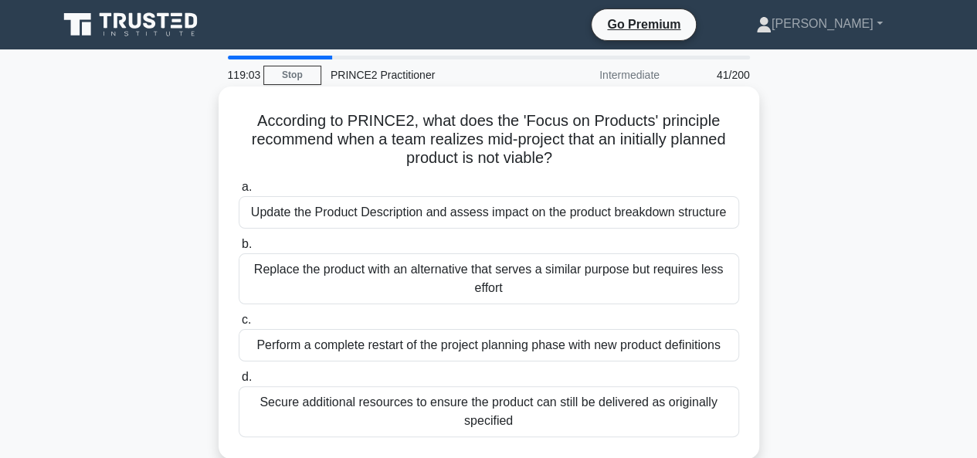
click at [465, 345] on div "Perform a complete restart of the project planning phase with new product defin…" at bounding box center [489, 345] width 501 height 32
click at [239, 325] on input "c. Perform a complete restart of the project planning phase with new product de…" at bounding box center [239, 320] width 0 height 10
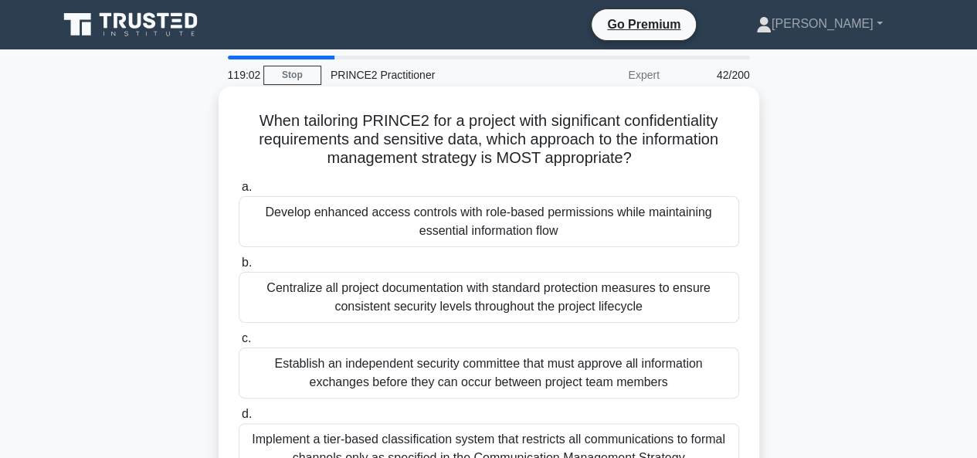
click at [525, 222] on div "Develop enhanced access controls with role-based permissions while maintaining …" at bounding box center [489, 221] width 501 height 51
click at [239, 192] on input "a. Develop enhanced access controls with role-based permissions while maintaini…" at bounding box center [239, 187] width 0 height 10
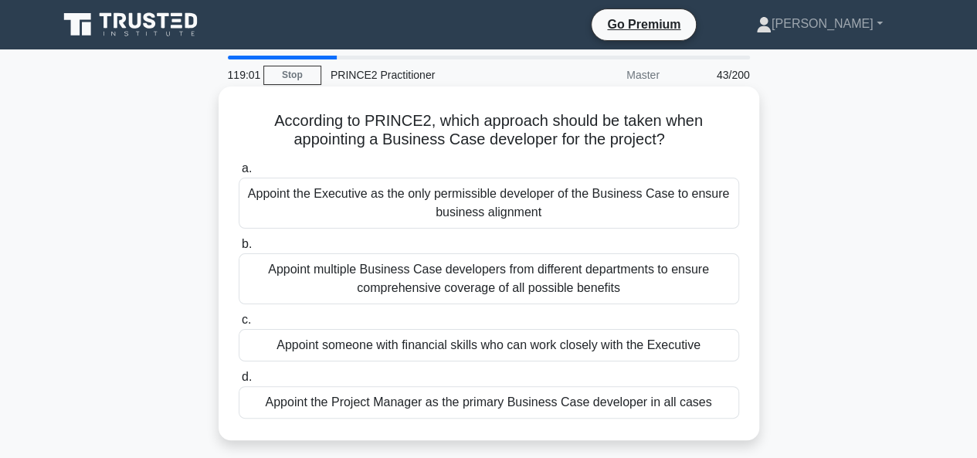
click at [481, 286] on div "Appoint multiple Business Case developers from different departments to ensure …" at bounding box center [489, 278] width 501 height 51
click at [239, 250] on input "b. Appoint multiple Business Case developers from different departments to ensu…" at bounding box center [239, 245] width 0 height 10
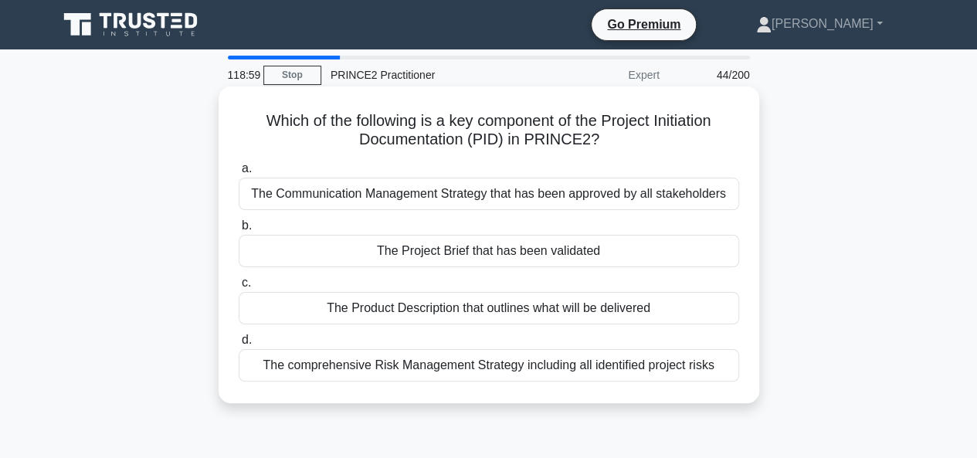
click at [495, 356] on div "The comprehensive Risk Management Strategy including all identified project ris…" at bounding box center [489, 365] width 501 height 32
click at [239, 345] on input "d. The comprehensive Risk Management Strategy including all identified project …" at bounding box center [239, 340] width 0 height 10
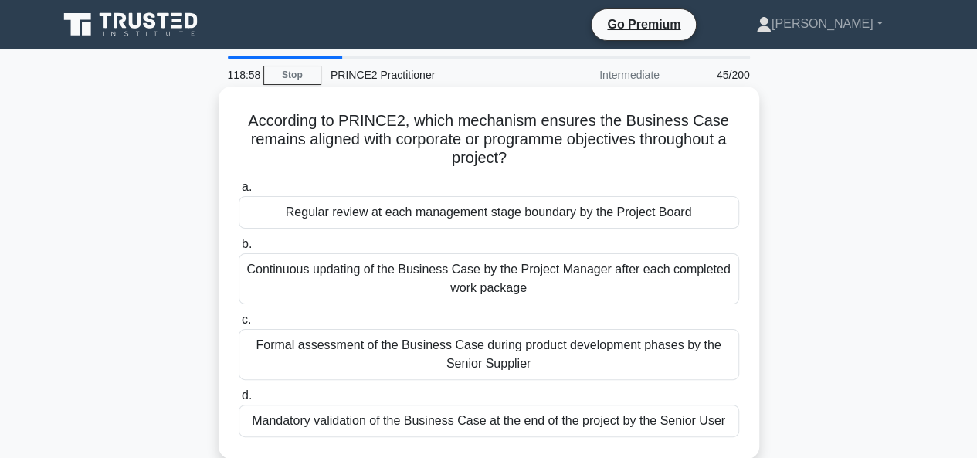
click at [538, 265] on div "Continuous updating of the Business Case by the Project Manager after each comp…" at bounding box center [489, 278] width 501 height 51
click at [239, 250] on input "b. Continuous updating of the Business Case by the Project Manager after each c…" at bounding box center [239, 245] width 0 height 10
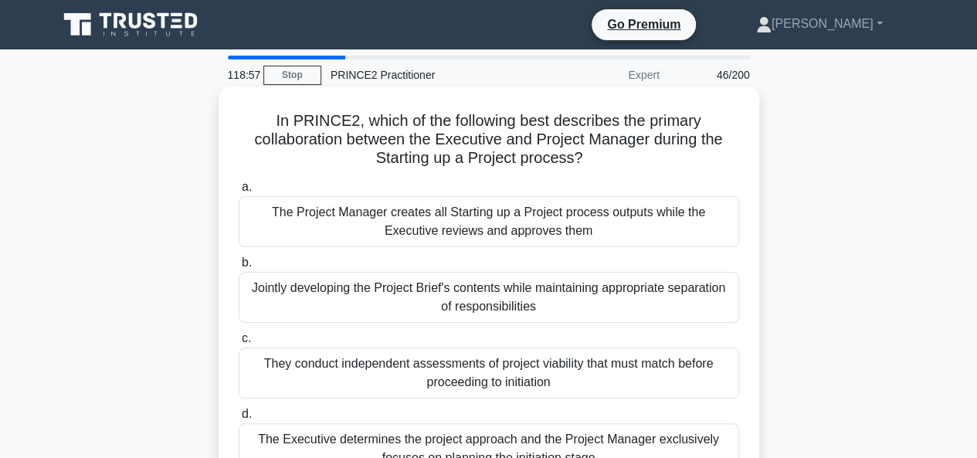
click at [507, 375] on div "They conduct independent assessments of project viability that must match befor…" at bounding box center [489, 373] width 501 height 51
click at [239, 344] on input "c. They conduct independent assessments of project viability that must match be…" at bounding box center [239, 339] width 0 height 10
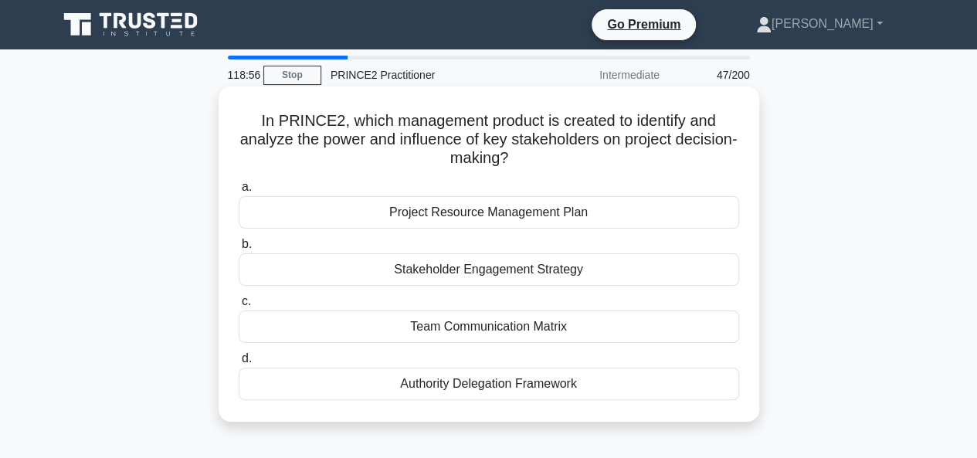
click at [494, 214] on div "Project Resource Management Plan" at bounding box center [489, 212] width 501 height 32
click at [239, 192] on input "a. Project Resource Management Plan" at bounding box center [239, 187] width 0 height 10
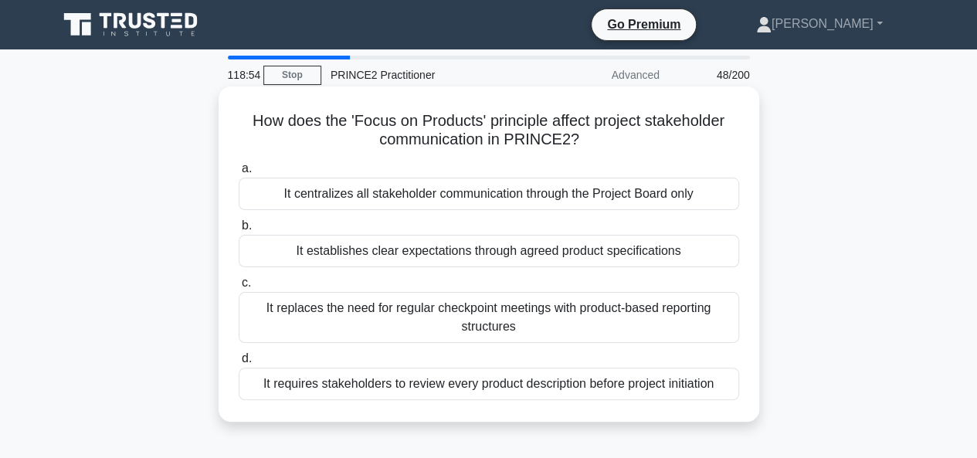
click at [499, 324] on div "It replaces the need for regular checkpoint meetings with product-based reporti…" at bounding box center [489, 317] width 501 height 51
click at [239, 288] on input "c. It replaces the need for regular checkpoint meetings with product-based repo…" at bounding box center [239, 283] width 0 height 10
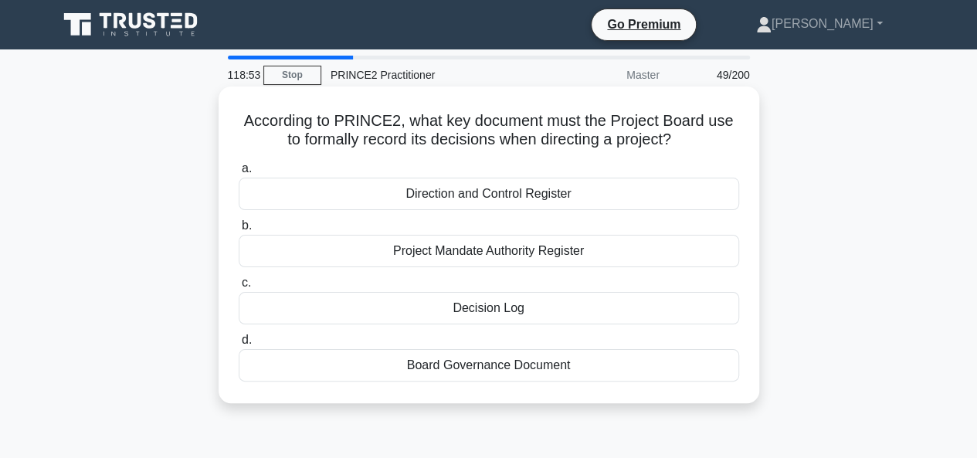
click at [481, 206] on div "Direction and Control Register" at bounding box center [489, 194] width 501 height 32
click at [239, 174] on input "a. Direction and Control Register" at bounding box center [239, 169] width 0 height 10
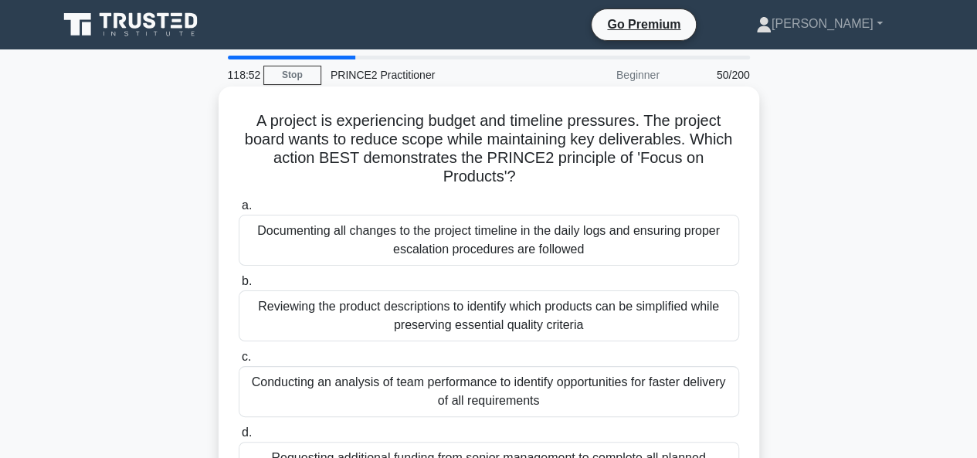
click at [442, 320] on div "Reviewing the product descriptions to identify which products can be simplified…" at bounding box center [489, 315] width 501 height 51
click at [239, 287] on input "b. Reviewing the product descriptions to identify which products can be simplif…" at bounding box center [239, 282] width 0 height 10
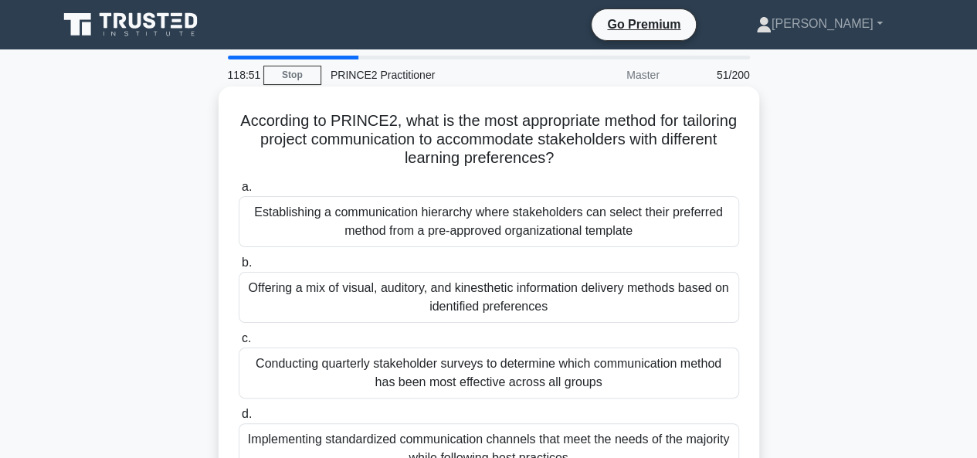
click at [458, 222] on div "Establishing a communication hierarchy where stakeholders can select their pref…" at bounding box center [489, 221] width 501 height 51
click at [239, 192] on input "a. Establishing a communication hierarchy where stakeholders can select their p…" at bounding box center [239, 187] width 0 height 10
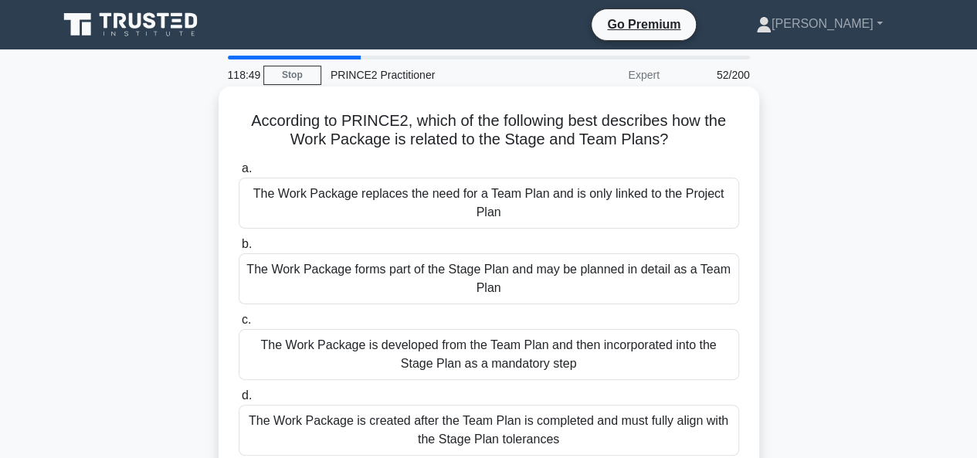
click at [342, 268] on div "The Work Package forms part of the Stage Plan and may be planned in detail as a…" at bounding box center [489, 278] width 501 height 51
click at [239, 250] on input "b. The Work Package forms part of the Stage Plan and may be planned in detail a…" at bounding box center [239, 245] width 0 height 10
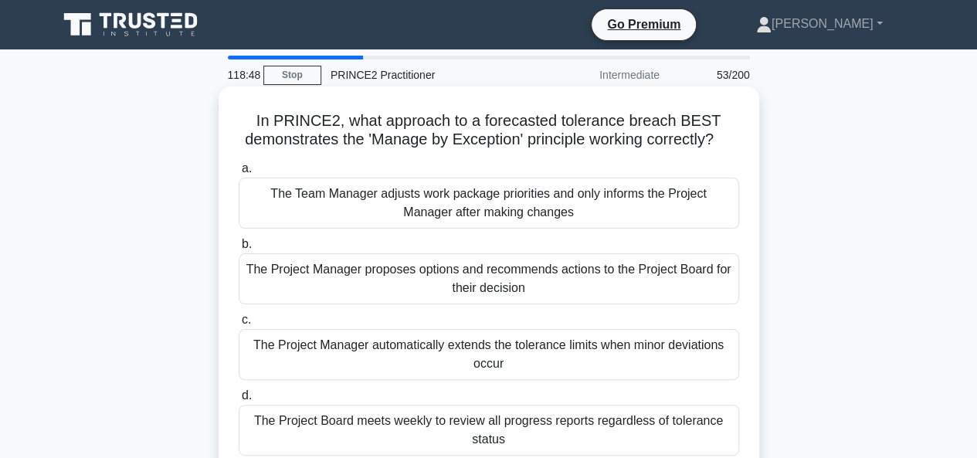
click at [304, 353] on div "The Project Manager automatically extends the tolerance limits when minor devia…" at bounding box center [489, 354] width 501 height 51
click at [488, 441] on div "The Project Board meets weekly to review all progress reports regardless of tol…" at bounding box center [489, 430] width 501 height 51
click at [239, 401] on input "d. The Project Board meets weekly to review all progress reports regardless of …" at bounding box center [239, 396] width 0 height 10
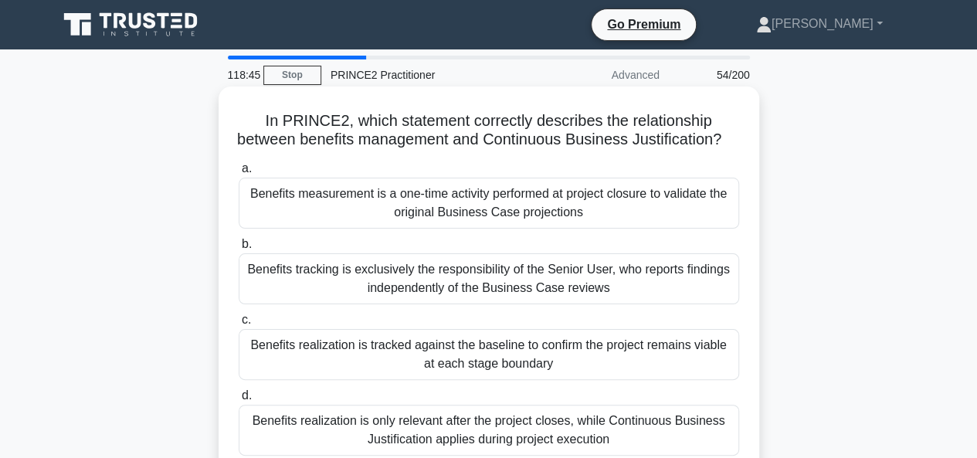
click at [539, 294] on div "Benefits tracking is exclusively the responsibility of the Senior User, who rep…" at bounding box center [489, 278] width 501 height 51
click at [239, 250] on input "b. Benefits tracking is exclusively the responsibility of the Senior User, who …" at bounding box center [239, 245] width 0 height 10
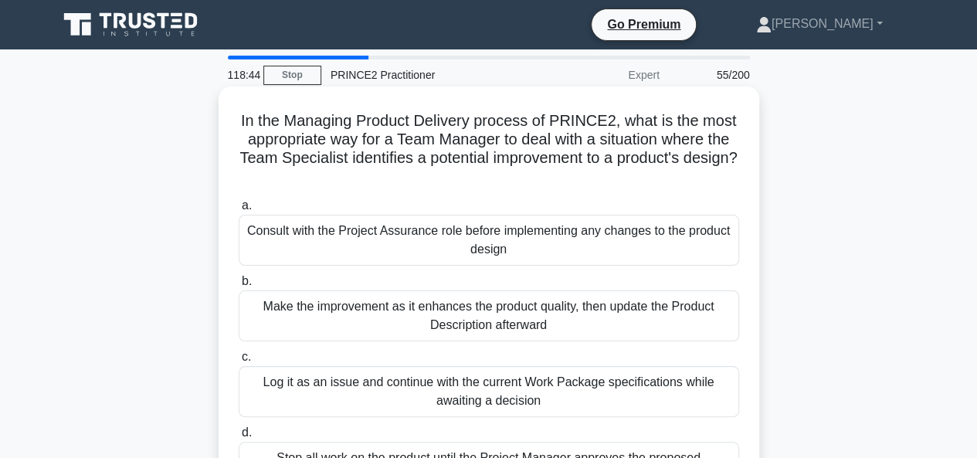
click at [537, 233] on div "Consult with the Project Assurance role before implementing any changes to the …" at bounding box center [489, 240] width 501 height 51
click at [239, 211] on input "a. Consult with the Project Assurance role before implementing any changes to t…" at bounding box center [239, 206] width 0 height 10
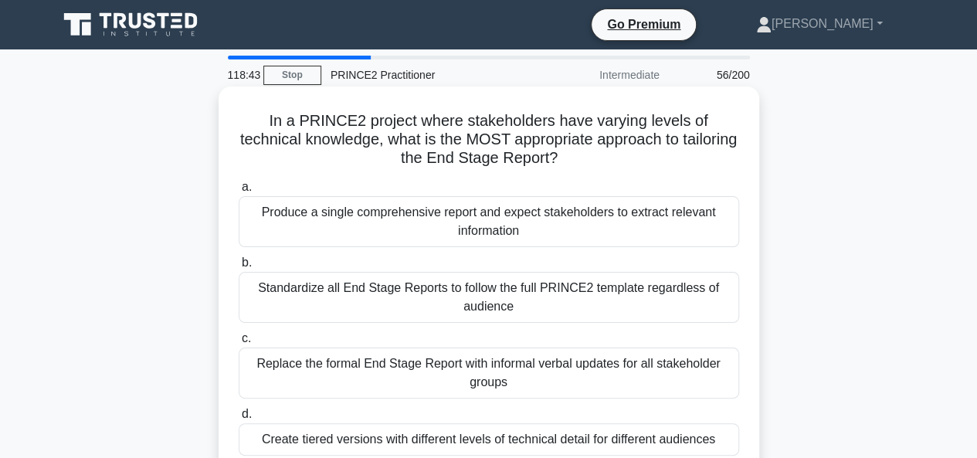
click at [507, 295] on div "Standardize all End Stage Reports to follow the full PRINCE2 template regardles…" at bounding box center [489, 297] width 501 height 51
click at [239, 268] on input "b. Standardize all End Stage Reports to follow the full PRINCE2 template regard…" at bounding box center [239, 263] width 0 height 10
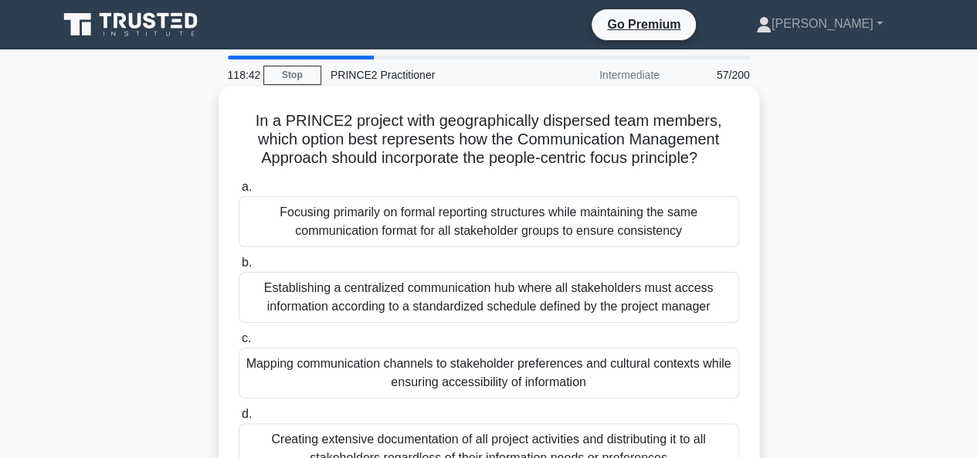
click at [482, 372] on div "Mapping communication channels to stakeholder preferences and cultural contexts…" at bounding box center [489, 373] width 501 height 51
click at [413, 211] on div "Focusing primarily on formal reporting structures while maintaining the same co…" at bounding box center [489, 221] width 501 height 51
click at [239, 192] on input "a. Focusing primarily on formal reporting structures while maintaining the same…" at bounding box center [239, 187] width 0 height 10
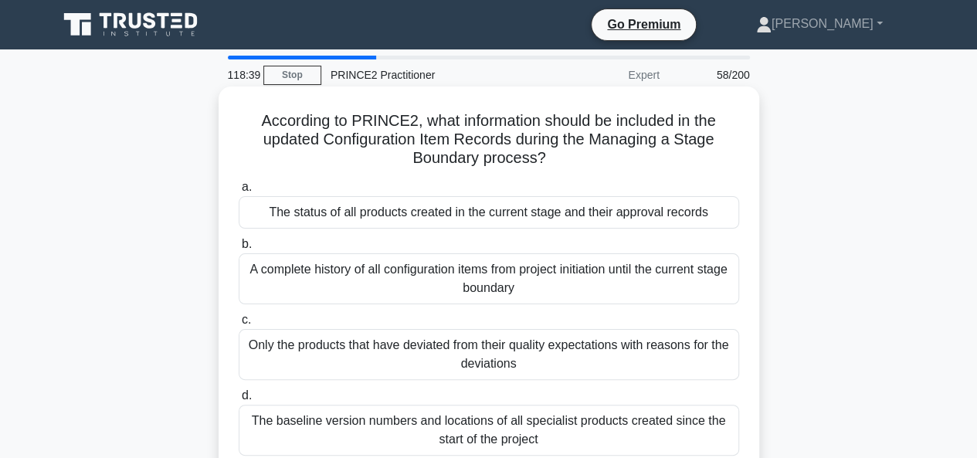
click at [431, 273] on div "A complete history of all configuration items from project initiation until the…" at bounding box center [489, 278] width 501 height 51
click at [239, 250] on input "b. A complete history of all configuration items from project initiation until …" at bounding box center [239, 245] width 0 height 10
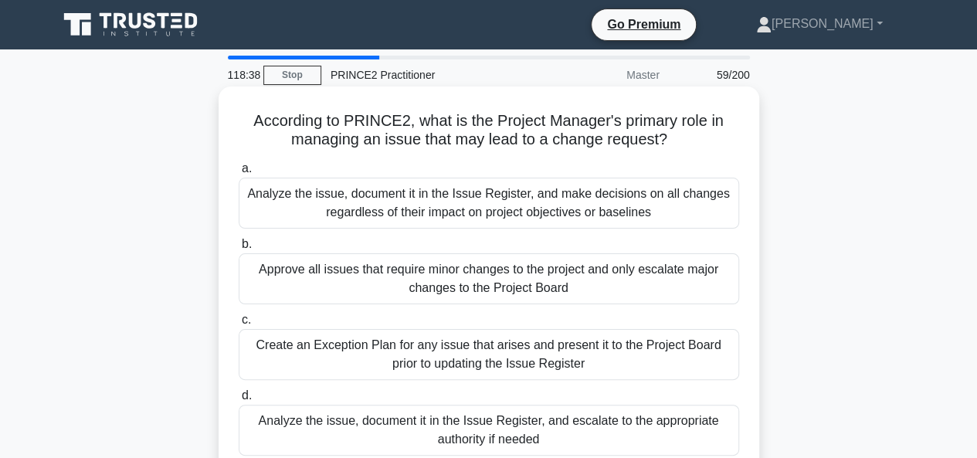
click at [411, 204] on div "Analyze the issue, document it in the Issue Register, and make decisions on all…" at bounding box center [489, 203] width 501 height 51
click at [239, 174] on input "a. Analyze the issue, document it in the Issue Register, and make decisions on …" at bounding box center [239, 169] width 0 height 10
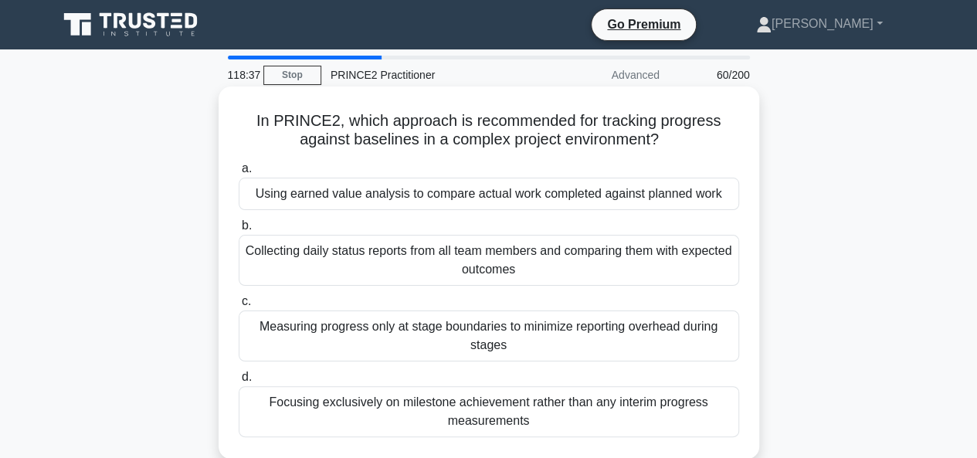
click at [409, 328] on div "Measuring progress only at stage boundaries to minimize reporting overhead duri…" at bounding box center [489, 336] width 501 height 51
click at [239, 307] on input "c. Measuring progress only at stage boundaries to minimize reporting overhead d…" at bounding box center [239, 302] width 0 height 10
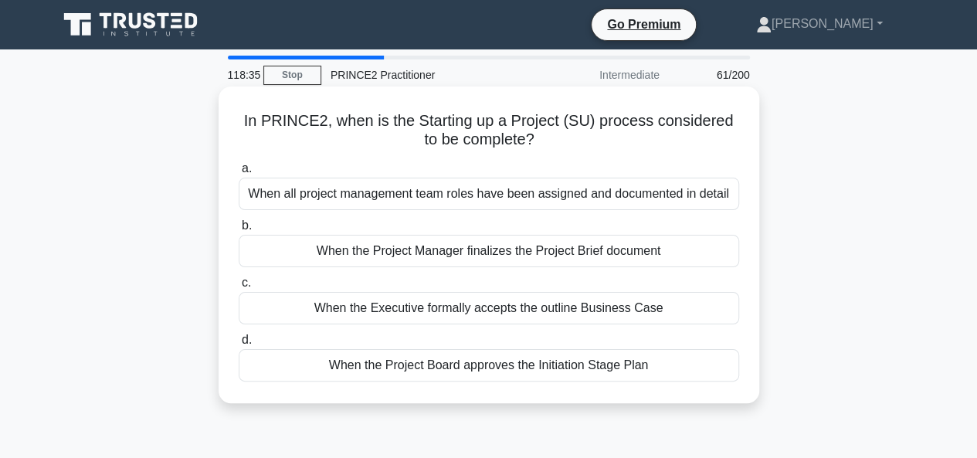
click at [407, 308] on div "When the Executive formally accepts the outline Business Case" at bounding box center [489, 308] width 501 height 32
click at [239, 288] on input "c. When the Executive formally accepts the outline Business Case" at bounding box center [239, 283] width 0 height 10
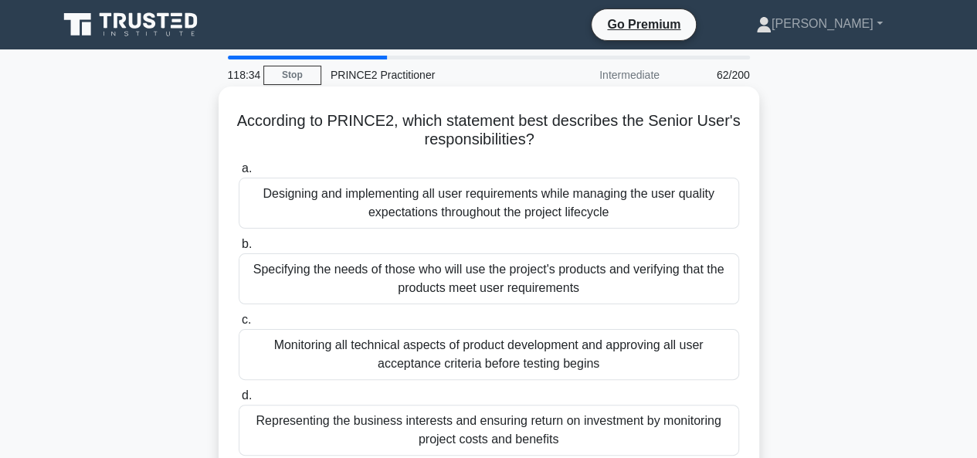
click at [413, 355] on div "Monitoring all technical aspects of product development and approving all user …" at bounding box center [489, 354] width 501 height 51
drag, startPoint x: 320, startPoint y: 279, endPoint x: 328, endPoint y: 280, distance: 8.6
click at [328, 280] on div "Specifying the needs of those who will use the project's products and verifying…" at bounding box center [489, 278] width 501 height 51
click at [239, 250] on input "b. Specifying the needs of those who will use the project's products and verify…" at bounding box center [239, 245] width 0 height 10
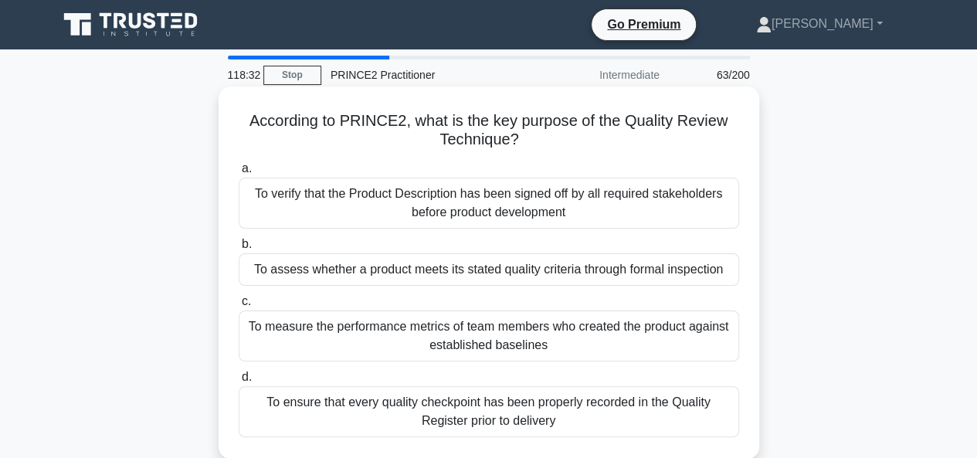
click at [356, 413] on div "To ensure that every quality checkpoint has been properly recorded in the Quali…" at bounding box center [489, 411] width 501 height 51
click at [239, 382] on input "d. To ensure that every quality checkpoint has been properly recorded in the Qu…" at bounding box center [239, 377] width 0 height 10
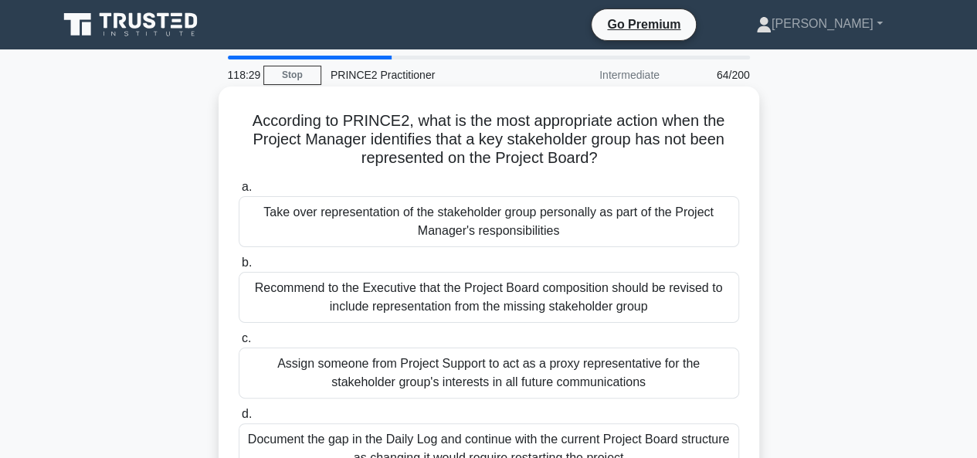
click at [600, 233] on div "Take over representation of the stakeholder group personally as part of the Pro…" at bounding box center [489, 221] width 501 height 51
click at [239, 192] on input "a. Take over representation of the stakeholder group personally as part of the …" at bounding box center [239, 187] width 0 height 10
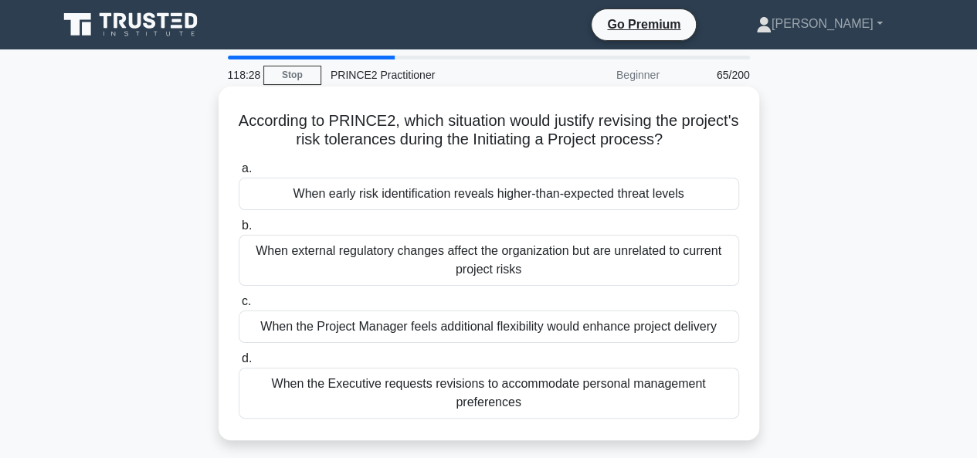
click at [552, 333] on div "When the Project Manager feels additional flexibility would enhance project del…" at bounding box center [489, 327] width 501 height 32
click at [239, 307] on input "c. When the Project Manager feels additional flexibility would enhance project …" at bounding box center [239, 302] width 0 height 10
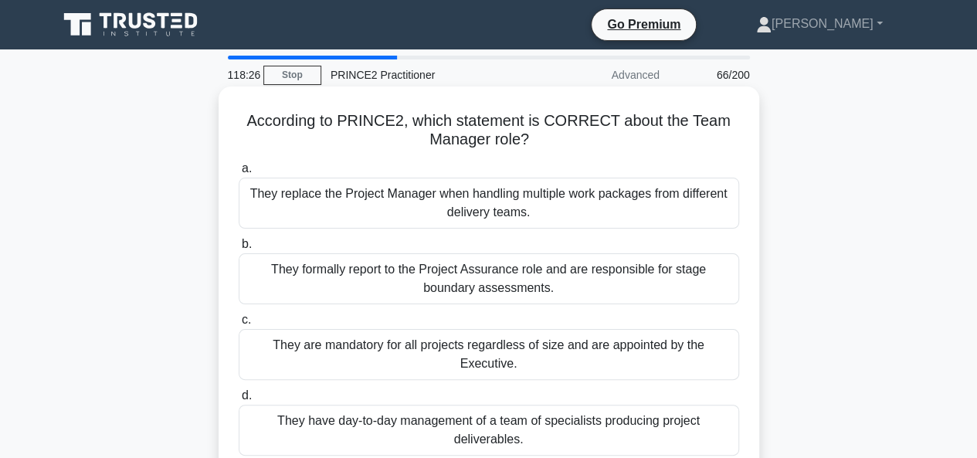
click at [487, 207] on div "They replace the Project Manager when handling multiple work packages from diff…" at bounding box center [489, 203] width 501 height 51
click at [239, 174] on input "a. They replace the Project Manager when handling multiple work packages from d…" at bounding box center [239, 169] width 0 height 10
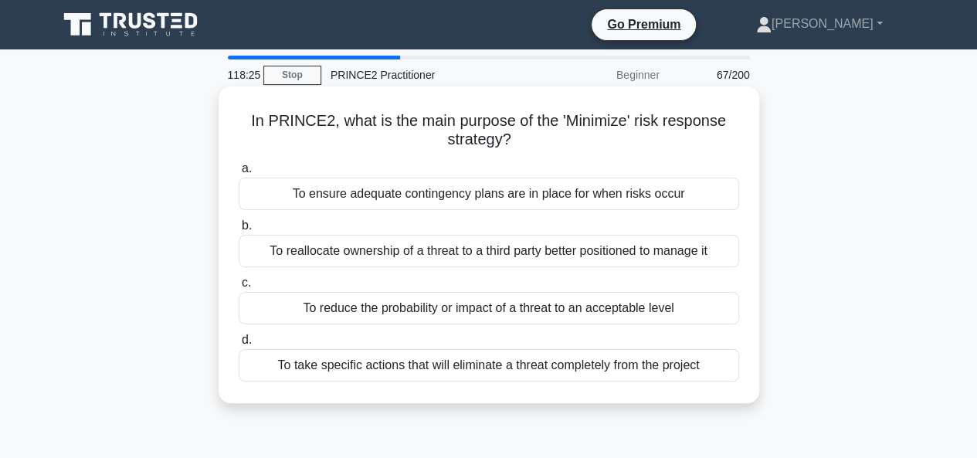
click at [457, 364] on div "To take specific actions that will eliminate a threat completely from the proje…" at bounding box center [489, 365] width 501 height 32
click at [239, 345] on input "d. To take specific actions that will eliminate a threat completely from the pr…" at bounding box center [239, 340] width 0 height 10
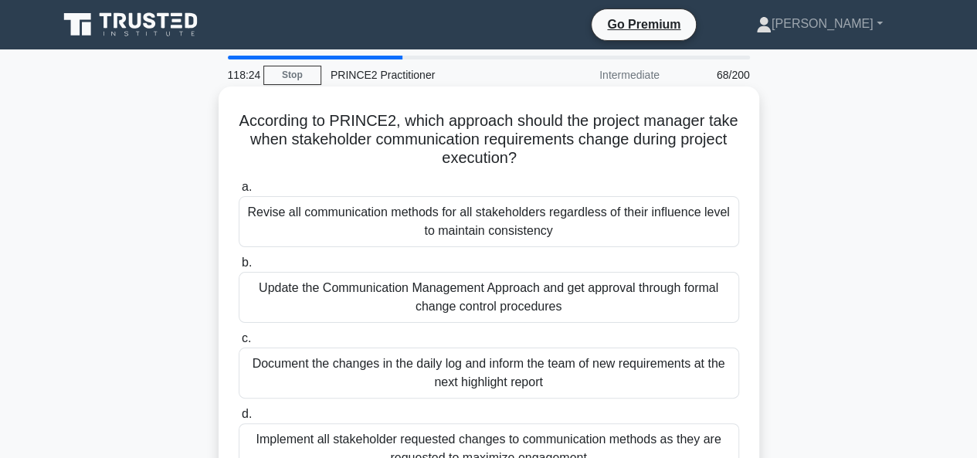
click at [431, 239] on div "Revise all communication methods for all stakeholders regardless of their influ…" at bounding box center [489, 221] width 501 height 51
click at [239, 192] on input "a. Revise all communication methods for all stakeholders regardless of their in…" at bounding box center [239, 187] width 0 height 10
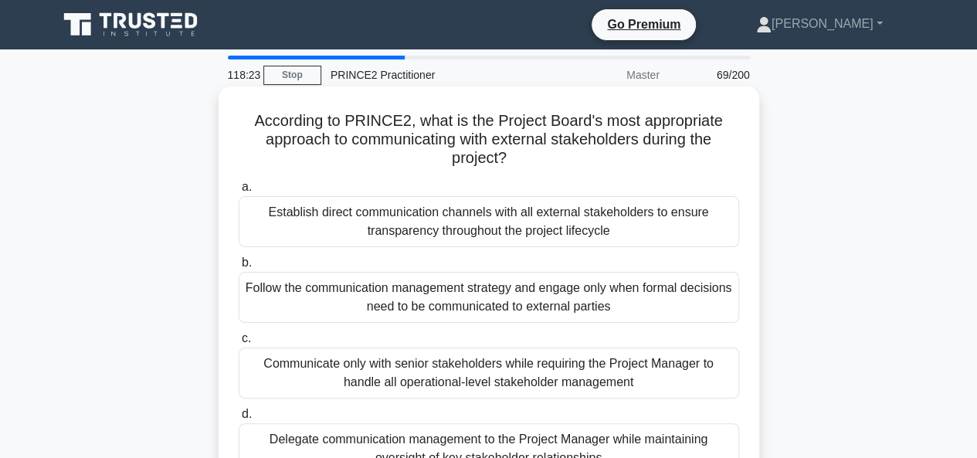
click at [419, 299] on div "Follow the communication management strategy and engage only when formal decisi…" at bounding box center [489, 297] width 501 height 51
click at [239, 268] on input "b. Follow the communication management strategy and engage only when formal dec…" at bounding box center [239, 263] width 0 height 10
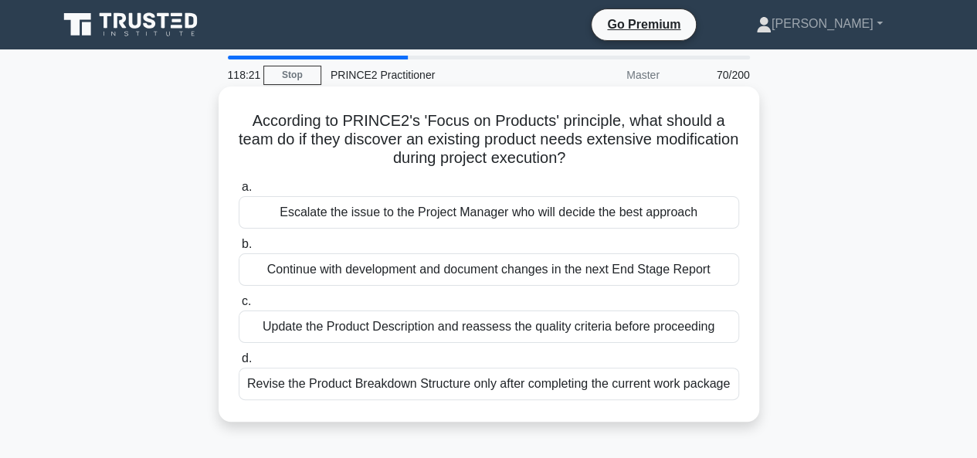
click at [414, 378] on div "Revise the Product Breakdown Structure only after completing the current work p…" at bounding box center [489, 384] width 501 height 32
click at [239, 364] on input "d. Revise the Product Breakdown Structure only after completing the current wor…" at bounding box center [239, 359] width 0 height 10
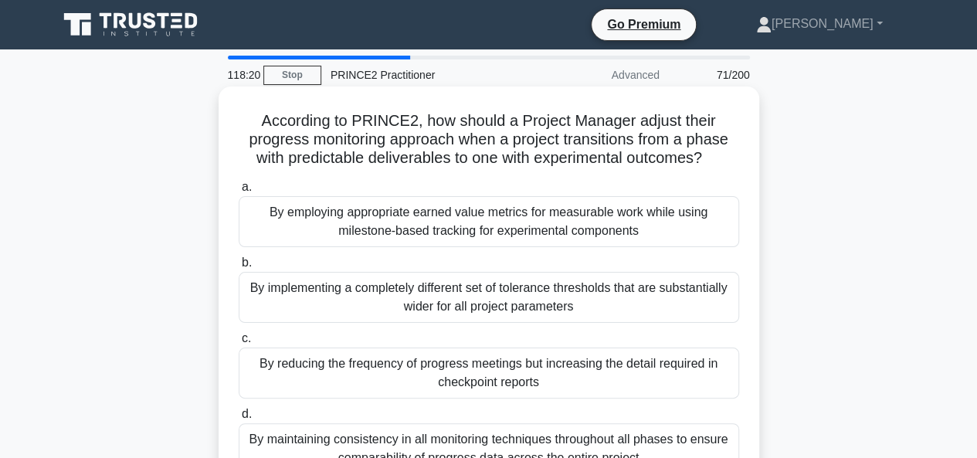
click at [447, 228] on div "By employing appropriate earned value metrics for measurable work while using m…" at bounding box center [489, 221] width 501 height 51
click at [239, 192] on input "a. By employing appropriate earned value metrics for measurable work while usin…" at bounding box center [239, 187] width 0 height 10
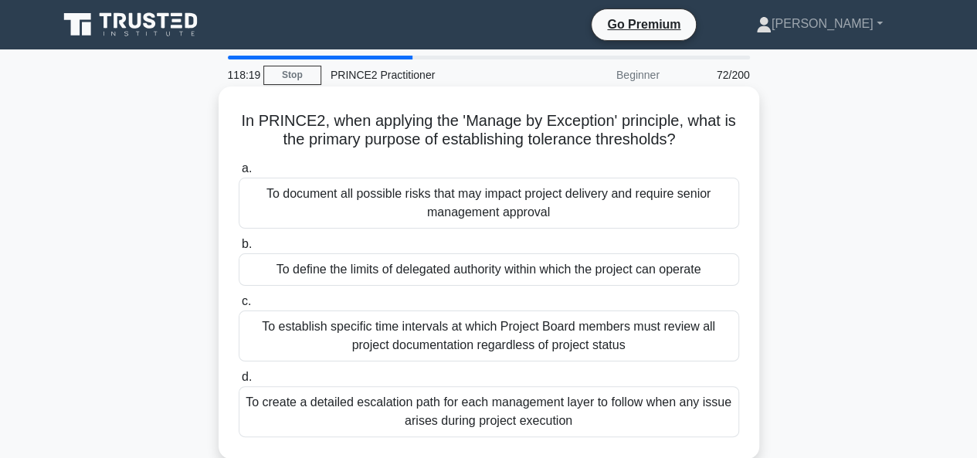
click at [443, 270] on div "To define the limits of delegated authority within which the project can operate" at bounding box center [489, 269] width 501 height 32
click at [239, 250] on input "b. To define the limits of delegated authority within which the project can ope…" at bounding box center [239, 245] width 0 height 10
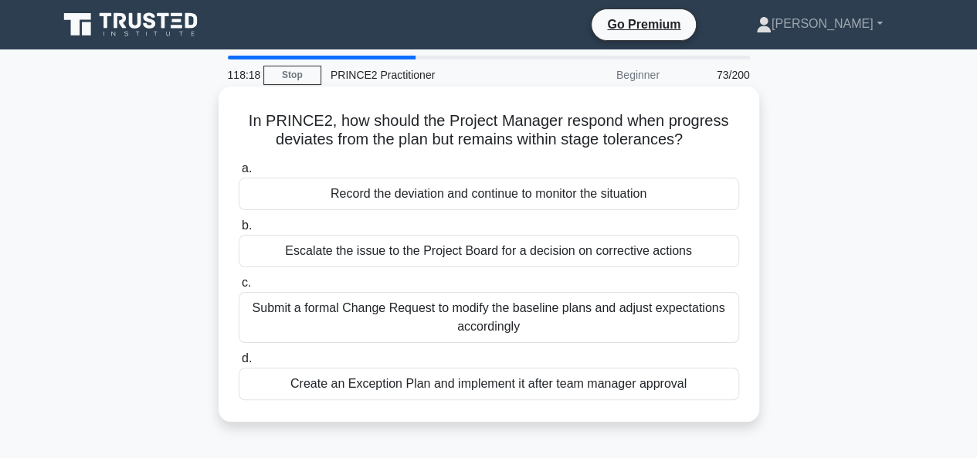
click at [461, 248] on div "Escalate the issue to the Project Board for a decision on corrective actions" at bounding box center [489, 251] width 501 height 32
click at [239, 231] on input "b. Escalate the issue to the Project Board for a decision on corrective actions" at bounding box center [239, 226] width 0 height 10
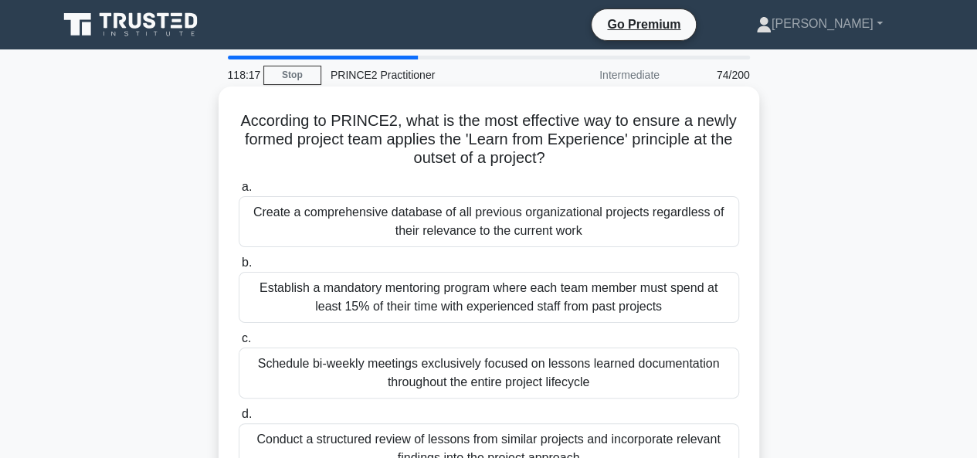
click at [446, 364] on div "Schedule bi-weekly meetings exclusively focused on lessons learned documentatio…" at bounding box center [489, 373] width 501 height 51
click at [239, 344] on input "c. Schedule bi-weekly meetings exclusively focused on lessons learned documenta…" at bounding box center [239, 339] width 0 height 10
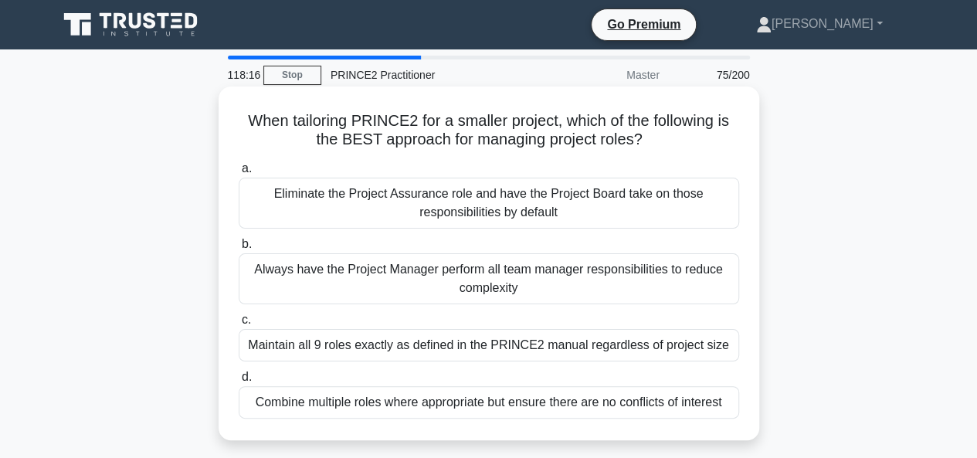
click at [455, 209] on div "Eliminate the Project Assurance role and have the Project Board take on those r…" at bounding box center [489, 203] width 501 height 51
click at [239, 174] on input "a. Eliminate the Project Assurance role and have the Project Board take on thos…" at bounding box center [239, 169] width 0 height 10
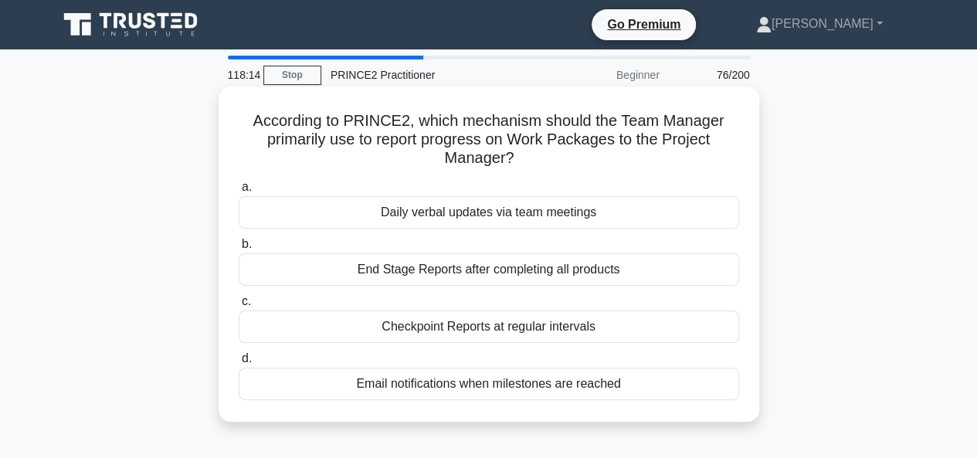
click at [448, 267] on div "End Stage Reports after completing all products" at bounding box center [489, 269] width 501 height 32
click at [239, 250] on input "b. End Stage Reports after completing all products" at bounding box center [239, 245] width 0 height 10
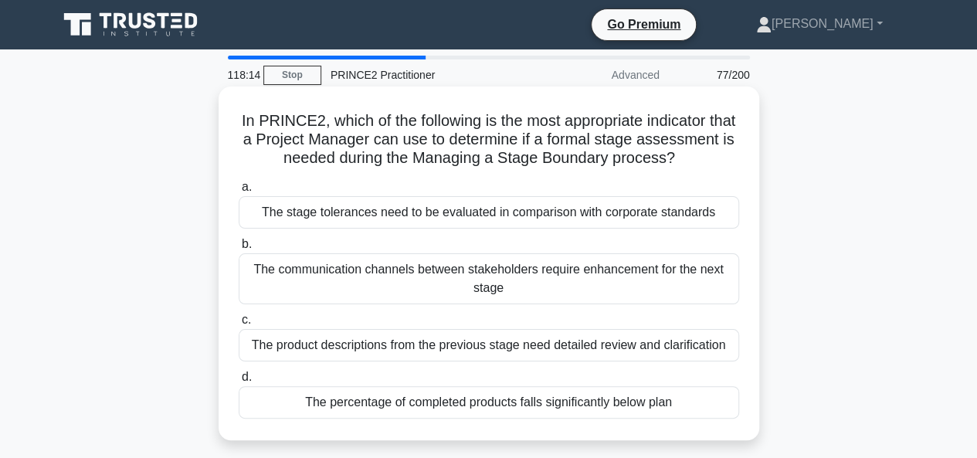
click at [454, 229] on div "The stage tolerances need to be evaluated in comparison with corporate standards" at bounding box center [489, 212] width 501 height 32
click at [239, 192] on input "a. The stage tolerances need to be evaluated in comparison with corporate stand…" at bounding box center [239, 187] width 0 height 10
click at [442, 362] on div "The product descriptions from the previous stage need detailed review and clari…" at bounding box center [489, 345] width 501 height 32
click at [239, 325] on input "c. The product descriptions from the previous stage need detailed review and cl…" at bounding box center [239, 320] width 0 height 10
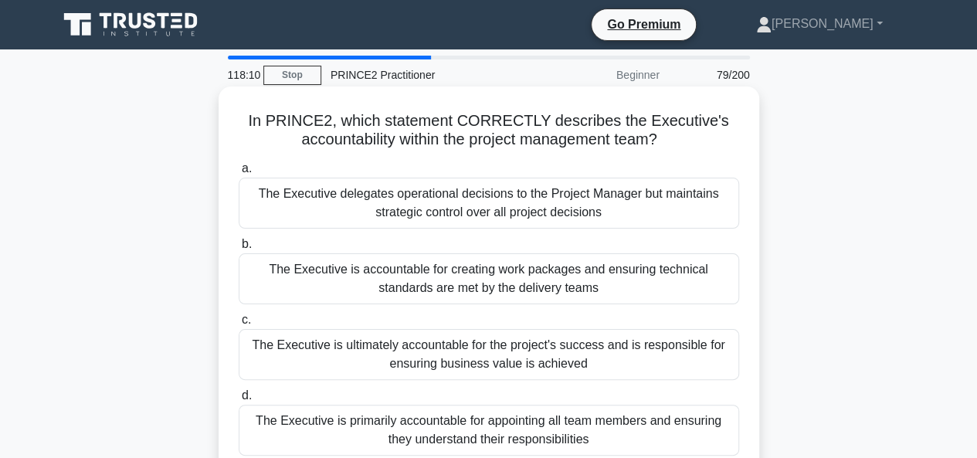
click at [458, 427] on div "The Executive is primarily accountable for appointing all team members and ensu…" at bounding box center [489, 430] width 501 height 51
click at [239, 401] on input "d. The Executive is primarily accountable for appointing all team members and e…" at bounding box center [239, 396] width 0 height 10
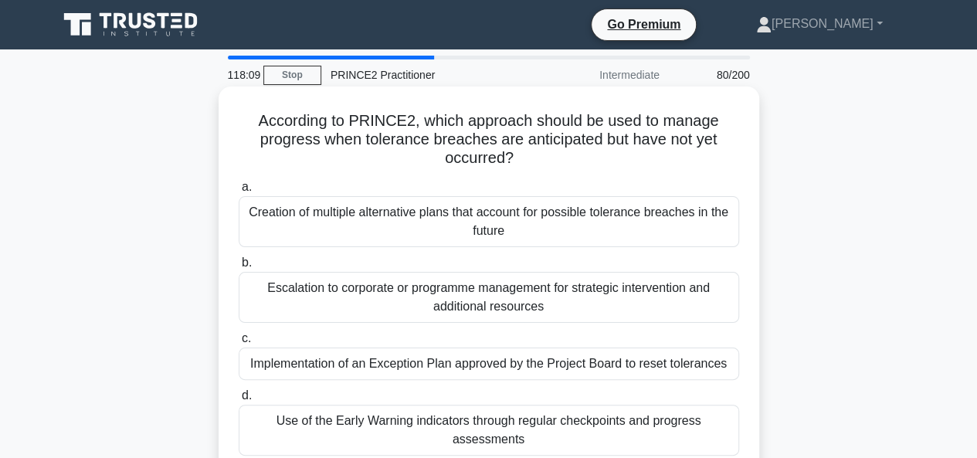
click at [459, 223] on div "Creation of multiple alternative plans that account for possible tolerance brea…" at bounding box center [489, 221] width 501 height 51
click at [239, 192] on input "a. Creation of multiple alternative plans that account for possible tolerance b…" at bounding box center [239, 187] width 0 height 10
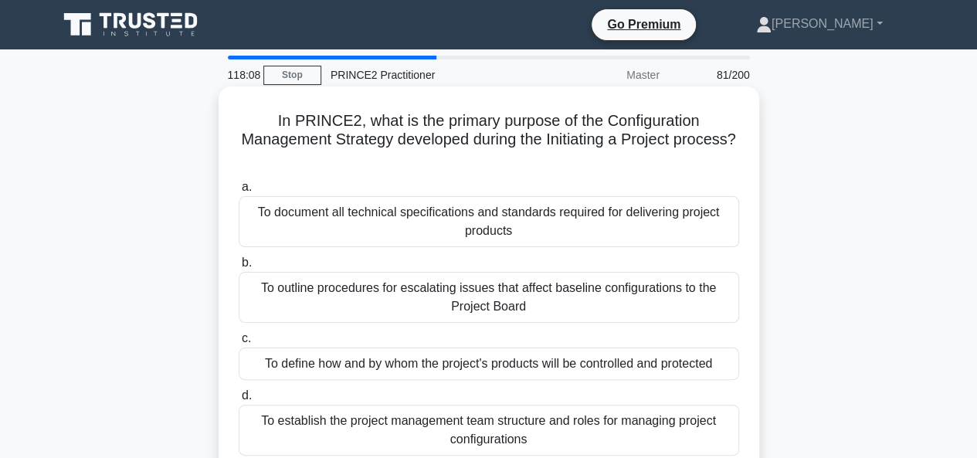
click at [462, 289] on div "To outline procedures for escalating issues that affect baseline configurations…" at bounding box center [489, 297] width 501 height 51
click at [239, 268] on input "b. To outline procedures for escalating issues that affect baseline configurati…" at bounding box center [239, 263] width 0 height 10
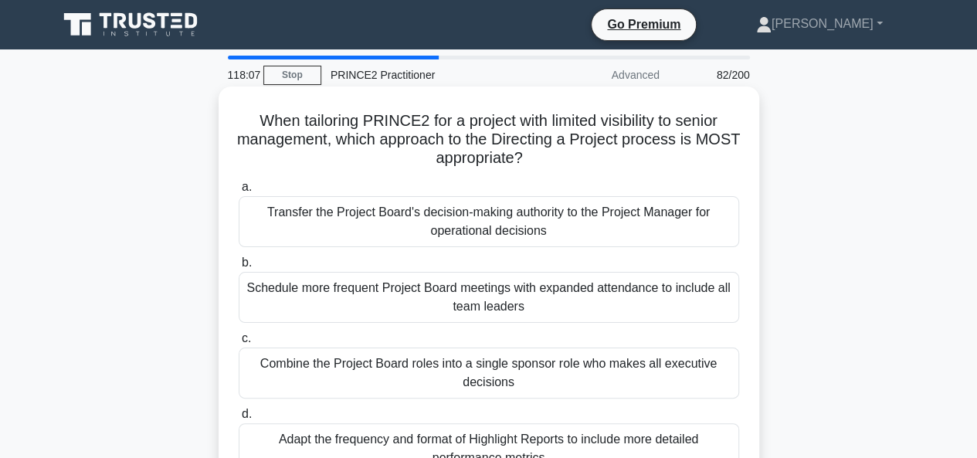
click at [459, 307] on div "Schedule more frequent Project Board meetings with expanded attendance to inclu…" at bounding box center [489, 297] width 501 height 51
click at [239, 268] on input "b. Schedule more frequent Project Board meetings with expanded attendance to in…" at bounding box center [239, 263] width 0 height 10
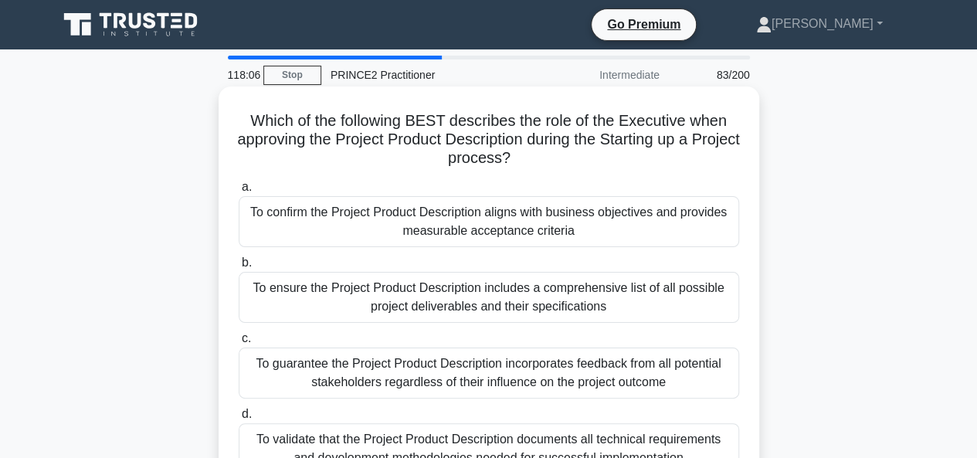
click at [449, 363] on div "To guarantee the Project Product Description incorporates feedback from all pot…" at bounding box center [489, 373] width 501 height 51
click at [239, 344] on input "c. To guarantee the Project Product Description incorporates feedback from all …" at bounding box center [239, 339] width 0 height 10
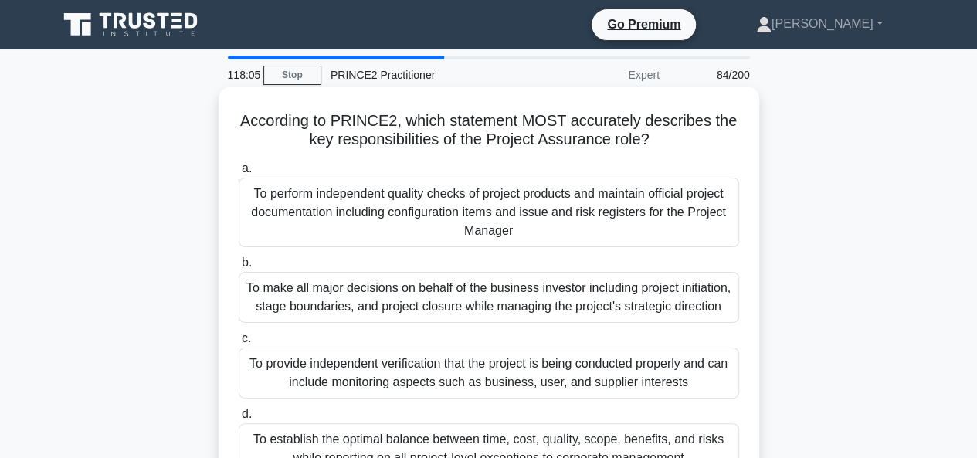
click at [454, 217] on div "To perform independent quality checks of project products and maintain official…" at bounding box center [489, 213] width 501 height 70
click at [239, 174] on input "a. To perform independent quality checks of project products and maintain offic…" at bounding box center [239, 169] width 0 height 10
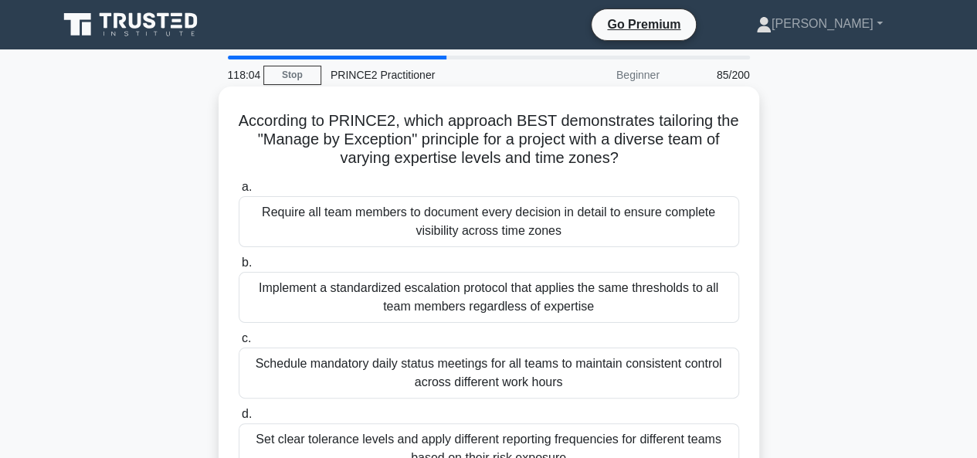
click at [457, 304] on div "Implement a standardized escalation protocol that applies the same thresholds t…" at bounding box center [489, 297] width 501 height 51
click at [239, 268] on input "b. Implement a standardized escalation protocol that applies the same threshold…" at bounding box center [239, 263] width 0 height 10
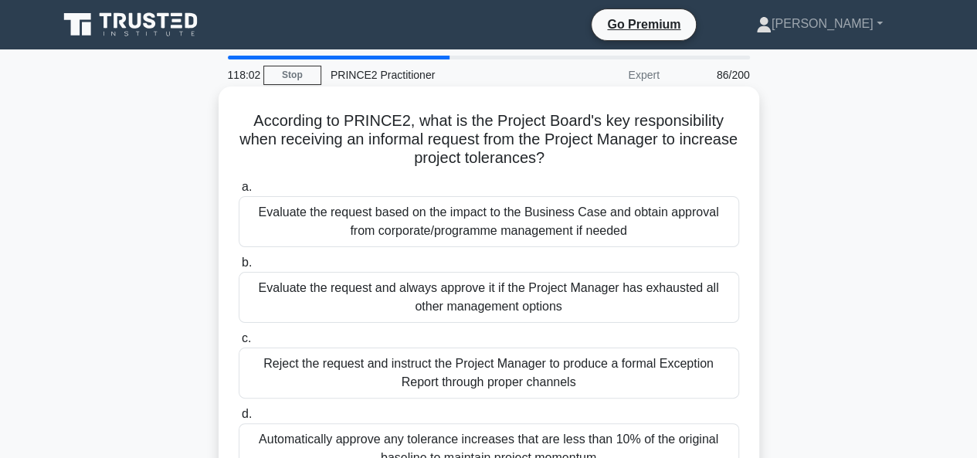
click at [460, 210] on div "Evaluate the request based on the impact to the Business Case and obtain approv…" at bounding box center [489, 221] width 501 height 51
click at [239, 192] on input "a. Evaluate the request based on the impact to the Business Case and obtain app…" at bounding box center [239, 187] width 0 height 10
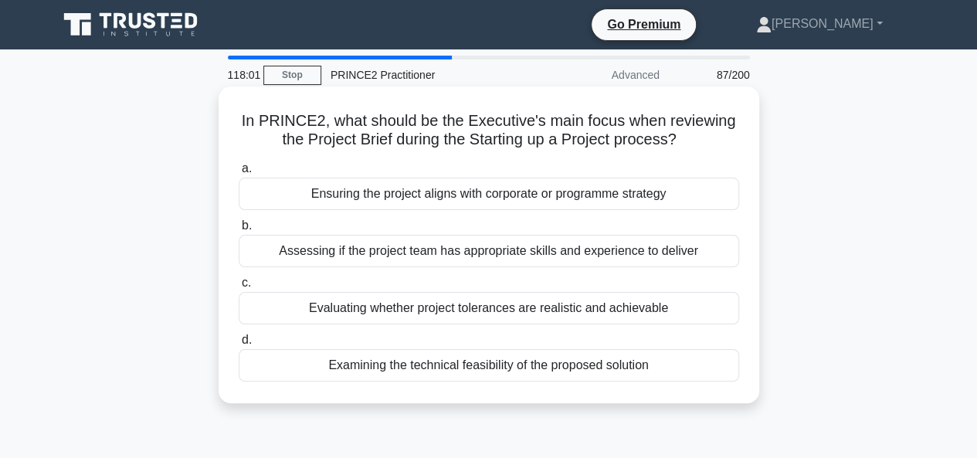
click at [476, 365] on div "Examining the technical feasibility of the proposed solution" at bounding box center [489, 365] width 501 height 32
click at [239, 345] on input "d. Examining the technical feasibility of the proposed solution" at bounding box center [239, 340] width 0 height 10
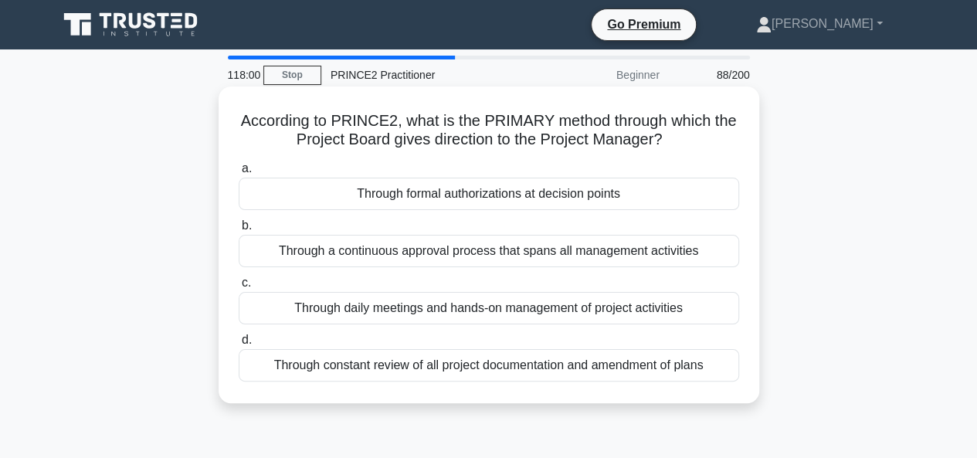
click at [481, 199] on div "Through formal authorizations at decision points" at bounding box center [489, 194] width 501 height 32
click at [239, 174] on input "a. Through formal authorizations at decision points" at bounding box center [239, 169] width 0 height 10
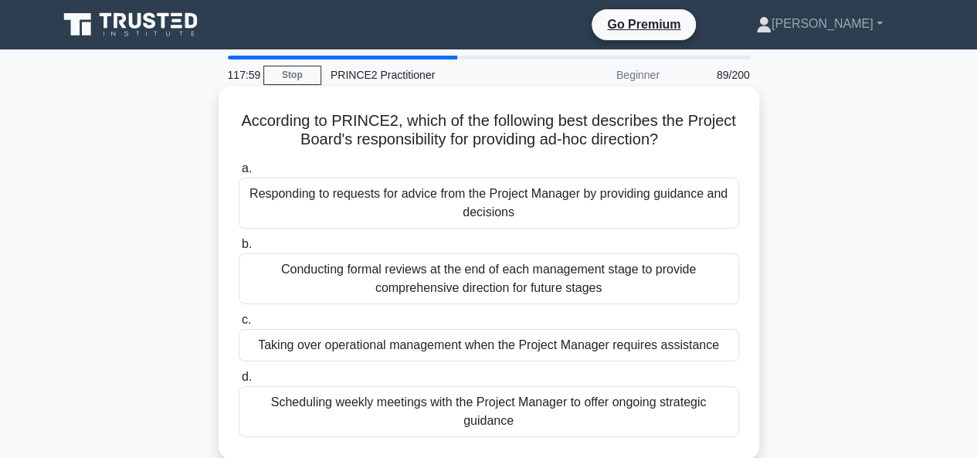
click at [481, 287] on div "Conducting formal reviews at the end of each management stage to provide compre…" at bounding box center [489, 278] width 501 height 51
click at [239, 250] on input "b. Conducting formal reviews at the end of each management stage to provide com…" at bounding box center [239, 245] width 0 height 10
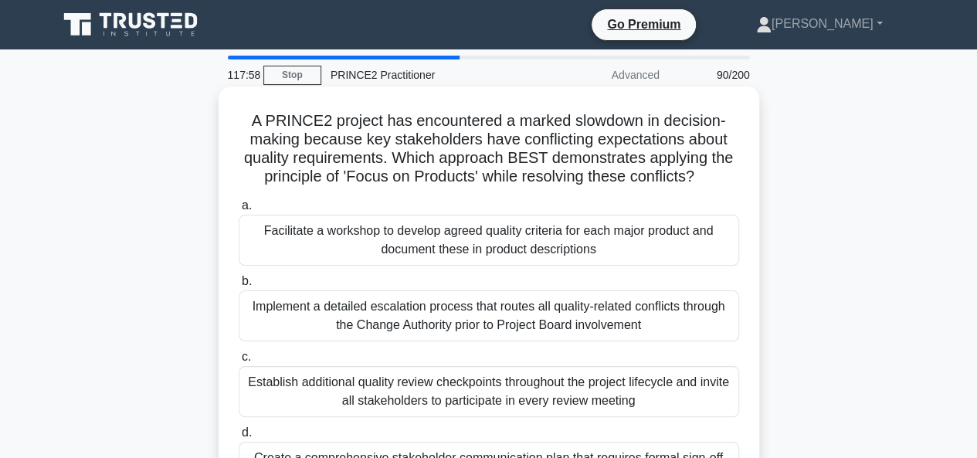
click at [477, 321] on div "Implement a detailed escalation process that routes all quality-related conflic…" at bounding box center [489, 315] width 501 height 51
click at [239, 287] on input "b. Implement a detailed escalation process that routes all quality-related conf…" at bounding box center [239, 282] width 0 height 10
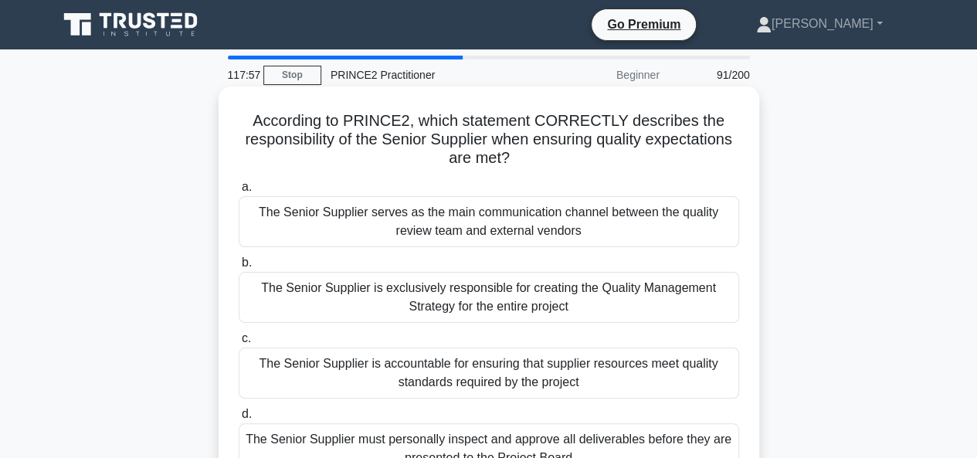
click at [478, 230] on div "The Senior Supplier serves as the main communication channel between the qualit…" at bounding box center [489, 221] width 501 height 51
click at [239, 192] on input "a. The Senior Supplier serves as the main communication channel between the qua…" at bounding box center [239, 187] width 0 height 10
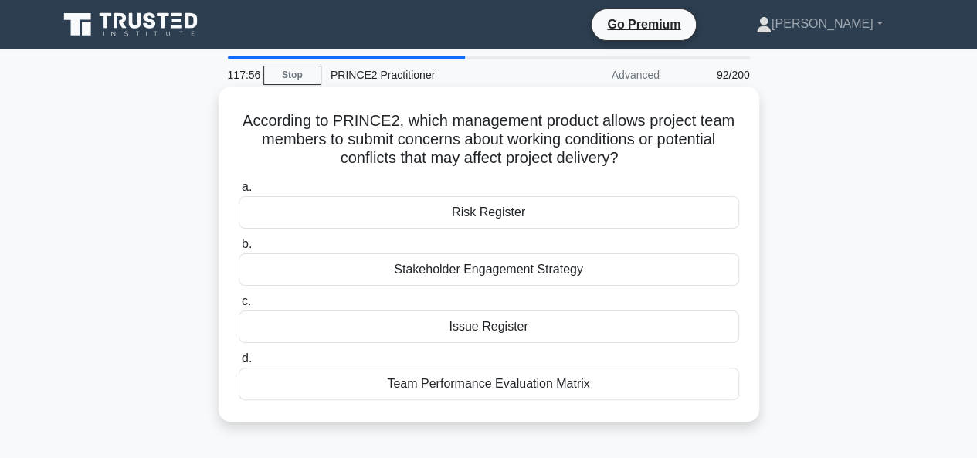
click at [477, 382] on div "Team Performance Evaluation Matrix" at bounding box center [489, 384] width 501 height 32
click at [239, 364] on input "d. Team Performance Evaluation Matrix" at bounding box center [239, 359] width 0 height 10
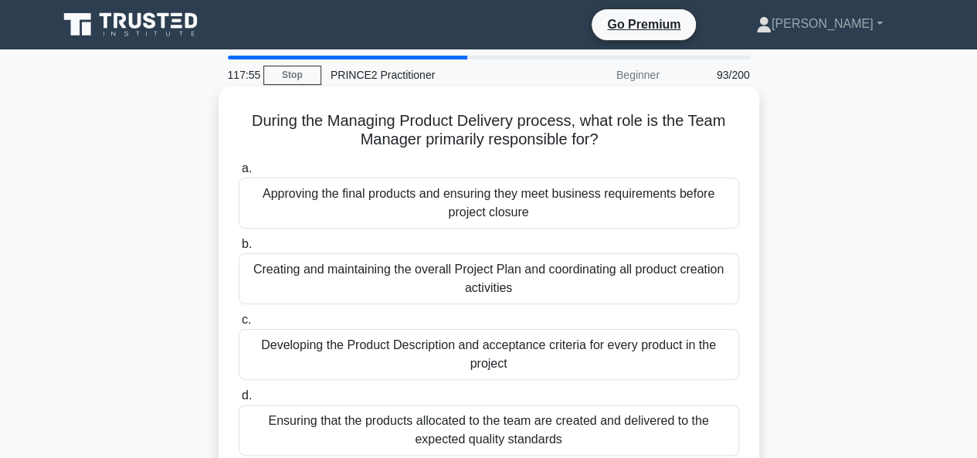
click at [477, 213] on div "Approving the final products and ensuring they meet business requirements befor…" at bounding box center [489, 203] width 501 height 51
click at [239, 174] on input "a. Approving the final products and ensuring they meet business requirements be…" at bounding box center [239, 169] width 0 height 10
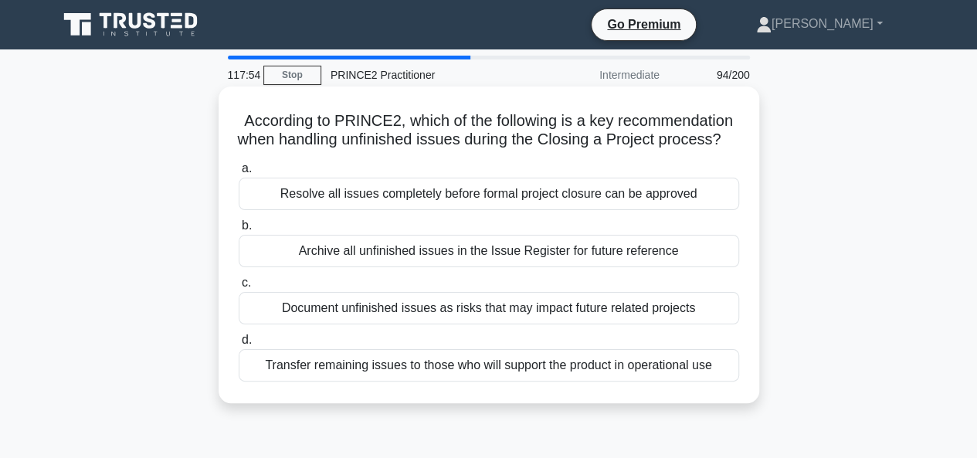
click at [469, 267] on div "Archive all unfinished issues in the Issue Register for future reference" at bounding box center [489, 251] width 501 height 32
click at [239, 231] on input "b. Archive all unfinished issues in the Issue Register for future reference" at bounding box center [239, 226] width 0 height 10
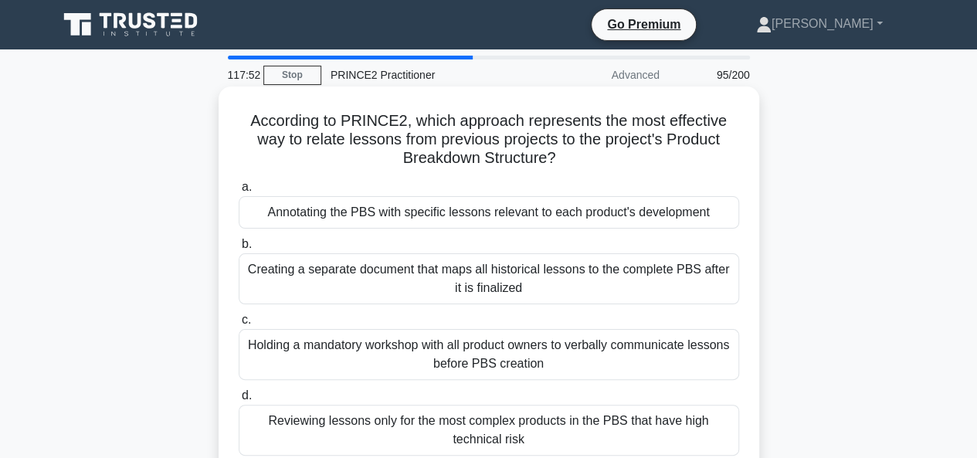
click at [463, 352] on div "Holding a mandatory workshop with all product owners to verbally communicate le…" at bounding box center [489, 354] width 501 height 51
click at [332, 280] on div "Creating a separate document that maps all historical lessons to the complete P…" at bounding box center [489, 278] width 501 height 51
click at [239, 250] on input "b. Creating a separate document that maps all historical lessons to the complet…" at bounding box center [239, 245] width 0 height 10
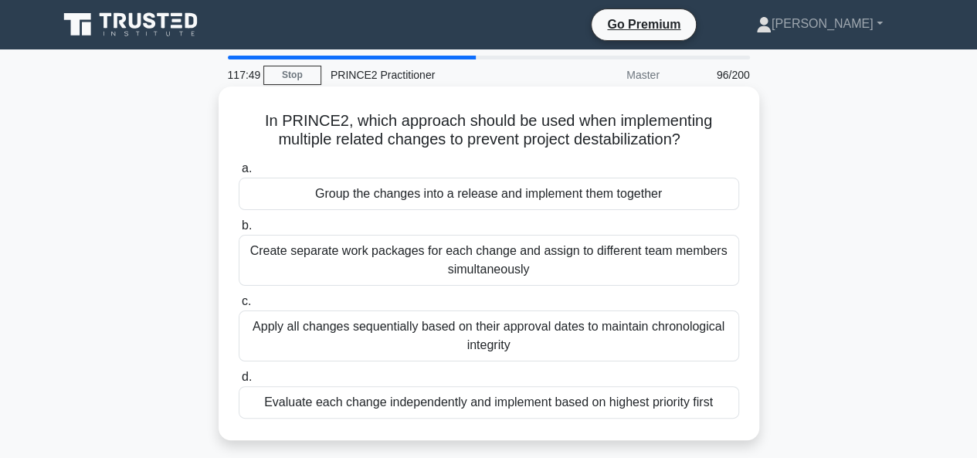
click at [385, 395] on div "Evaluate each change independently and implement based on highest priority first" at bounding box center [489, 402] width 501 height 32
click at [239, 382] on input "d. Evaluate each change independently and implement based on highest priority f…" at bounding box center [239, 377] width 0 height 10
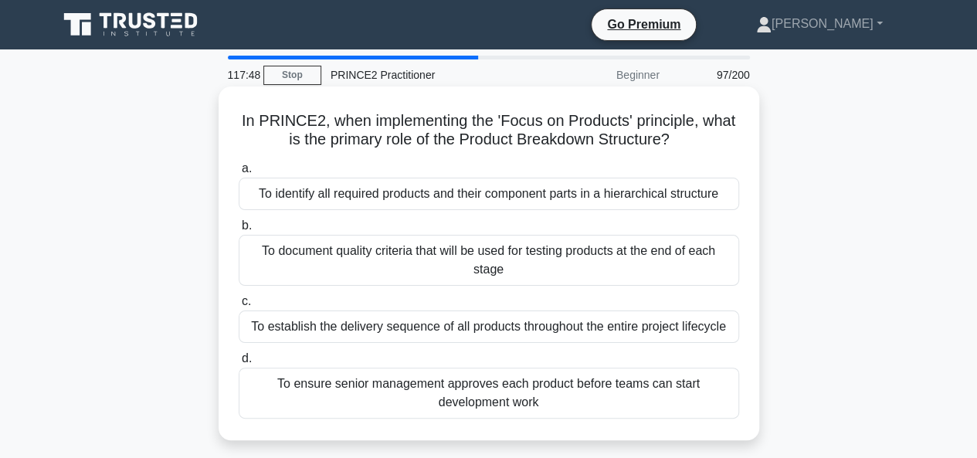
click at [513, 212] on div "a. To identify all required products and their component parts in a hierarchica…" at bounding box center [488, 289] width 519 height 266
click at [526, 206] on div "To identify all required products and their component parts in a hierarchical s…" at bounding box center [489, 194] width 501 height 32
click at [239, 174] on input "a. To identify all required products and their component parts in a hierarchica…" at bounding box center [239, 169] width 0 height 10
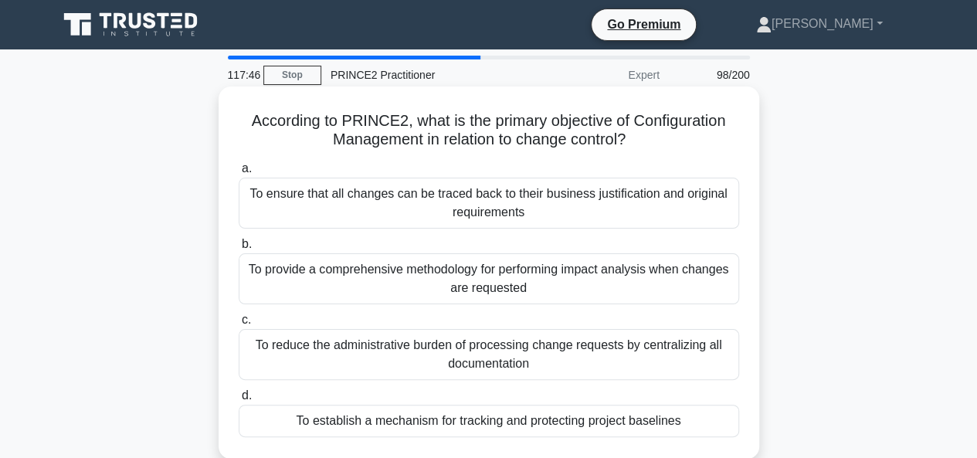
click at [528, 343] on div "To reduce the administrative burden of processing change requests by centralizi…" at bounding box center [489, 354] width 501 height 51
click at [239, 325] on input "c. To reduce the administrative burden of processing change requests by central…" at bounding box center [239, 320] width 0 height 10
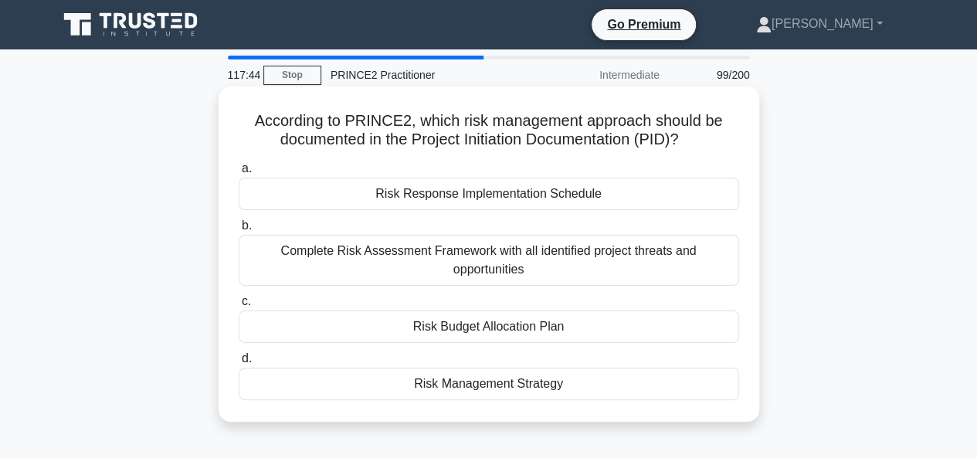
click at [562, 280] on div "Complete Risk Assessment Framework with all identified project threats and oppo…" at bounding box center [489, 260] width 501 height 51
click at [239, 231] on input "b. Complete Risk Assessment Framework with all identified project threats and o…" at bounding box center [239, 226] width 0 height 10
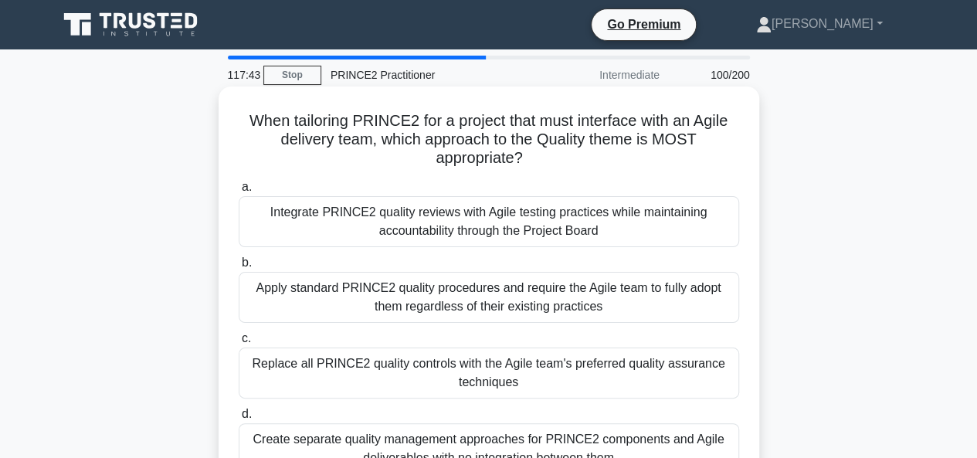
click at [677, 237] on div "Integrate PRINCE2 quality reviews with Agile testing practices while maintainin…" at bounding box center [489, 221] width 501 height 51
click at [239, 192] on input "a. Integrate PRINCE2 quality reviews with Agile testing practices while maintai…" at bounding box center [239, 187] width 0 height 10
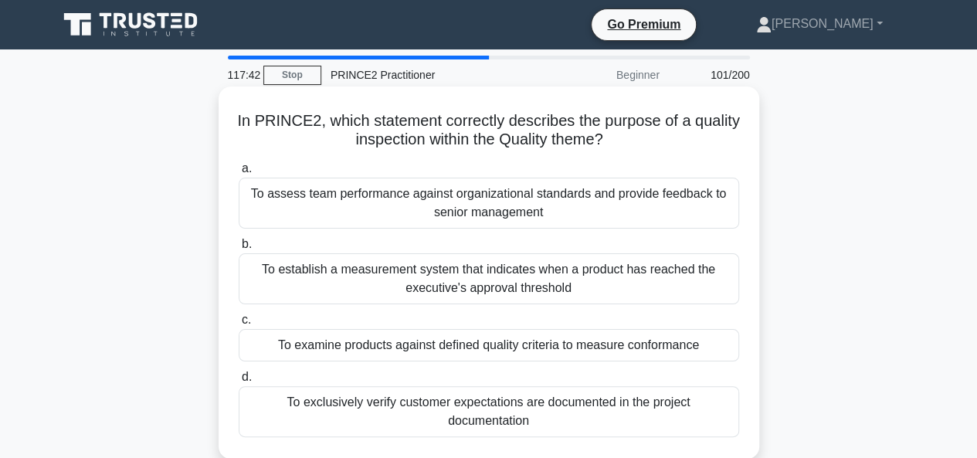
click at [708, 352] on div "To examine products against defined quality criteria to measure conformance" at bounding box center [489, 345] width 501 height 32
click at [239, 325] on input "c. To examine products against defined quality criteria to measure conformance" at bounding box center [239, 320] width 0 height 10
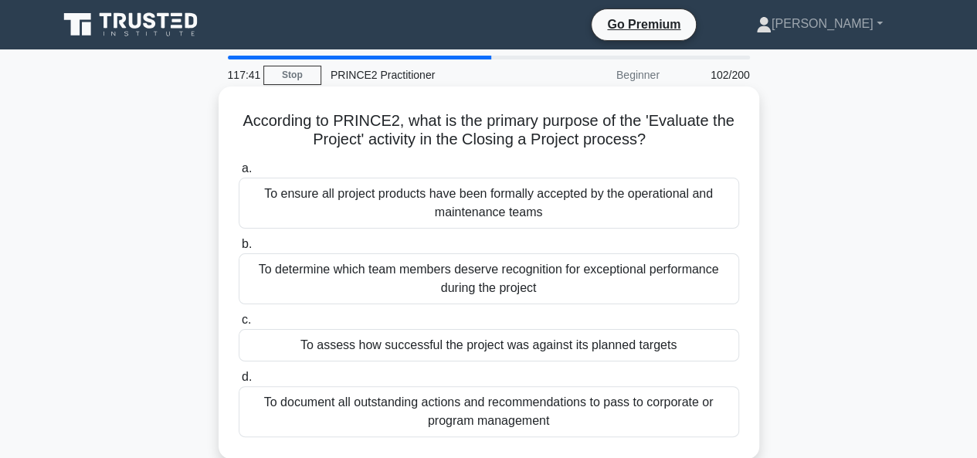
click at [704, 413] on div "To document all outstanding actions and recommendations to pass to corporate or…" at bounding box center [489, 411] width 501 height 51
click at [239, 382] on input "d. To document all outstanding actions and recommendations to pass to corporate…" at bounding box center [239, 377] width 0 height 10
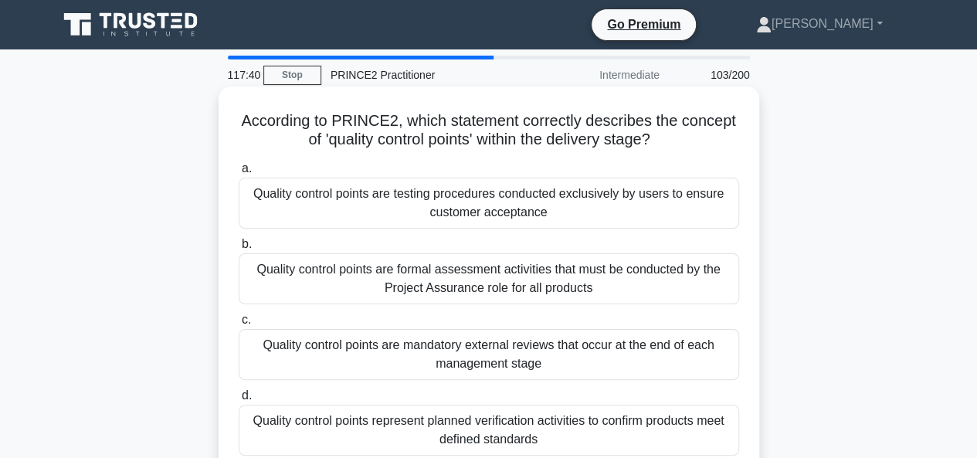
click at [702, 219] on div "Quality control points are testing procedures conducted exclusively by users to…" at bounding box center [489, 203] width 501 height 51
click at [239, 174] on input "a. Quality control points are testing procedures conducted exclusively by users…" at bounding box center [239, 169] width 0 height 10
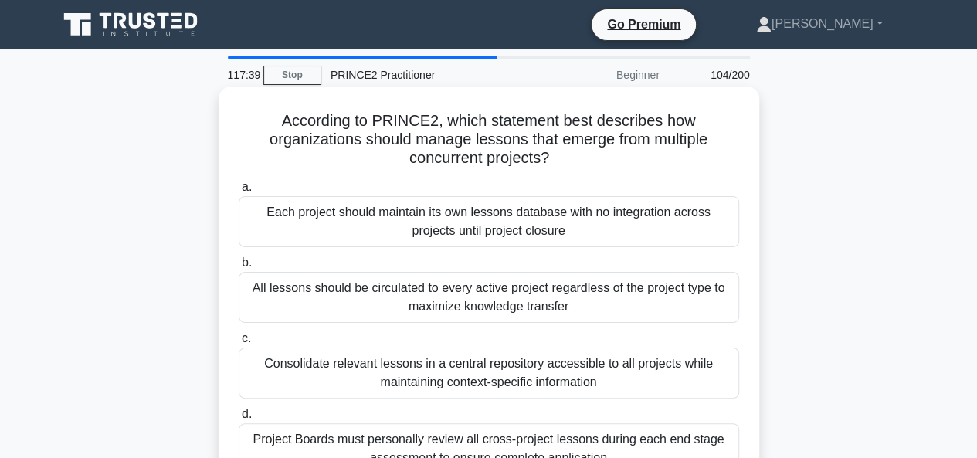
click at [696, 302] on div "All lessons should be circulated to every active project regardless of the proj…" at bounding box center [489, 297] width 501 height 51
click at [239, 268] on input "b. All lessons should be circulated to every active project regardless of the p…" at bounding box center [239, 263] width 0 height 10
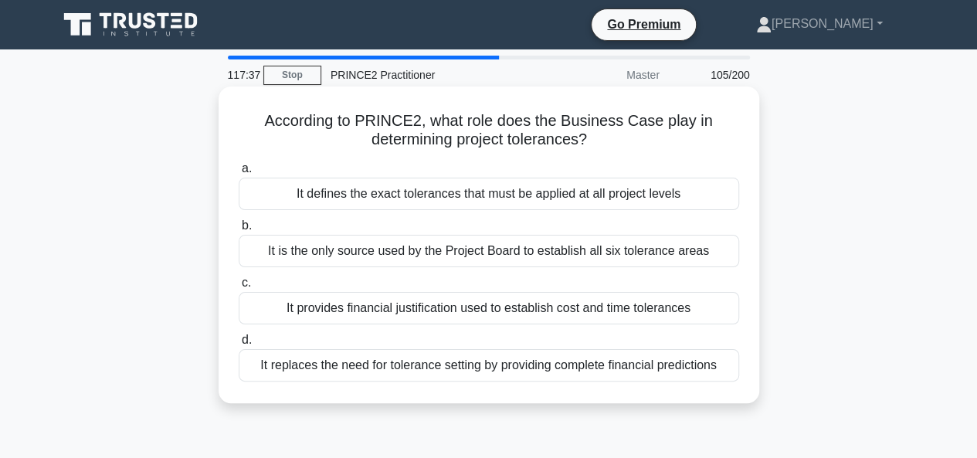
click at [706, 305] on div "It provides financial justification used to establish cost and time tolerances" at bounding box center [489, 308] width 501 height 32
click at [239, 288] on input "c. It provides financial justification used to establish cost and time toleranc…" at bounding box center [239, 283] width 0 height 10
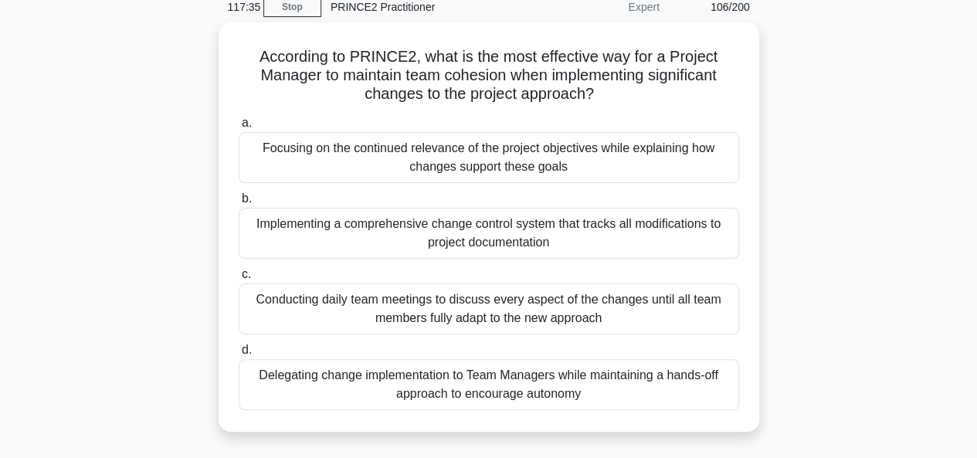
scroll to position [155, 0]
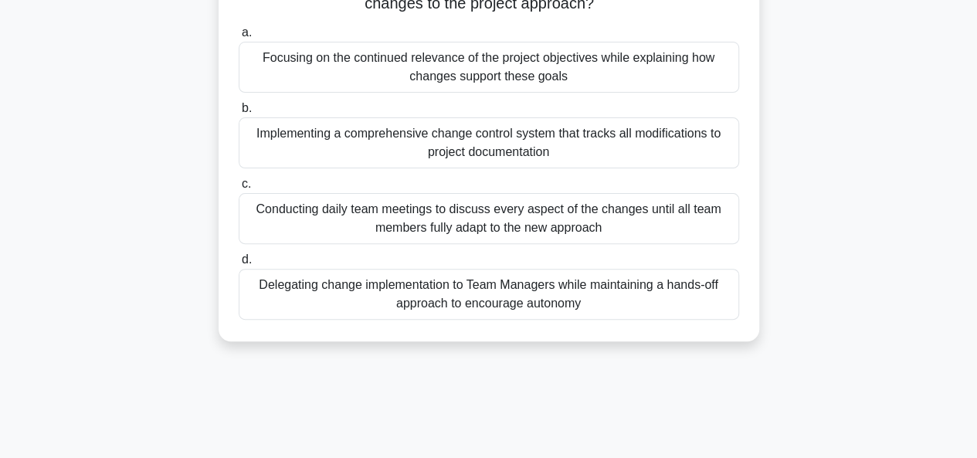
click at [692, 309] on div "Delegating change implementation to Team Managers while maintaining a hands-off…" at bounding box center [489, 294] width 501 height 51
click at [239, 265] on input "d. Delegating change implementation to Team Managers while maintaining a hands-…" at bounding box center [239, 260] width 0 height 10
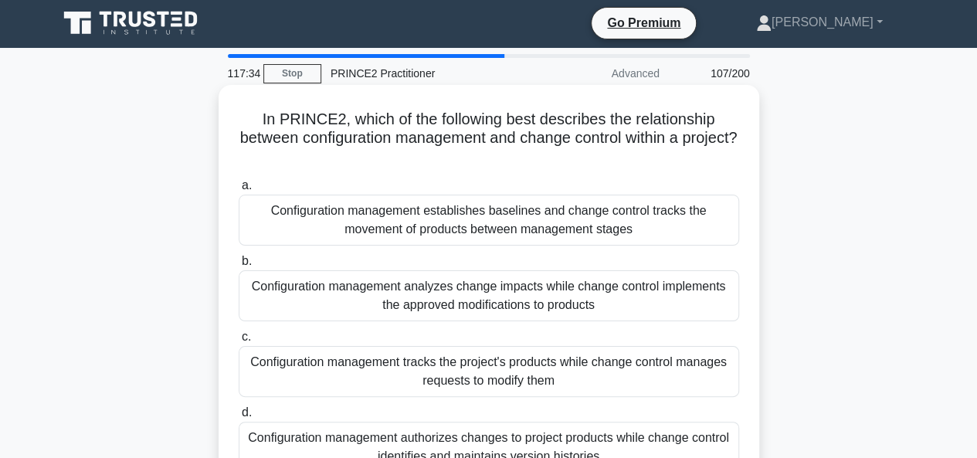
scroll to position [0, 0]
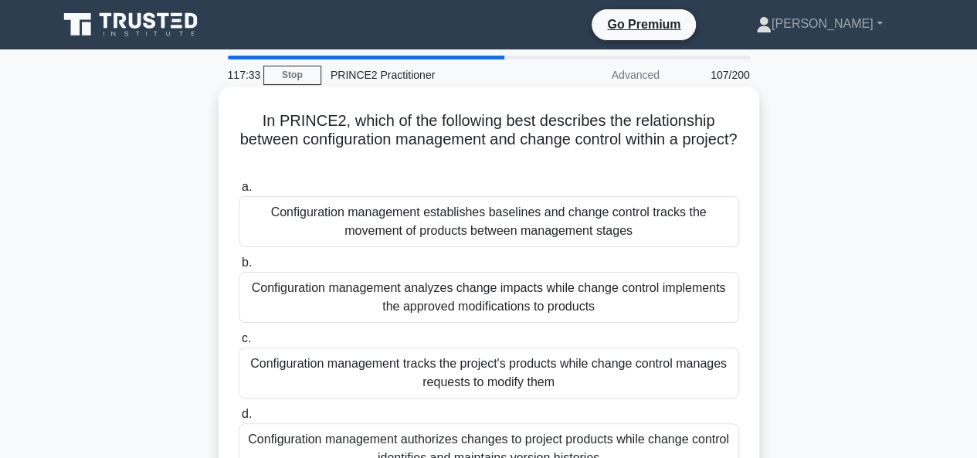
click at [712, 233] on div "Configuration management establishes baselines and change control tracks the mo…" at bounding box center [489, 221] width 501 height 51
click at [239, 192] on input "a. Configuration management establishes baselines and change control tracks the…" at bounding box center [239, 187] width 0 height 10
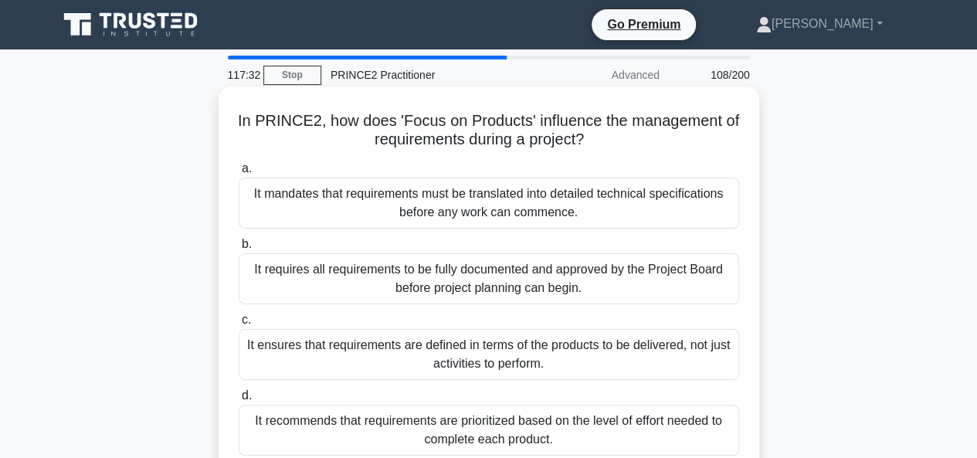
click at [676, 294] on div "It requires all requirements to be fully documented and approved by the Project…" at bounding box center [489, 278] width 501 height 51
click at [239, 250] on input "b. It requires all requirements to be fully documented and approved by the Proj…" at bounding box center [239, 245] width 0 height 10
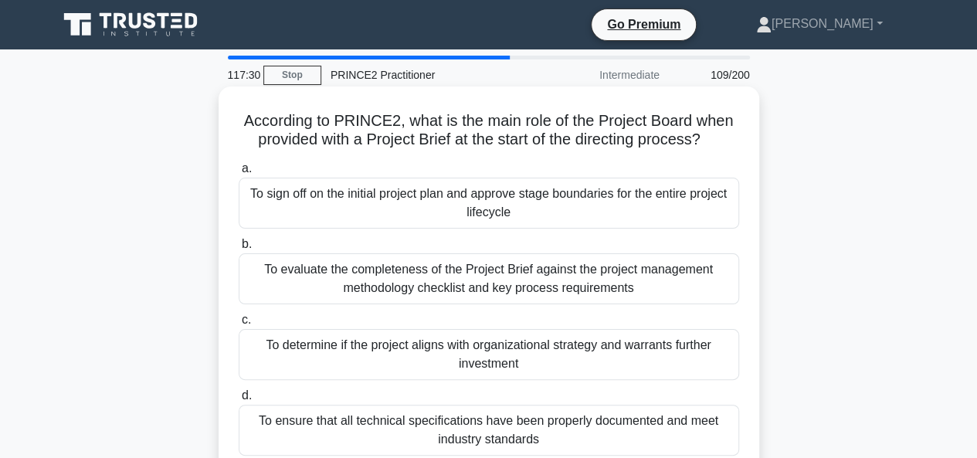
click at [661, 364] on div "To determine if the project aligns with organizational strategy and warrants fu…" at bounding box center [489, 354] width 501 height 51
click at [239, 325] on input "c. To determine if the project aligns with organizational strategy and warrants…" at bounding box center [239, 320] width 0 height 10
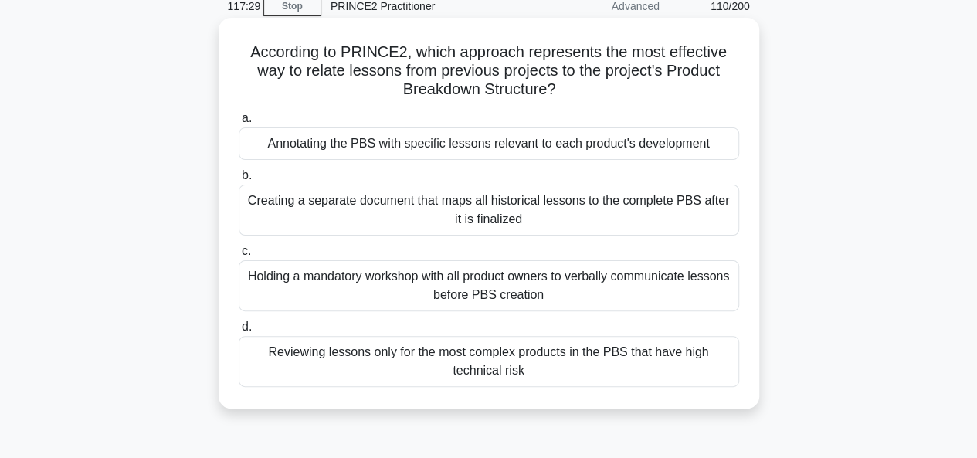
scroll to position [155, 0]
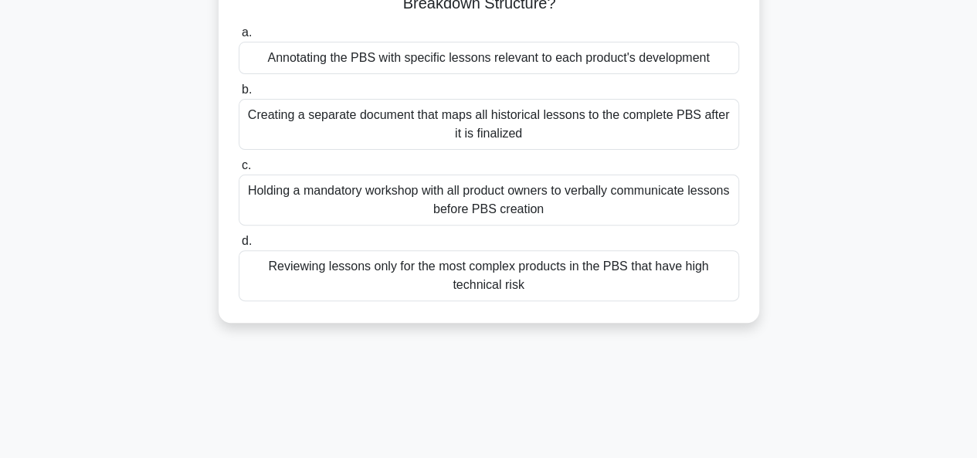
click at [660, 291] on div "Reviewing lessons only for the most complex products in the PBS that have high …" at bounding box center [489, 275] width 501 height 51
click at [239, 246] on input "d. Reviewing lessons only for the most complex products in the PBS that have hi…" at bounding box center [239, 241] width 0 height 10
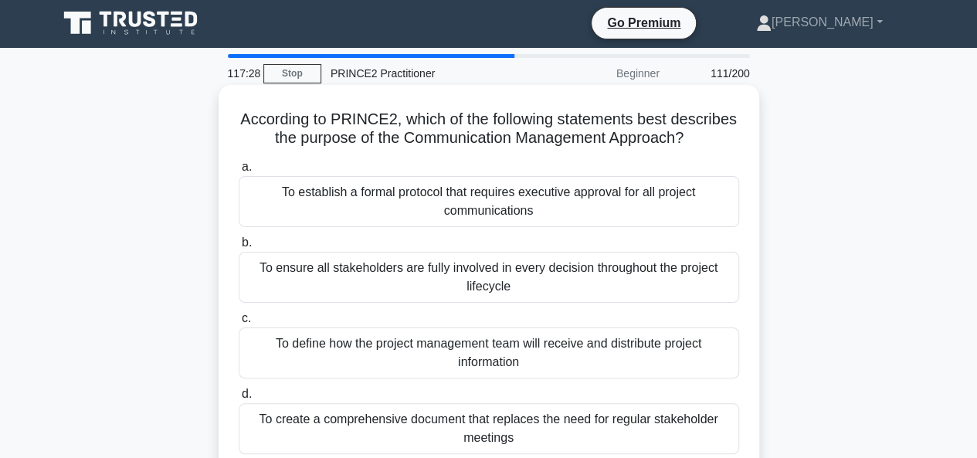
scroll to position [0, 0]
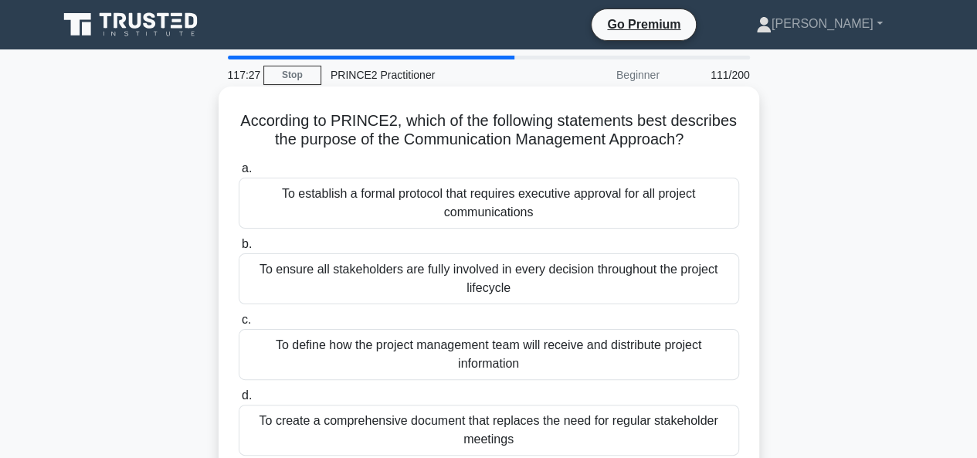
click at [610, 229] on div "To establish a formal protocol that requires executive approval for all project…" at bounding box center [489, 203] width 501 height 51
click at [239, 174] on input "a. To establish a formal protocol that requires executive approval for all proj…" at bounding box center [239, 169] width 0 height 10
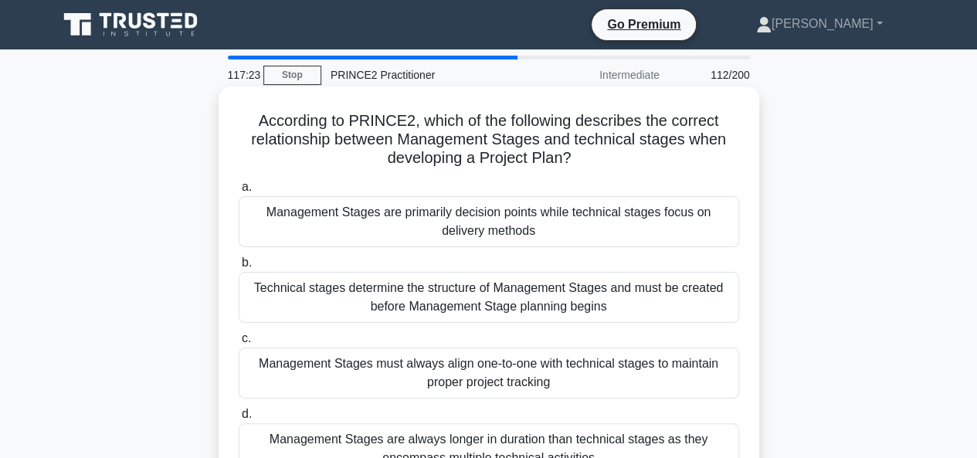
click at [624, 236] on div "Management Stages are primarily decision points while technical stages focus on…" at bounding box center [489, 221] width 501 height 51
click at [239, 192] on input "a. Management Stages are primarily decision points while technical stages focus…" at bounding box center [239, 187] width 0 height 10
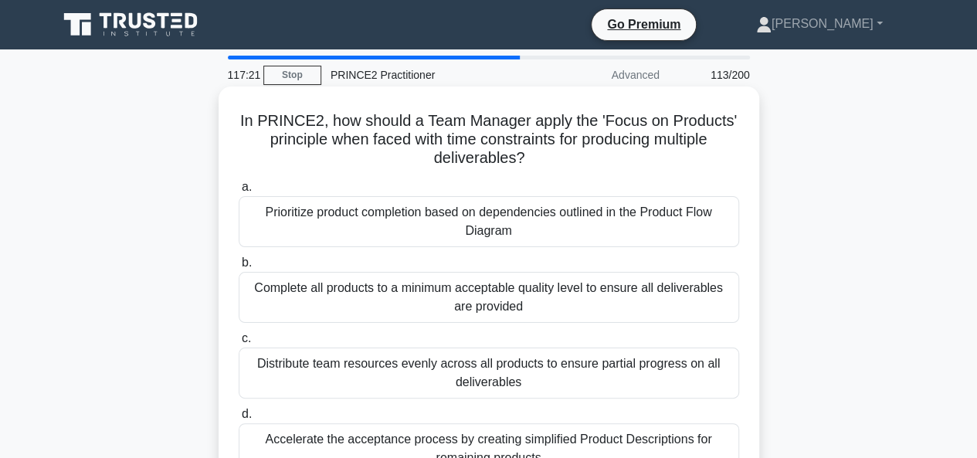
click at [592, 378] on div "Distribute team resources evenly across all products to ensure partial progress…" at bounding box center [489, 373] width 501 height 51
click at [239, 344] on input "c. Distribute team resources evenly across all products to ensure partial progr…" at bounding box center [239, 339] width 0 height 10
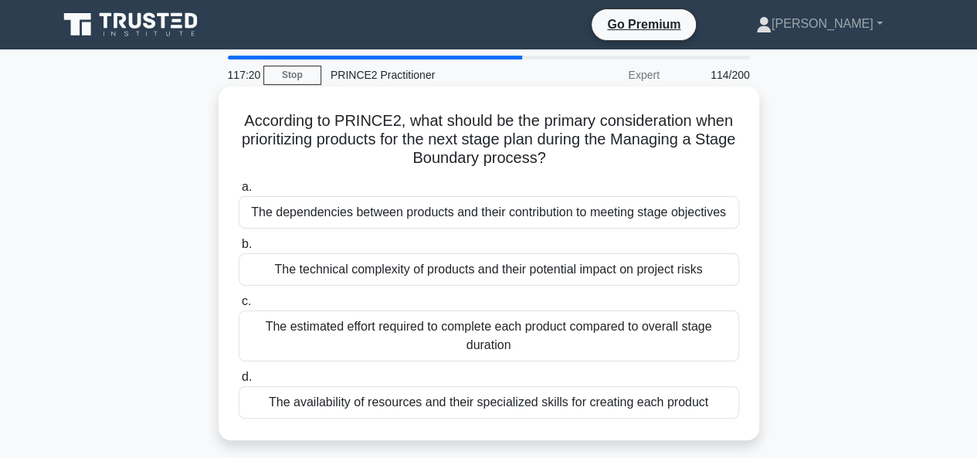
click at [569, 392] on div "The availability of resources and their specialized skills for creating each pr…" at bounding box center [489, 402] width 501 height 32
click at [239, 382] on input "d. The availability of resources and their specialized skills for creating each…" at bounding box center [239, 377] width 0 height 10
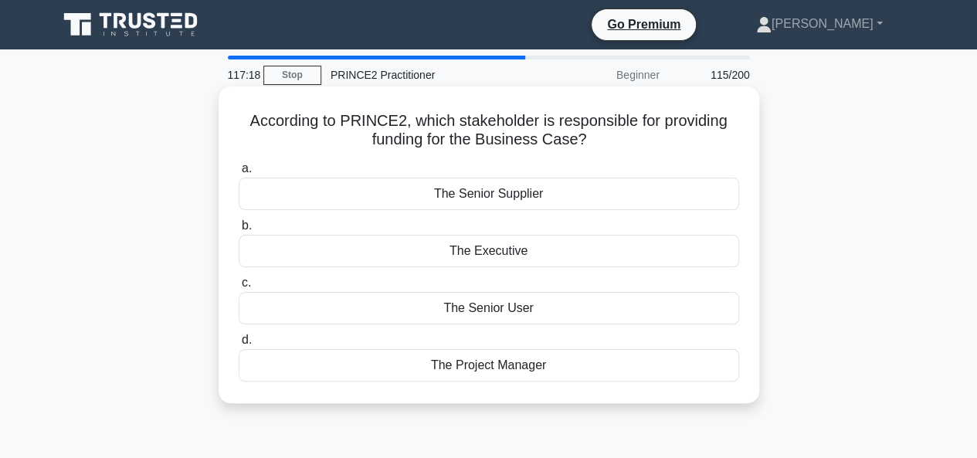
click at [581, 187] on div "The Senior Supplier" at bounding box center [489, 194] width 501 height 32
click at [239, 174] on input "a. The Senior Supplier" at bounding box center [239, 169] width 0 height 10
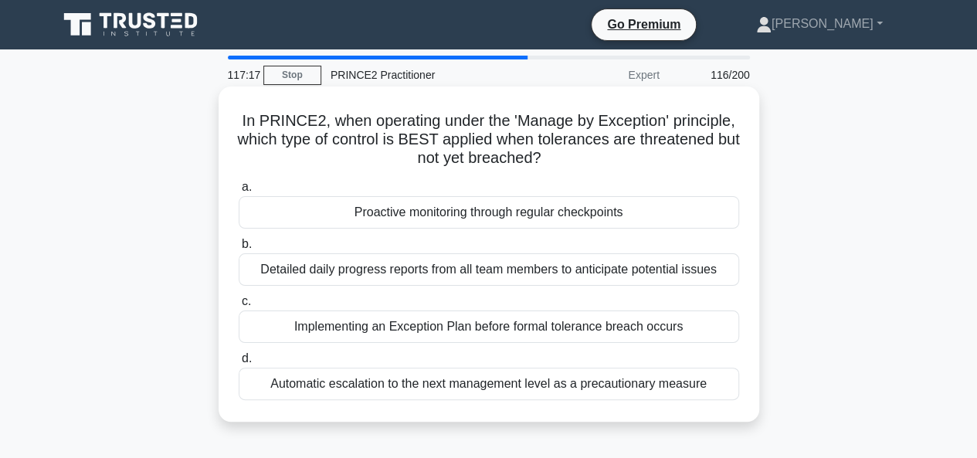
click at [675, 222] on div "Proactive monitoring through regular checkpoints" at bounding box center [489, 212] width 501 height 32
click at [239, 192] on input "a. Proactive monitoring through regular checkpoints" at bounding box center [239, 187] width 0 height 10
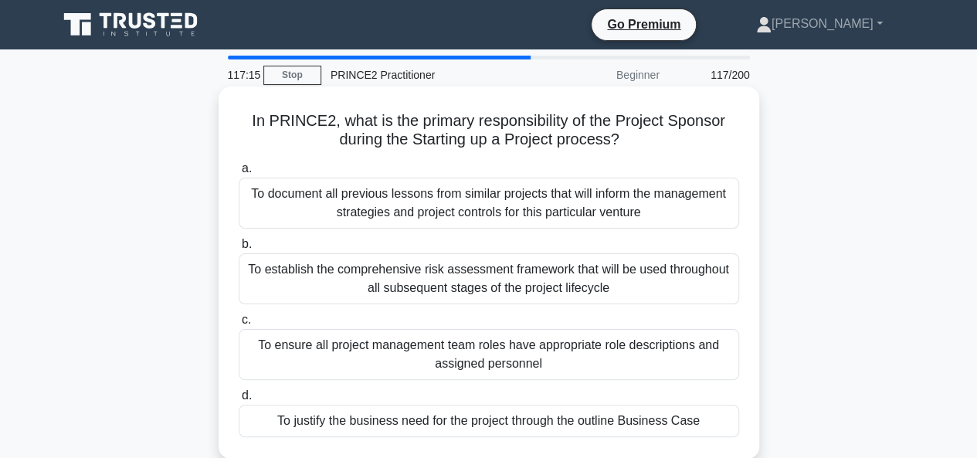
click at [637, 294] on div "To establish the comprehensive risk assessment framework that will be used thro…" at bounding box center [489, 278] width 501 height 51
click at [239, 250] on input "b. To establish the comprehensive risk assessment framework that will be used t…" at bounding box center [239, 245] width 0 height 10
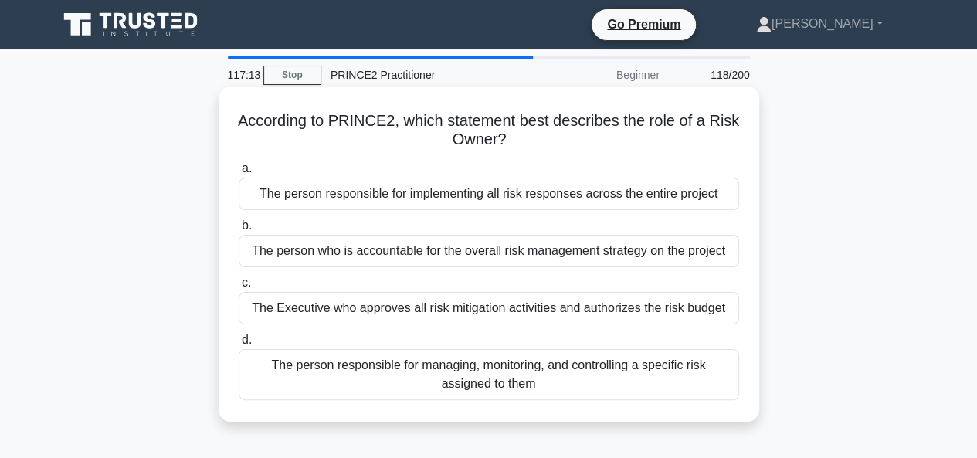
click at [586, 298] on div "The Executive who approves all risk mitigation activities and authorizes the ri…" at bounding box center [489, 308] width 501 height 32
click at [239, 288] on input "c. The Executive who approves all risk mitigation activities and authorizes the…" at bounding box center [239, 283] width 0 height 10
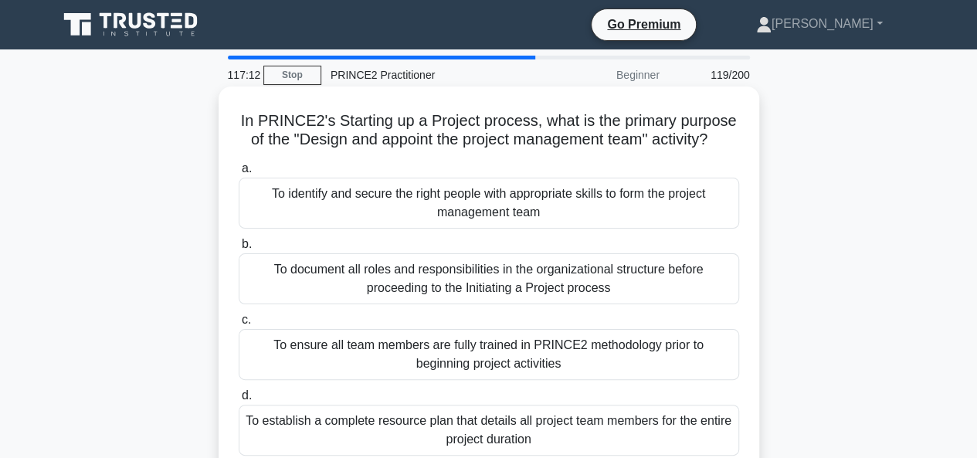
click at [587, 219] on div "To identify and secure the right people with appropriate skills to form the pro…" at bounding box center [489, 203] width 501 height 51
click at [239, 174] on input "a. To identify and secure the right people with appropriate skills to form the …" at bounding box center [239, 169] width 0 height 10
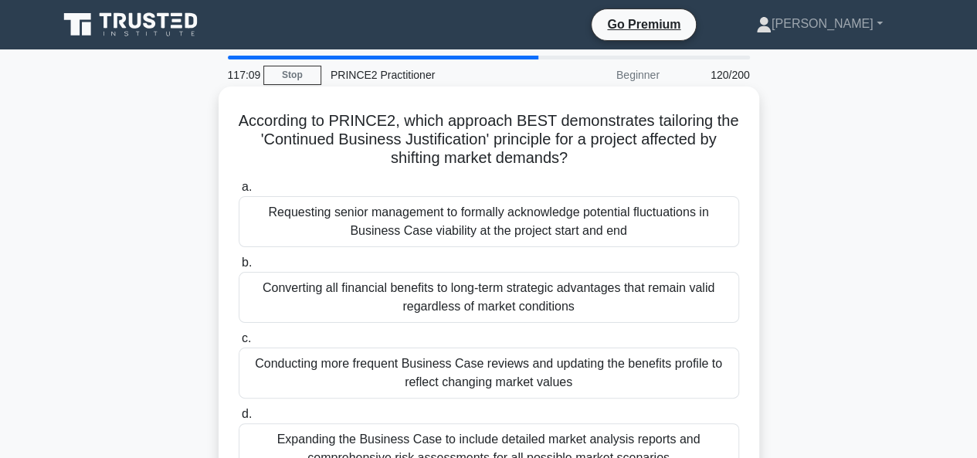
click at [578, 385] on div "Conducting more frequent Business Case reviews and updating the benefits profil…" at bounding box center [489, 373] width 501 height 51
click at [239, 344] on input "c. Conducting more frequent Business Case reviews and updating the benefits pro…" at bounding box center [239, 339] width 0 height 10
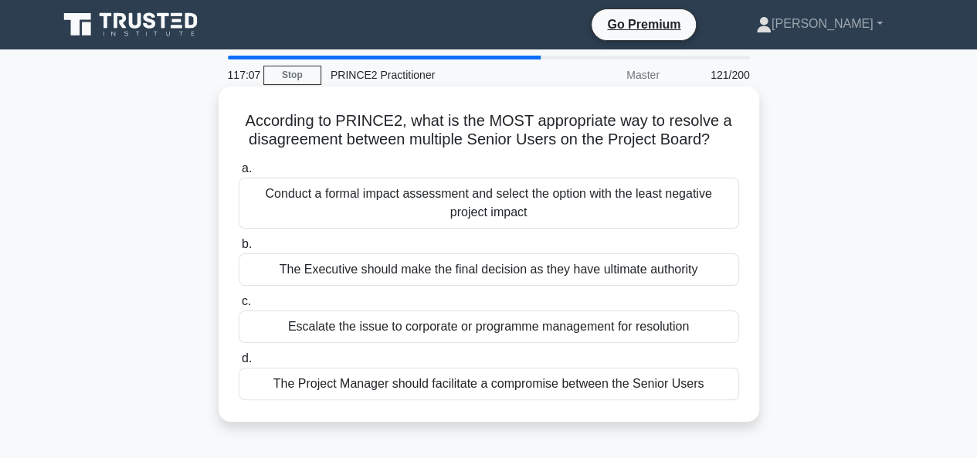
click at [266, 323] on div "Escalate the issue to corporate or programme management for resolution" at bounding box center [489, 327] width 501 height 32
click at [239, 307] on input "c. Escalate the issue to corporate or programme management for resolution" at bounding box center [239, 302] width 0 height 10
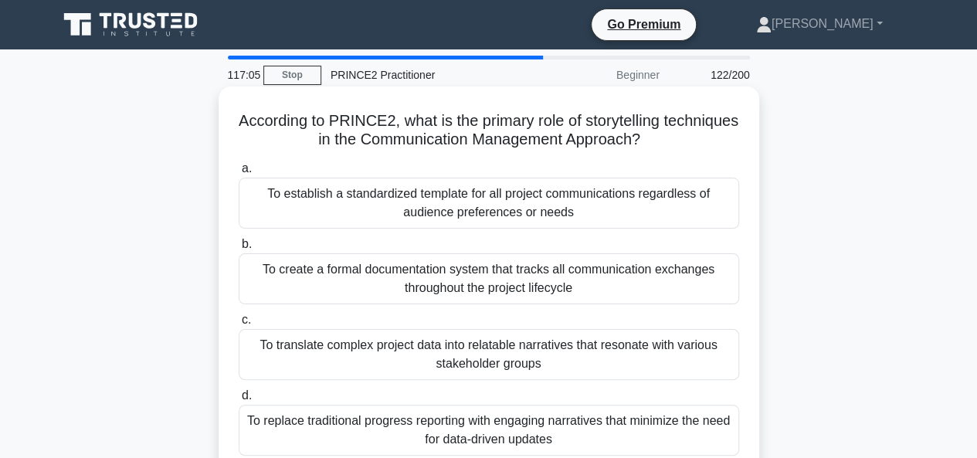
click at [595, 287] on div "To create a formal documentation system that tracks all communication exchanges…" at bounding box center [489, 278] width 501 height 51
click at [239, 250] on input "b. To create a formal documentation system that tracks all communication exchan…" at bounding box center [239, 245] width 0 height 10
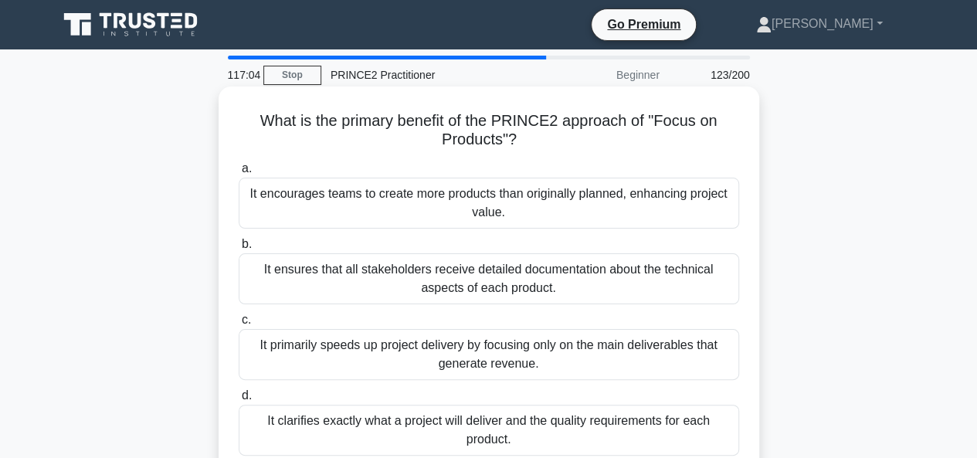
click at [570, 373] on div "It primarily speeds up project delivery by focusing only on the main deliverabl…" at bounding box center [489, 354] width 501 height 51
click at [239, 325] on input "c. It primarily speeds up project delivery by focusing only on the main deliver…" at bounding box center [239, 320] width 0 height 10
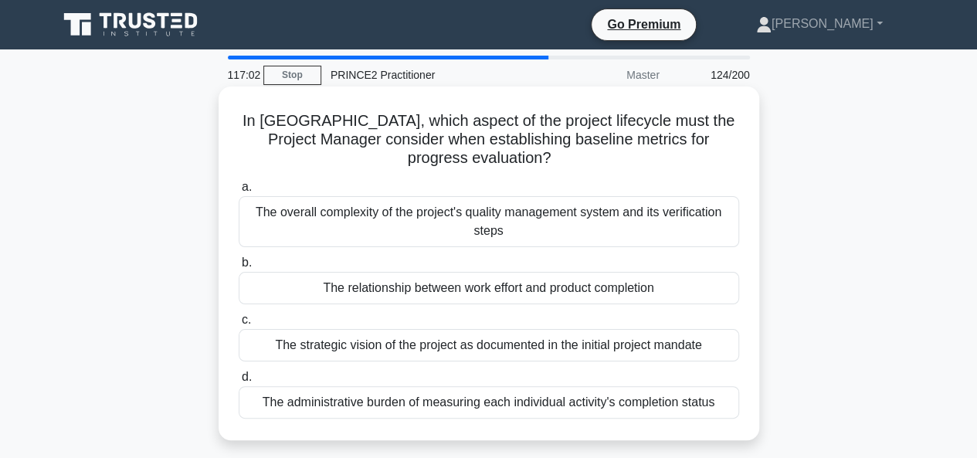
click at [583, 393] on div "The administrative burden of measuring each individual activity's completion st…" at bounding box center [489, 402] width 501 height 32
click at [239, 382] on input "d. The administrative burden of measuring each individual activity's completion…" at bounding box center [239, 377] width 0 height 10
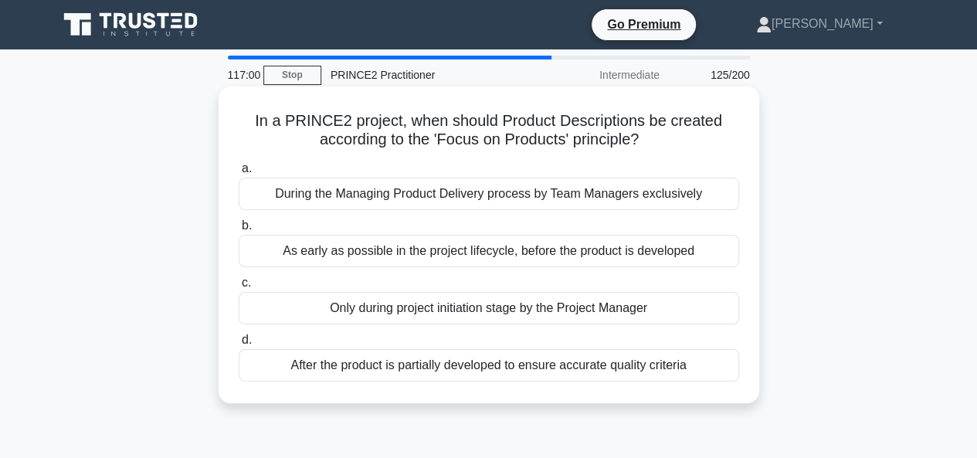
click at [663, 305] on div "Only during project initiation stage by the Project Manager" at bounding box center [489, 308] width 501 height 32
click at [239, 288] on input "c. Only during project initiation stage by the Project Manager" at bounding box center [239, 283] width 0 height 10
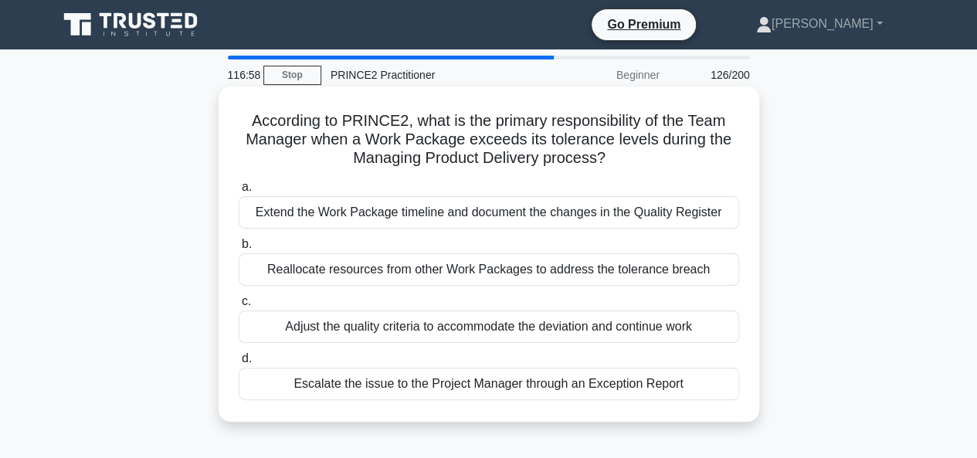
click at [678, 202] on div "Extend the Work Package timeline and document the changes in the Quality Regist…" at bounding box center [489, 212] width 501 height 32
click at [239, 192] on input "a. Extend the Work Package timeline and document the changes in the Quality Reg…" at bounding box center [239, 187] width 0 height 10
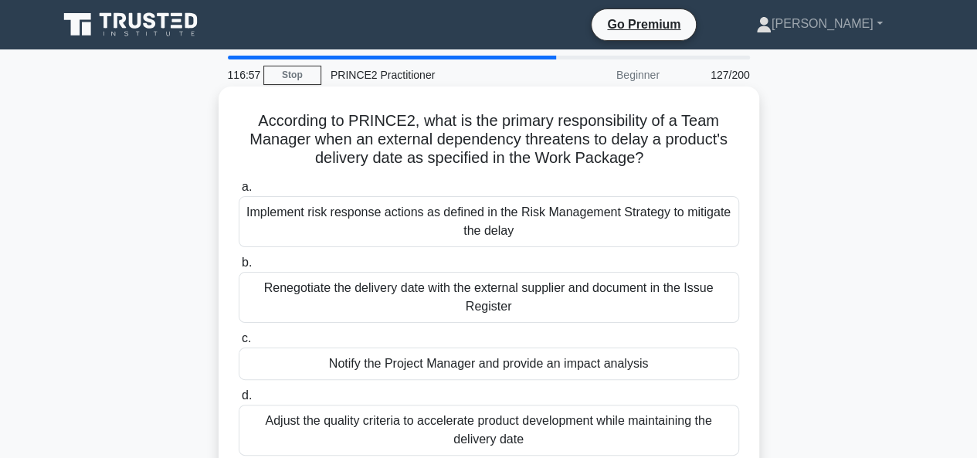
click at [682, 318] on div "Renegotiate the delivery date with the external supplier and document in the Is…" at bounding box center [489, 297] width 501 height 51
click at [239, 268] on input "b. Renegotiate the delivery date with the external supplier and document in the…" at bounding box center [239, 263] width 0 height 10
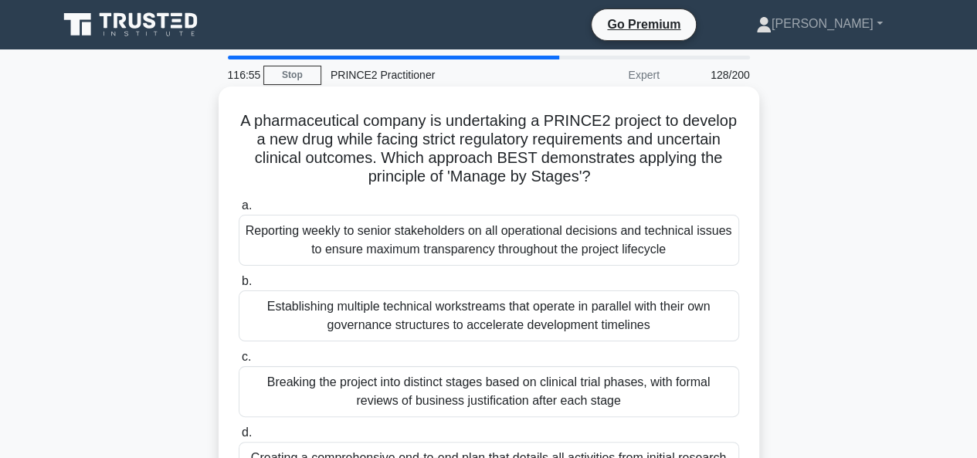
click at [677, 334] on div "Establishing multiple technical workstreams that operate in parallel with their…" at bounding box center [489, 315] width 501 height 51
click at [239, 287] on input "b. Establishing multiple technical workstreams that operate in parallel with th…" at bounding box center [239, 282] width 0 height 10
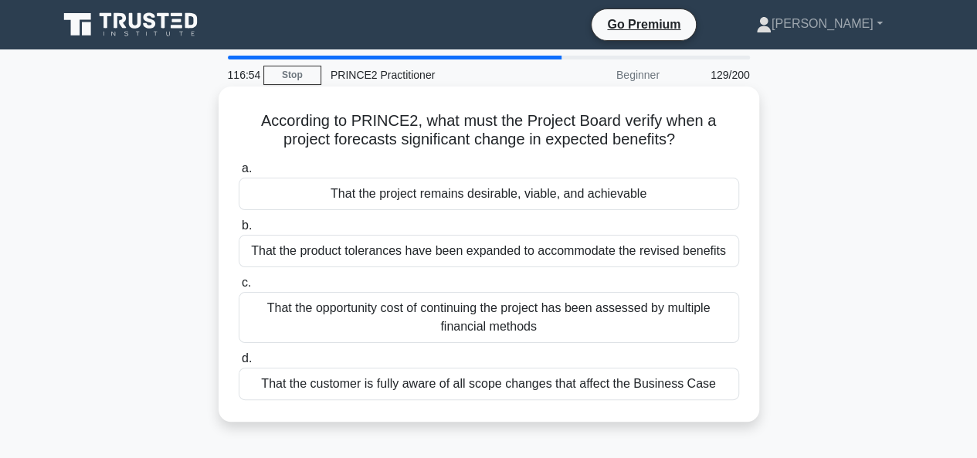
click at [670, 329] on div "That the opportunity cost of continuing the project has been assessed by multip…" at bounding box center [489, 317] width 501 height 51
click at [239, 288] on input "c. That the opportunity cost of continuing the project has been assessed by mul…" at bounding box center [239, 283] width 0 height 10
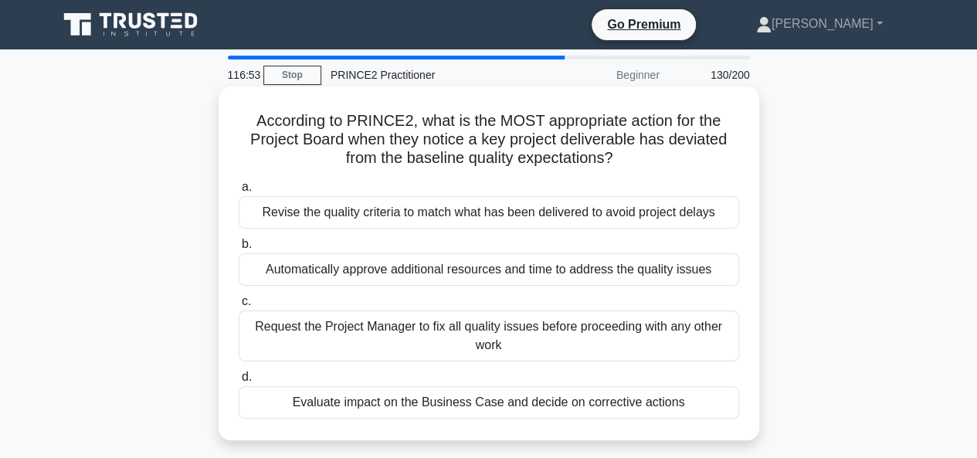
click at [638, 393] on div "Evaluate impact on the Business Case and decide on corrective actions" at bounding box center [489, 402] width 501 height 32
click at [239, 382] on input "d. Evaluate impact on the Business Case and decide on corrective actions" at bounding box center [239, 377] width 0 height 10
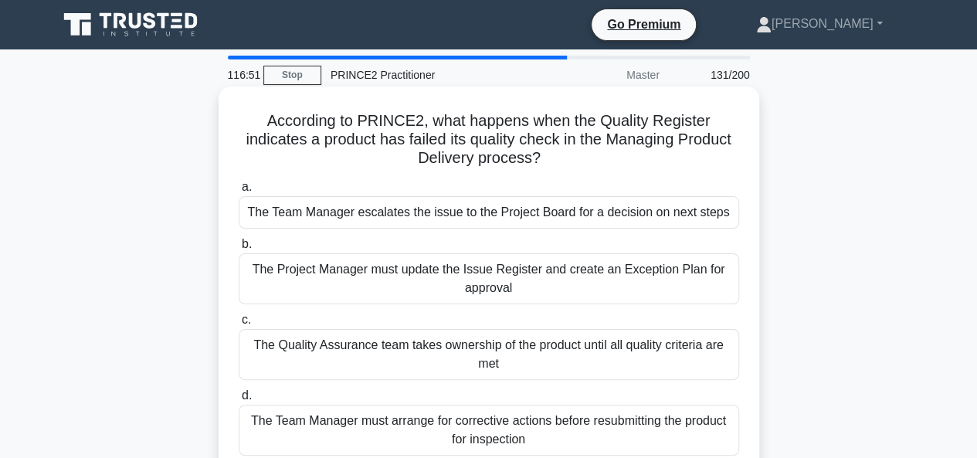
click at [643, 228] on div "The Team Manager escalates the issue to the Project Board for a decision on nex…" at bounding box center [489, 212] width 501 height 32
click at [239, 192] on input "a. The Team Manager escalates the issue to the Project Board for a decision on …" at bounding box center [239, 187] width 0 height 10
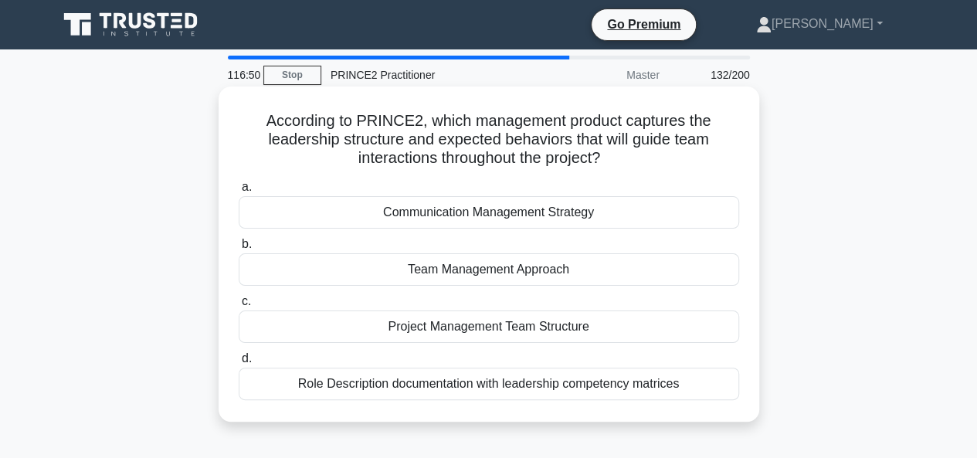
click at [634, 272] on div "Team Management Approach" at bounding box center [489, 269] width 501 height 32
click at [239, 250] on input "b. Team Management Approach" at bounding box center [239, 245] width 0 height 10
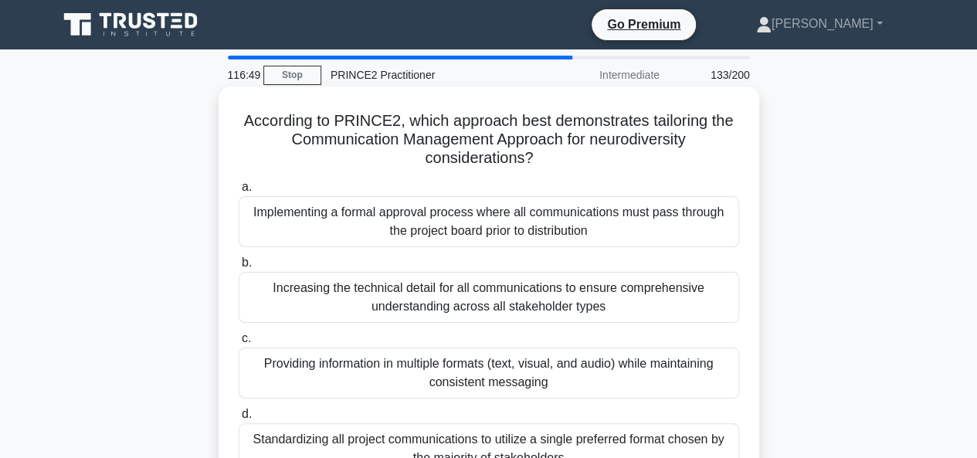
click at [627, 316] on div "Increasing the technical detail for all communications to ensure comprehensive …" at bounding box center [489, 297] width 501 height 51
click at [239, 268] on input "b. Increasing the technical detail for all communications to ensure comprehensi…" at bounding box center [239, 263] width 0 height 10
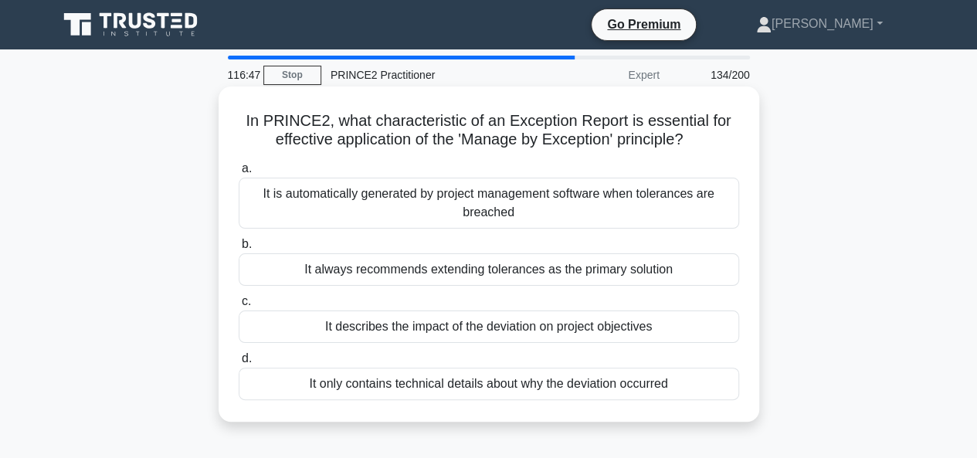
click at [678, 383] on div "It only contains technical details about why the deviation occurred" at bounding box center [489, 384] width 501 height 32
click at [239, 364] on input "d. It only contains technical details about why the deviation occurred" at bounding box center [239, 359] width 0 height 10
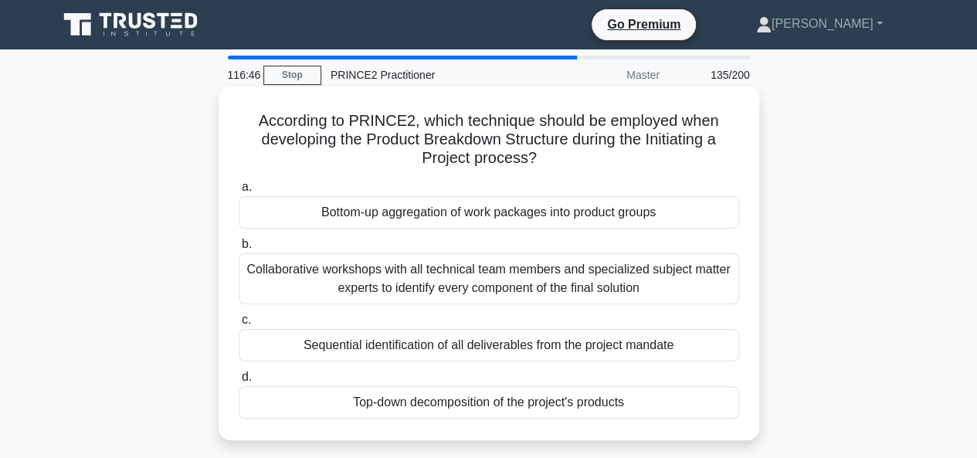
click at [672, 214] on div "Bottom-up aggregation of work packages into product groups" at bounding box center [489, 212] width 501 height 32
click at [239, 192] on input "a. Bottom-up aggregation of work packages into product groups" at bounding box center [239, 187] width 0 height 10
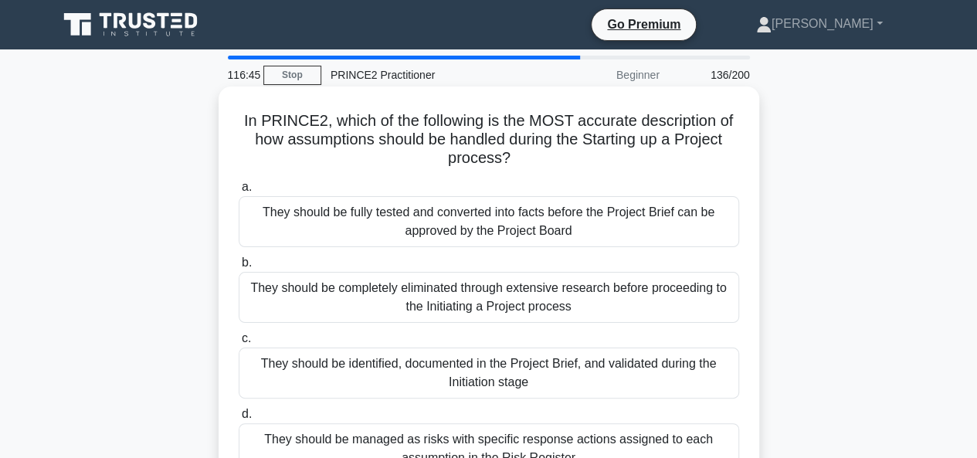
click at [639, 303] on div "They should be completely eliminated through extensive research before proceedi…" at bounding box center [489, 297] width 501 height 51
click at [239, 268] on input "b. They should be completely eliminated through extensive research before proce…" at bounding box center [239, 263] width 0 height 10
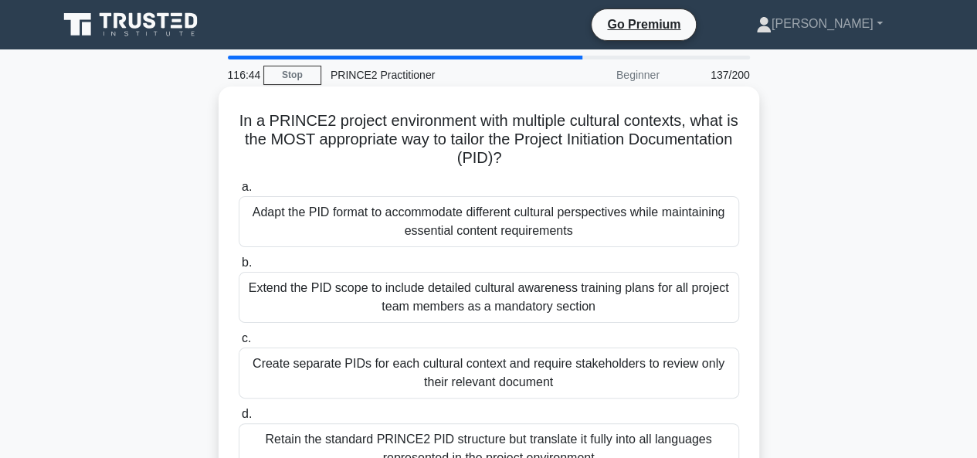
click at [610, 379] on div "Create separate PIDs for each cultural context and require stakeholders to revi…" at bounding box center [489, 373] width 501 height 51
click at [239, 344] on input "c. Create separate PIDs for each cultural context and require stakeholders to r…" at bounding box center [239, 339] width 0 height 10
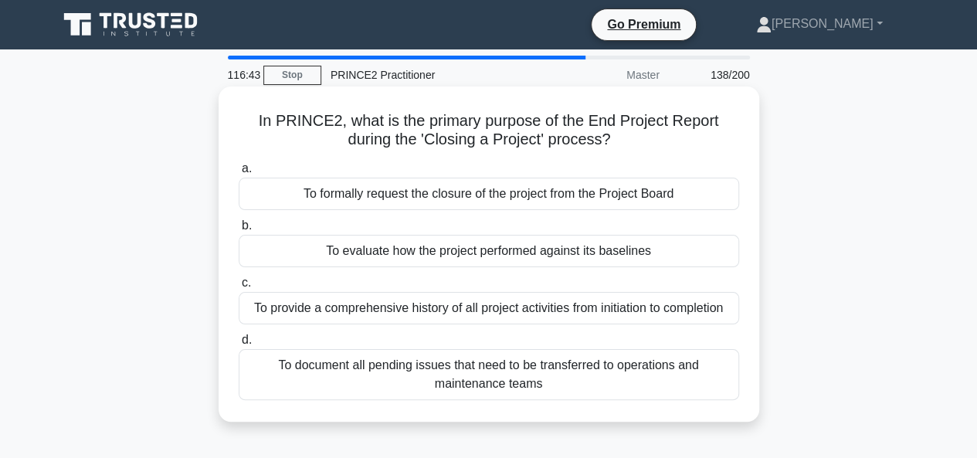
click at [664, 376] on div "To document all pending issues that need to be transferred to operations and ma…" at bounding box center [489, 374] width 501 height 51
click at [239, 345] on input "d. To document all pending issues that need to be transferred to operations and…" at bounding box center [239, 340] width 0 height 10
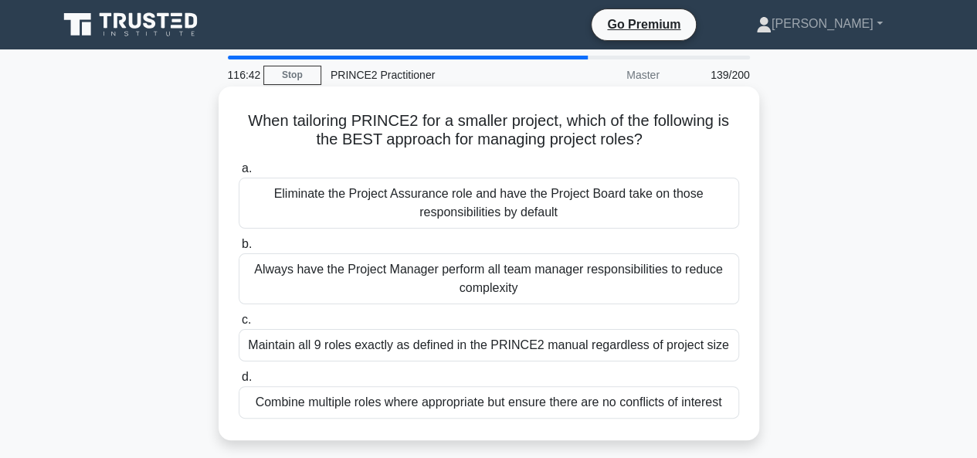
click at [664, 219] on div "Eliminate the Project Assurance role and have the Project Board take on those r…" at bounding box center [489, 203] width 501 height 51
click at [239, 174] on input "a. Eliminate the Project Assurance role and have the Project Board take on thos…" at bounding box center [239, 169] width 0 height 10
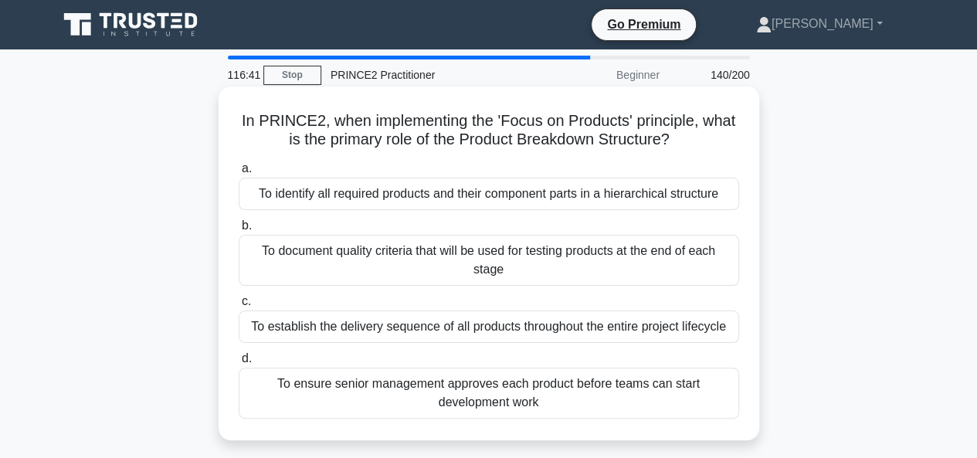
click at [643, 272] on div "To document quality criteria that will be used for testing products at the end …" at bounding box center [489, 260] width 501 height 51
click at [239, 231] on input "b. To document quality criteria that will be used for testing products at the e…" at bounding box center [239, 226] width 0 height 10
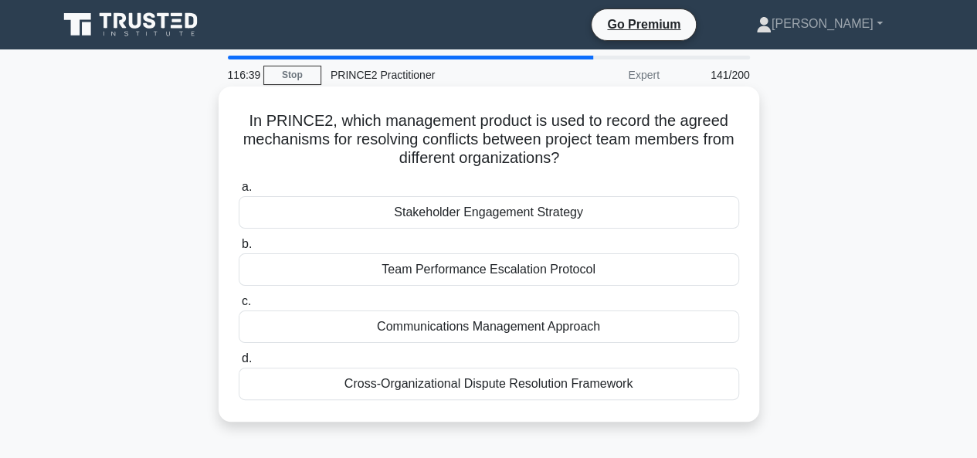
click at [634, 330] on div "Communications Management Approach" at bounding box center [489, 327] width 501 height 32
click at [239, 307] on input "c. Communications Management Approach" at bounding box center [239, 302] width 0 height 10
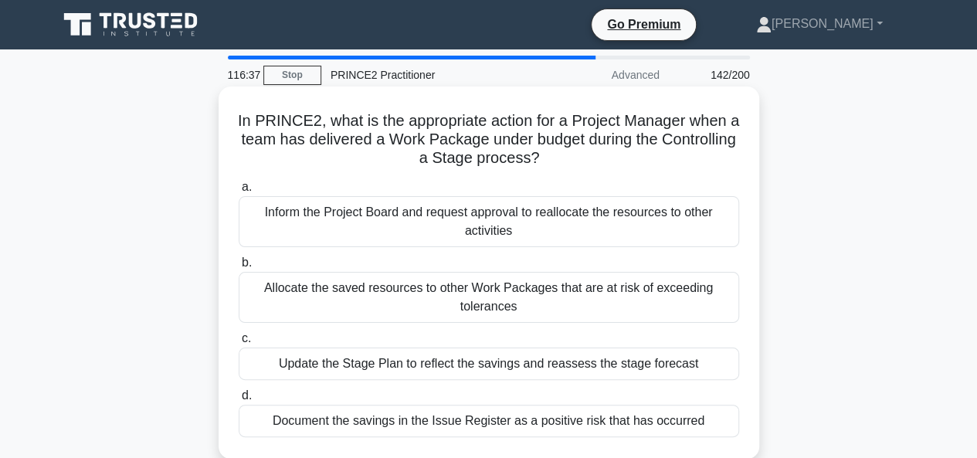
click at [710, 358] on div "Update the Stage Plan to reflect the savings and reassess the stage forecast" at bounding box center [489, 364] width 501 height 32
click at [239, 344] on input "c. Update the Stage Plan to reflect the savings and reassess the stage forecast" at bounding box center [239, 339] width 0 height 10
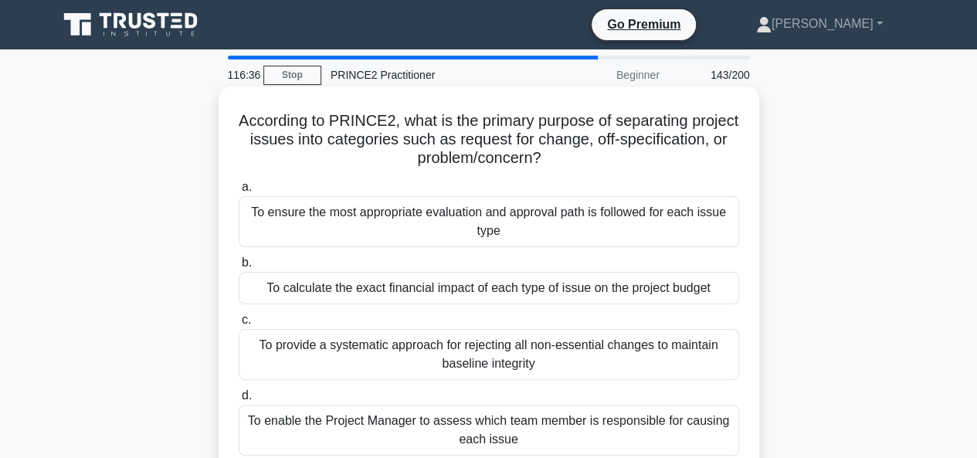
click at [621, 233] on div "To ensure the most appropriate evaluation and approval path is followed for eac…" at bounding box center [489, 221] width 501 height 51
click at [239, 192] on input "a. To ensure the most appropriate evaluation and approval path is followed for …" at bounding box center [239, 187] width 0 height 10
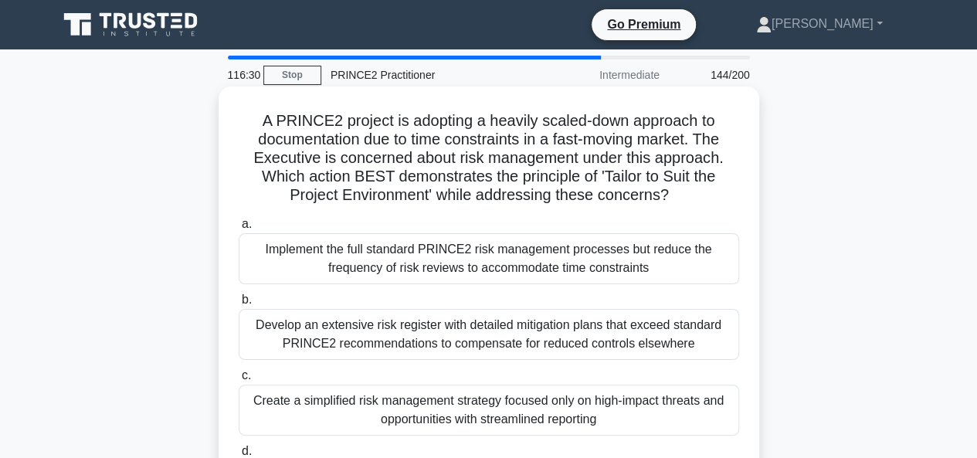
click at [671, 263] on div "Implement the full standard PRINCE2 risk management processes but reduce the fr…" at bounding box center [489, 258] width 501 height 51
click at [239, 229] on input "a. Implement the full standard PRINCE2 risk management processes but reduce the…" at bounding box center [239, 224] width 0 height 10
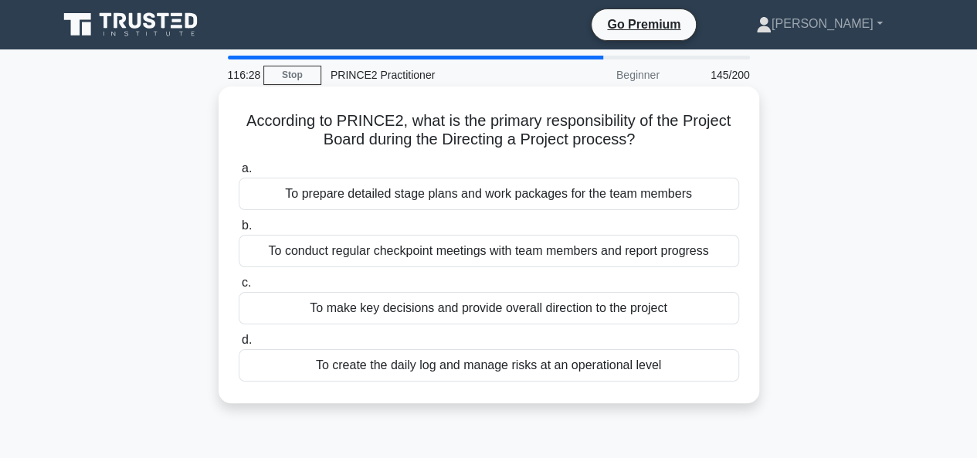
click at [718, 197] on div "To prepare detailed stage plans and work packages for the team members" at bounding box center [489, 194] width 501 height 32
click at [239, 174] on input "a. To prepare detailed stage plans and work packages for the team members" at bounding box center [239, 169] width 0 height 10
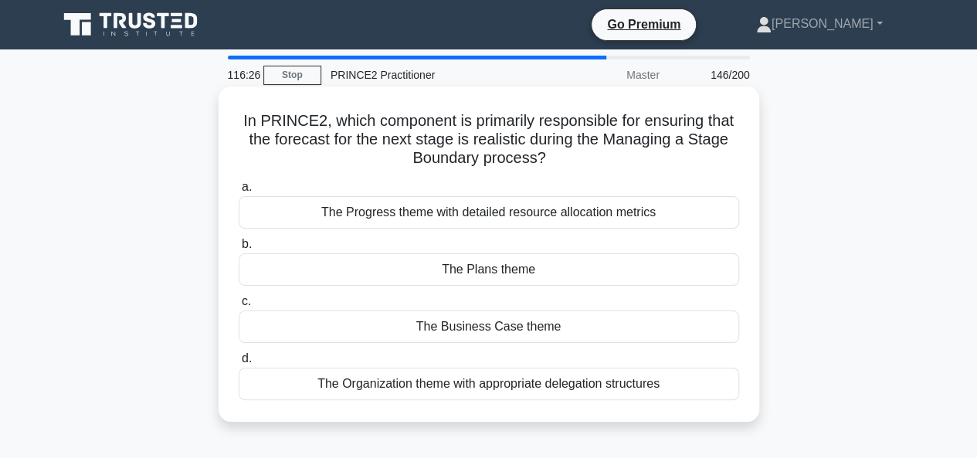
click at [630, 268] on div "The Plans theme" at bounding box center [489, 269] width 501 height 32
click at [239, 250] on input "b. The Plans theme" at bounding box center [239, 245] width 0 height 10
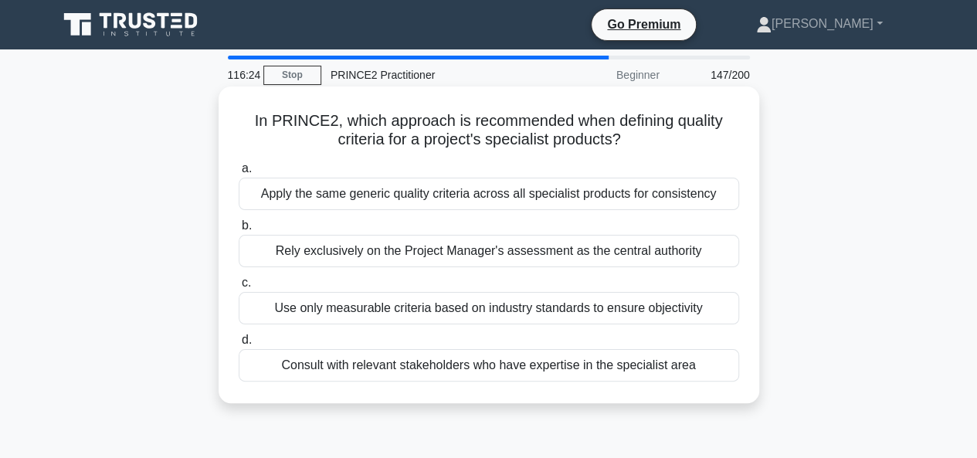
click at [707, 313] on div "Use only measurable criteria based on industry standards to ensure objectivity" at bounding box center [489, 308] width 501 height 32
click at [239, 288] on input "c. Use only measurable criteria based on industry standards to ensure objectivi…" at bounding box center [239, 283] width 0 height 10
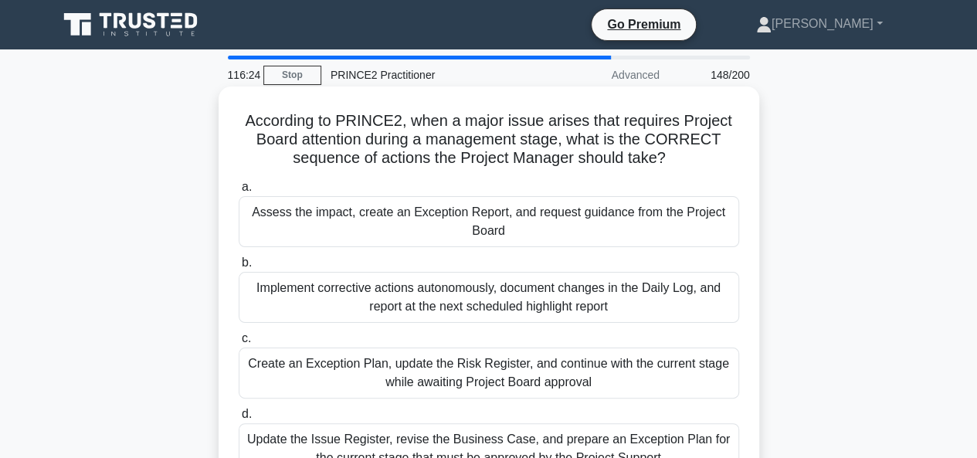
click at [686, 228] on div "Assess the impact, create an Exception Report, and request guidance from the Pr…" at bounding box center [489, 221] width 501 height 51
click at [239, 192] on input "a. Assess the impact, create an Exception Report, and request guidance from the…" at bounding box center [239, 187] width 0 height 10
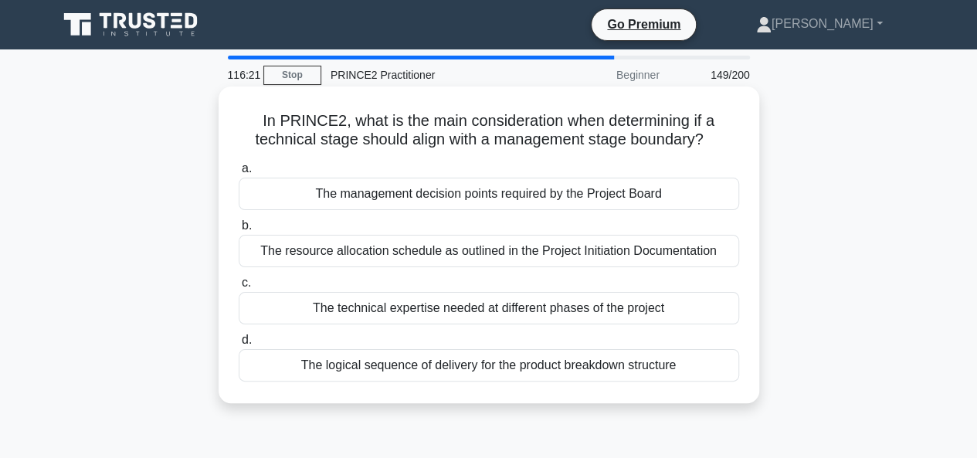
click at [689, 358] on div "The logical sequence of delivery for the product breakdown structure" at bounding box center [489, 365] width 501 height 32
click at [239, 345] on input "d. The logical sequence of delivery for the product breakdown structure" at bounding box center [239, 340] width 0 height 10
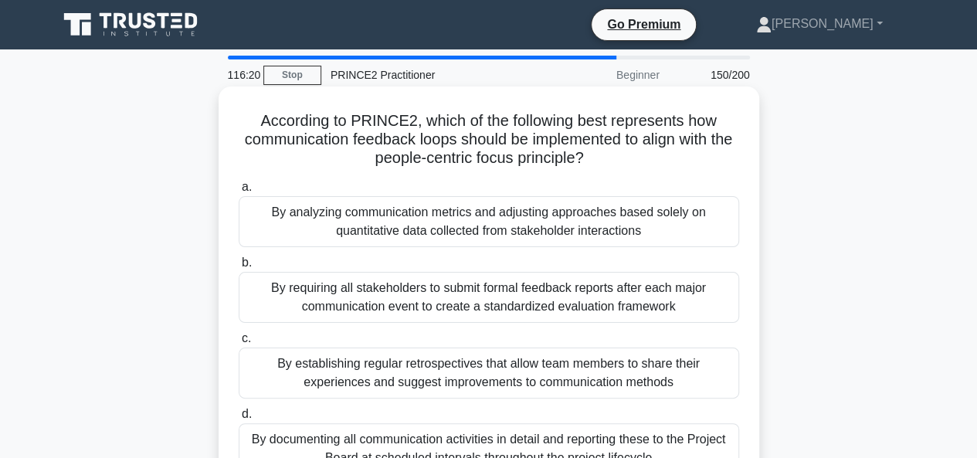
click at [678, 234] on div "By analyzing communication metrics and adjusting approaches based solely on qua…" at bounding box center [489, 221] width 501 height 51
click at [239, 192] on input "a. By analyzing communication metrics and adjusting approaches based solely on …" at bounding box center [239, 187] width 0 height 10
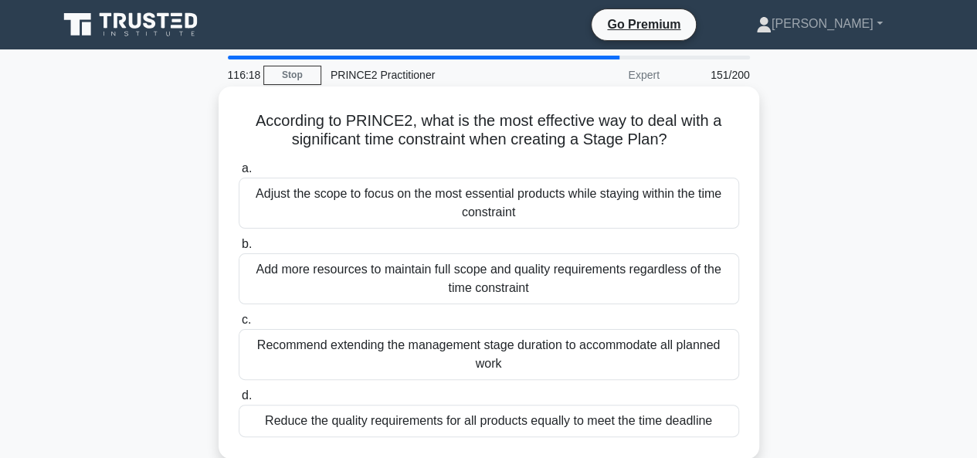
click at [675, 284] on div "Add more resources to maintain full scope and quality requirements regardless o…" at bounding box center [489, 278] width 501 height 51
click at [239, 250] on input "b. Add more resources to maintain full scope and quality requirements regardles…" at bounding box center [239, 245] width 0 height 10
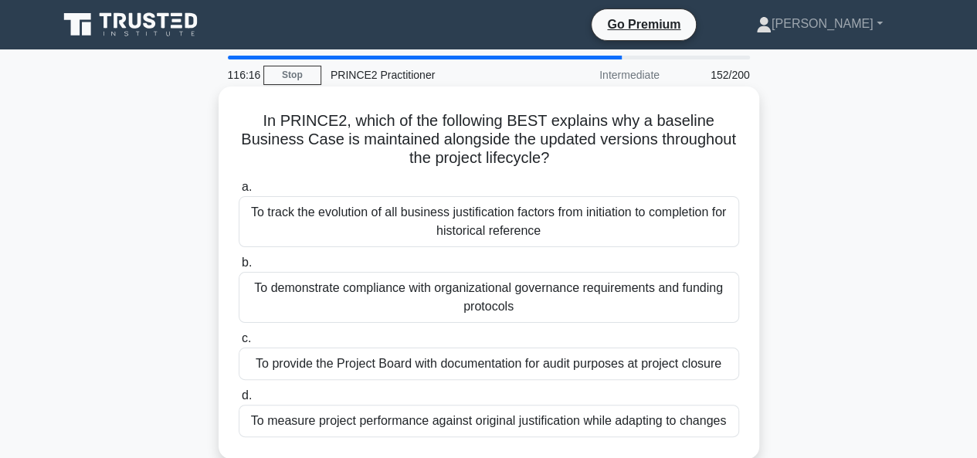
click at [690, 377] on div "To provide the Project Board with documentation for audit purposes at project c…" at bounding box center [489, 364] width 501 height 32
click at [239, 344] on input "c. To provide the Project Board with documentation for audit purposes at projec…" at bounding box center [239, 339] width 0 height 10
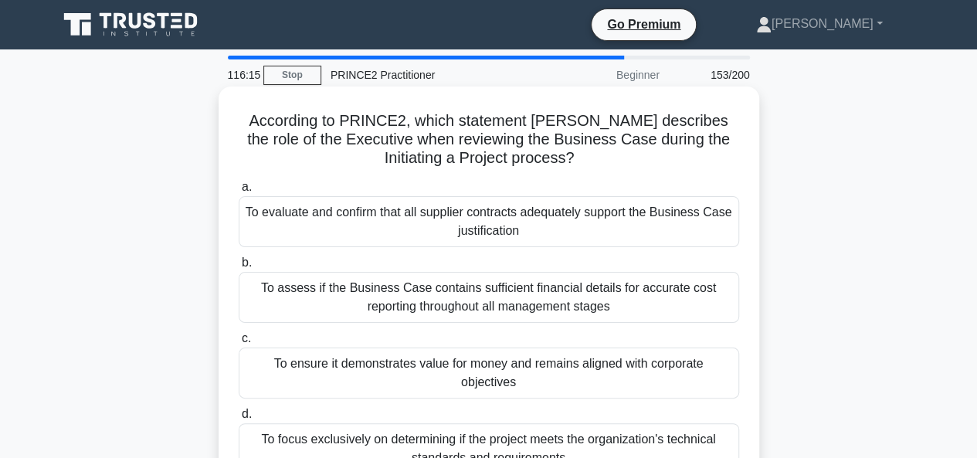
click at [638, 234] on div "To evaluate and confirm that all supplier contracts adequately support the Busi…" at bounding box center [489, 221] width 501 height 51
click at [239, 192] on input "a. To evaluate and confirm that all supplier contracts adequately support the B…" at bounding box center [239, 187] width 0 height 10
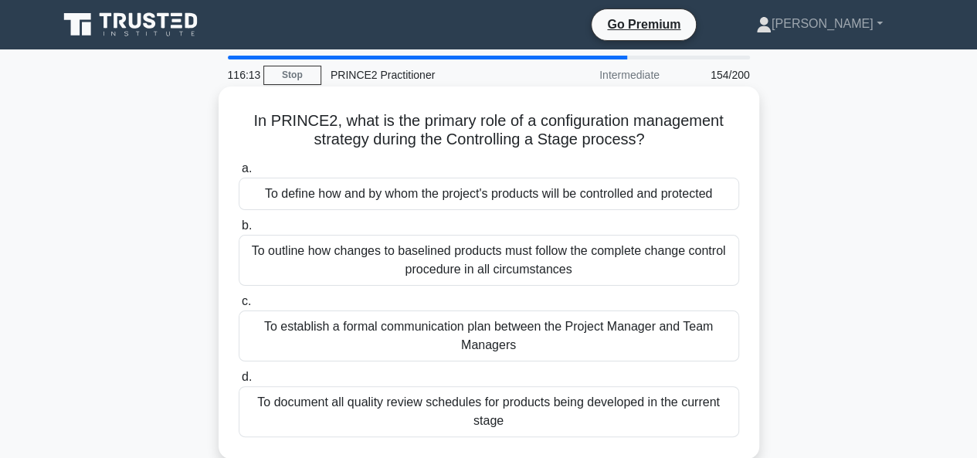
click at [568, 416] on div "To document all quality review schedules for products being developed in the cu…" at bounding box center [489, 411] width 501 height 51
click at [239, 382] on input "d. To document all quality review schedules for products being developed in the…" at bounding box center [239, 377] width 0 height 10
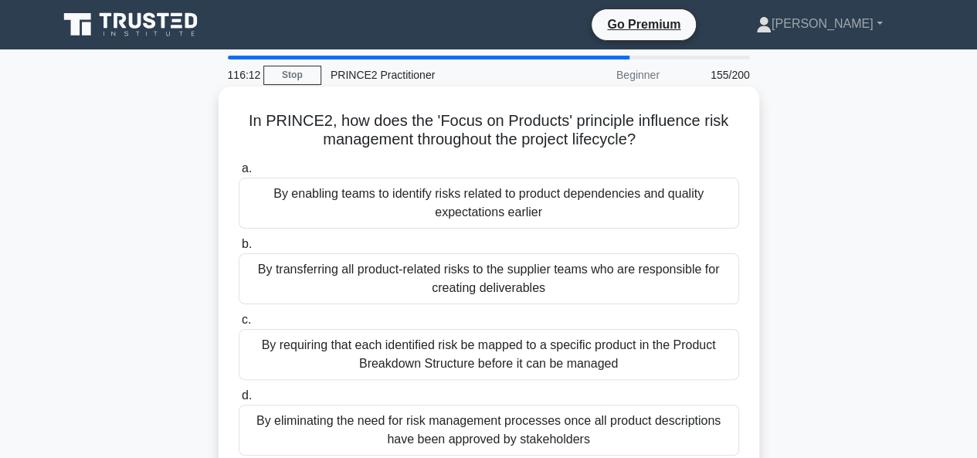
click at [587, 224] on div "By enabling teams to identify risks related to product dependencies and quality…" at bounding box center [489, 203] width 501 height 51
click at [239, 174] on input "a. By enabling teams to identify risks related to product dependencies and qual…" at bounding box center [239, 169] width 0 height 10
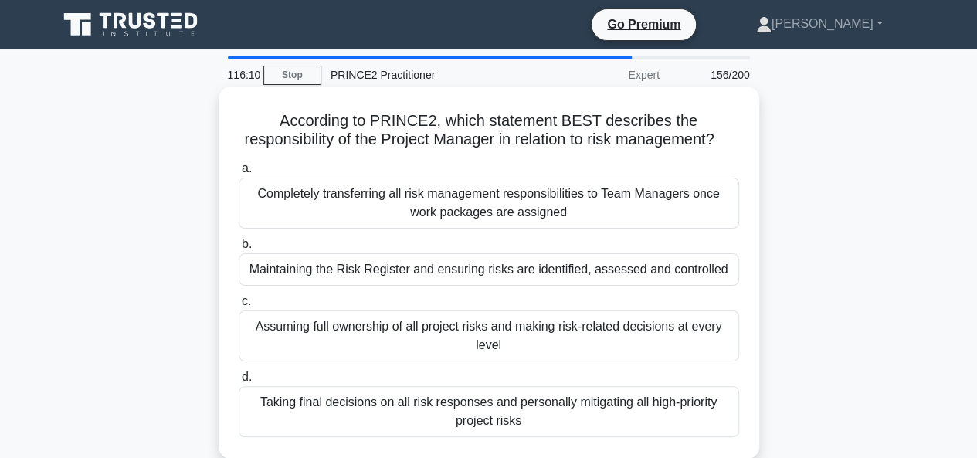
click at [589, 229] on div "Completely transferring all risk management responsibilities to Team Managers o…" at bounding box center [489, 203] width 501 height 51
click at [239, 174] on input "a. Completely transferring all risk management responsibilities to Team Manager…" at bounding box center [239, 169] width 0 height 10
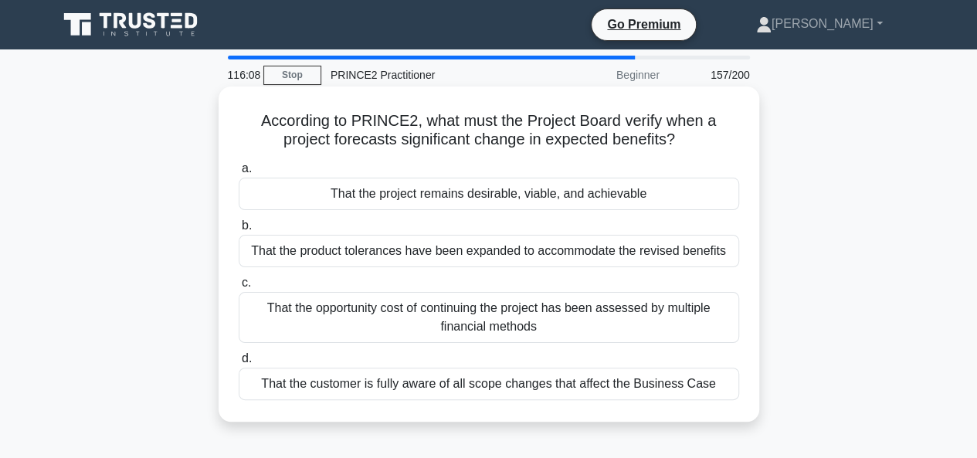
click at [570, 330] on div "That the opportunity cost of continuing the project has been assessed by multip…" at bounding box center [489, 317] width 501 height 51
click at [239, 288] on input "c. That the opportunity cost of continuing the project has been assessed by mul…" at bounding box center [239, 283] width 0 height 10
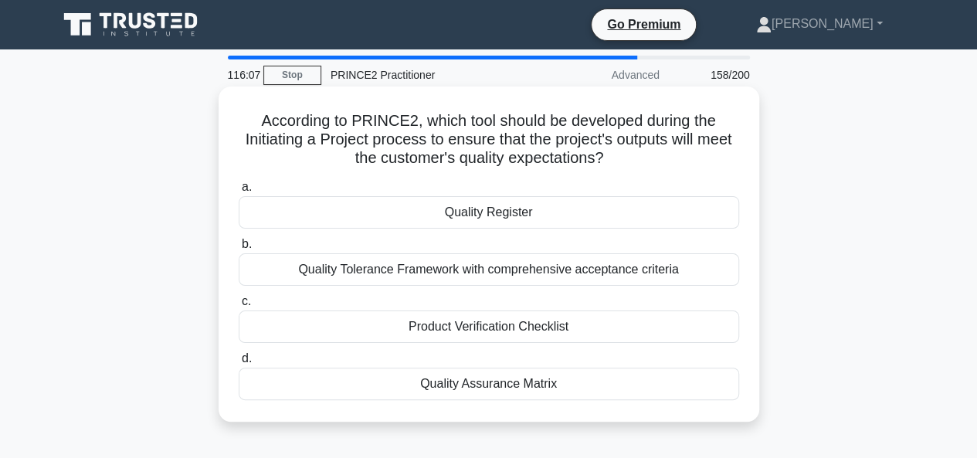
click at [588, 328] on div "Product Verification Checklist" at bounding box center [489, 327] width 501 height 32
click at [239, 307] on input "c. Product Verification Checklist" at bounding box center [239, 302] width 0 height 10
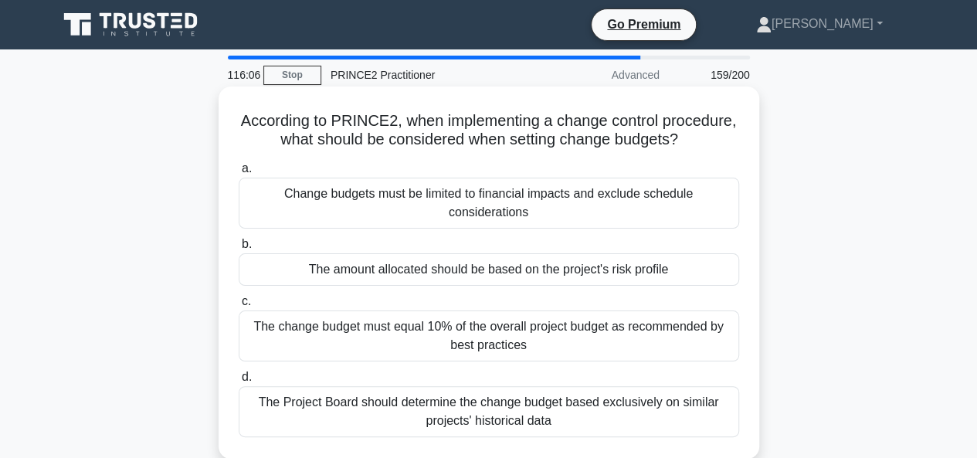
click at [572, 229] on div "Change budgets must be limited to financial impacts and exclude schedule consid…" at bounding box center [489, 203] width 501 height 51
click at [239, 174] on input "a. Change budgets must be limited to financial impacts and exclude schedule con…" at bounding box center [239, 169] width 0 height 10
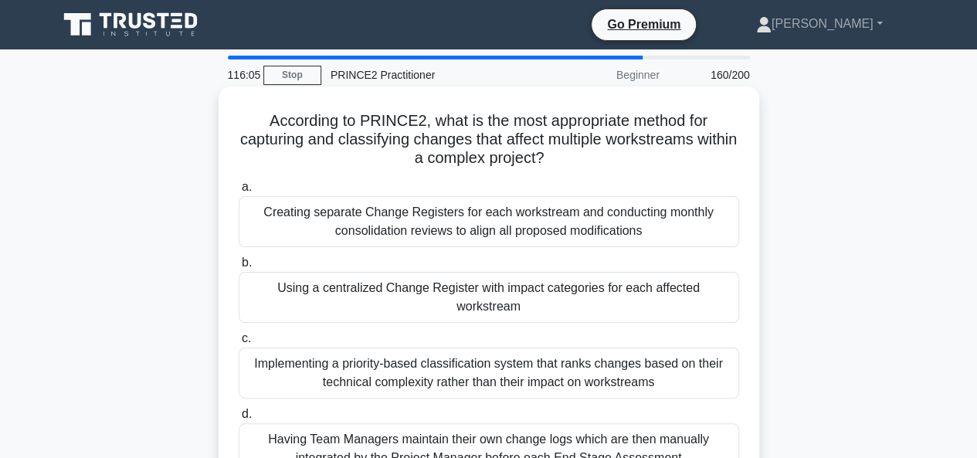
click at [668, 234] on div "Creating separate Change Registers for each workstream and conducting monthly c…" at bounding box center [489, 221] width 501 height 51
click at [239, 192] on input "a. Creating separate Change Registers for each workstream and conducting monthl…" at bounding box center [239, 187] width 0 height 10
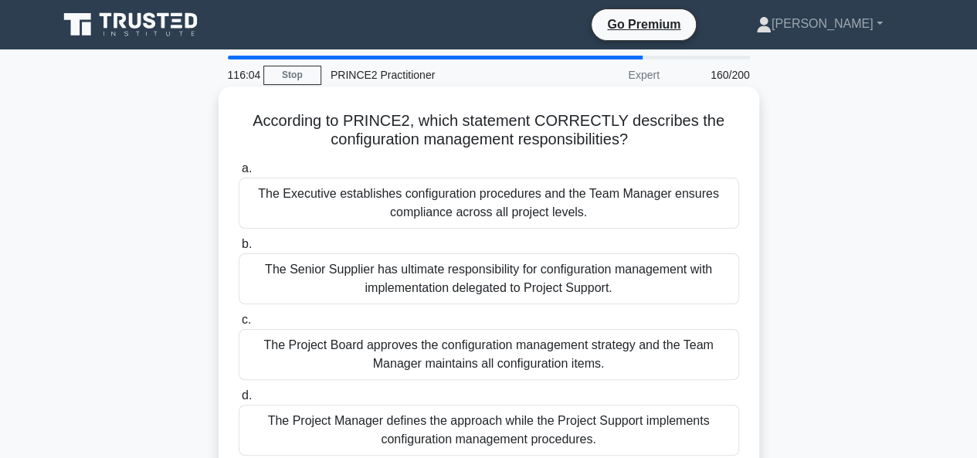
click at [655, 296] on div "The Senior Supplier has ultimate responsibility for configuration management wi…" at bounding box center [489, 278] width 501 height 51
click at [239, 250] on input "b. The Senior Supplier has ultimate responsibility for configuration management…" at bounding box center [239, 245] width 0 height 10
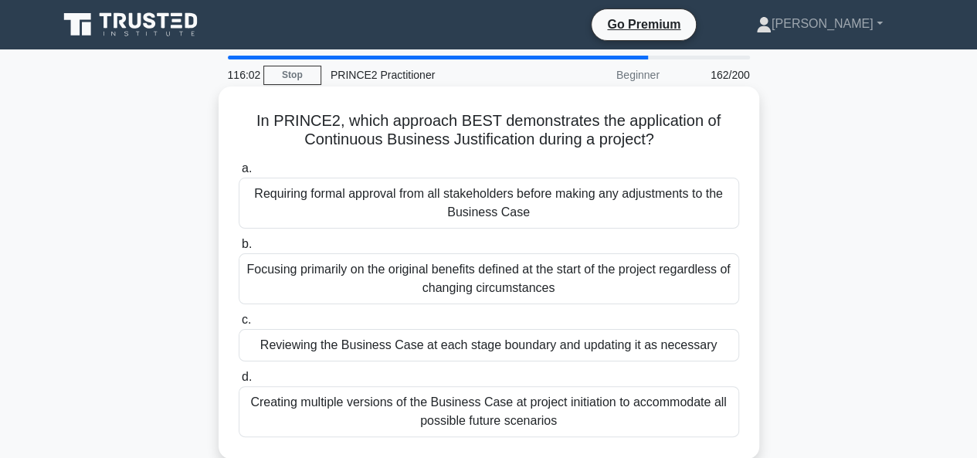
click at [606, 296] on div "Focusing primarily on the original benefits defined at the start of the project…" at bounding box center [489, 278] width 501 height 51
click at [239, 250] on input "b. Focusing primarily on the original benefits defined at the start of the proj…" at bounding box center [239, 245] width 0 height 10
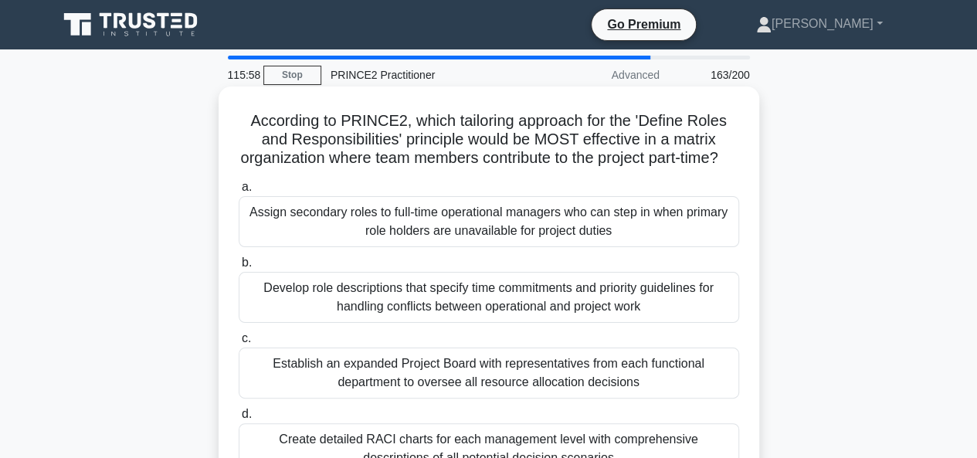
click at [664, 399] on div "Establish an expanded Project Board with representatives from each functional d…" at bounding box center [489, 373] width 501 height 51
click at [239, 344] on input "c. Establish an expanded Project Board with representatives from each functiona…" at bounding box center [239, 339] width 0 height 10
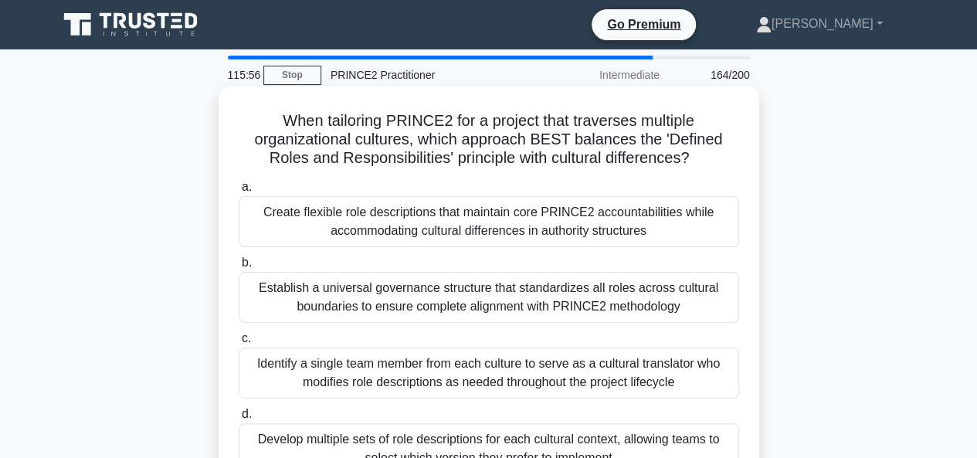
click at [678, 236] on div "Create flexible role descriptions that maintain core PRINCE2 accountabilities w…" at bounding box center [489, 221] width 501 height 51
click at [239, 192] on input "a. Create flexible role descriptions that maintain core PRINCE2 accountabilitie…" at bounding box center [239, 187] width 0 height 10
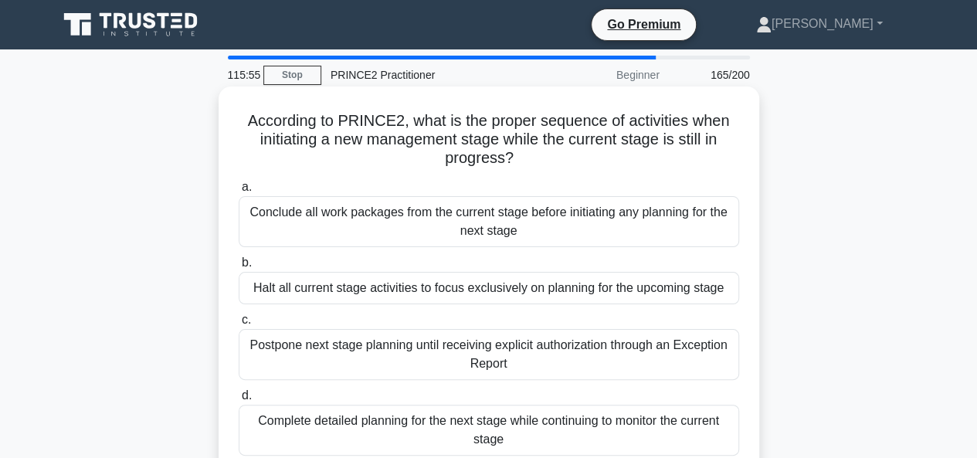
click at [669, 227] on div "Conclude all work packages from the current stage before initiating any plannin…" at bounding box center [489, 221] width 501 height 51
click at [239, 192] on input "a. Conclude all work packages from the current stage before initiating any plan…" at bounding box center [239, 187] width 0 height 10
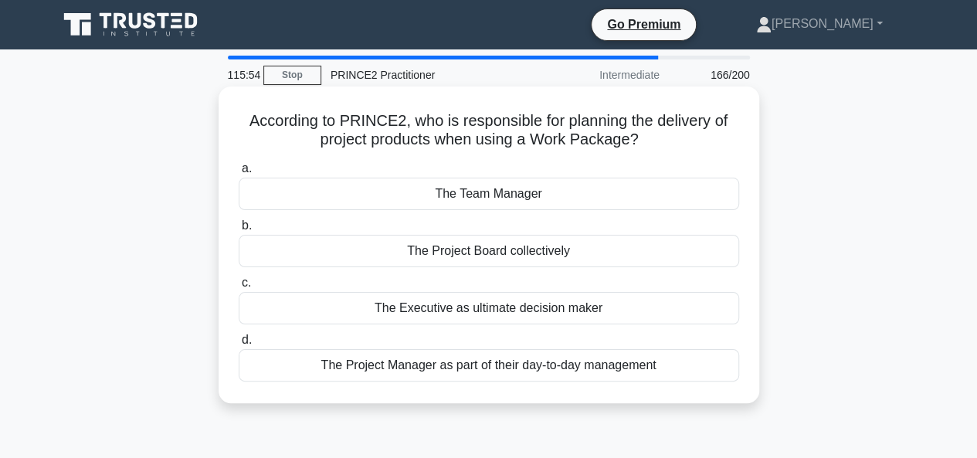
click at [608, 250] on div "The Project Board collectively" at bounding box center [489, 251] width 501 height 32
click at [239, 231] on input "b. The Project Board collectively" at bounding box center [239, 226] width 0 height 10
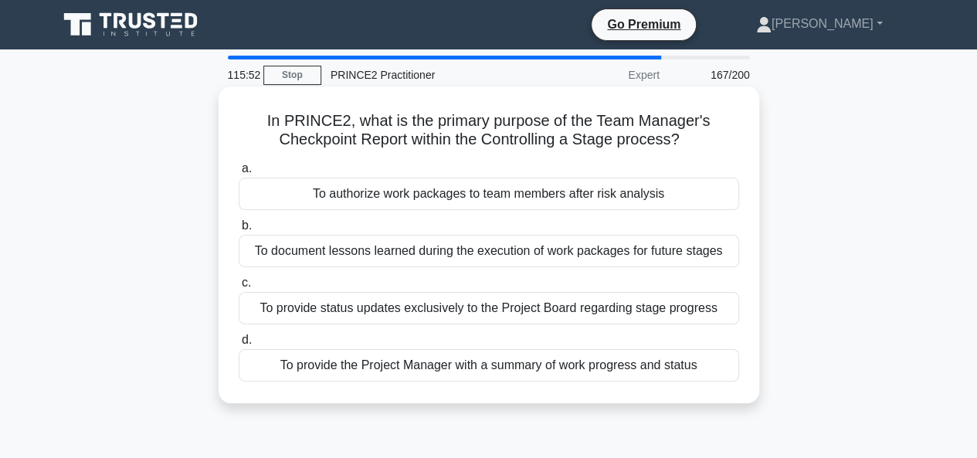
click at [720, 311] on div "To provide status updates exclusively to the Project Board regarding stage prog…" at bounding box center [489, 308] width 501 height 32
click at [239, 288] on input "c. To provide status updates exclusively to the Project Board regarding stage p…" at bounding box center [239, 283] width 0 height 10
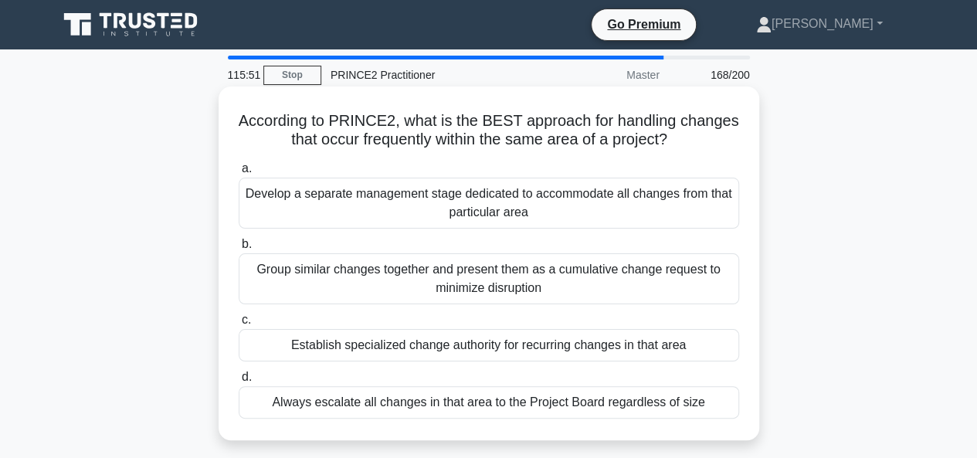
click at [714, 394] on div "Always escalate all changes in that area to the Project Board regardless of size" at bounding box center [489, 402] width 501 height 32
click at [239, 382] on input "d. Always escalate all changes in that area to the Project Board regardless of …" at bounding box center [239, 377] width 0 height 10
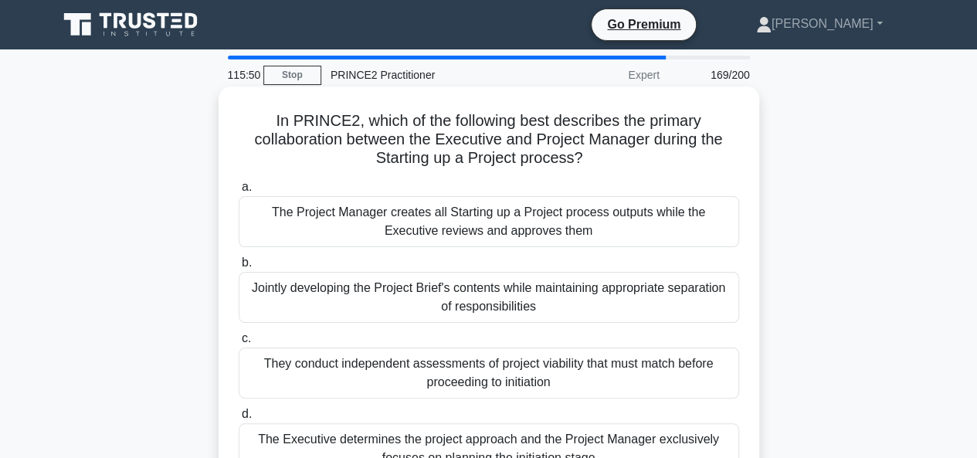
click at [598, 232] on div "The Project Manager creates all Starting up a Project process outputs while the…" at bounding box center [489, 221] width 501 height 51
click at [239, 192] on input "a. The Project Manager creates all Starting up a Project process outputs while …" at bounding box center [239, 187] width 0 height 10
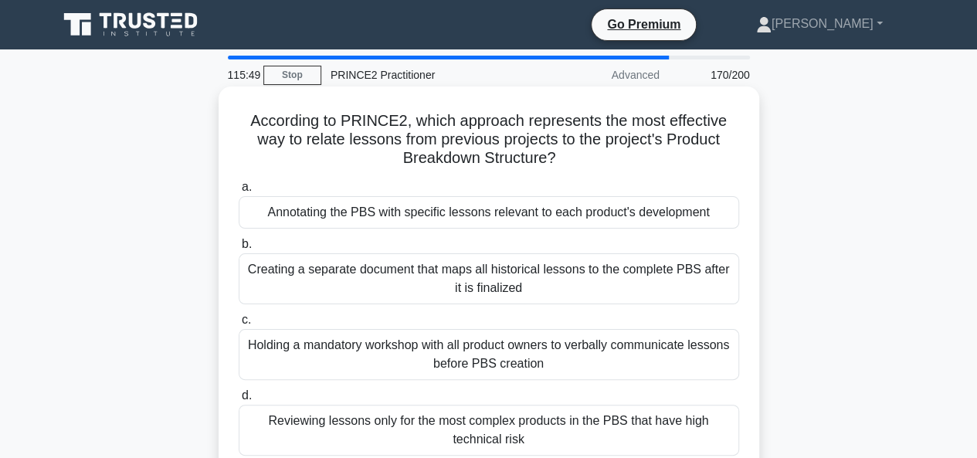
click at [562, 291] on div "Creating a separate document that maps all historical lessons to the complete P…" at bounding box center [489, 278] width 501 height 51
click at [239, 250] on input "b. Creating a separate document that maps all historical lessons to the complet…" at bounding box center [239, 245] width 0 height 10
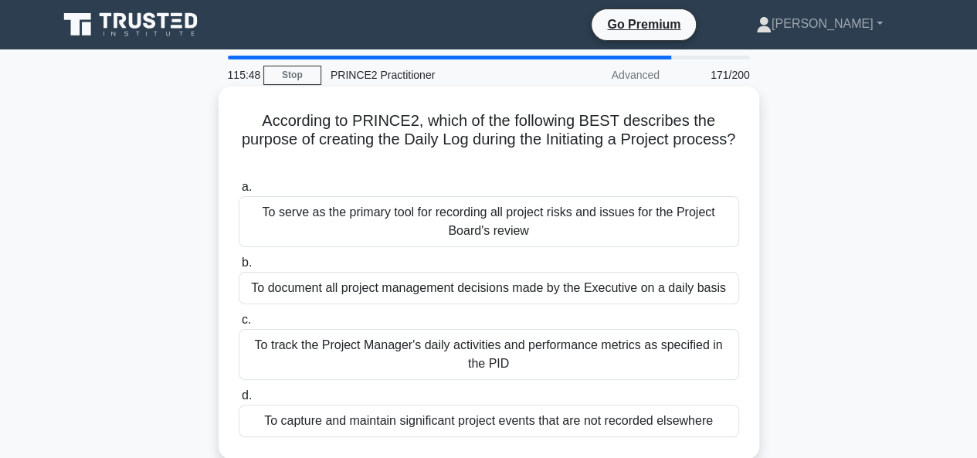
click at [548, 369] on div "To track the Project Manager's daily activities and performance metrics as spec…" at bounding box center [489, 354] width 501 height 51
click at [239, 325] on input "c. To track the Project Manager's daily activities and performance metrics as s…" at bounding box center [239, 320] width 0 height 10
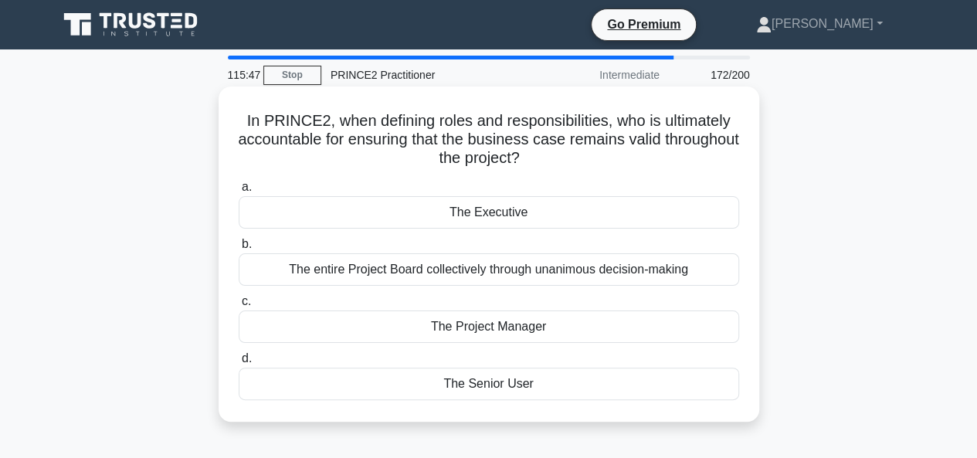
click at [545, 216] on div "The Executive" at bounding box center [489, 212] width 501 height 32
click at [239, 192] on input "a. The Executive" at bounding box center [239, 187] width 0 height 10
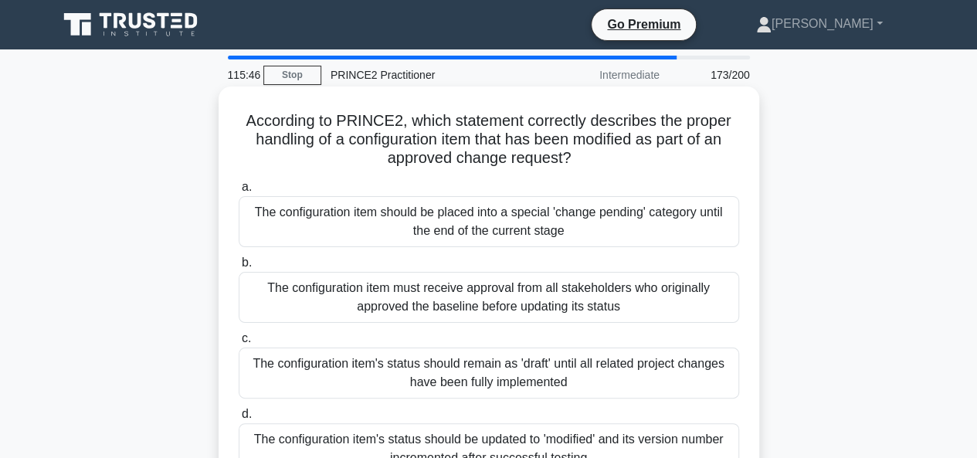
click at [602, 239] on div "The configuration item should be placed into a special 'change pending' categor…" at bounding box center [489, 221] width 501 height 51
click at [239, 192] on input "a. The configuration item should be placed into a special 'change pending' cate…" at bounding box center [239, 187] width 0 height 10
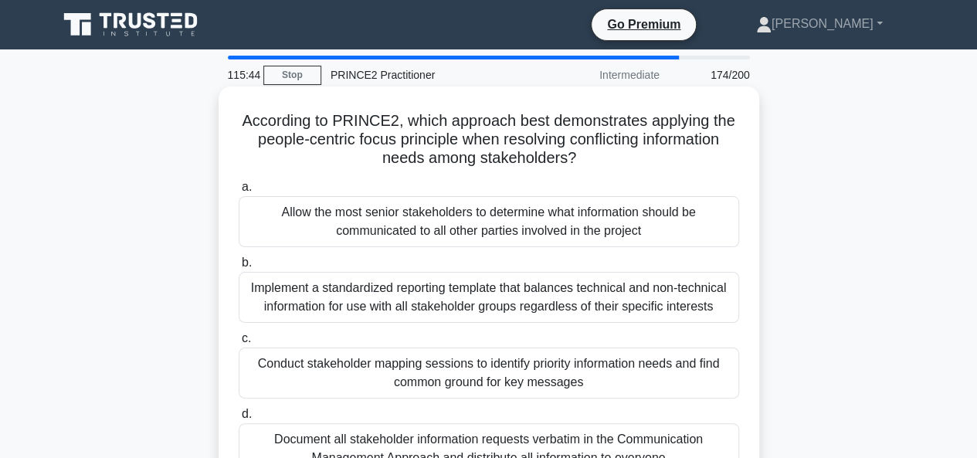
click at [601, 374] on div "Conduct stakeholder mapping sessions to identify priority information needs and…" at bounding box center [489, 373] width 501 height 51
click at [239, 344] on input "c. Conduct stakeholder mapping sessions to identify priority information needs …" at bounding box center [239, 339] width 0 height 10
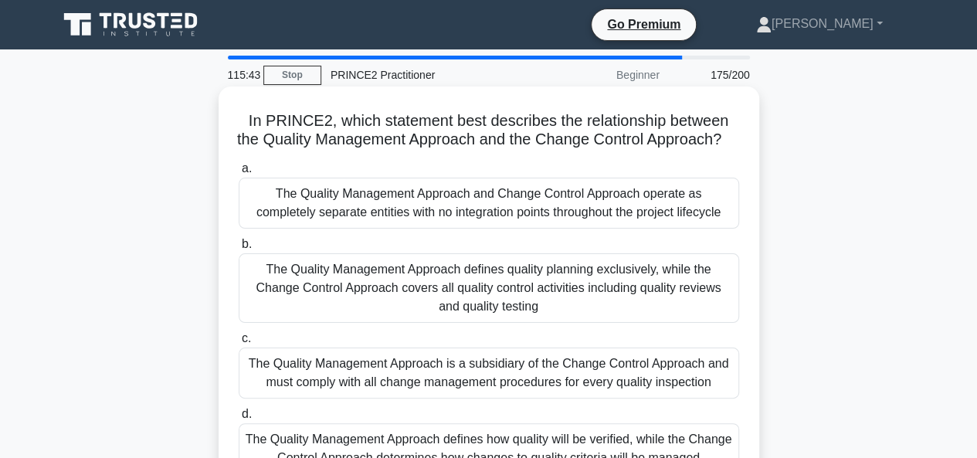
click at [719, 394] on div "The Quality Management Approach is a subsidiary of the Change Control Approach …" at bounding box center [489, 373] width 501 height 51
click at [239, 344] on input "c. The Quality Management Approach is a subsidiary of the Change Control Approa…" at bounding box center [239, 339] width 0 height 10
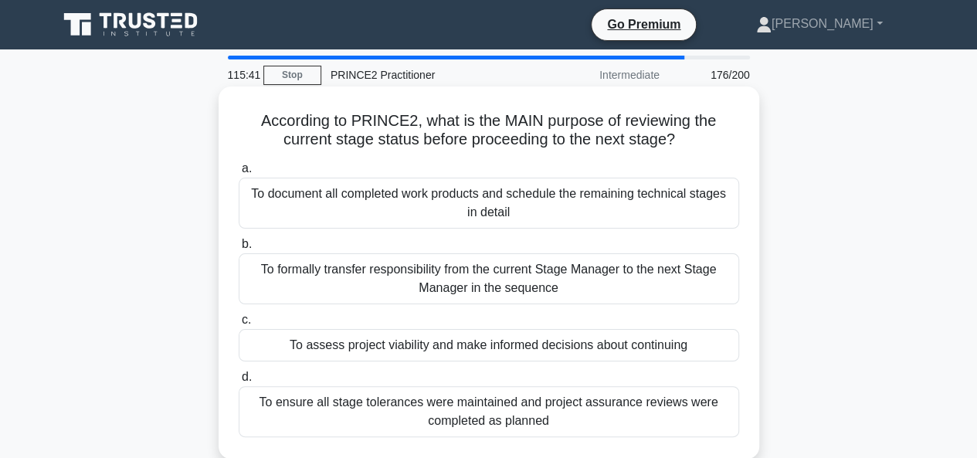
click at [698, 352] on div "To assess project viability and make informed decisions about continuing" at bounding box center [489, 345] width 501 height 32
click at [239, 325] on input "c. To assess project viability and make informed decisions about continuing" at bounding box center [239, 320] width 0 height 10
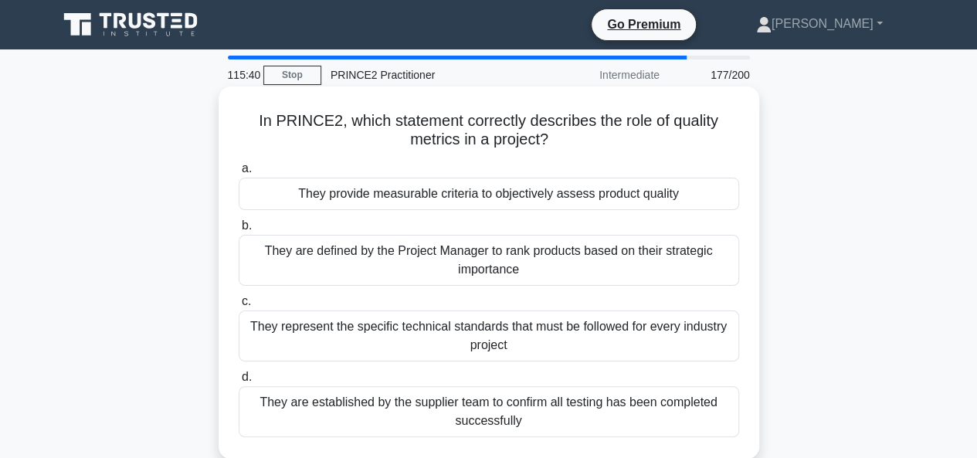
click at [567, 347] on div "They represent the specific technical standards that must be followed for every…" at bounding box center [489, 336] width 501 height 51
click at [239, 307] on input "c. They represent the specific technical standards that must be followed for ev…" at bounding box center [239, 302] width 0 height 10
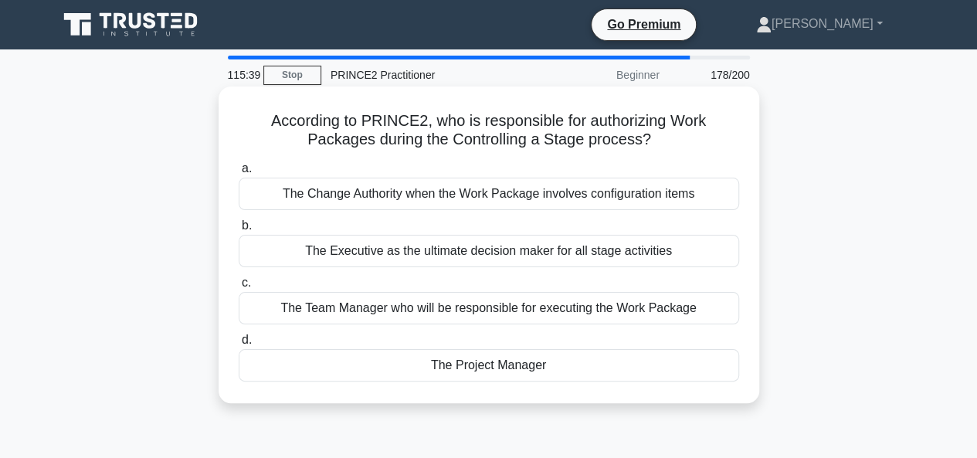
click at [572, 364] on div "The Project Manager" at bounding box center [489, 365] width 501 height 32
click at [239, 345] on input "d. The Project Manager" at bounding box center [239, 340] width 0 height 10
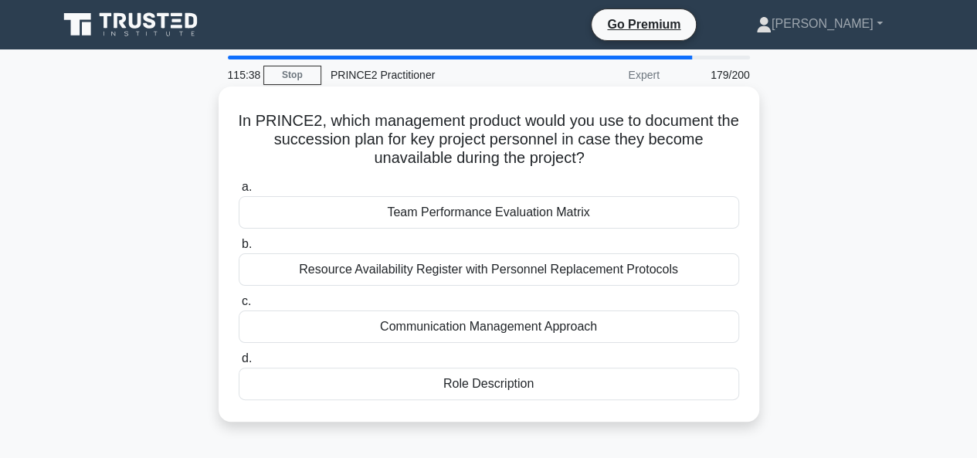
click at [625, 215] on div "Team Performance Evaluation Matrix" at bounding box center [489, 212] width 501 height 32
click at [239, 192] on input "a. Team Performance Evaluation Matrix" at bounding box center [239, 187] width 0 height 10
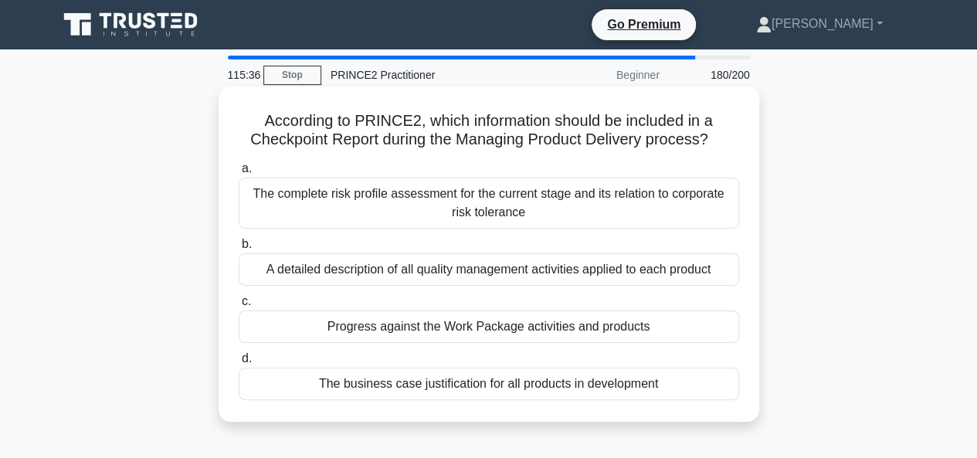
click at [669, 327] on div "Progress against the Work Package activities and products" at bounding box center [489, 327] width 501 height 32
click at [239, 307] on input "c. Progress against the Work Package activities and products" at bounding box center [239, 302] width 0 height 10
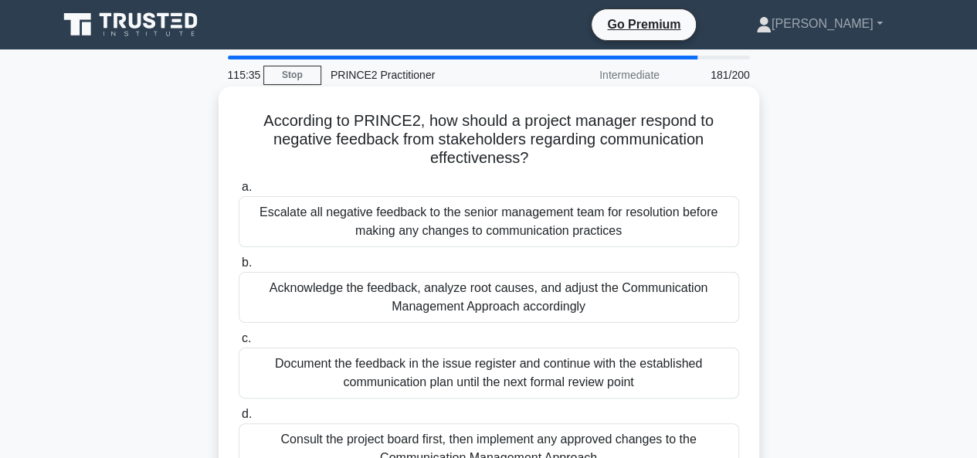
click at [609, 315] on div "Acknowledge the feedback, analyze root causes, and adjust the Communication Man…" at bounding box center [489, 297] width 501 height 51
click at [239, 268] on input "b. Acknowledge the feedback, analyze root causes, and adjust the Communication …" at bounding box center [239, 263] width 0 height 10
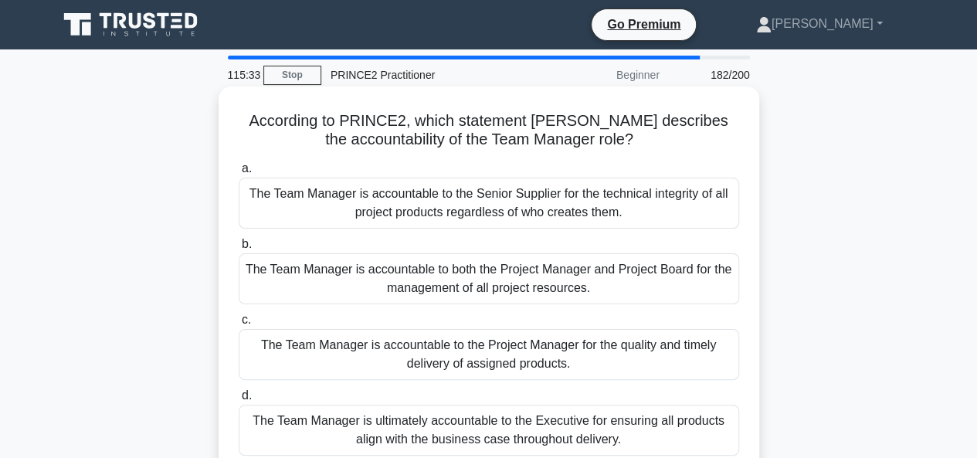
click at [635, 372] on div "The Team Manager is accountable to the Project Manager for the quality and time…" at bounding box center [489, 354] width 501 height 51
click at [239, 325] on input "c. The Team Manager is accountable to the Project Manager for the quality and t…" at bounding box center [239, 320] width 0 height 10
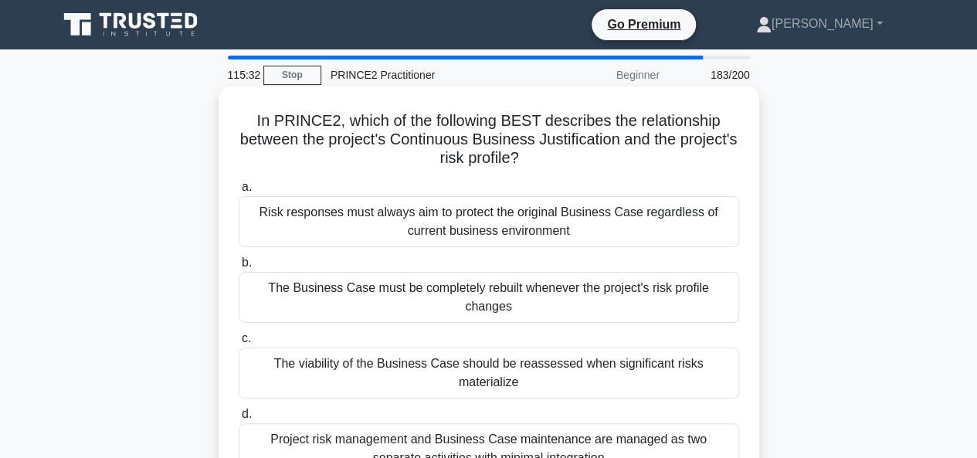
click at [603, 423] on div "Project risk management and Business Case maintenance are managed as two separa…" at bounding box center [489, 448] width 501 height 51
click at [239, 420] on input "d. Project risk management and Business Case maintenance are managed as two sep…" at bounding box center [239, 414] width 0 height 10
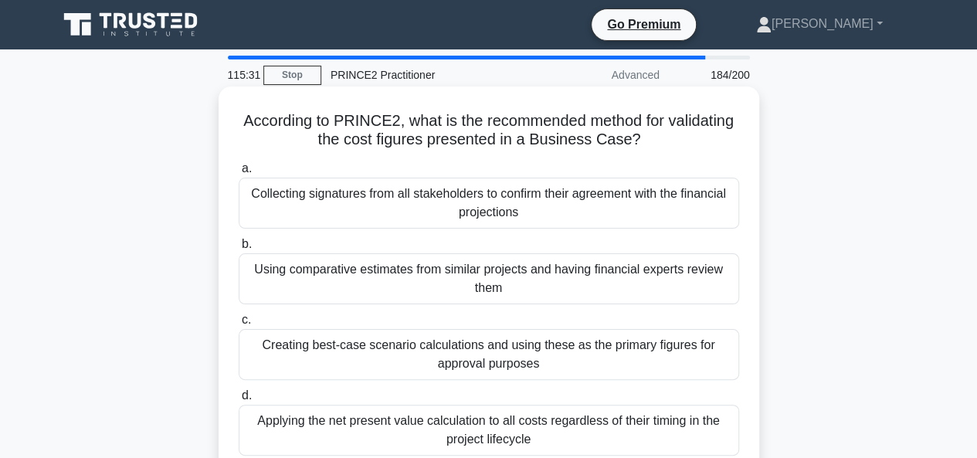
click at [555, 212] on div "Collecting signatures from all stakeholders to confirm their agreement with the…" at bounding box center [489, 203] width 501 height 51
click at [239, 174] on input "a. Collecting signatures from all stakeholders to confirm their agreement with …" at bounding box center [239, 169] width 0 height 10
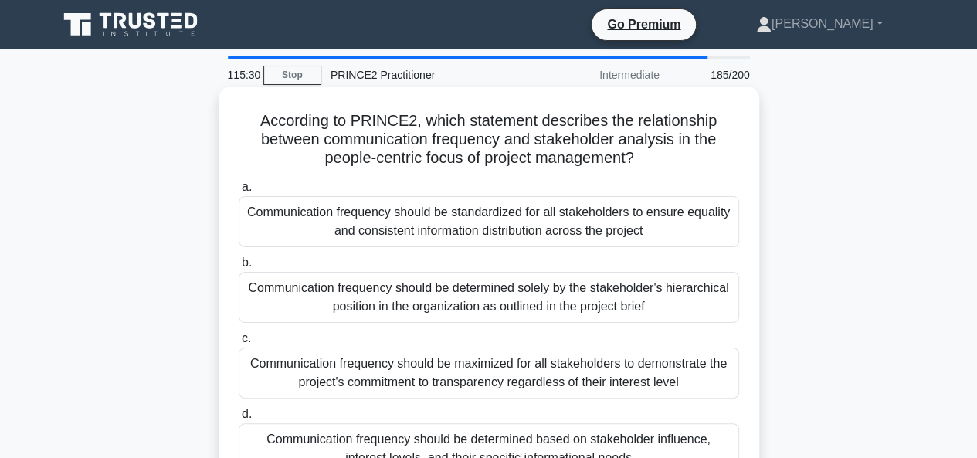
click at [658, 313] on div "Communication frequency should be determined solely by the stakeholder's hierar…" at bounding box center [489, 297] width 501 height 51
click at [239, 268] on input "b. Communication frequency should be determined solely by the stakeholder's hie…" at bounding box center [239, 263] width 0 height 10
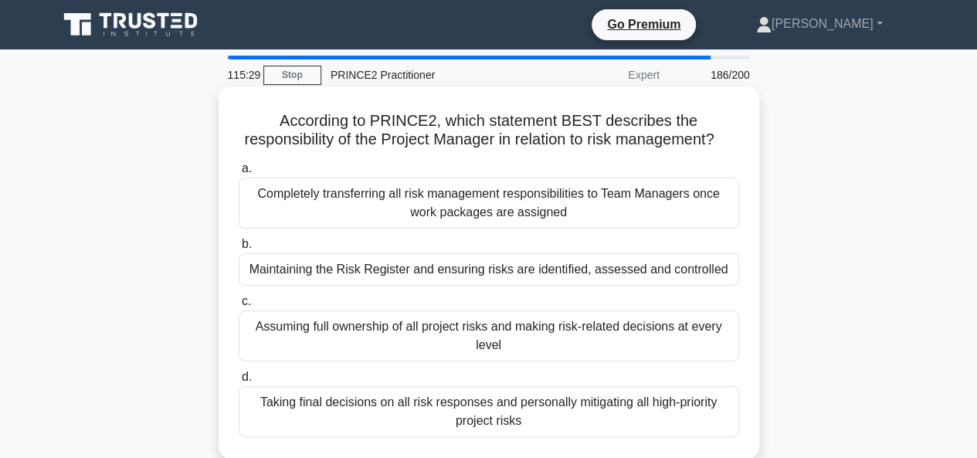
click at [635, 362] on div "Assuming full ownership of all project risks and making risk-related decisions …" at bounding box center [489, 336] width 501 height 51
click at [239, 307] on input "c. Assuming full ownership of all project risks and making risk-related decisio…" at bounding box center [239, 302] width 0 height 10
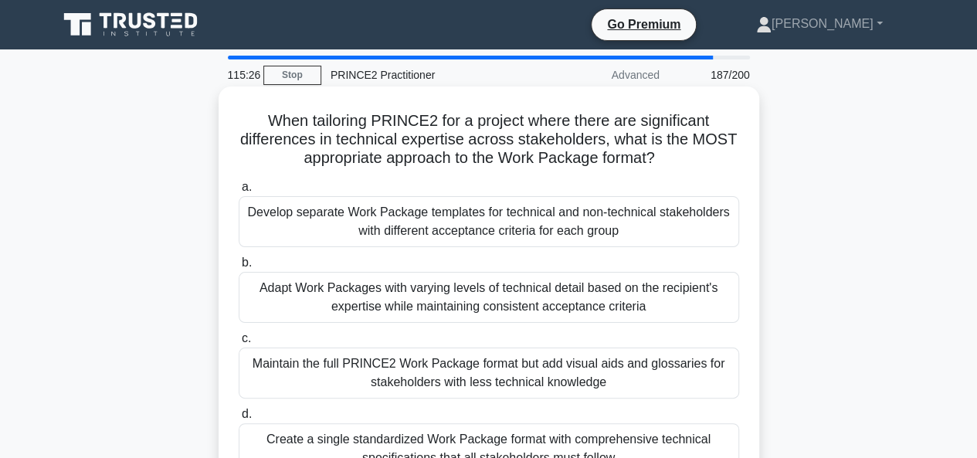
click at [632, 383] on div "Maintain the full PRINCE2 Work Package format but add visual aids and glossarie…" at bounding box center [489, 373] width 501 height 51
click at [239, 344] on input "c. Maintain the full PRINCE2 Work Package format but add visual aids and glossa…" at bounding box center [239, 339] width 0 height 10
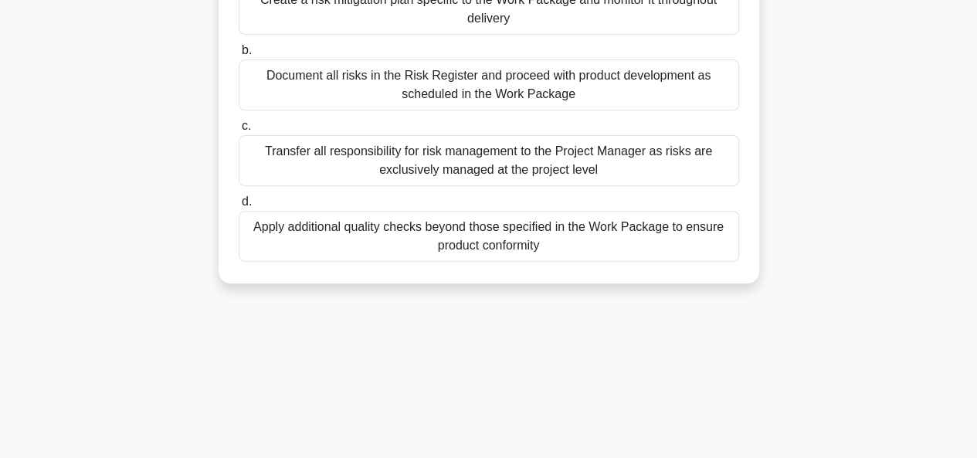
scroll to position [232, 0]
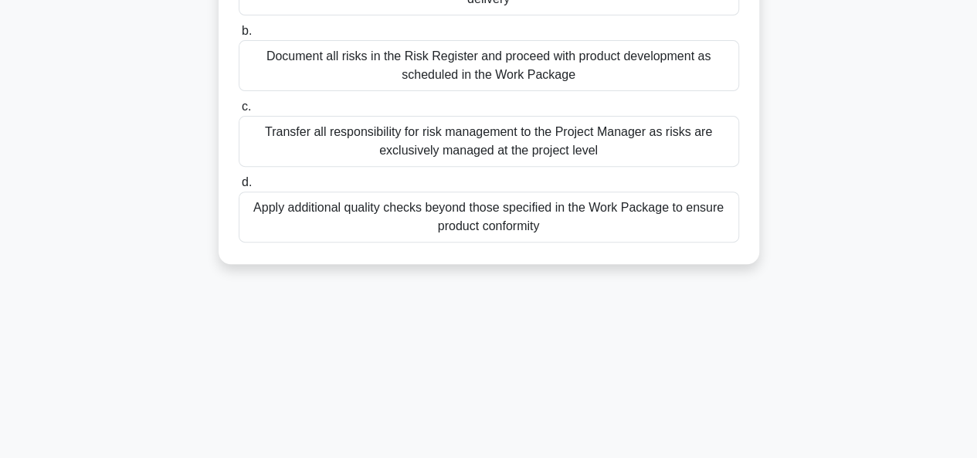
click at [580, 228] on div "Apply additional quality checks beyond those specified in the Work Package to e…" at bounding box center [489, 217] width 501 height 51
click at [239, 188] on input "d. Apply additional quality checks beyond those specified in the Work Package t…" at bounding box center [239, 183] width 0 height 10
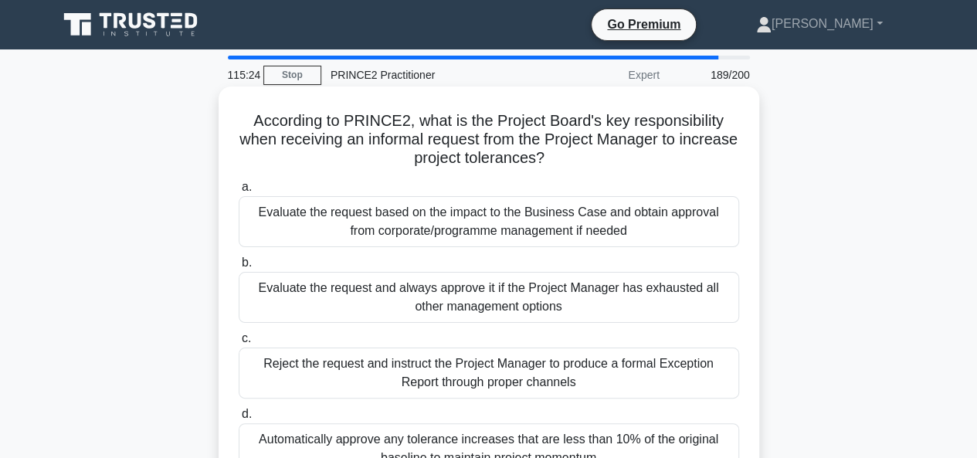
scroll to position [0, 0]
click at [641, 234] on div "Evaluate the request based on the impact to the Business Case and obtain approv…" at bounding box center [489, 221] width 501 height 51
click at [239, 192] on input "a. Evaluate the request based on the impact to the Business Case and obtain app…" at bounding box center [239, 187] width 0 height 10
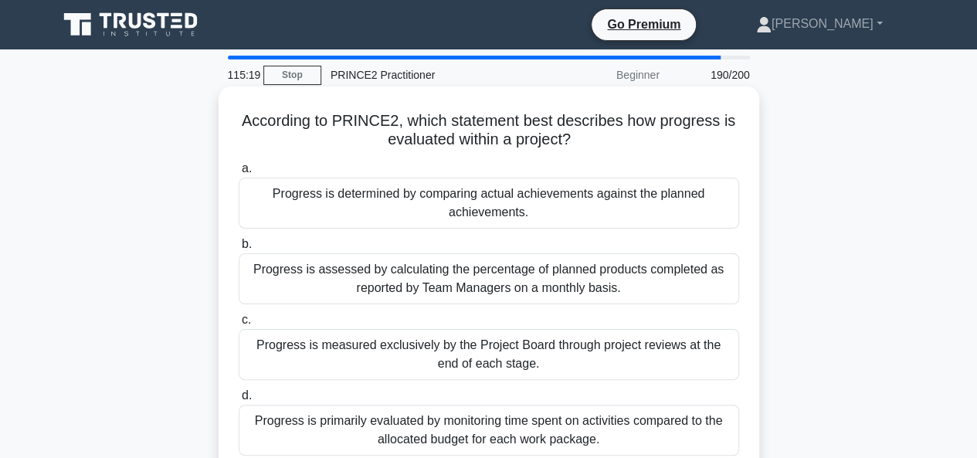
click at [640, 289] on div "Progress is assessed by calculating the percentage of planned products complete…" at bounding box center [489, 278] width 501 height 51
click at [239, 250] on input "b. Progress is assessed by calculating the percentage of planned products compl…" at bounding box center [239, 245] width 0 height 10
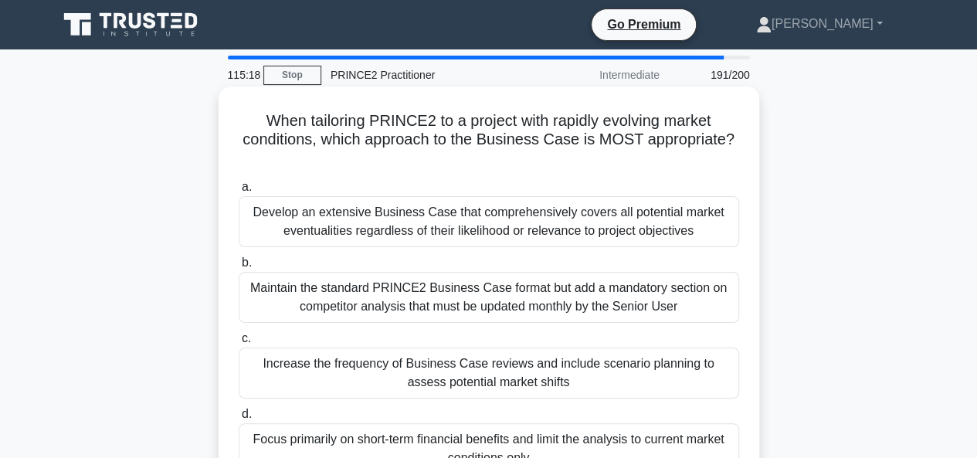
click at [697, 313] on div "Maintain the standard PRINCE2 Business Case format but add a mandatory section …" at bounding box center [489, 297] width 501 height 51
click at [239, 268] on input "b. Maintain the standard PRINCE2 Business Case format but add a mandatory secti…" at bounding box center [239, 263] width 0 height 10
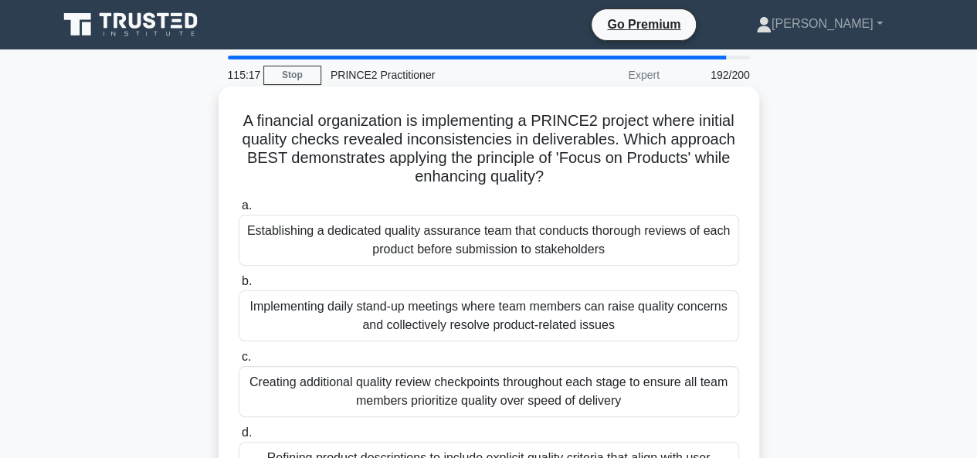
click at [651, 332] on div "Implementing daily stand-up meetings where team members can raise quality conce…" at bounding box center [489, 315] width 501 height 51
click at [239, 287] on input "b. Implementing daily stand-up meetings where team members can raise quality co…" at bounding box center [239, 282] width 0 height 10
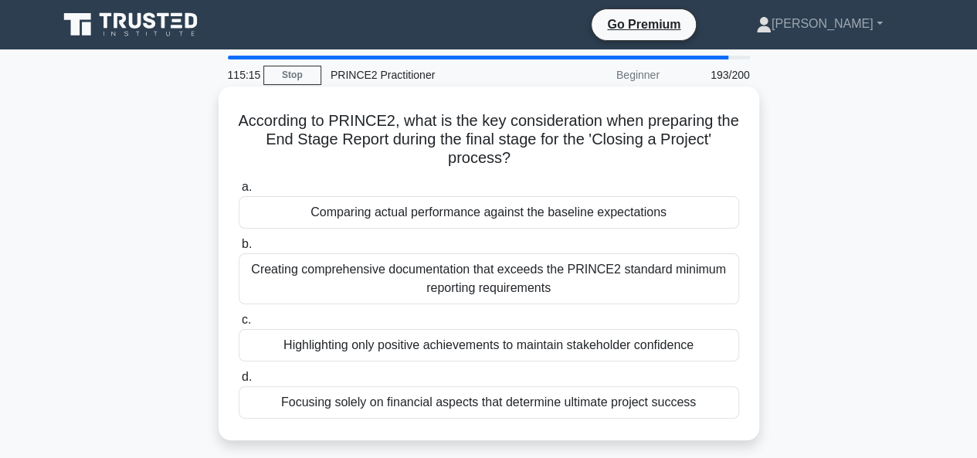
click at [709, 344] on div "Highlighting only positive achievements to maintain stakeholder confidence" at bounding box center [489, 345] width 501 height 32
click at [239, 325] on input "c. Highlighting only positive achievements to maintain stakeholder confidence" at bounding box center [239, 320] width 0 height 10
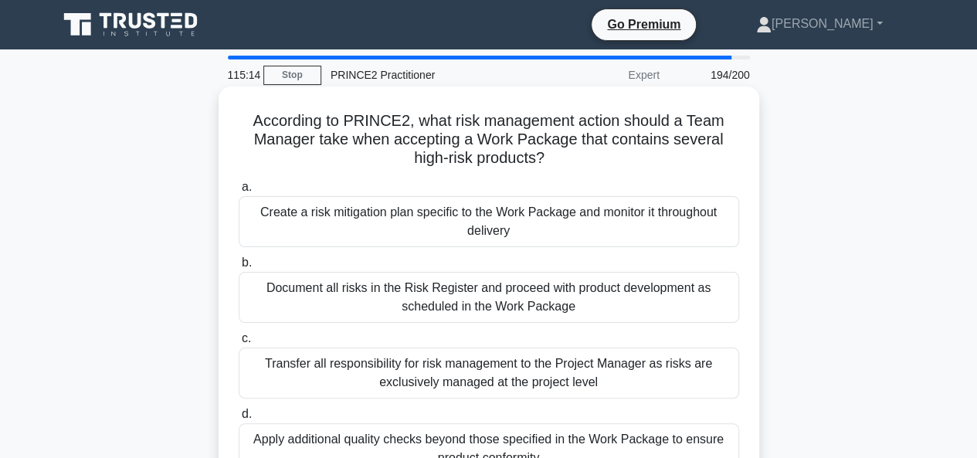
click at [698, 382] on div "Transfer all responsibility for risk management to the Project Manager as risks…" at bounding box center [489, 373] width 501 height 51
click at [239, 344] on input "c. Transfer all responsibility for risk management to the Project Manager as ri…" at bounding box center [239, 339] width 0 height 10
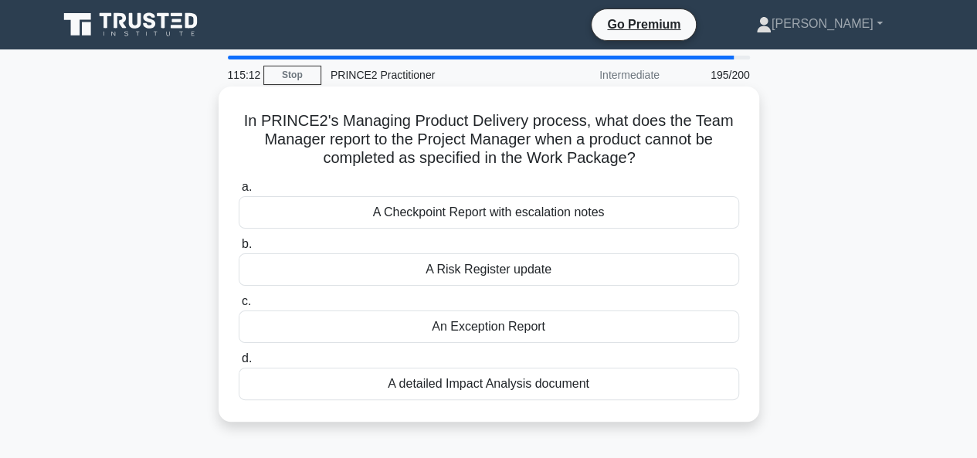
click at [606, 333] on div "An Exception Report" at bounding box center [489, 327] width 501 height 32
click at [239, 307] on input "c. An Exception Report" at bounding box center [239, 302] width 0 height 10
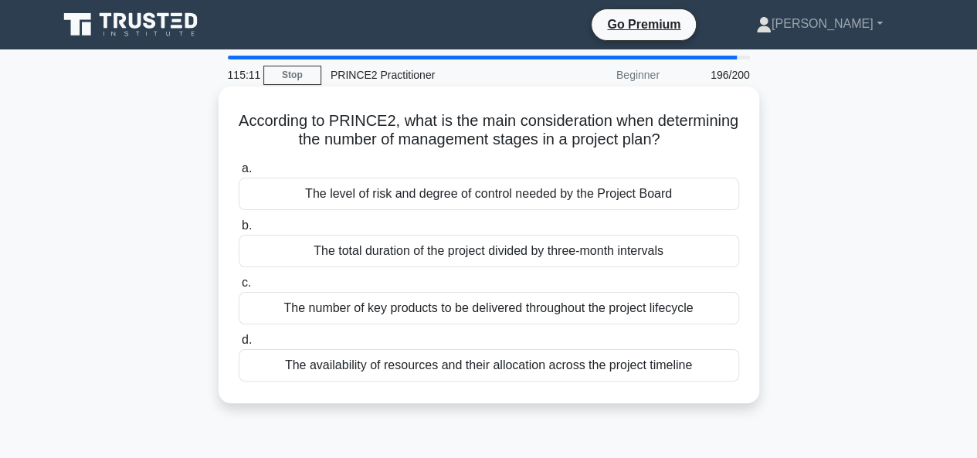
click at [691, 255] on div "The total duration of the project divided by three-month intervals" at bounding box center [489, 251] width 501 height 32
click at [239, 231] on input "b. The total duration of the project divided by three-month intervals" at bounding box center [239, 226] width 0 height 10
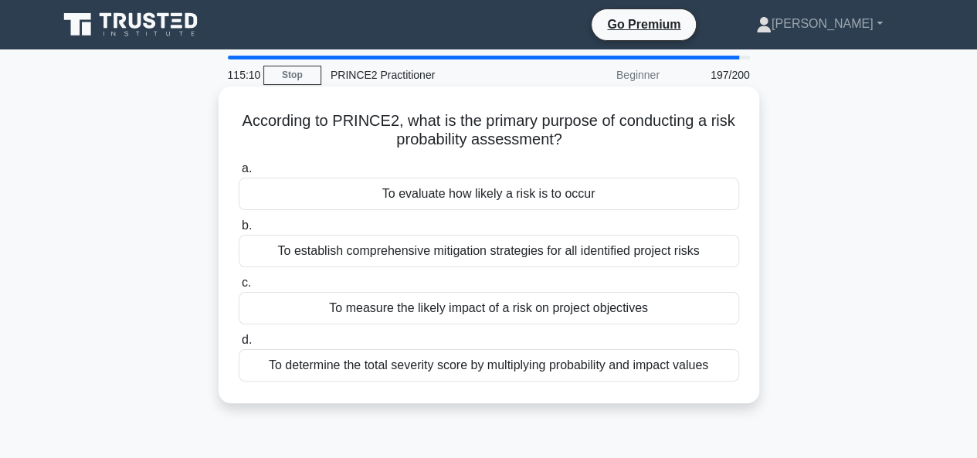
click at [712, 362] on div "To determine the total severity score by multiplying probability and impact val…" at bounding box center [489, 365] width 501 height 32
click at [239, 345] on input "d. To determine the total severity score by multiplying probability and impact …" at bounding box center [239, 340] width 0 height 10
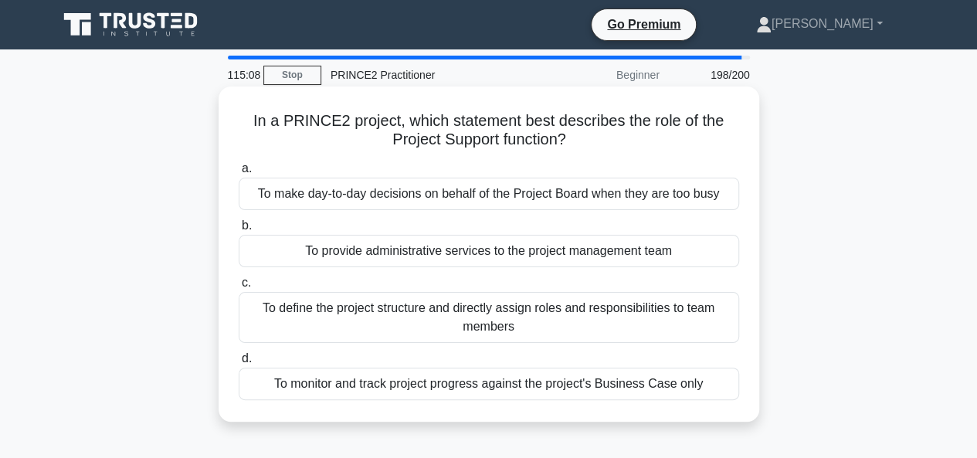
click at [725, 194] on div "To make day-to-day decisions on behalf of the Project Board when they are too b…" at bounding box center [489, 194] width 501 height 32
click at [239, 174] on input "a. To make day-to-day decisions on behalf of the Project Board when they are to…" at bounding box center [239, 169] width 0 height 10
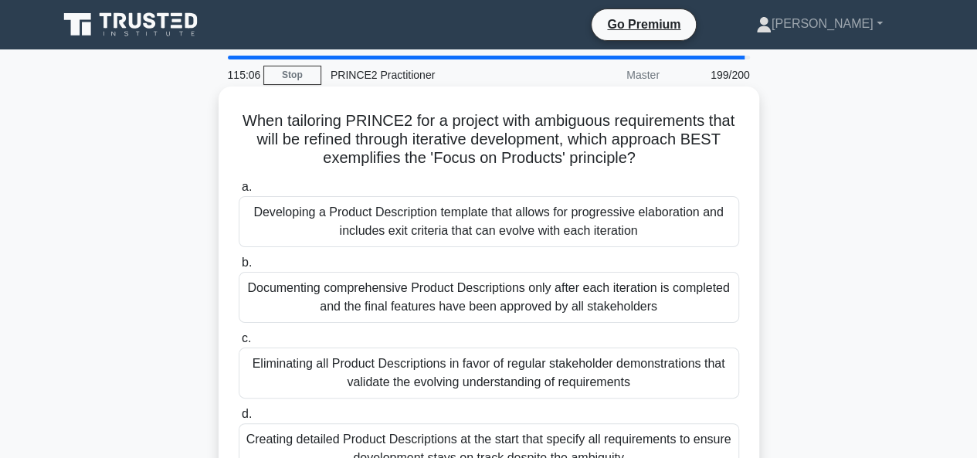
click at [678, 311] on div "Documenting comprehensive Product Descriptions only after each iteration is com…" at bounding box center [489, 297] width 501 height 51
click at [239, 268] on input "b. Documenting comprehensive Product Descriptions only after each iteration is …" at bounding box center [239, 263] width 0 height 10
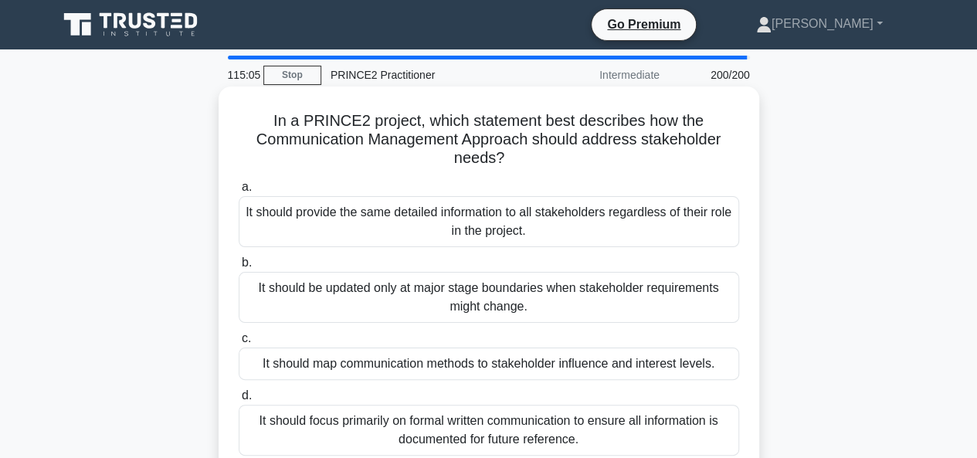
click at [719, 364] on div "It should map communication methods to stakeholder influence and interest level…" at bounding box center [489, 364] width 501 height 32
click at [239, 344] on input "c. It should map communication methods to stakeholder influence and interest le…" at bounding box center [239, 339] width 0 height 10
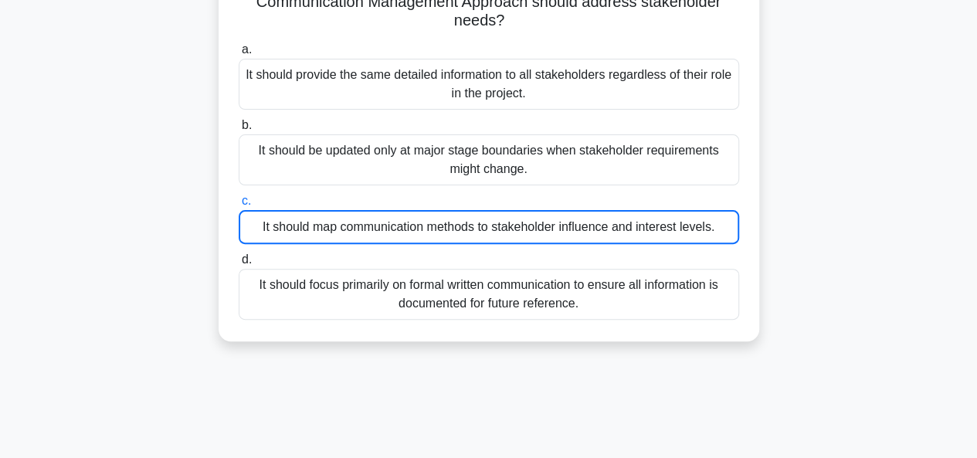
scroll to position [232, 0]
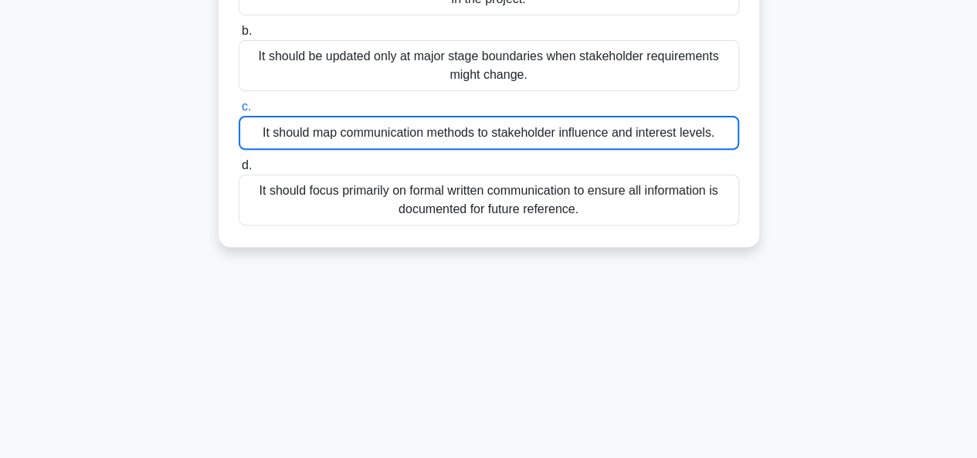
click at [687, 206] on div "It should focus primarily on formal written communication to ensure all informa…" at bounding box center [489, 200] width 501 height 51
click at [239, 171] on input "d. It should focus primarily on formal written communication to ensure all info…" at bounding box center [239, 166] width 0 height 10
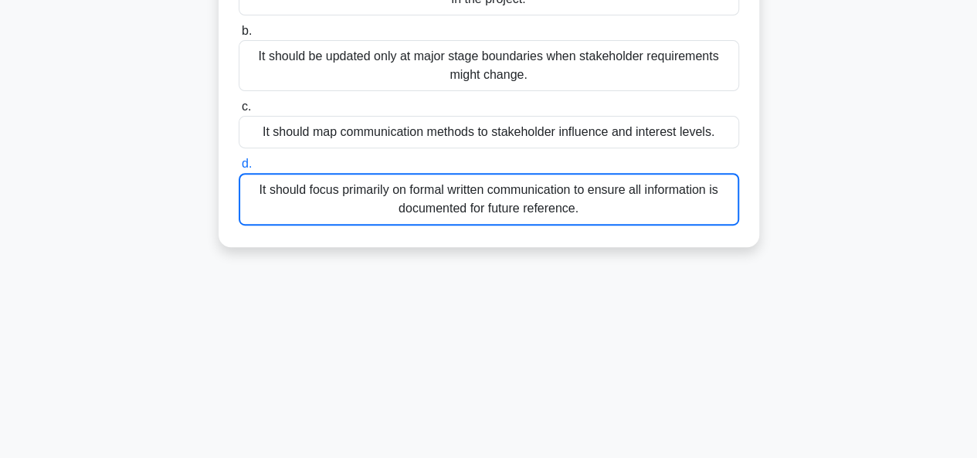
click at [627, 215] on div "It should focus primarily on formal written communication to ensure all informa…" at bounding box center [489, 199] width 501 height 53
click at [239, 169] on input "d. It should focus primarily on formal written communication to ensure all info…" at bounding box center [239, 164] width 0 height 10
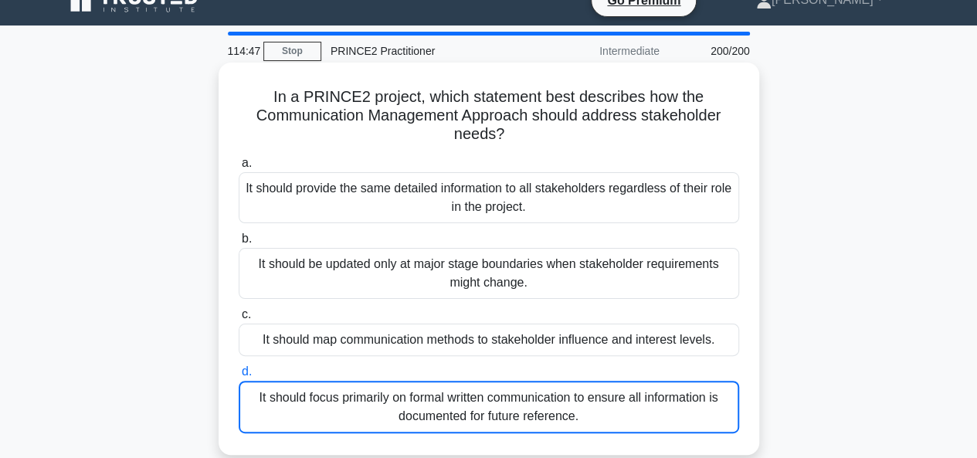
scroll to position [0, 0]
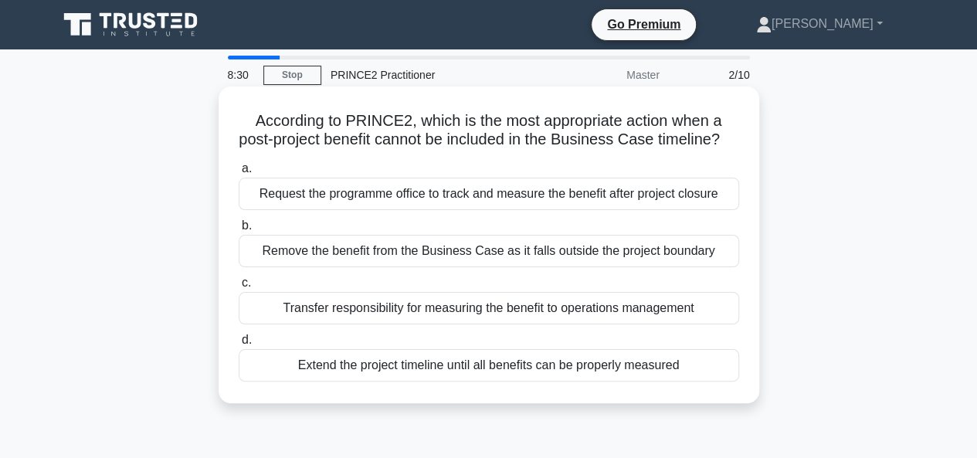
click at [417, 210] on div "Request the programme office to track and measure the benefit after project clo…" at bounding box center [489, 194] width 501 height 32
click at [239, 174] on input "a. Request the programme office to track and measure the benefit after project …" at bounding box center [239, 169] width 0 height 10
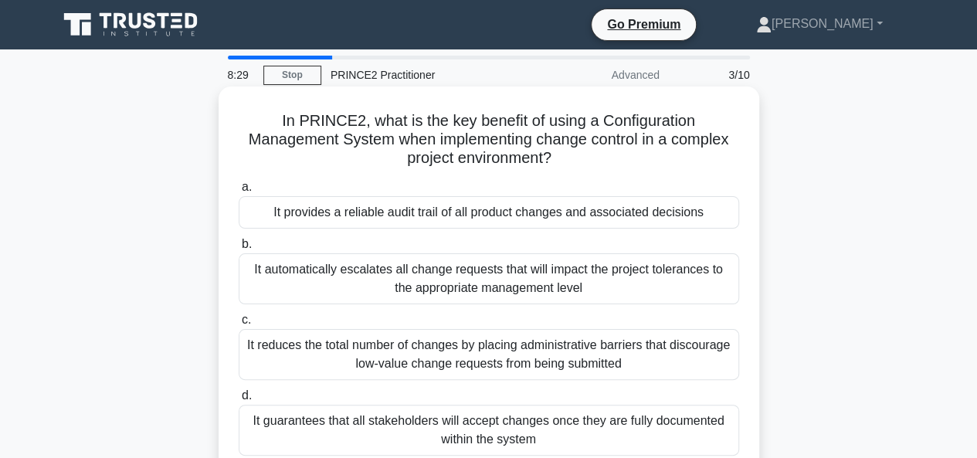
click at [434, 282] on div "It automatically escalates all change requests that will impact the project tol…" at bounding box center [489, 278] width 501 height 51
click at [239, 250] on input "b. It automatically escalates all change requests that will impact the project …" at bounding box center [239, 245] width 0 height 10
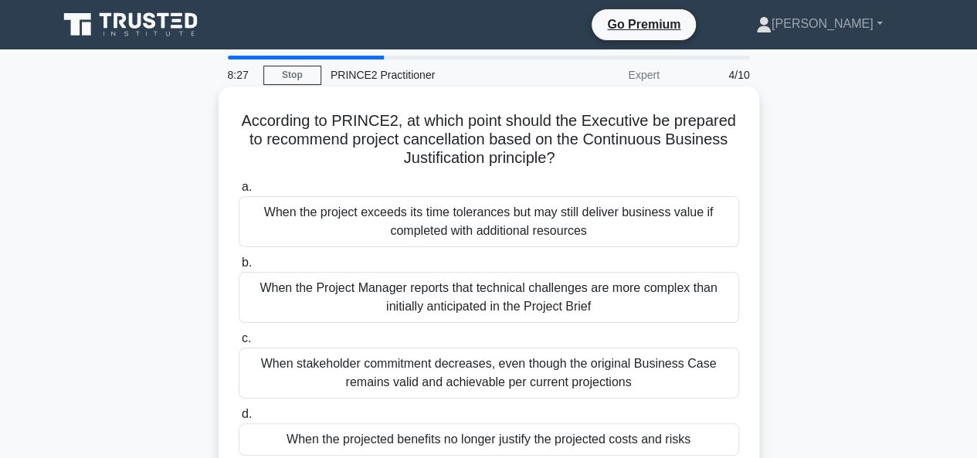
click at [444, 372] on div "When stakeholder commitment decreases, even though the original Business Case r…" at bounding box center [489, 373] width 501 height 51
click at [239, 344] on input "c. When stakeholder commitment decreases, even though the original Business Cas…" at bounding box center [239, 339] width 0 height 10
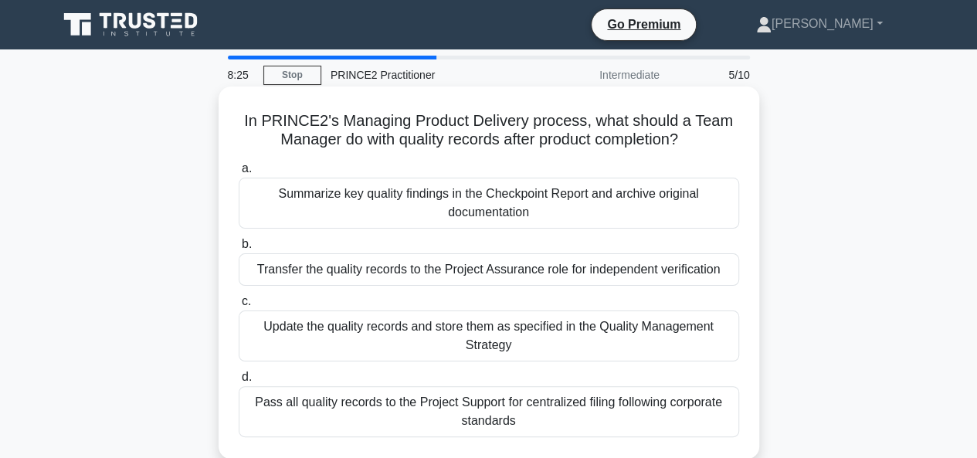
click at [504, 418] on div "Pass all quality records to the Project Support for centralized filing followin…" at bounding box center [489, 411] width 501 height 51
click at [239, 382] on input "d. Pass all quality records to the Project Support for centralized filing follo…" at bounding box center [239, 377] width 0 height 10
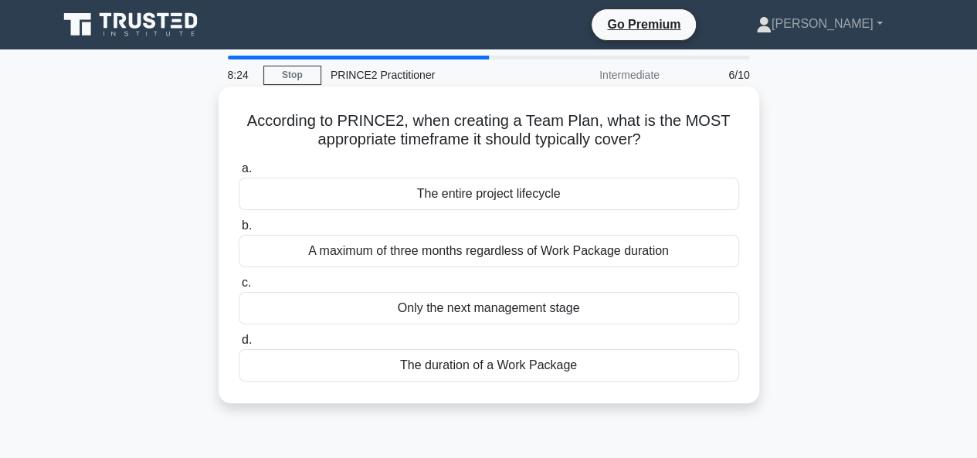
click at [440, 195] on div "The entire project lifecycle" at bounding box center [489, 194] width 501 height 32
click at [239, 174] on input "a. The entire project lifecycle" at bounding box center [239, 169] width 0 height 10
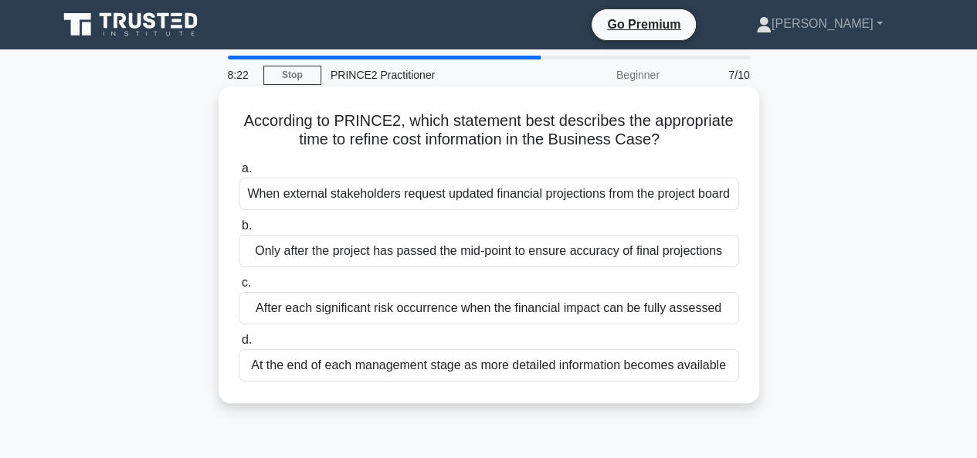
click at [419, 250] on div "Only after the project has passed the mid-point to ensure accuracy of final pro…" at bounding box center [489, 251] width 501 height 32
click at [239, 231] on input "b. Only after the project has passed the mid-point to ensure accuracy of final …" at bounding box center [239, 226] width 0 height 10
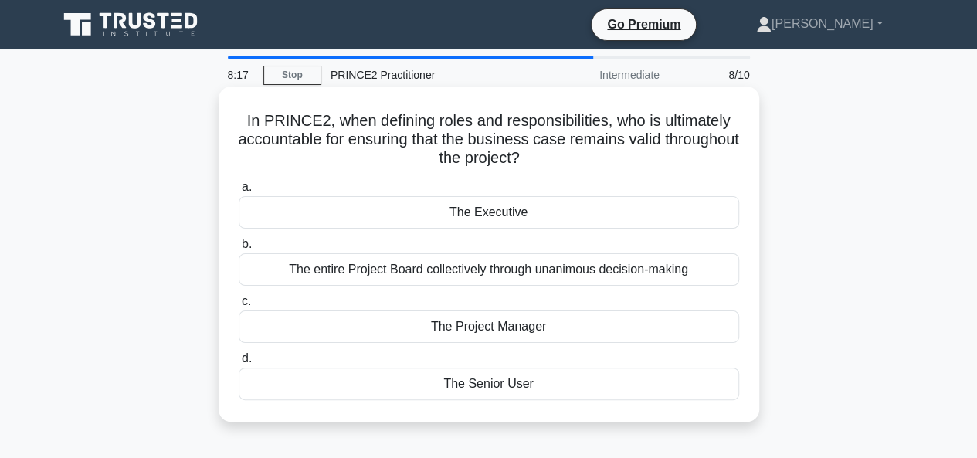
click at [416, 274] on div "The entire Project Board collectively through unanimous decision-making" at bounding box center [489, 269] width 501 height 32
click at [239, 250] on input "b. The entire Project Board collectively through unanimous decision-making" at bounding box center [239, 245] width 0 height 10
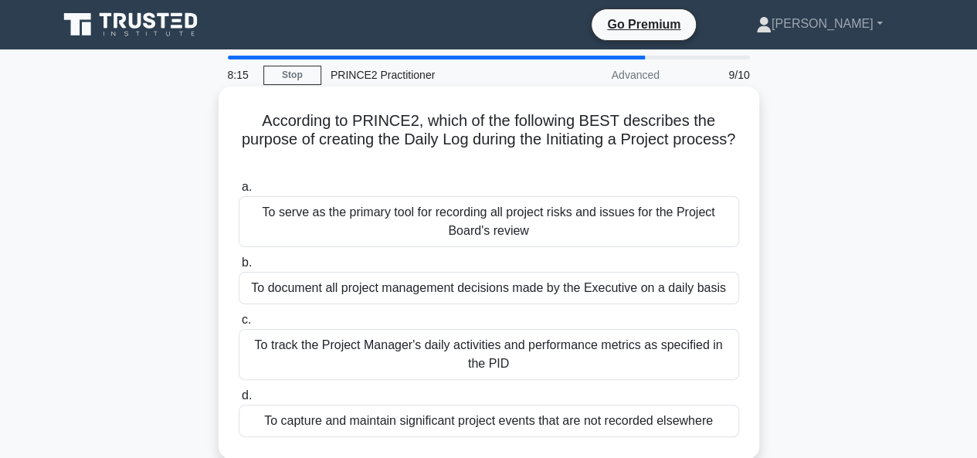
click at [467, 347] on div "To track the Project Manager's daily activities and performance metrics as spec…" at bounding box center [489, 354] width 501 height 51
click at [239, 325] on input "c. To track the Project Manager's daily activities and performance metrics as s…" at bounding box center [239, 320] width 0 height 10
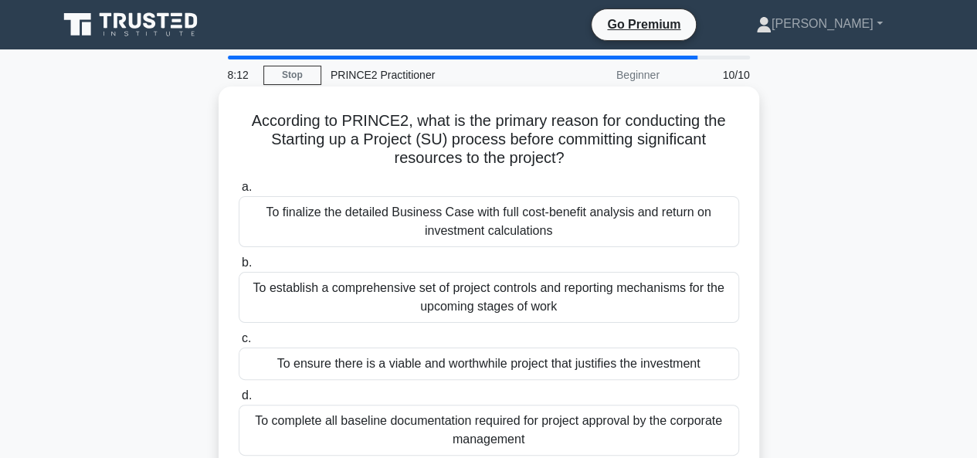
click at [451, 365] on div "To ensure there is a viable and worthwhile project that justifies the investment" at bounding box center [489, 364] width 501 height 32
click at [239, 344] on input "c. To ensure there is a viable and worthwhile project that justifies the invest…" at bounding box center [239, 339] width 0 height 10
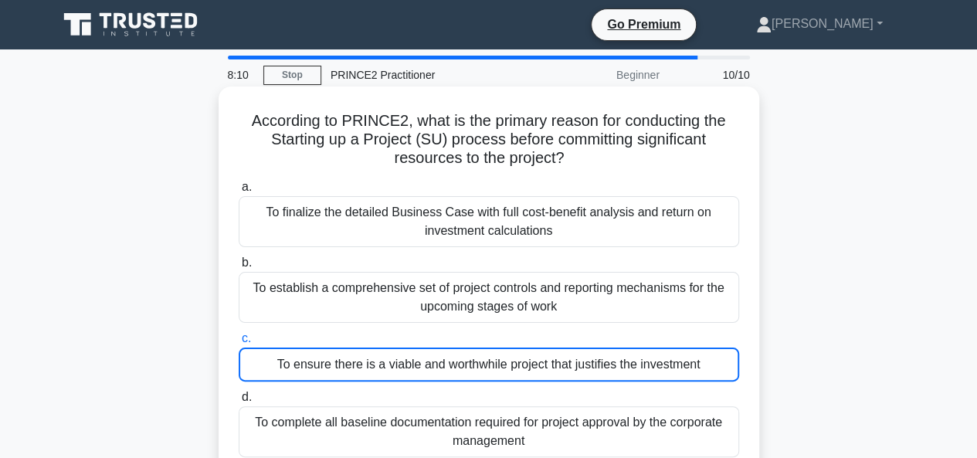
click at [501, 432] on div "To complete all baseline documentation required for project approval by the cor…" at bounding box center [489, 431] width 501 height 51
click at [239, 403] on input "d. To complete all baseline documentation required for project approval by the …" at bounding box center [239, 397] width 0 height 10
